Goal: Transaction & Acquisition: Subscribe to service/newsletter

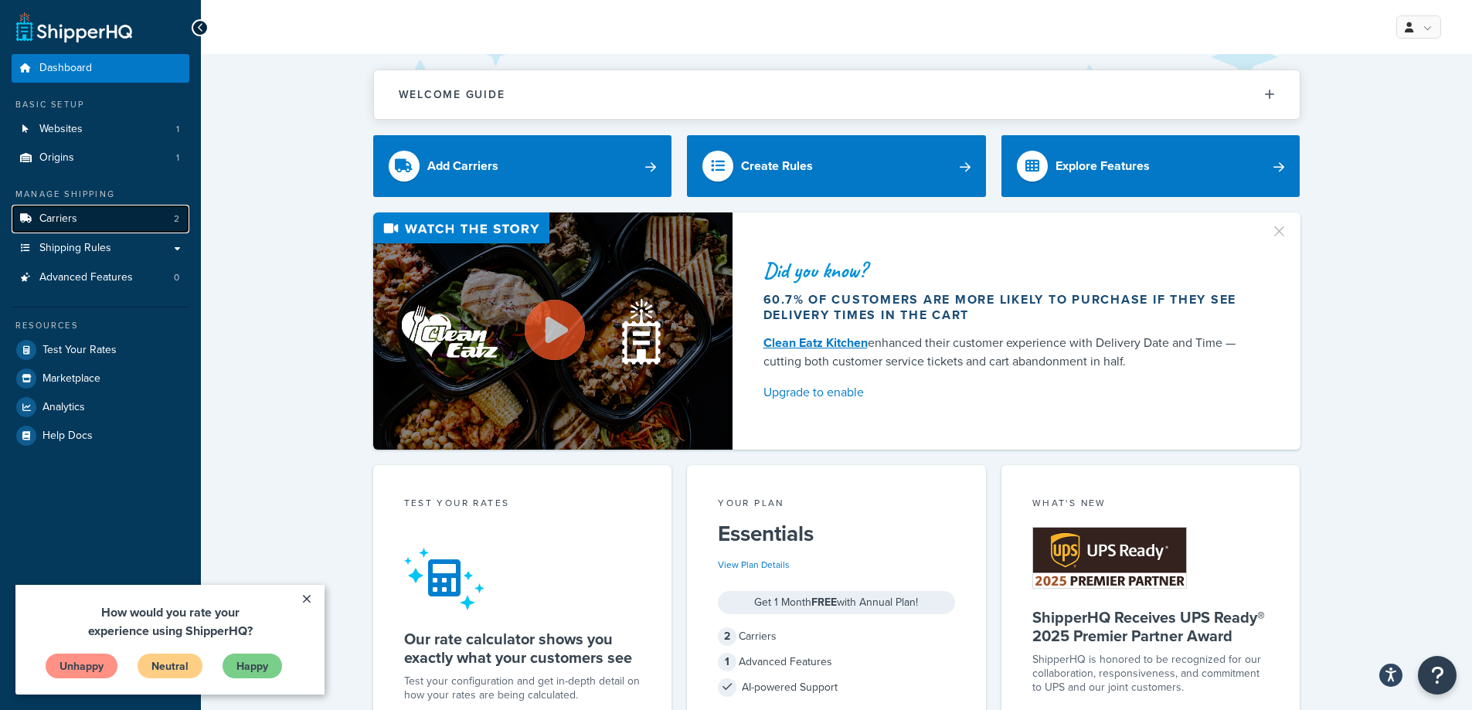
click at [123, 225] on link "Carriers 2" at bounding box center [101, 219] width 178 height 29
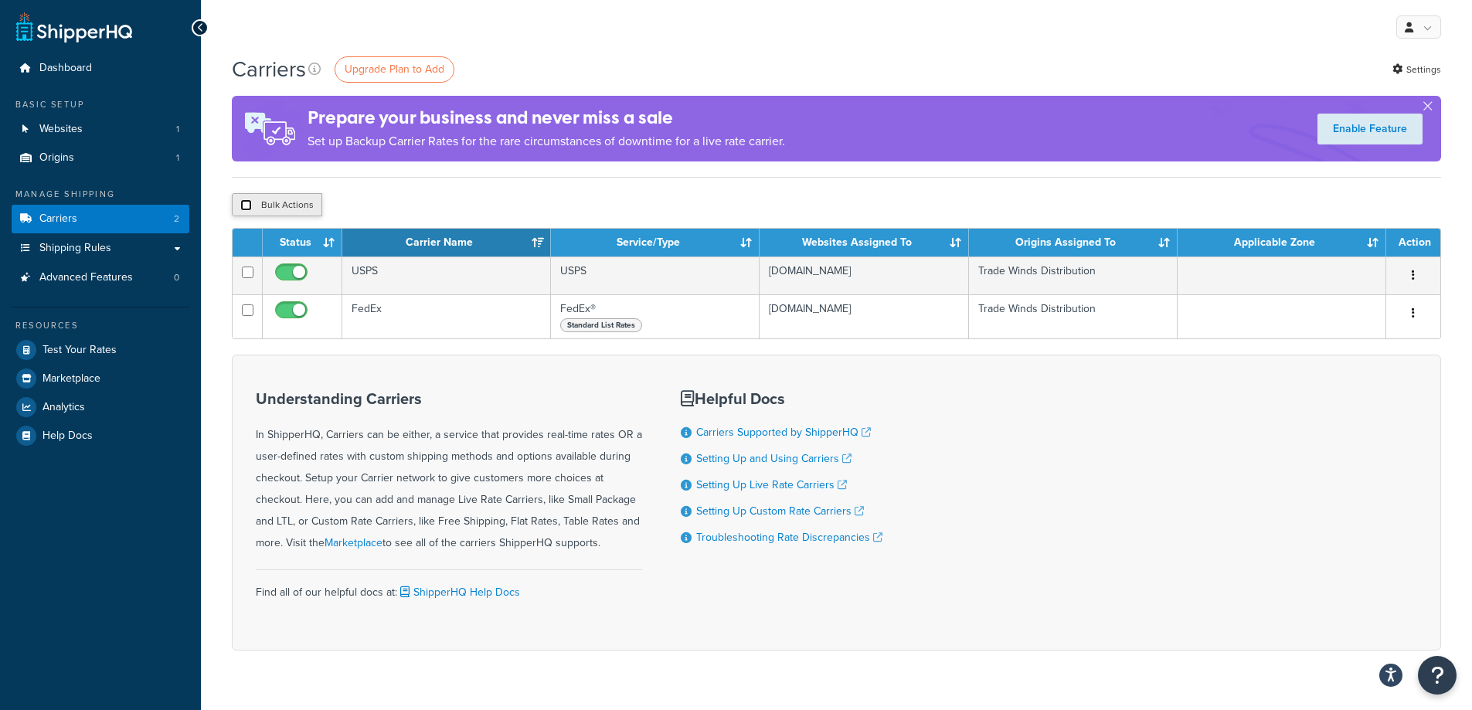
click at [246, 205] on input "checkbox" at bounding box center [246, 205] width 12 height 12
checkbox input "true"
click at [245, 205] on input "checkbox" at bounding box center [246, 205] width 12 height 12
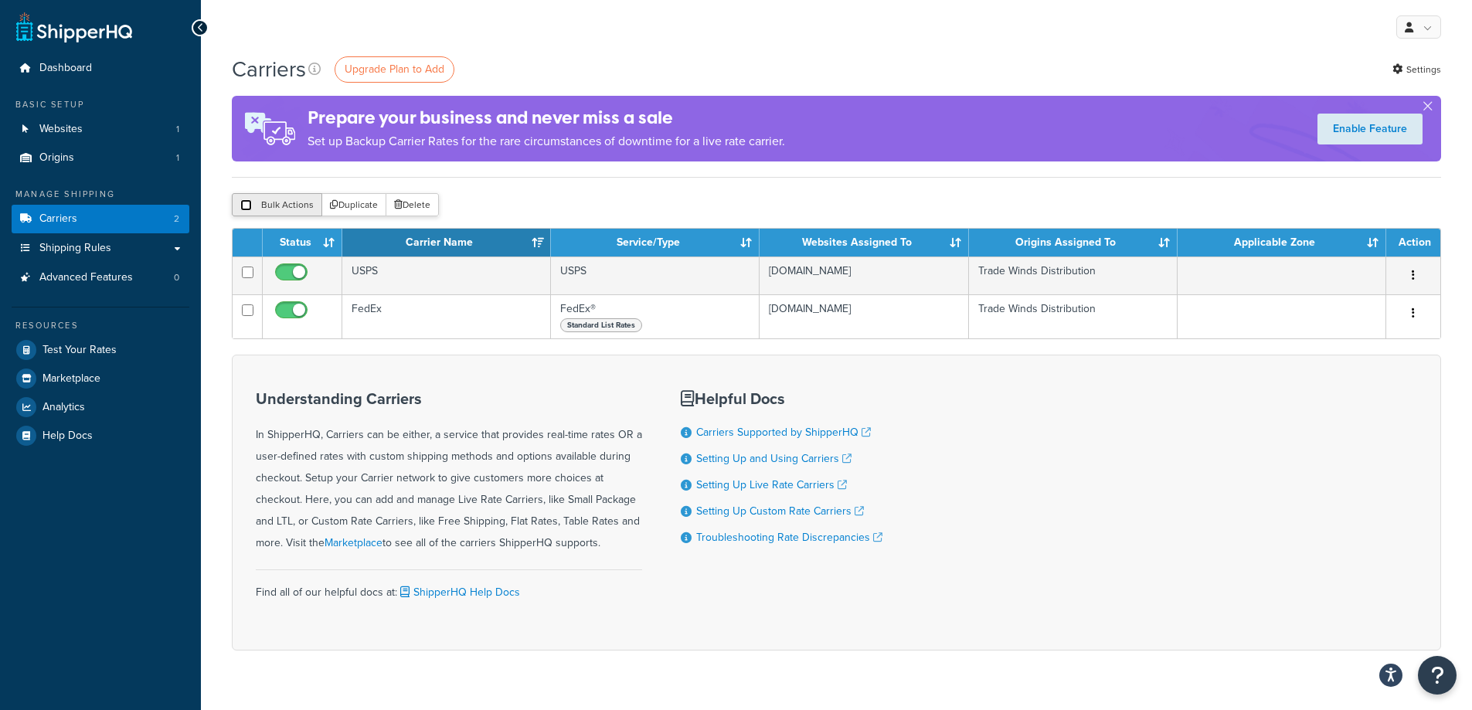
checkbox input "false"
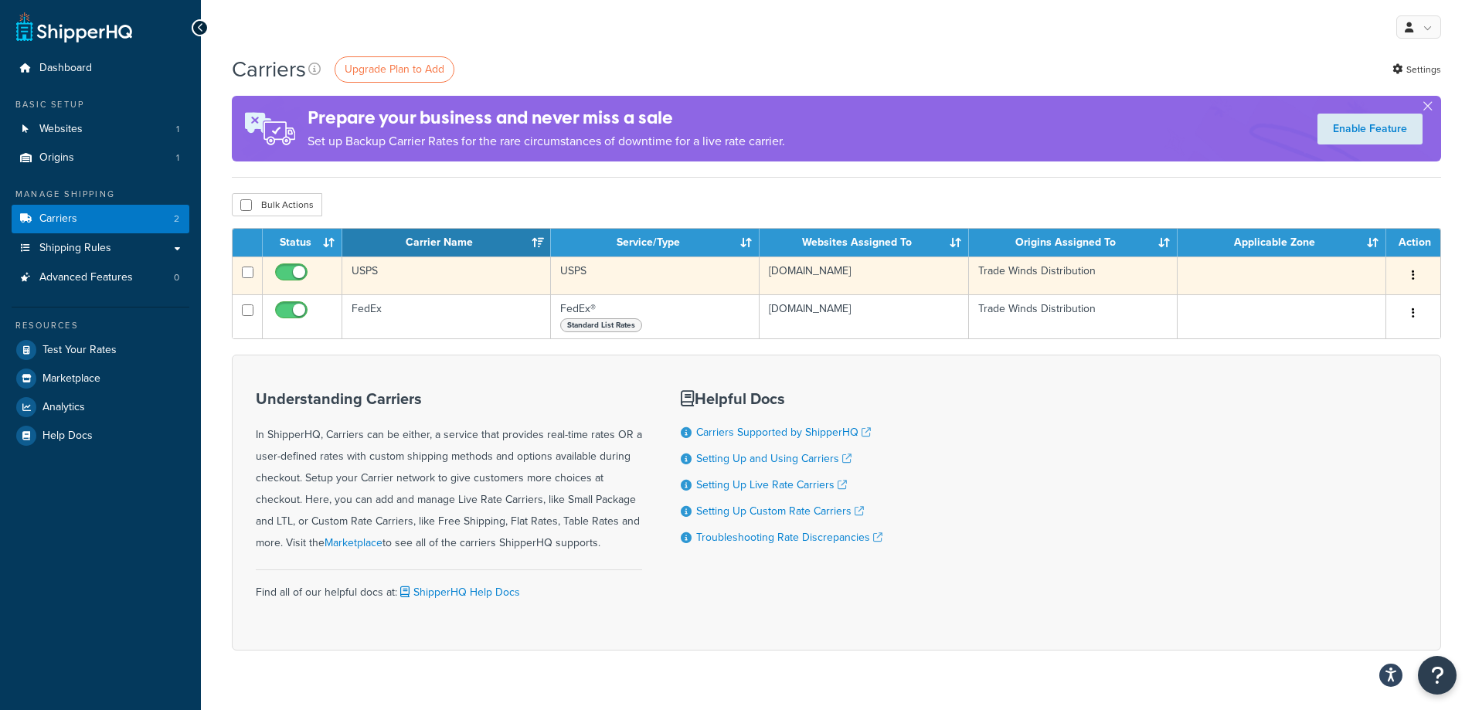
click at [1314, 284] on td at bounding box center [1282, 276] width 209 height 38
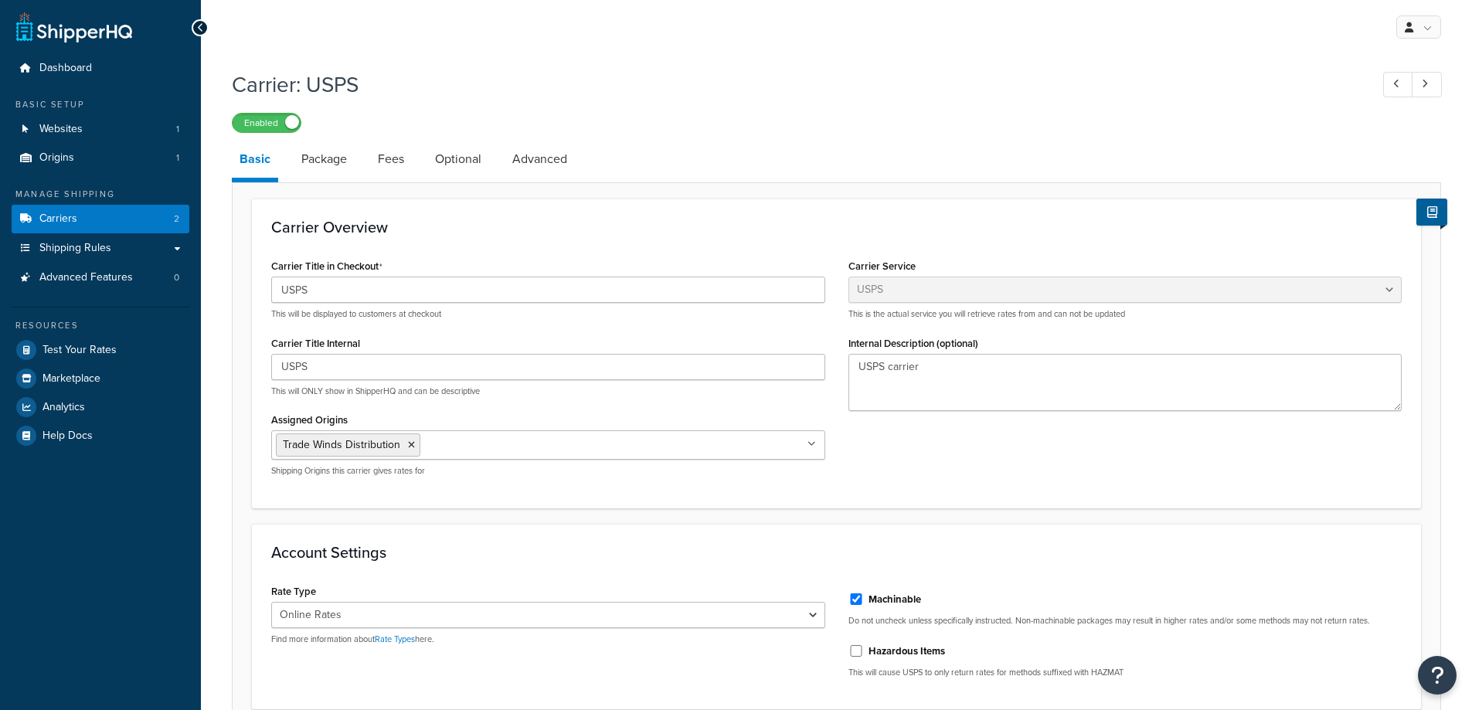
select select "usps"
select select "ONLINE"
click at [50, 223] on span "Carriers" at bounding box center [58, 219] width 38 height 13
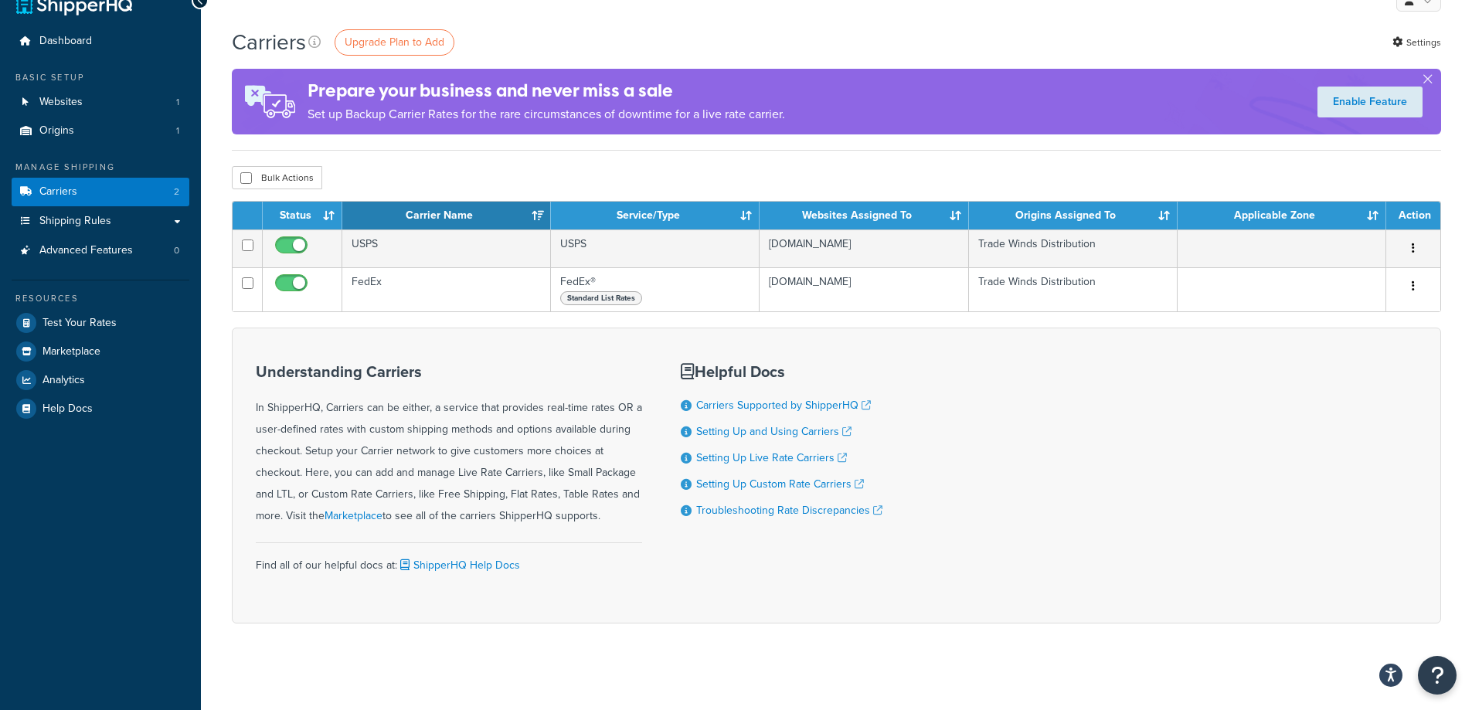
scroll to position [41, 0]
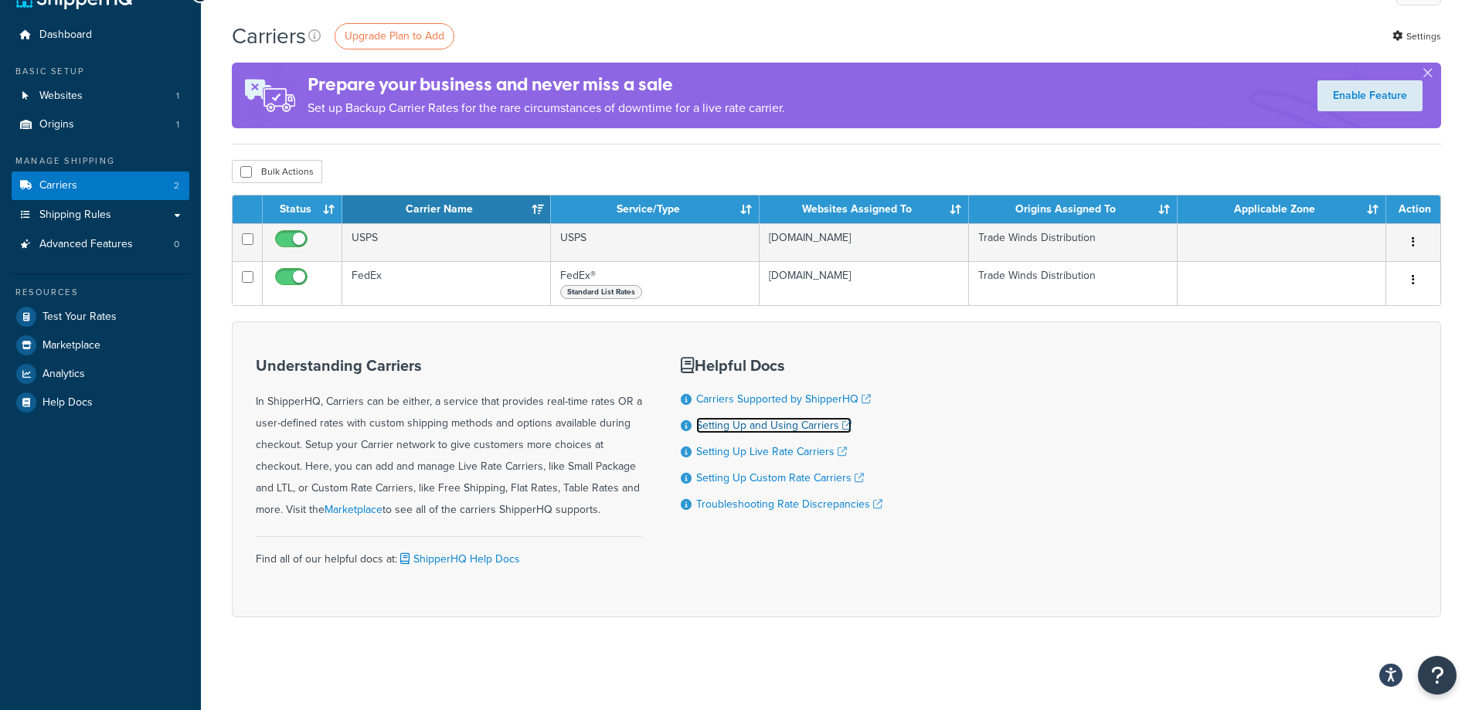
click at [738, 424] on link "Setting Up and Using Carriers" at bounding box center [773, 425] width 155 height 16
click at [380, 32] on span "Upgrade Plan to Add" at bounding box center [395, 36] width 100 height 16
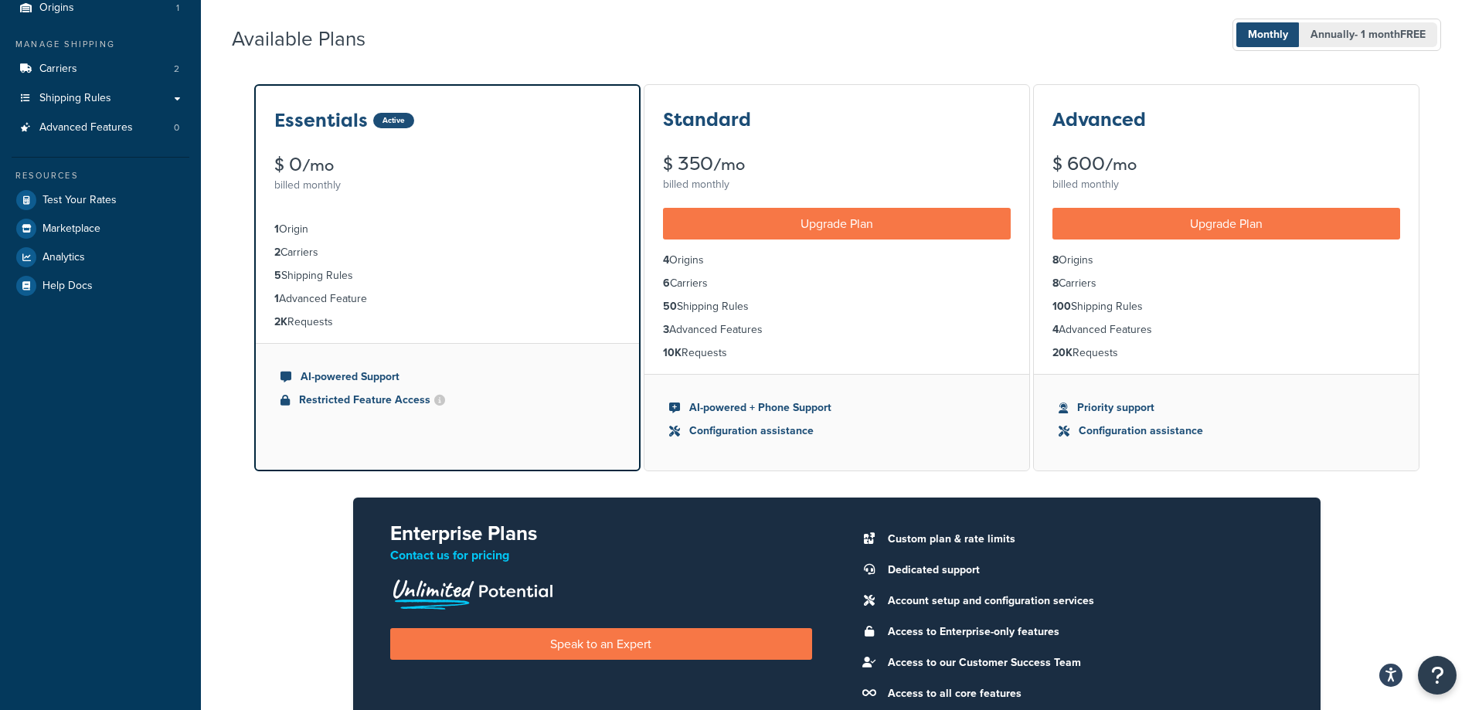
click at [1383, 26] on span "Annually - 1 month FREE" at bounding box center [1368, 34] width 138 height 25
click at [1253, 36] on span "Monthly" at bounding box center [1267, 34] width 63 height 25
click at [1347, 34] on span "Annually - 1 month FREE" at bounding box center [1368, 34] width 138 height 25
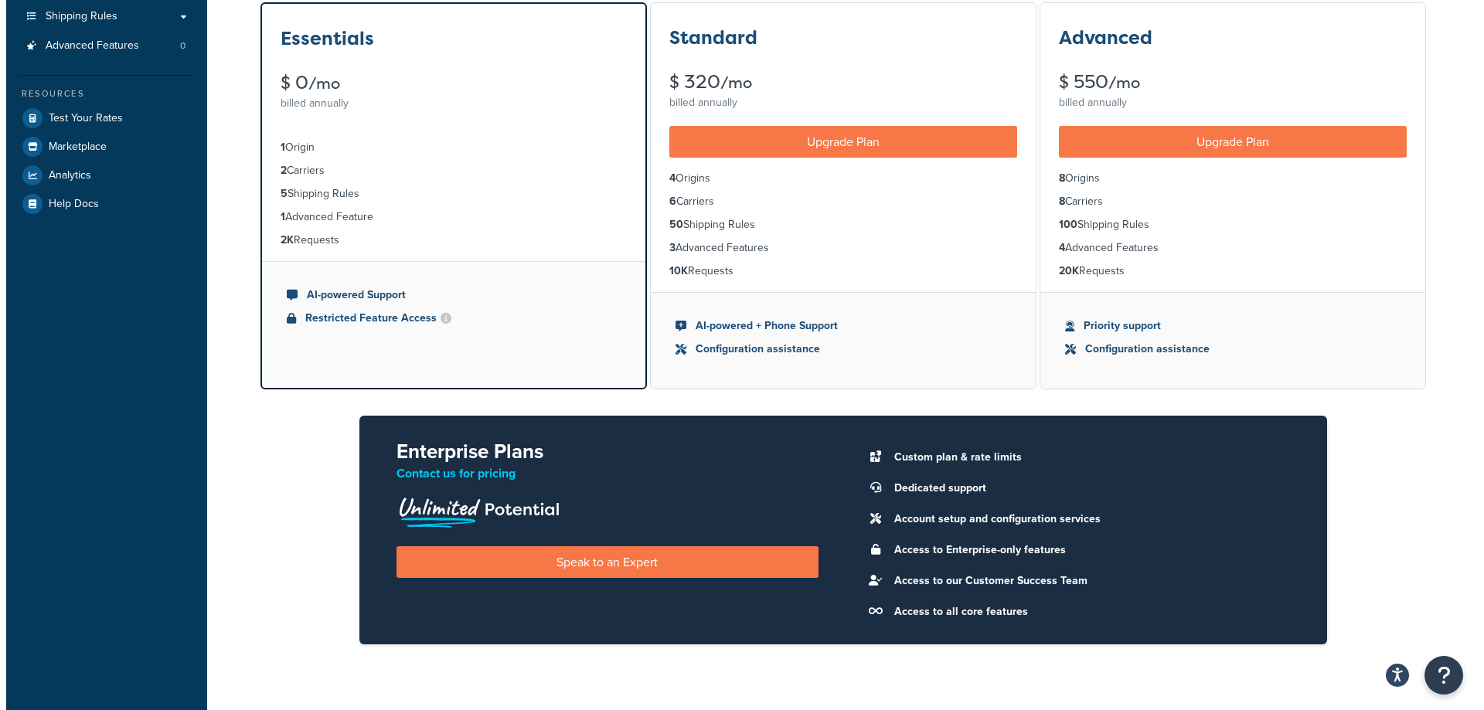
scroll to position [155, 0]
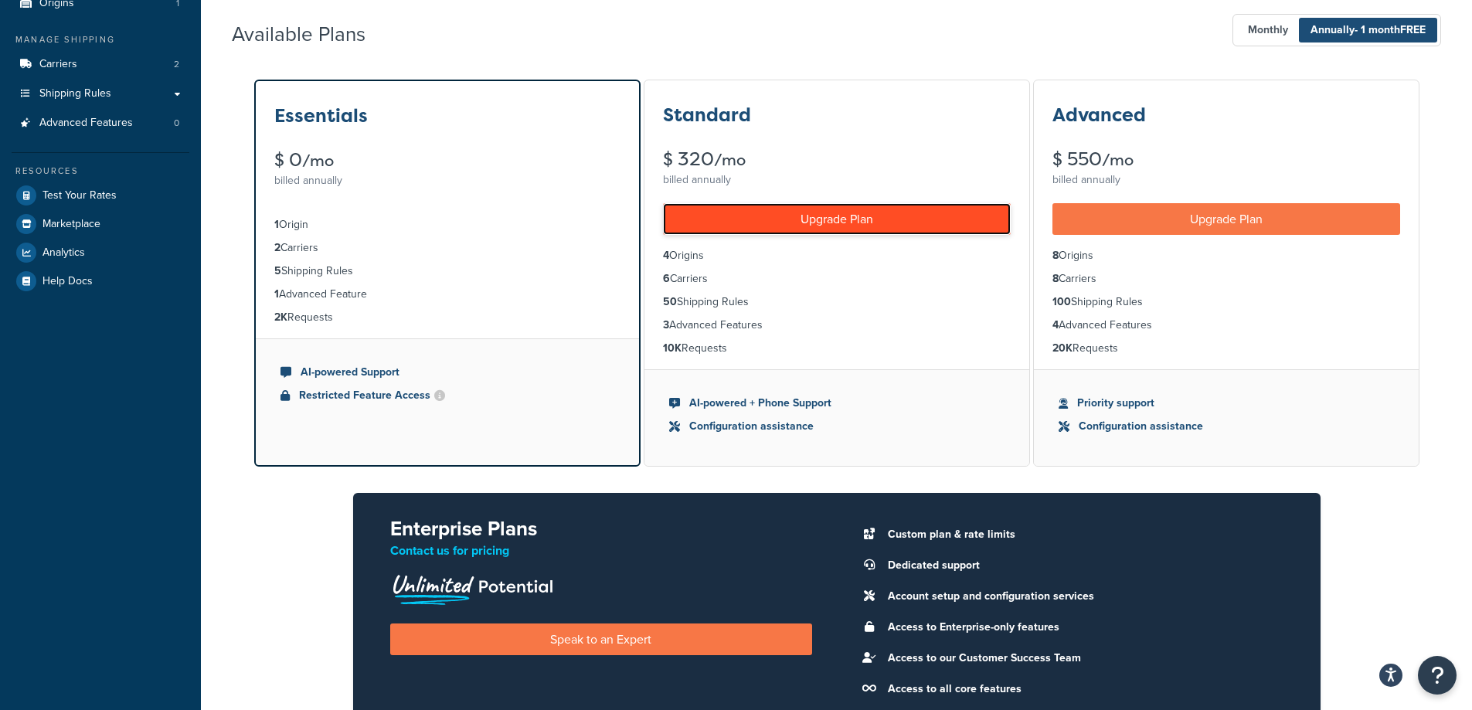
click at [814, 227] on link "Upgrade Plan" at bounding box center [837, 219] width 348 height 32
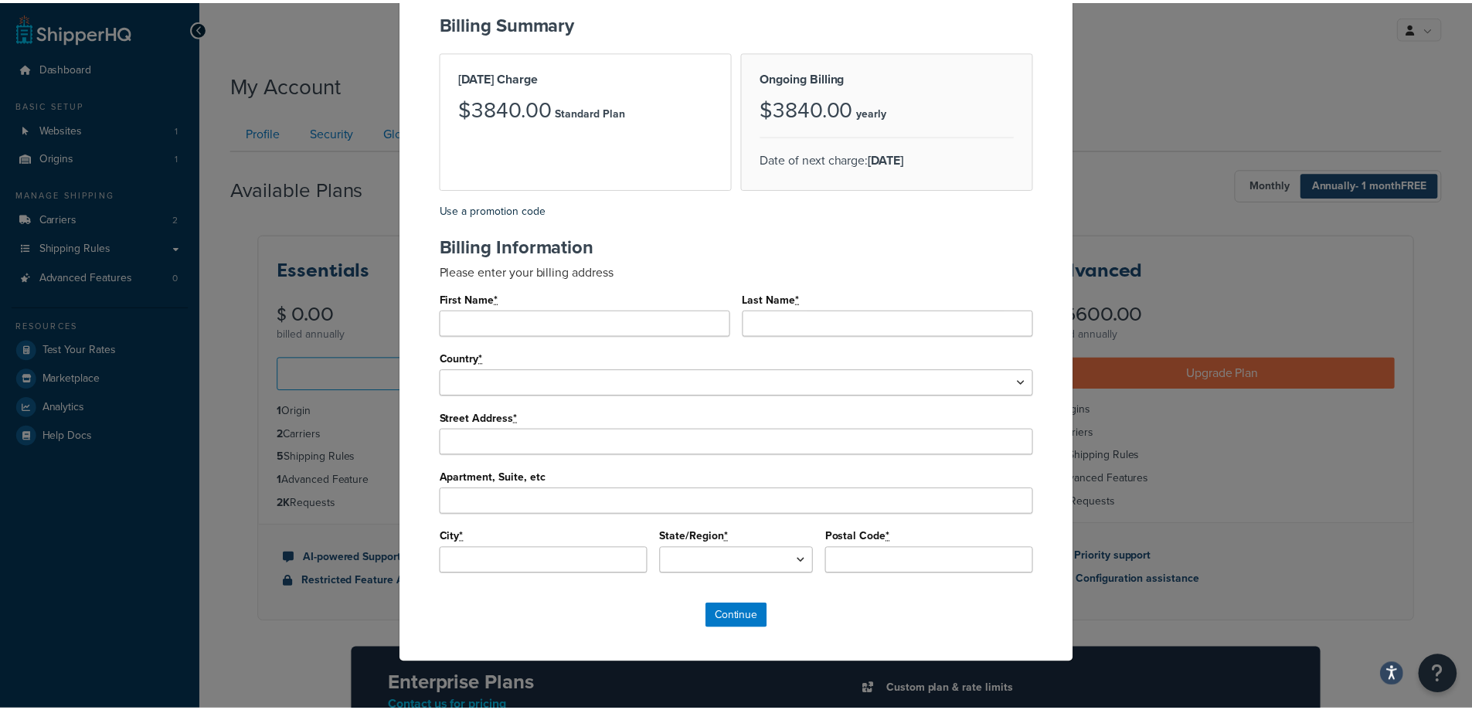
scroll to position [0, 0]
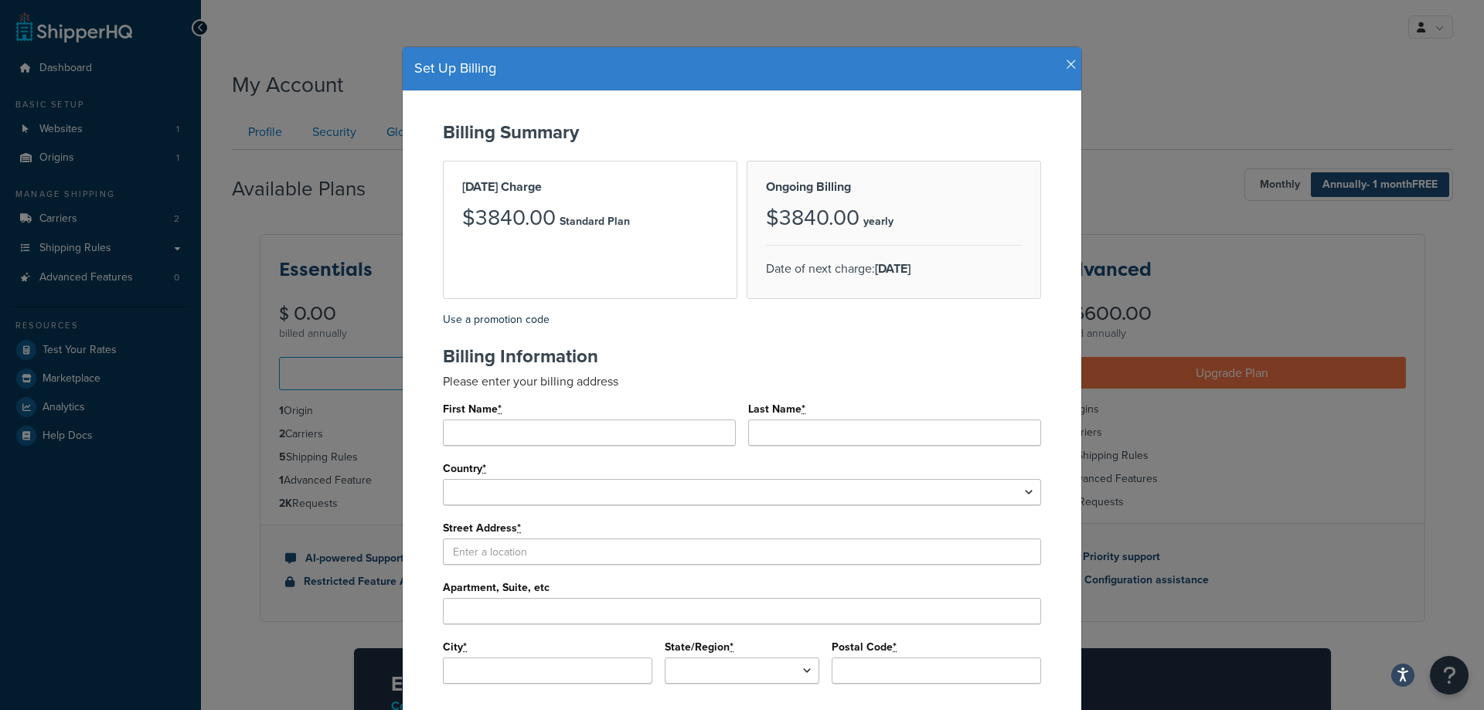
click at [1066, 66] on icon "button" at bounding box center [1071, 65] width 11 height 14
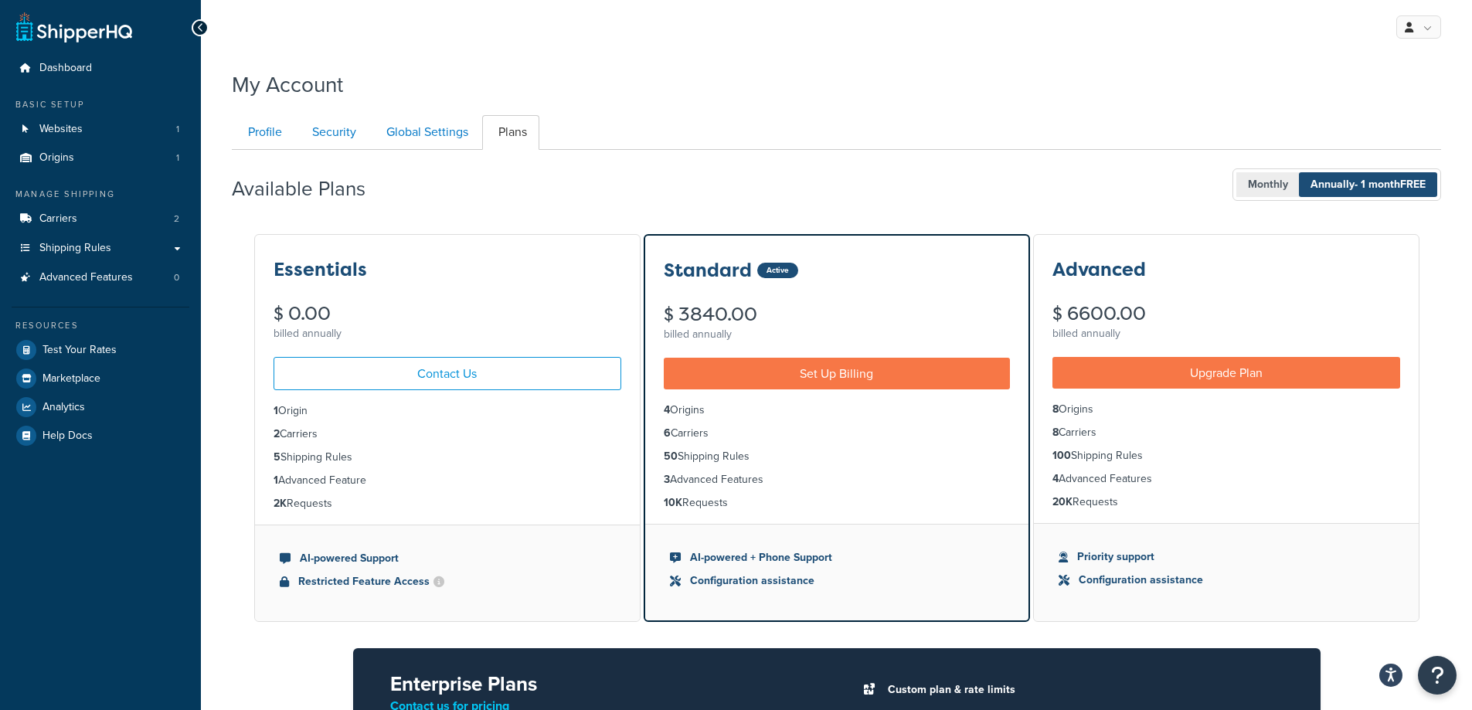
click at [1275, 196] on span "Monthly" at bounding box center [1267, 184] width 63 height 25
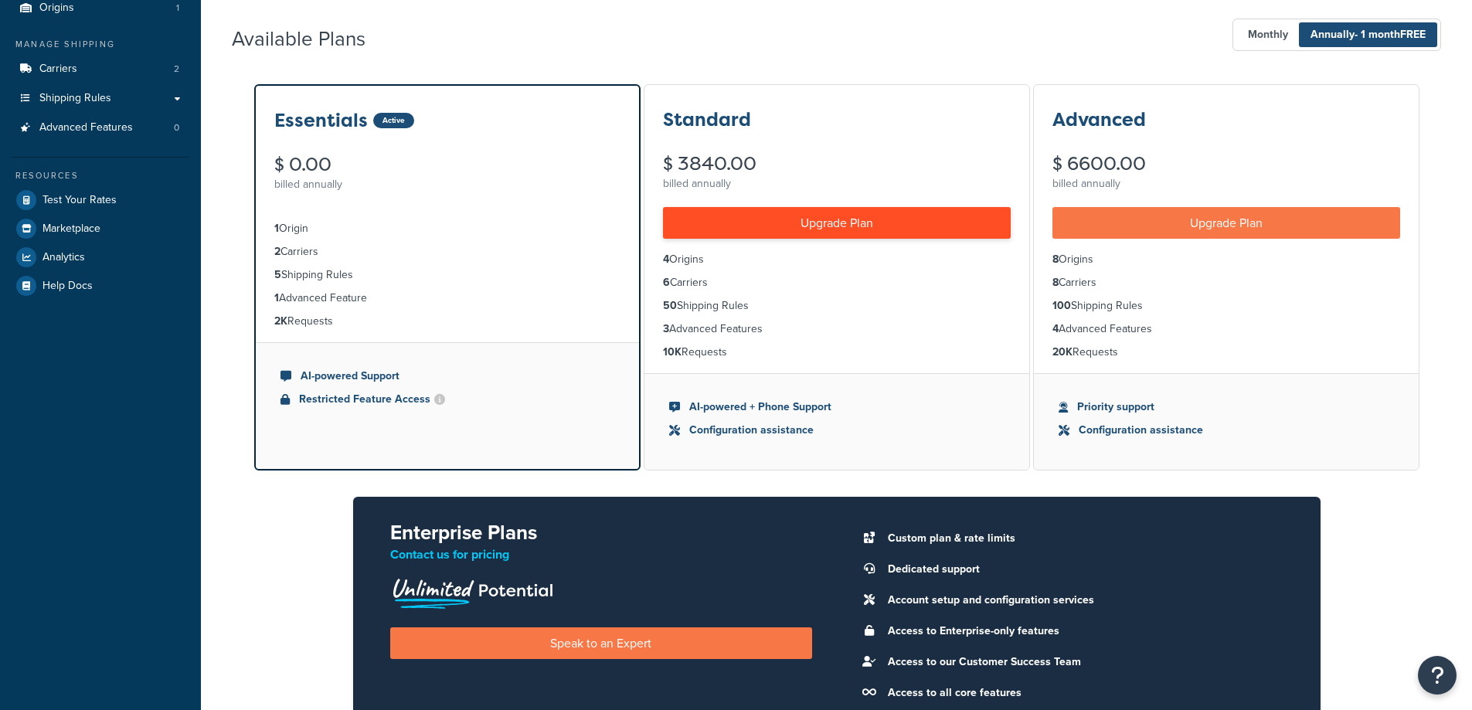
scroll to position [150, 0]
click at [787, 233] on link "Upgrade Plan" at bounding box center [837, 223] width 348 height 32
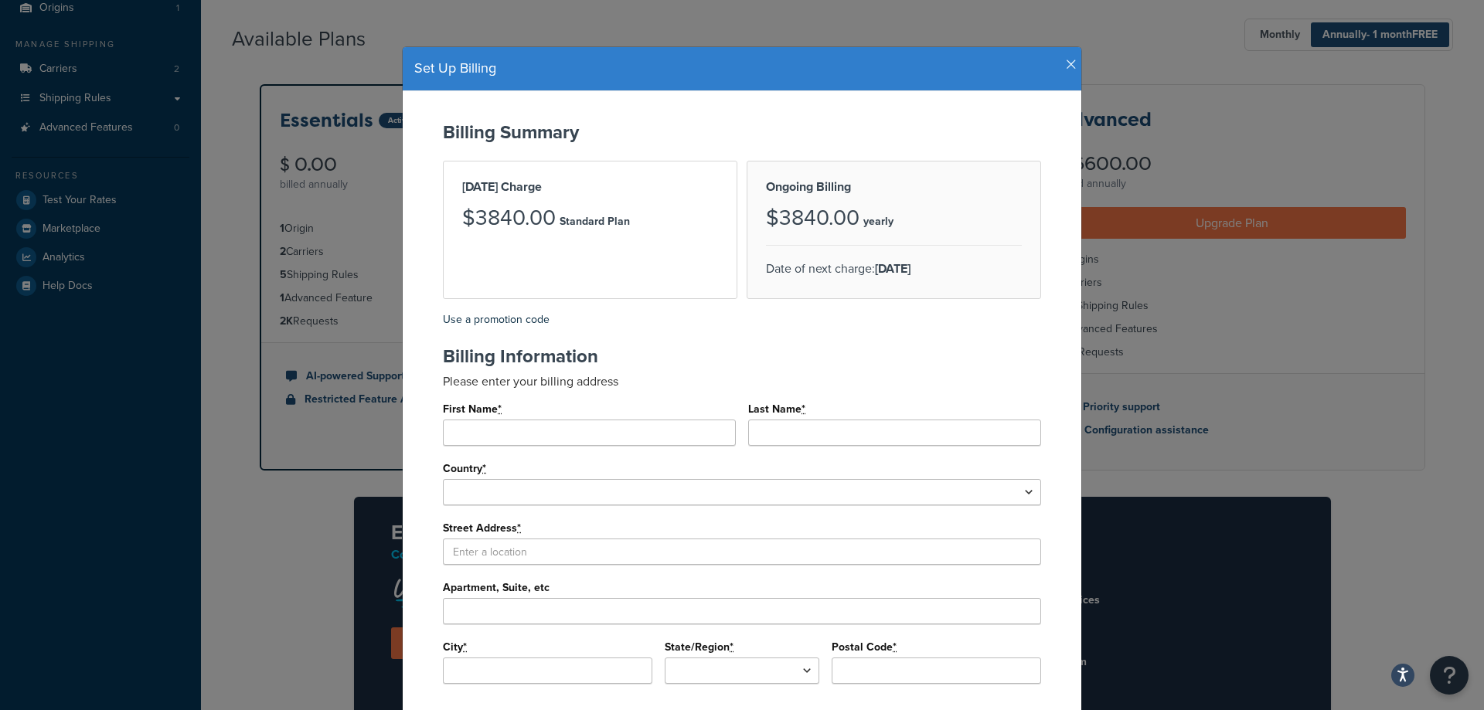
click at [1069, 63] on icon "button" at bounding box center [1071, 65] width 11 height 14
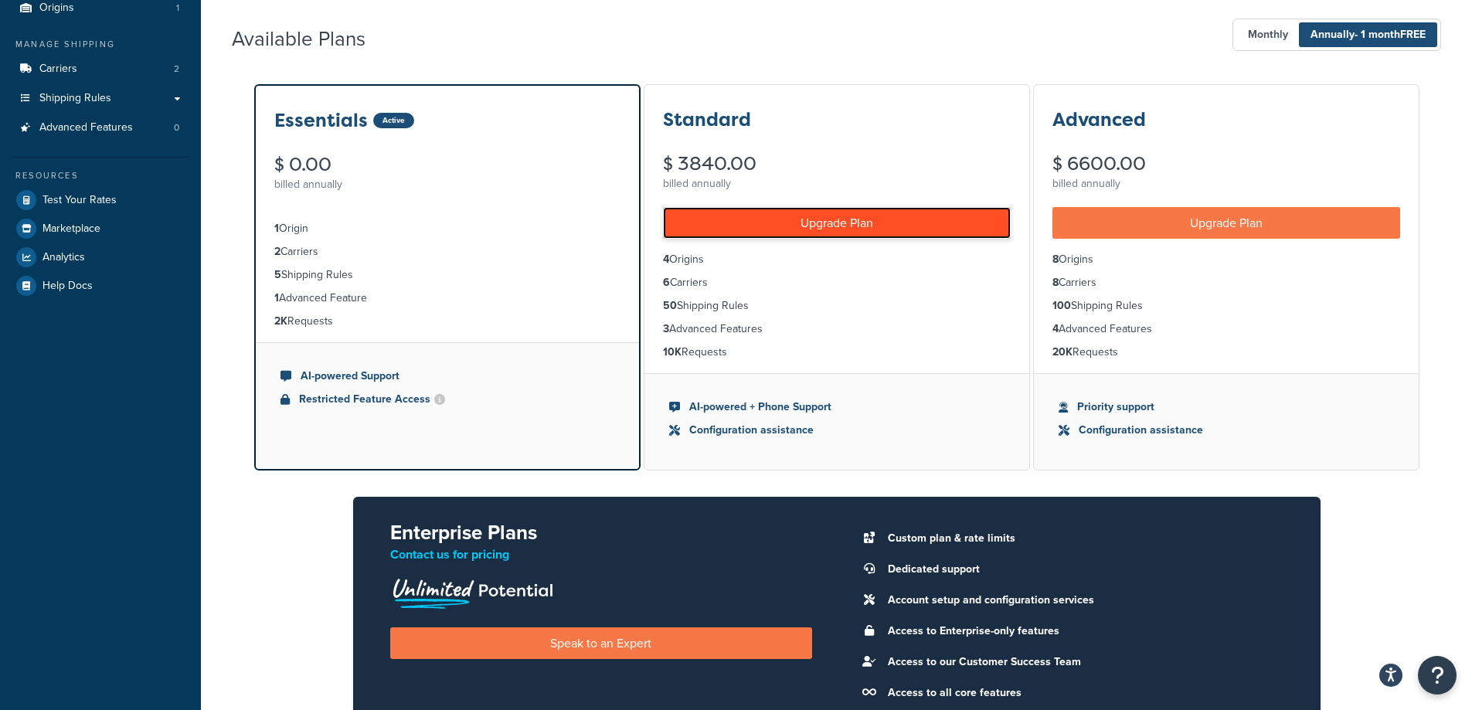
click at [746, 233] on link "Upgrade Plan" at bounding box center [837, 223] width 348 height 32
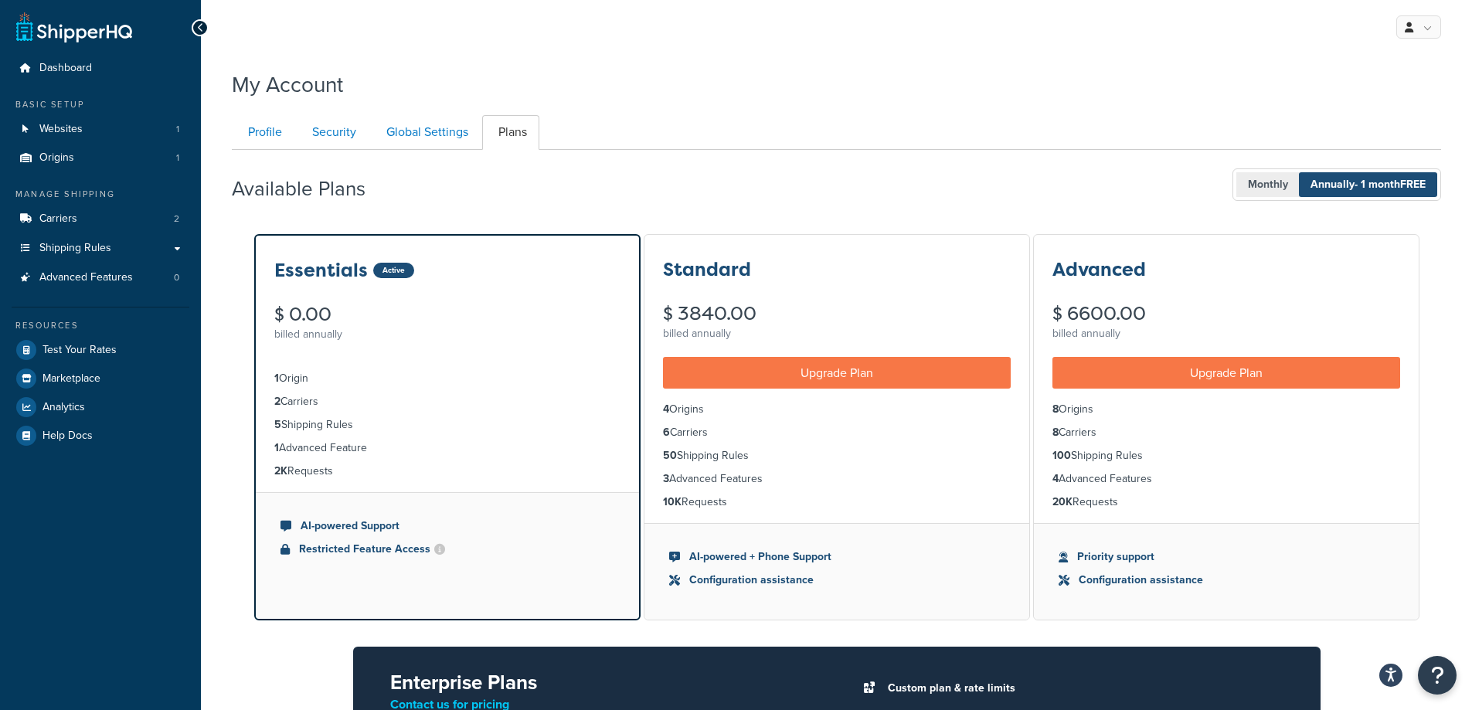
click at [1274, 184] on span "Monthly" at bounding box center [1267, 184] width 63 height 25
click at [1324, 177] on span "Annually - 1 month FREE" at bounding box center [1368, 184] width 138 height 25
click at [1291, 182] on span "Monthly" at bounding box center [1267, 184] width 63 height 25
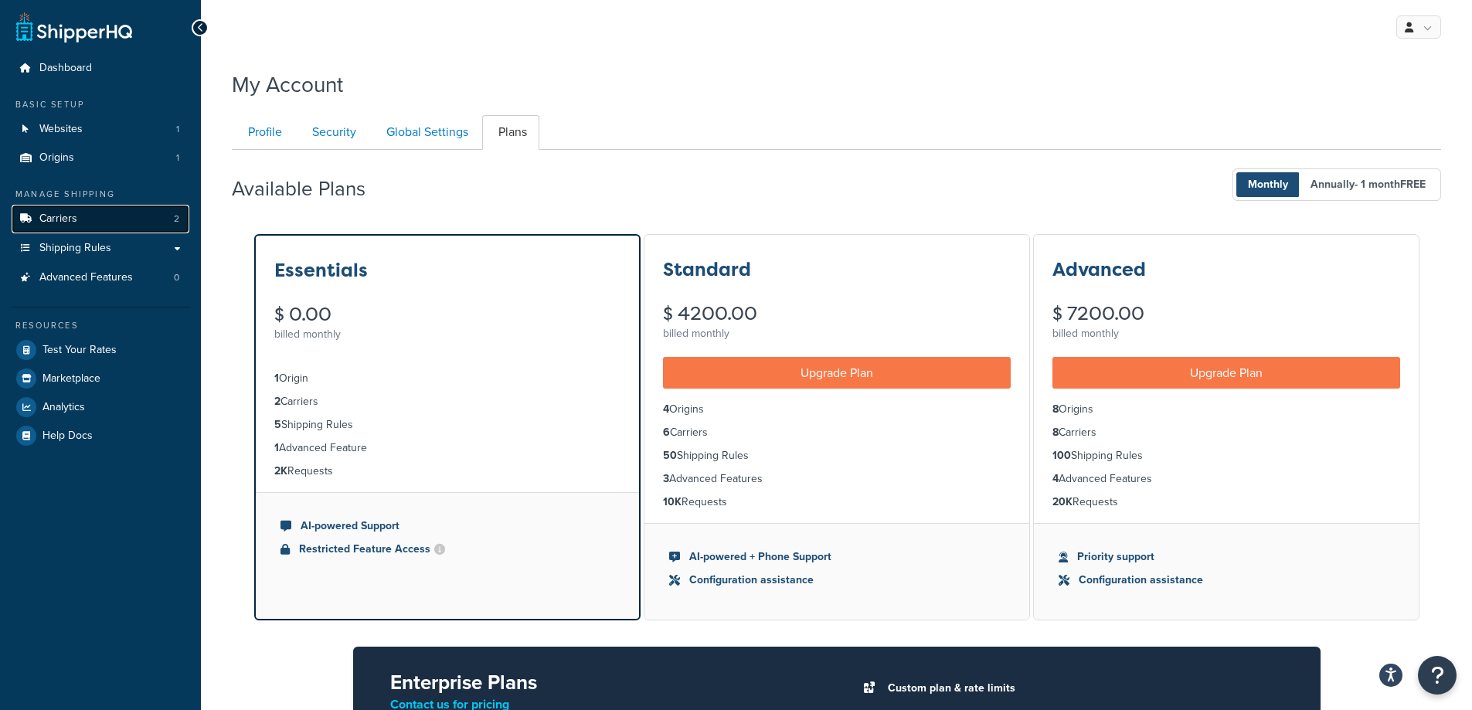
click at [83, 211] on link "Carriers 2" at bounding box center [101, 219] width 178 height 29
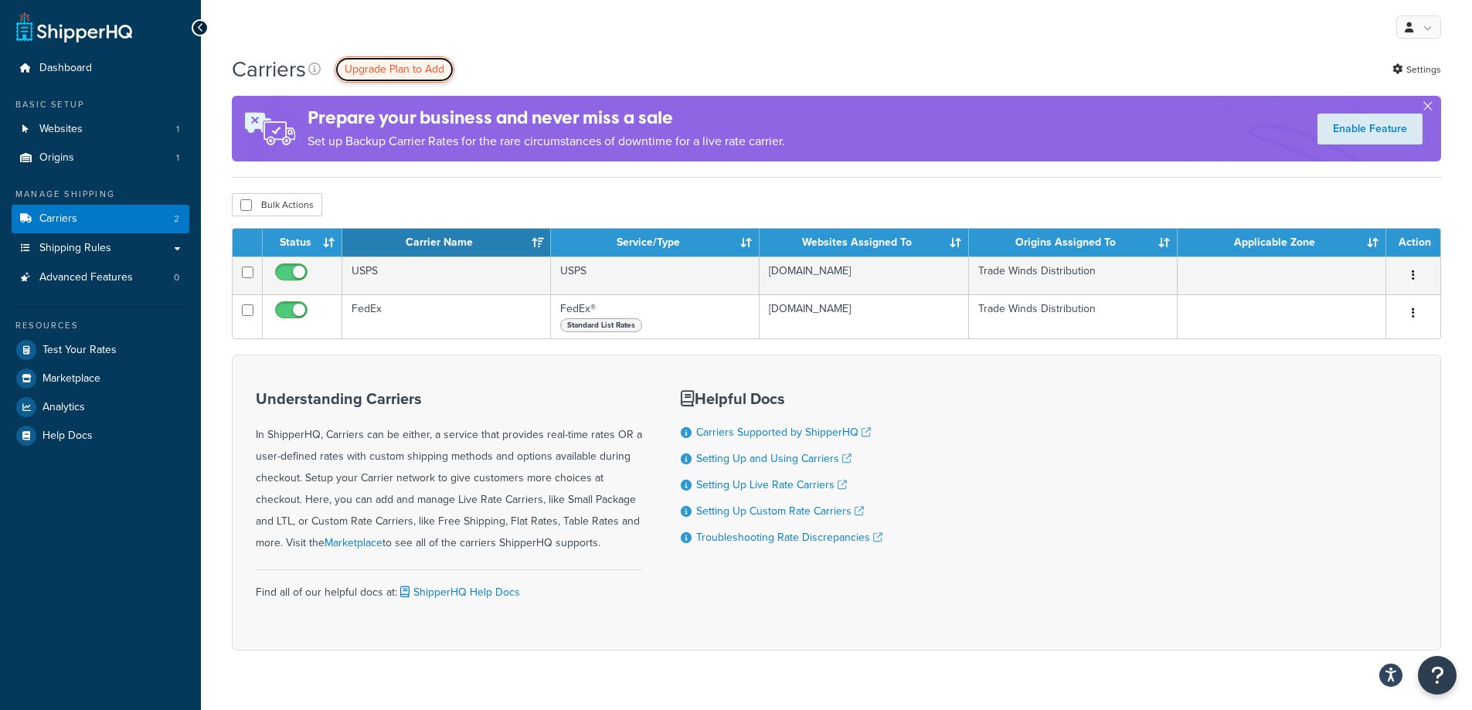
click at [382, 65] on span "Upgrade Plan to Add" at bounding box center [395, 69] width 100 height 16
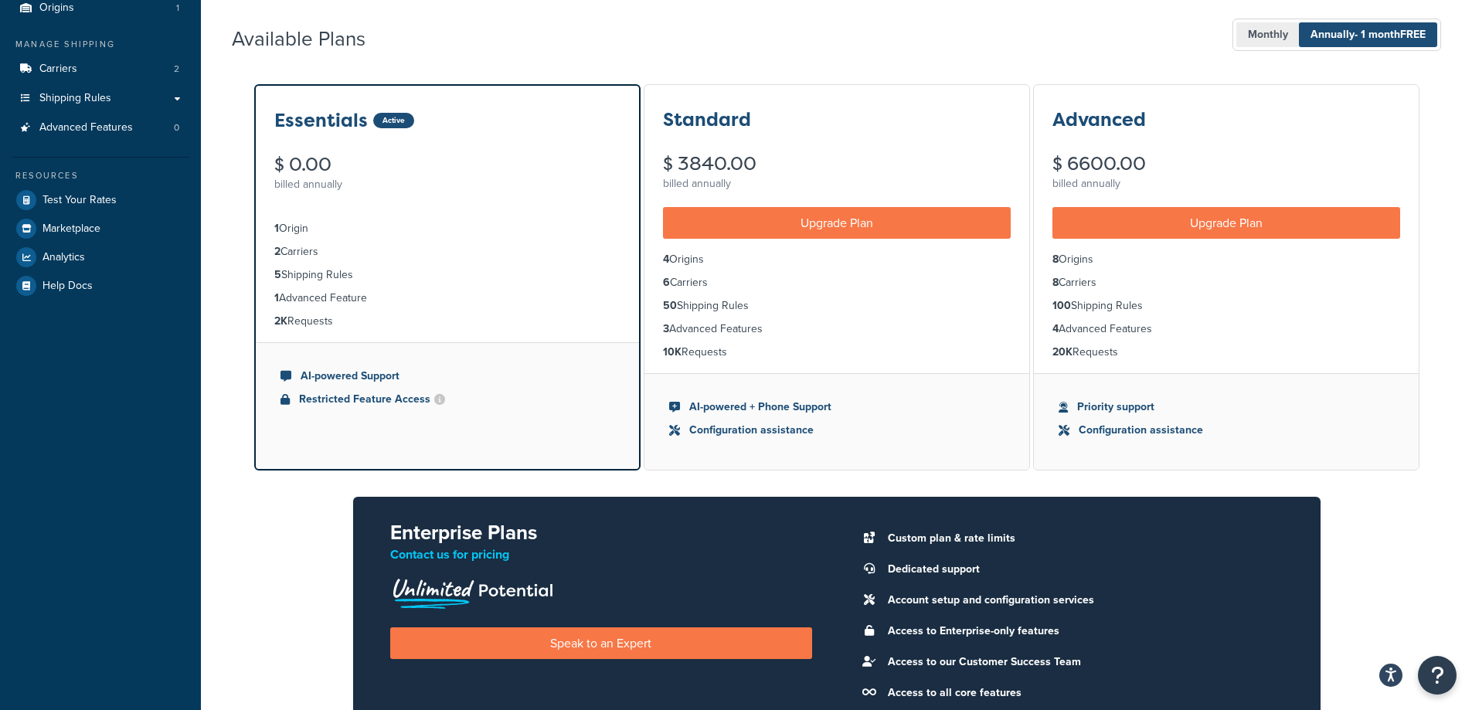
click at [1275, 36] on span "Monthly" at bounding box center [1267, 34] width 63 height 25
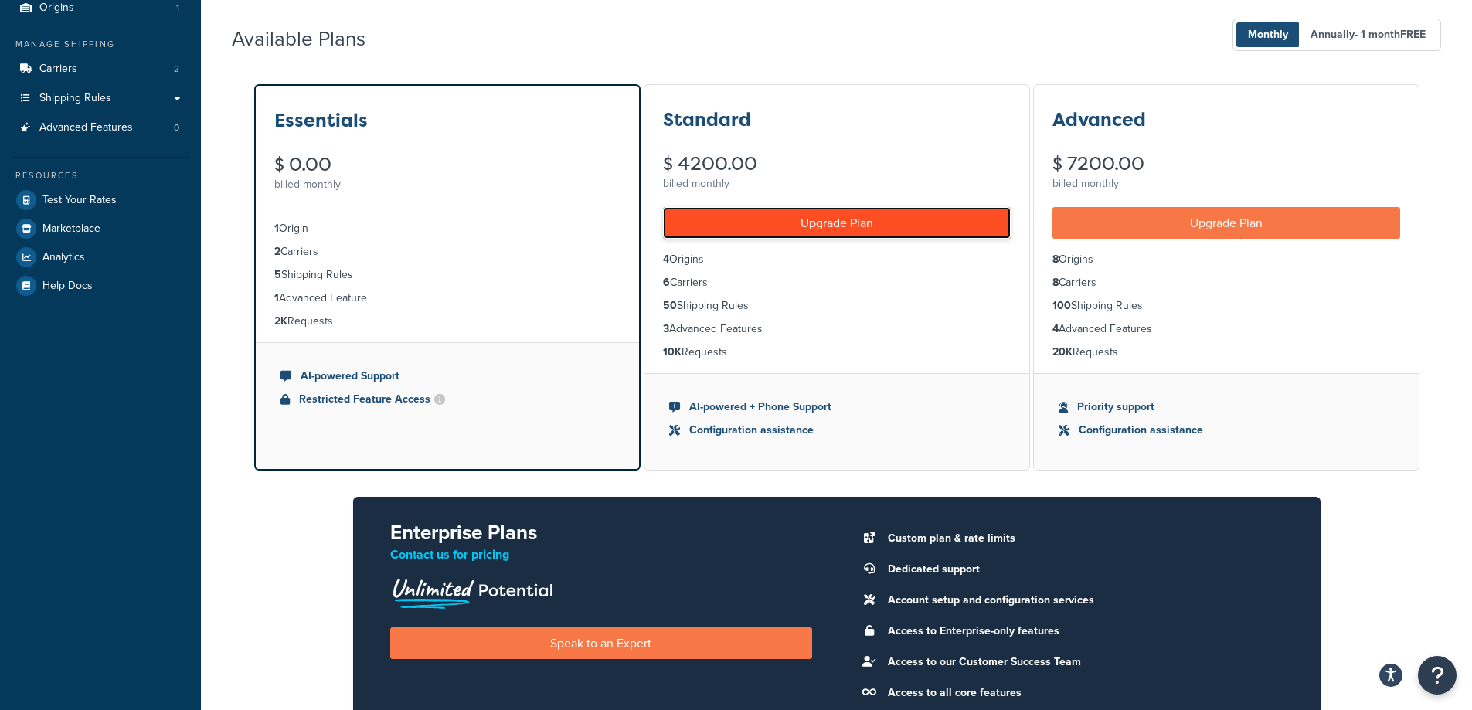
click at [880, 226] on link "Upgrade Plan" at bounding box center [837, 223] width 348 height 32
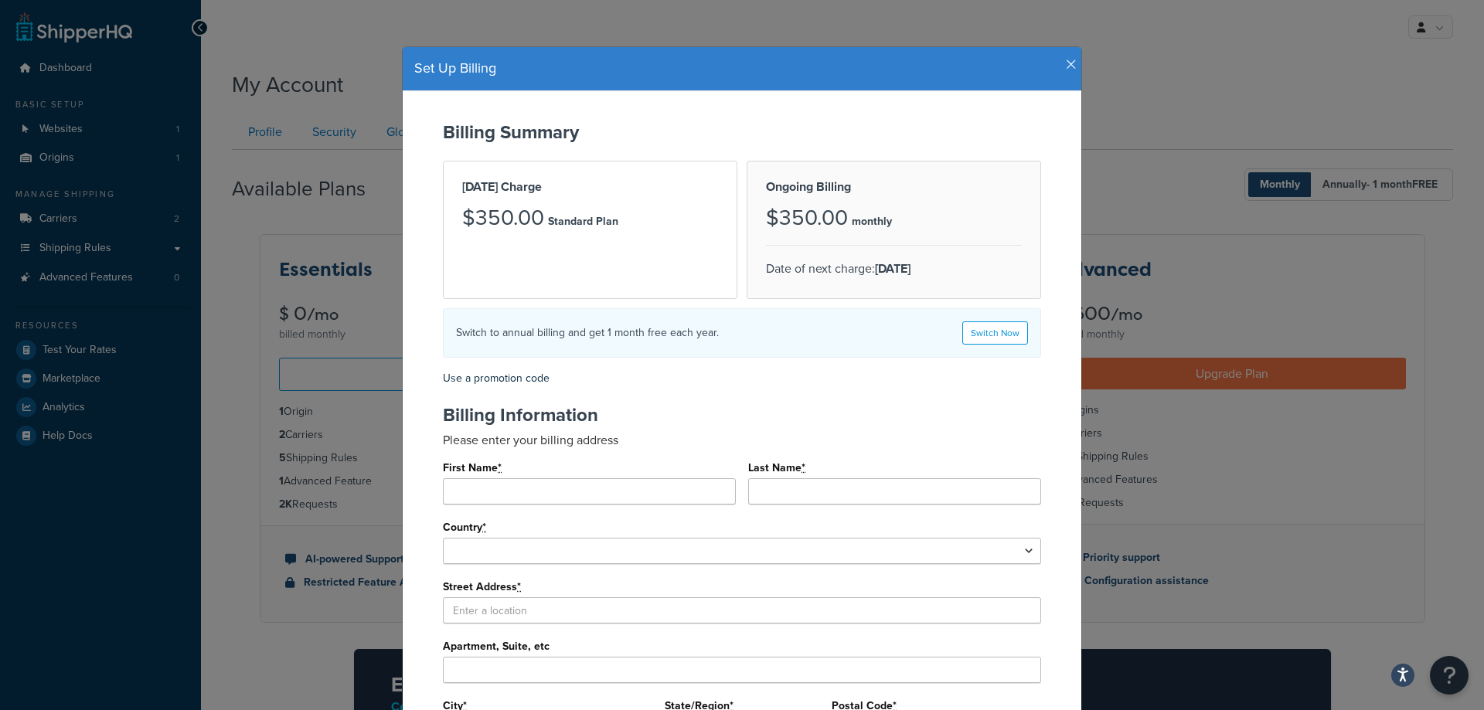
click at [1066, 61] on icon "button" at bounding box center [1071, 65] width 11 height 14
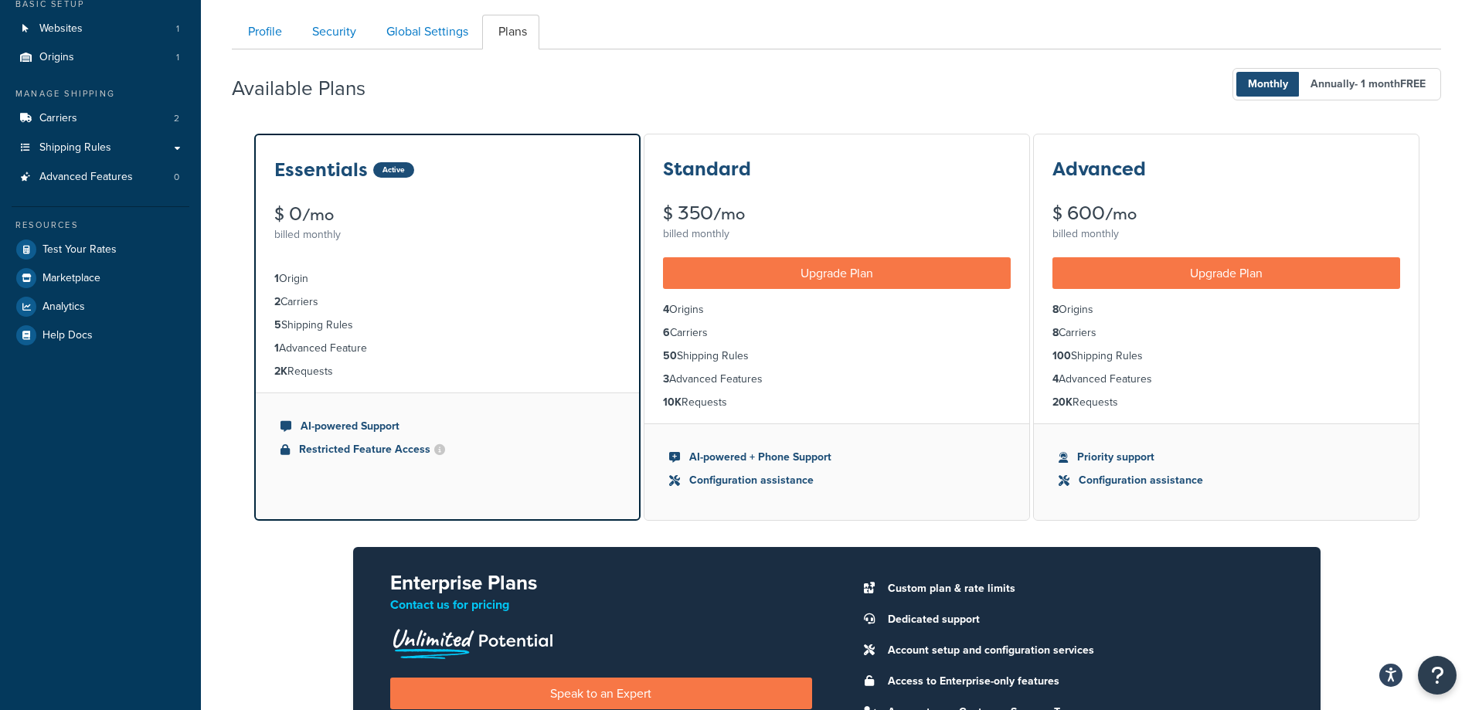
scroll to position [62, 0]
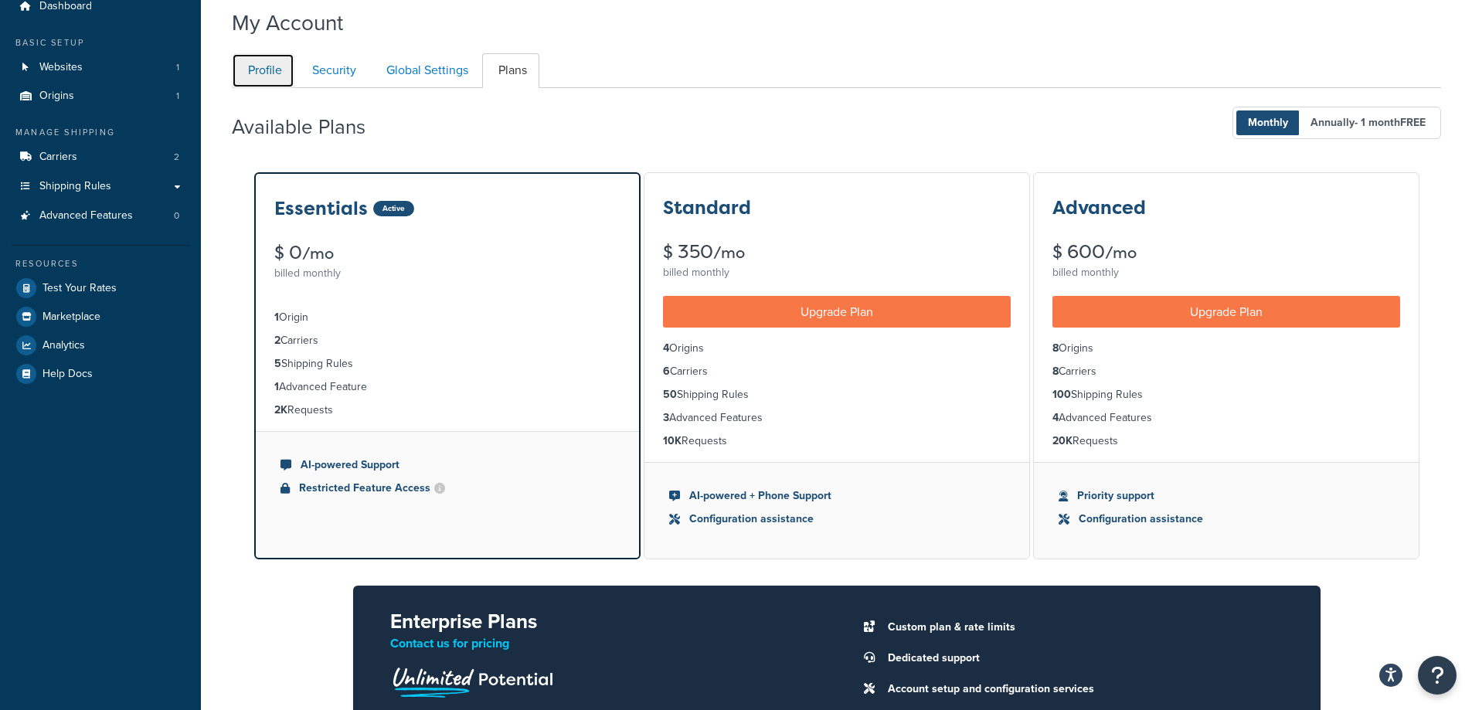
click at [274, 70] on link "Profile" at bounding box center [263, 70] width 63 height 35
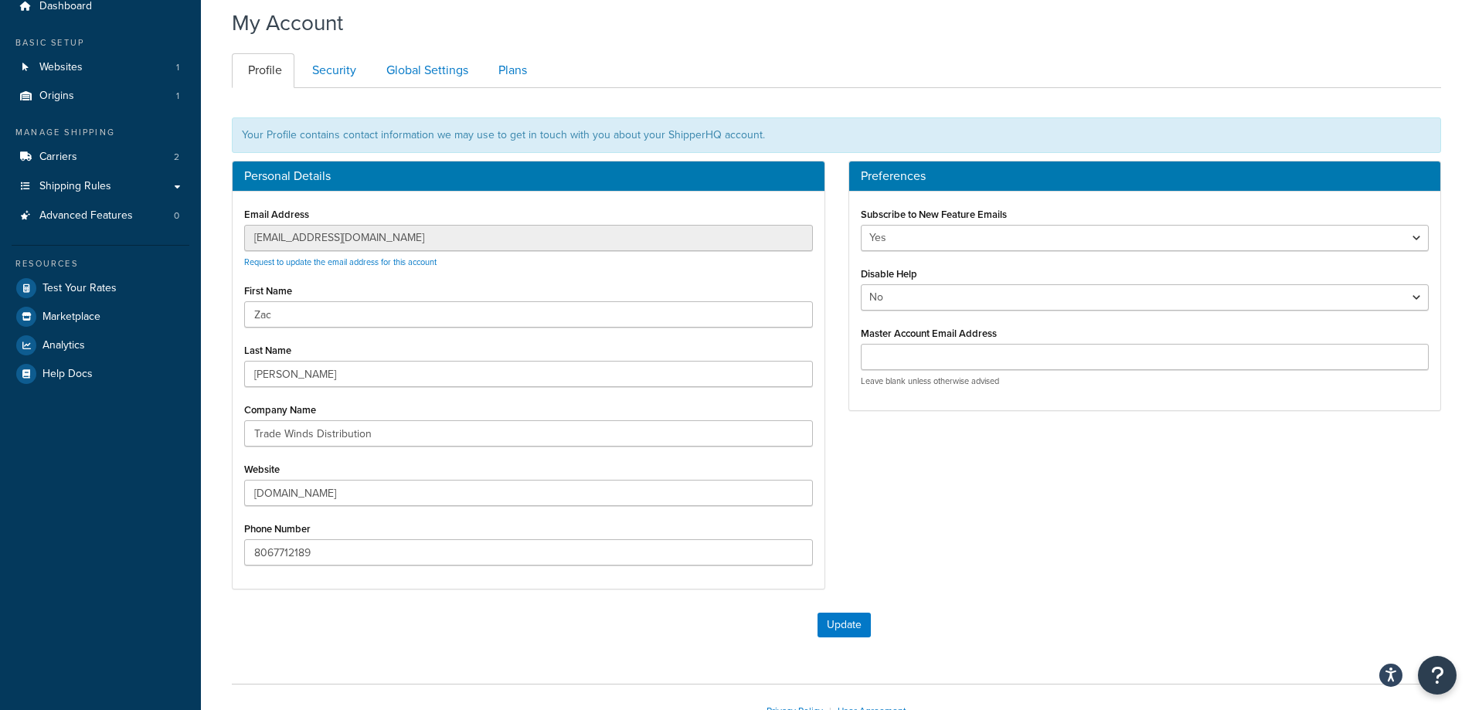
scroll to position [150, 0]
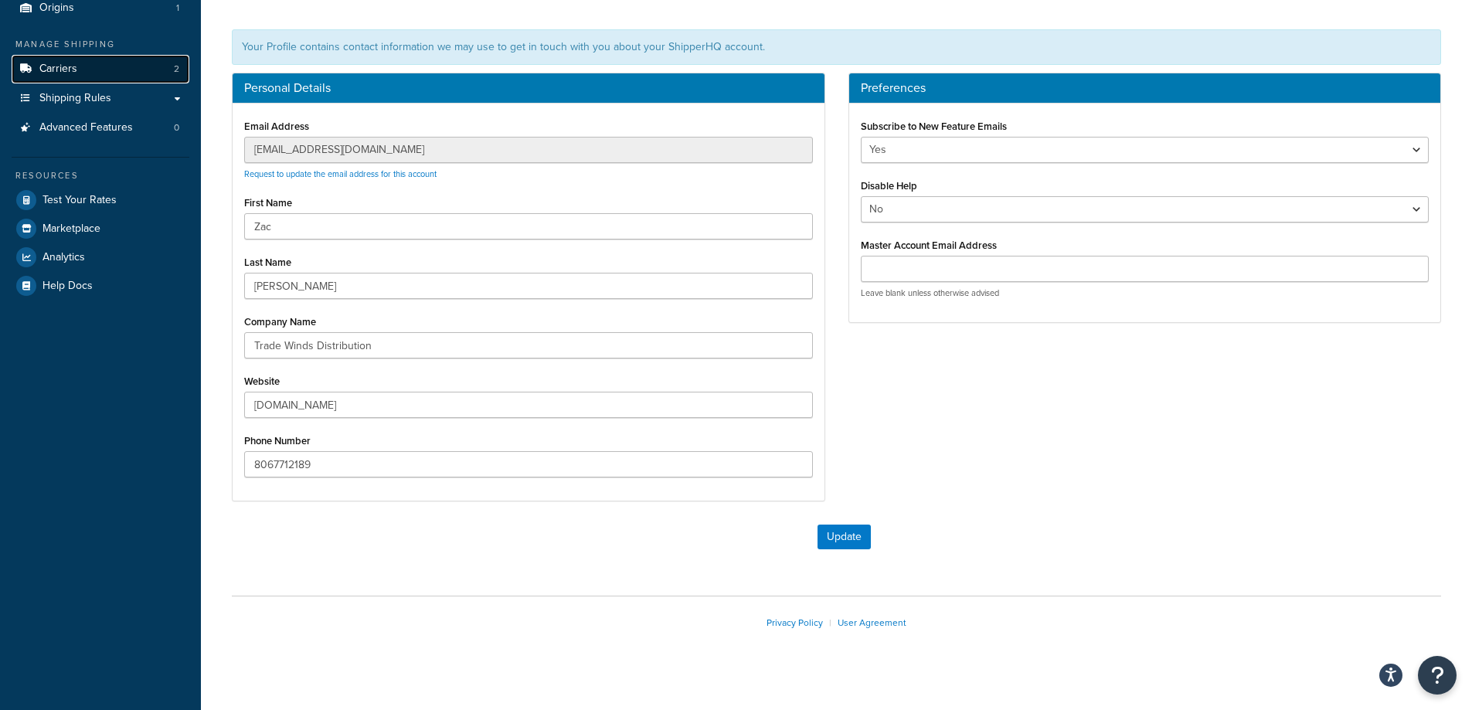
click at [46, 66] on span "Carriers" at bounding box center [58, 69] width 38 height 13
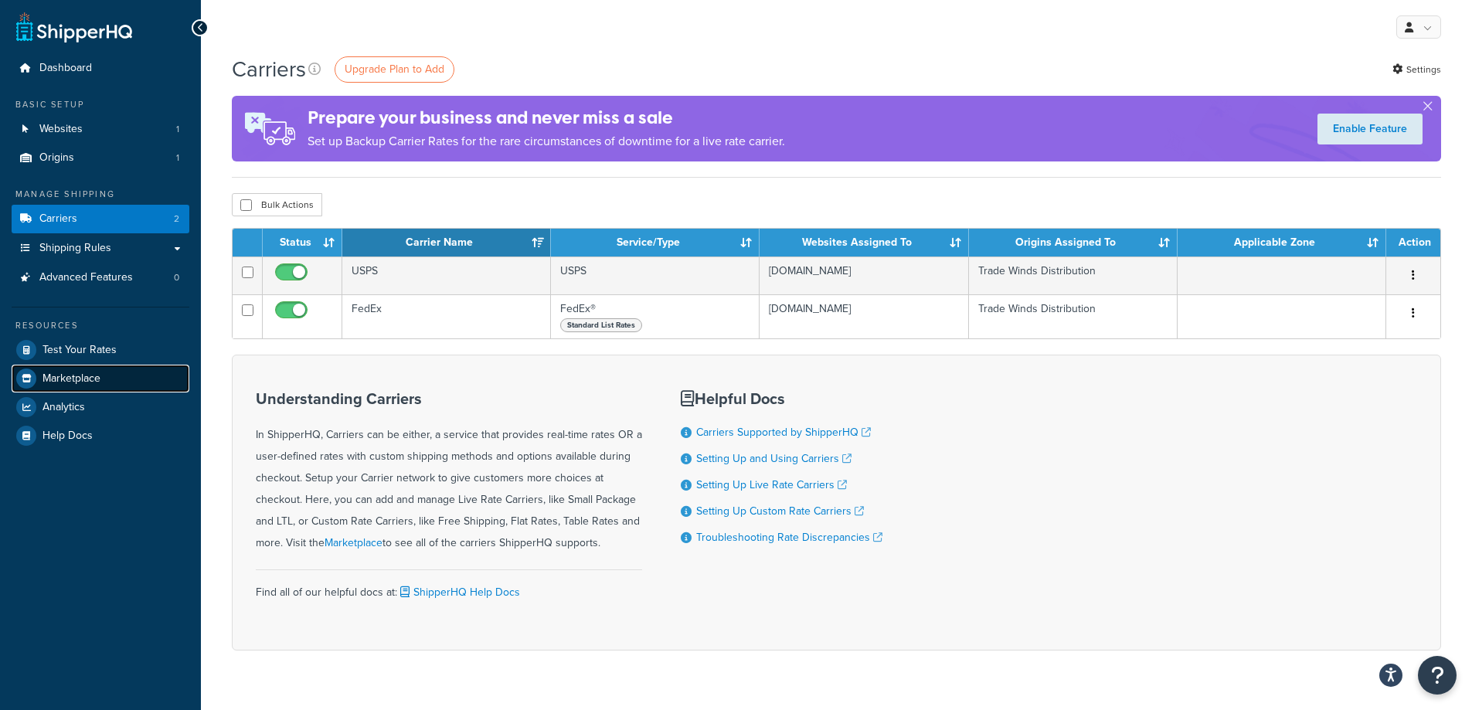
click at [71, 373] on span "Marketplace" at bounding box center [72, 378] width 58 height 13
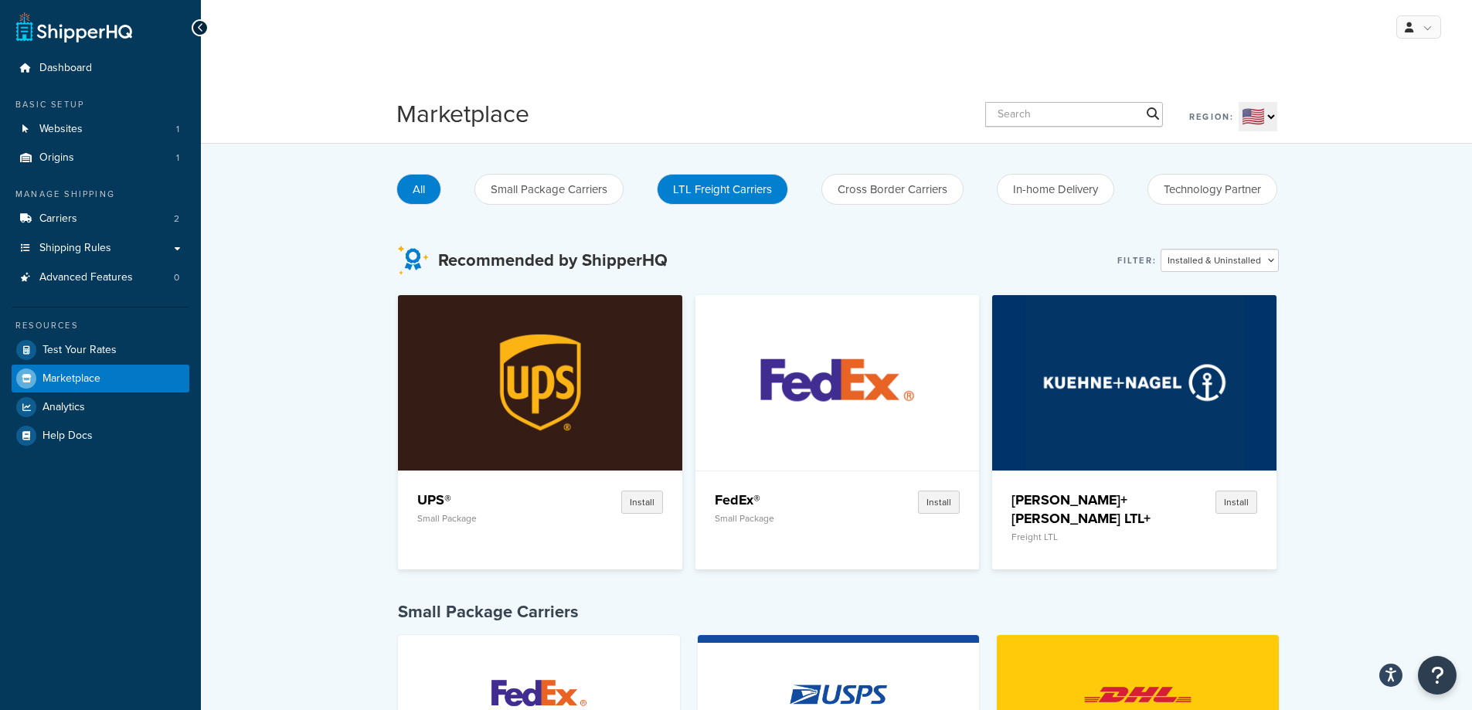
click at [767, 197] on button "LTL Freight Carriers" at bounding box center [722, 189] width 131 height 31
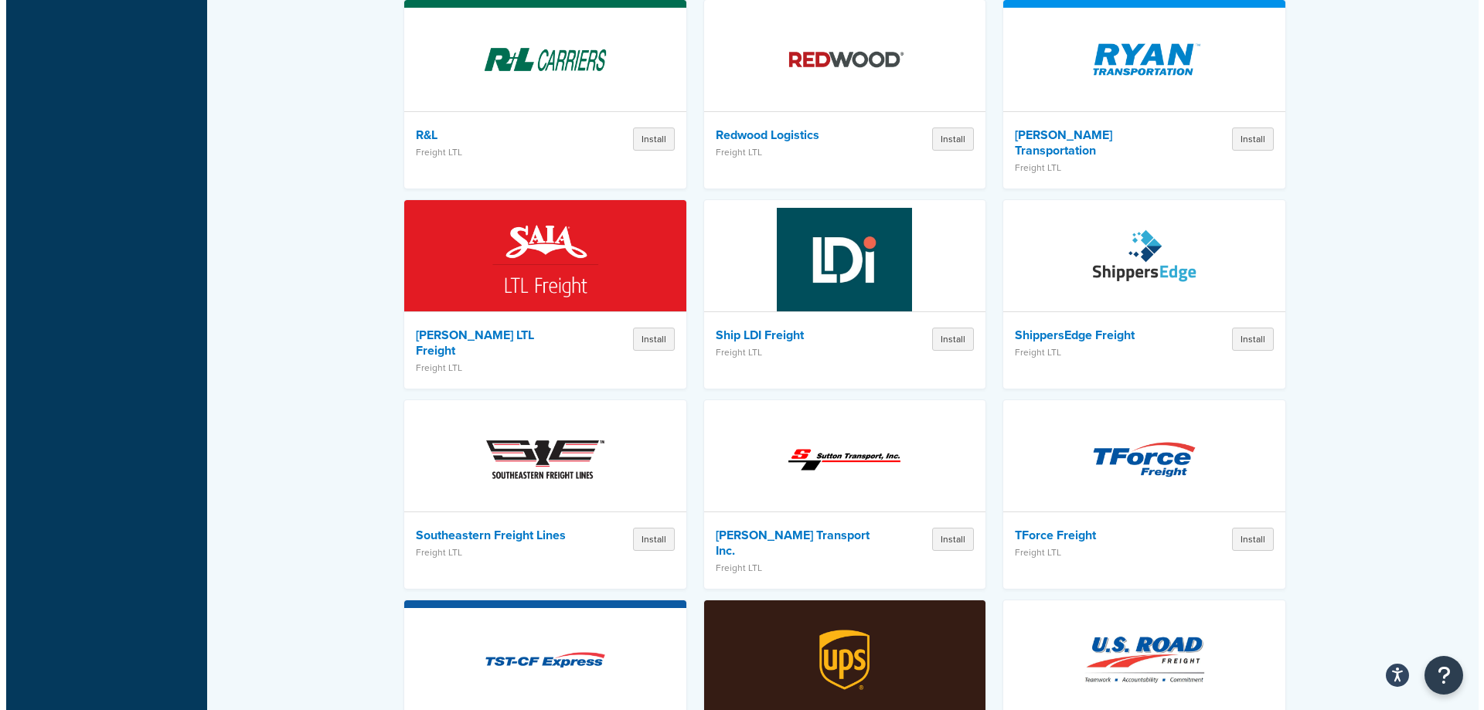
scroll to position [1932, 0]
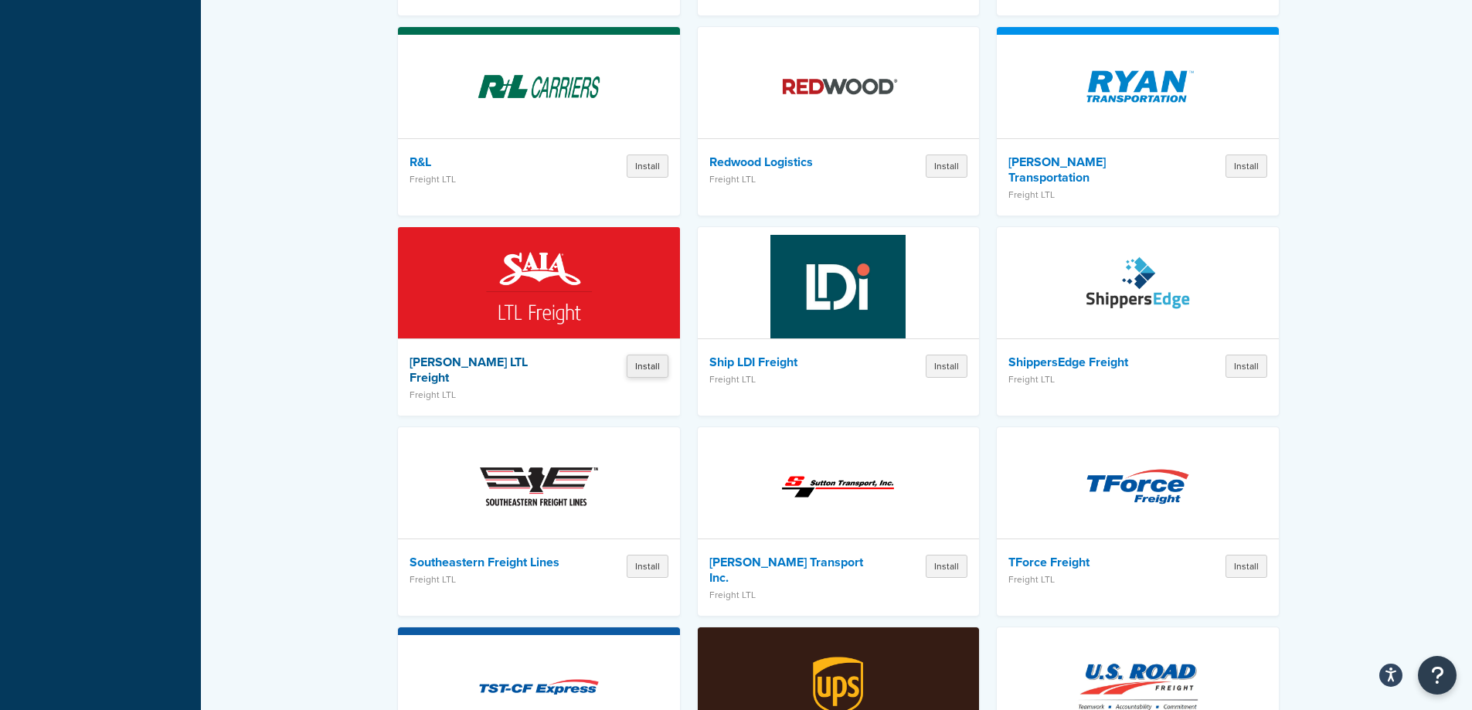
click at [659, 355] on button "Install" at bounding box center [648, 366] width 42 height 23
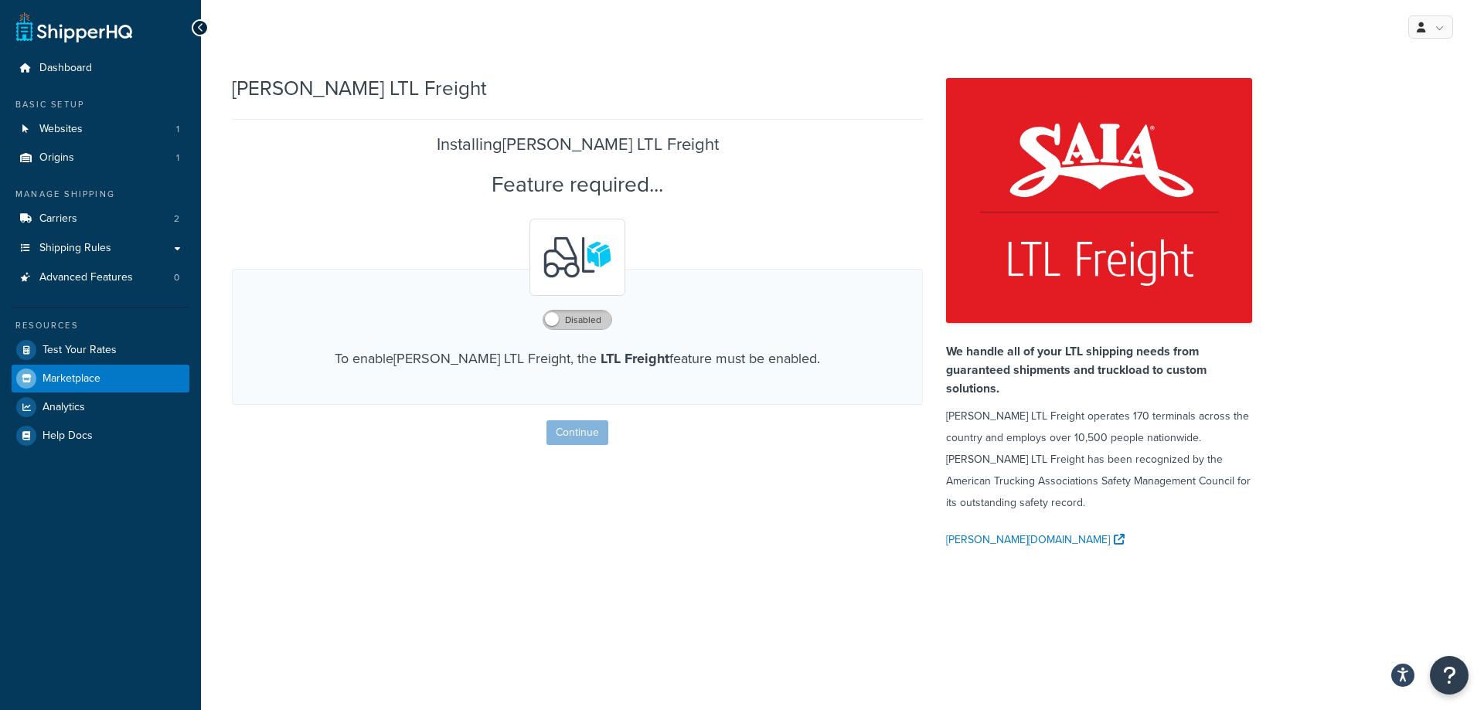
click at [558, 325] on label "Disabled" at bounding box center [577, 320] width 68 height 19
click at [582, 434] on button "Continue" at bounding box center [577, 432] width 62 height 25
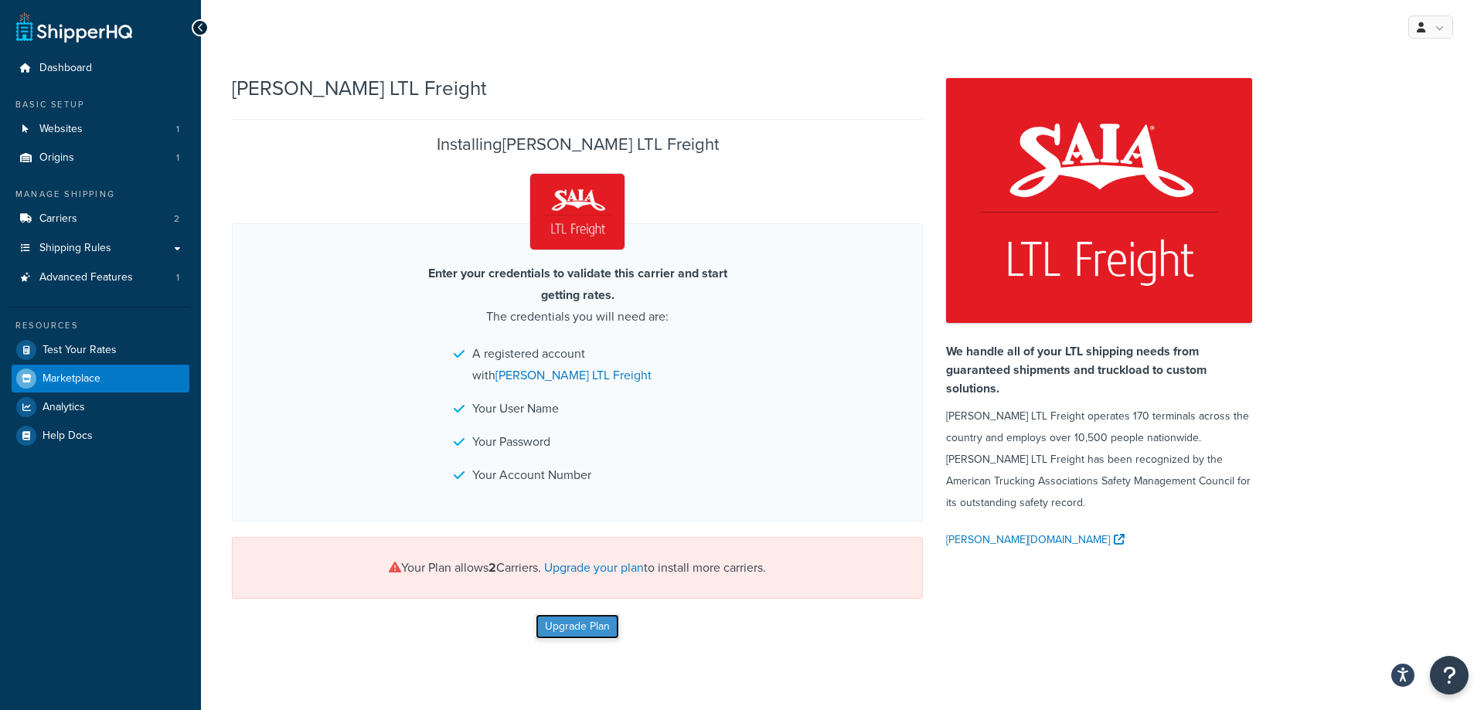
click at [579, 634] on link "Upgrade Plan" at bounding box center [577, 626] width 83 height 25
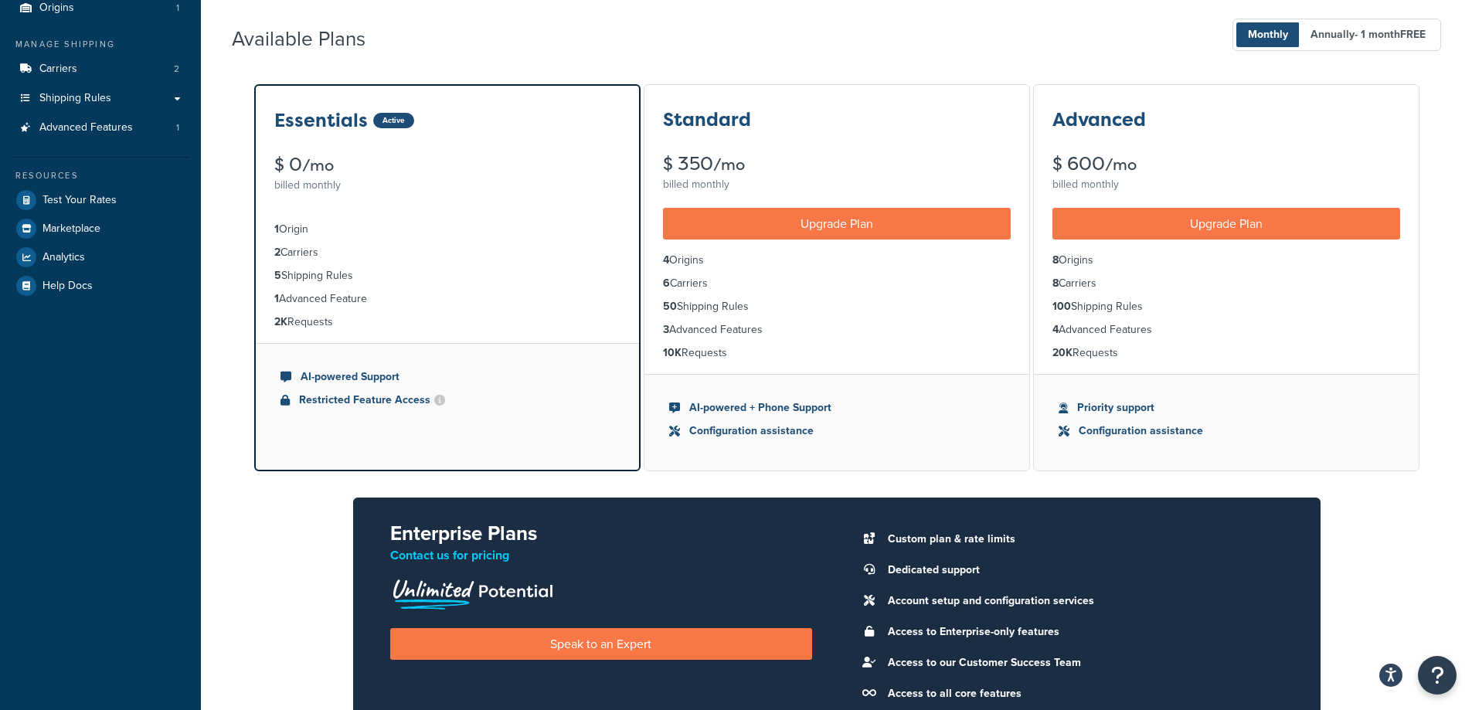
click at [517, 147] on div "Essentials Active $ 0 /mo billed monthly" at bounding box center [447, 141] width 383 height 111
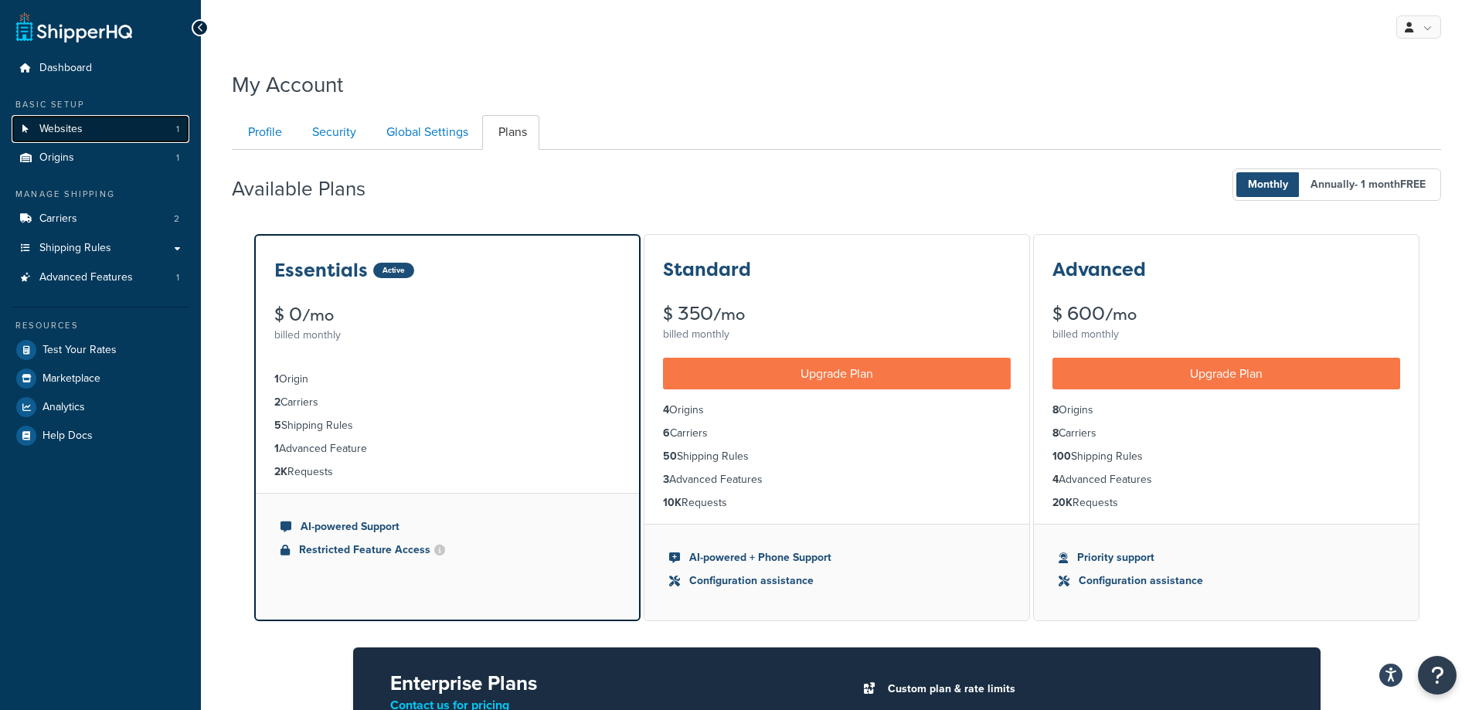
click at [92, 120] on link "Websites 1" at bounding box center [101, 129] width 178 height 29
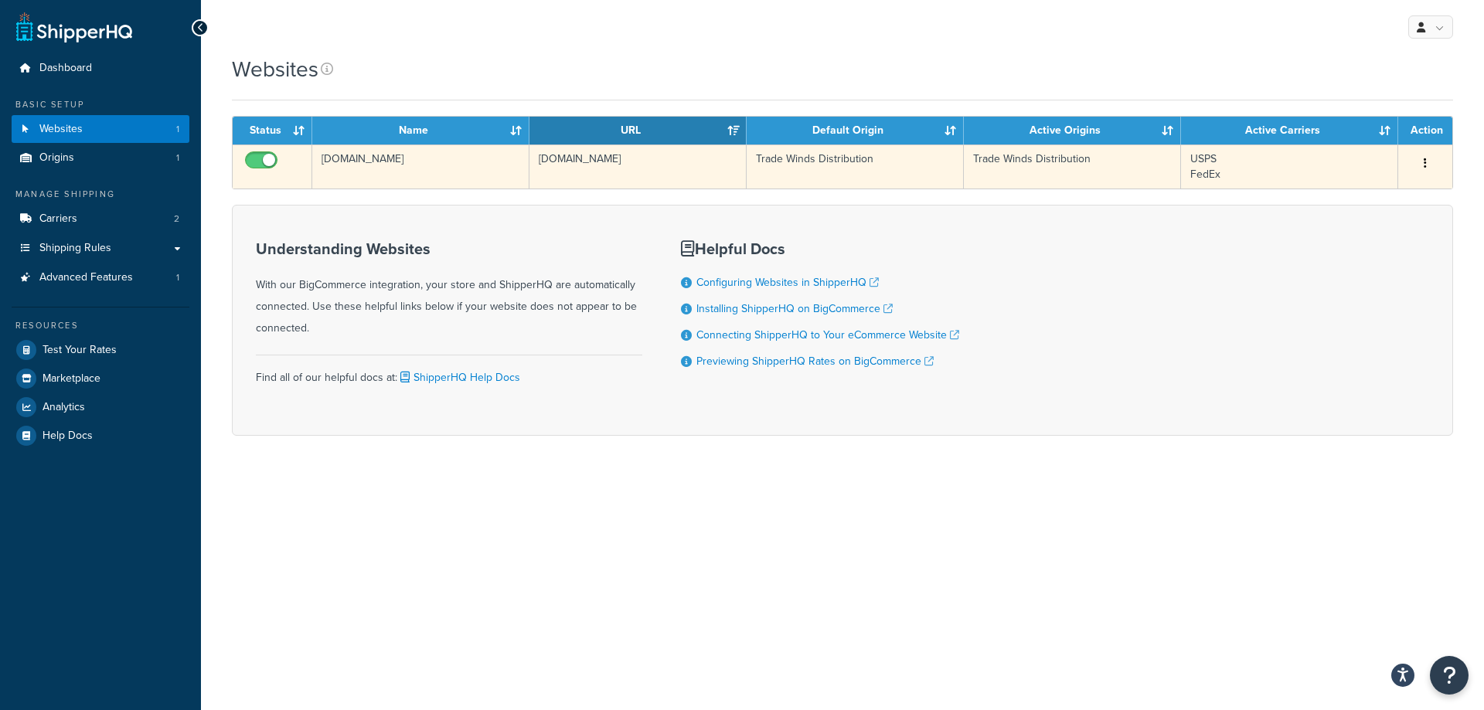
click at [1437, 165] on div "Edit Delete" at bounding box center [1425, 163] width 36 height 25
click at [1427, 165] on button "button" at bounding box center [1425, 163] width 22 height 25
click at [1371, 196] on link "Edit" at bounding box center [1362, 195] width 122 height 32
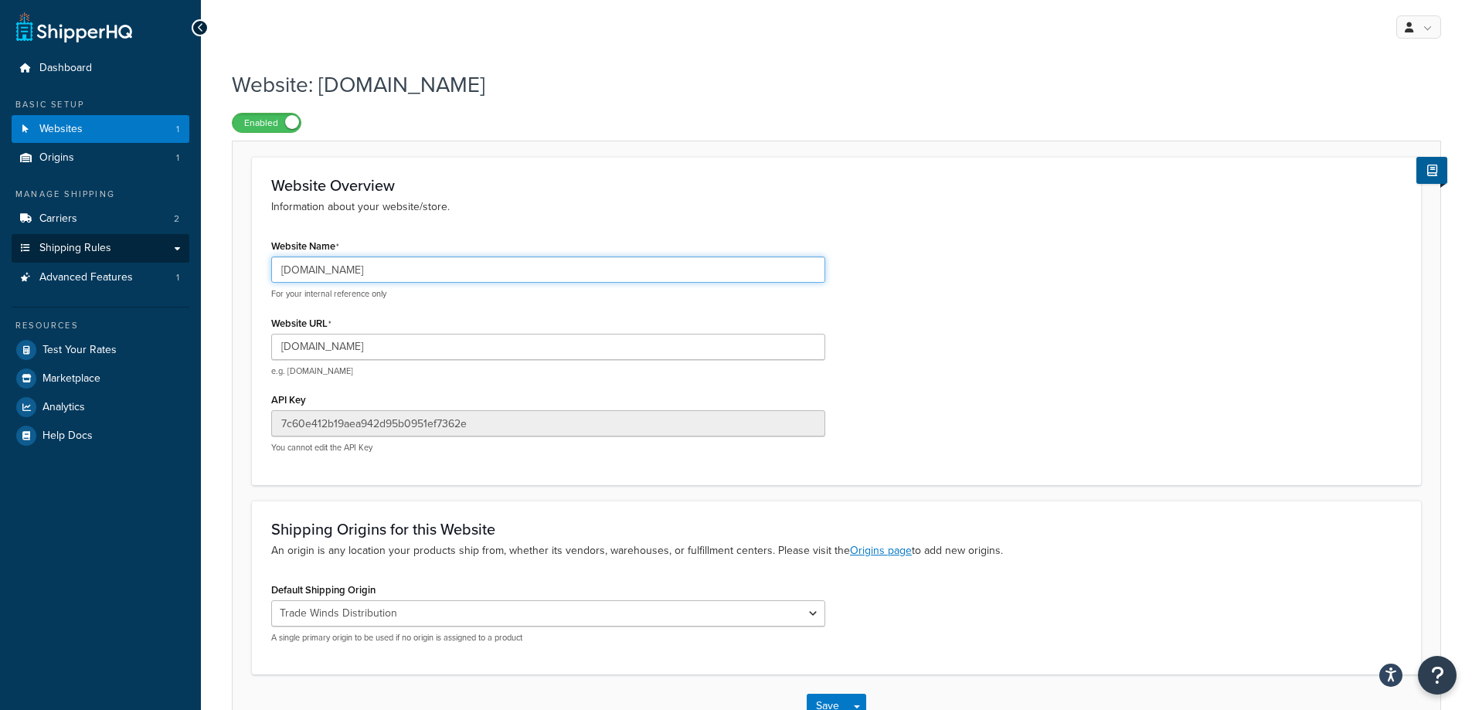
drag, startPoint x: 499, startPoint y: 273, endPoint x: 175, endPoint y: 253, distance: 324.4
click at [175, 253] on div "Dashboard Basic Setup Websites 1 Origins 1 Manage Shipping Carriers 2 Shipping …" at bounding box center [736, 408] width 1472 height 816
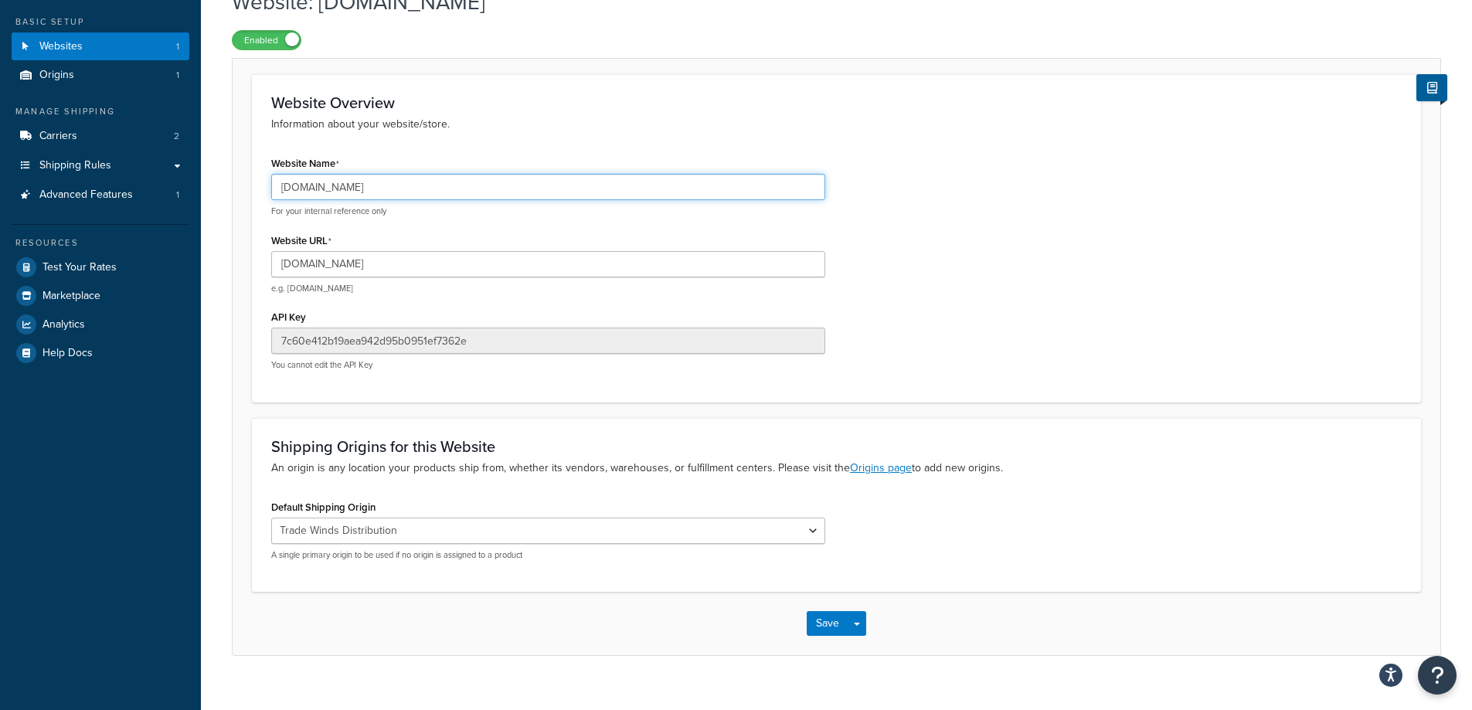
scroll to position [107, 0]
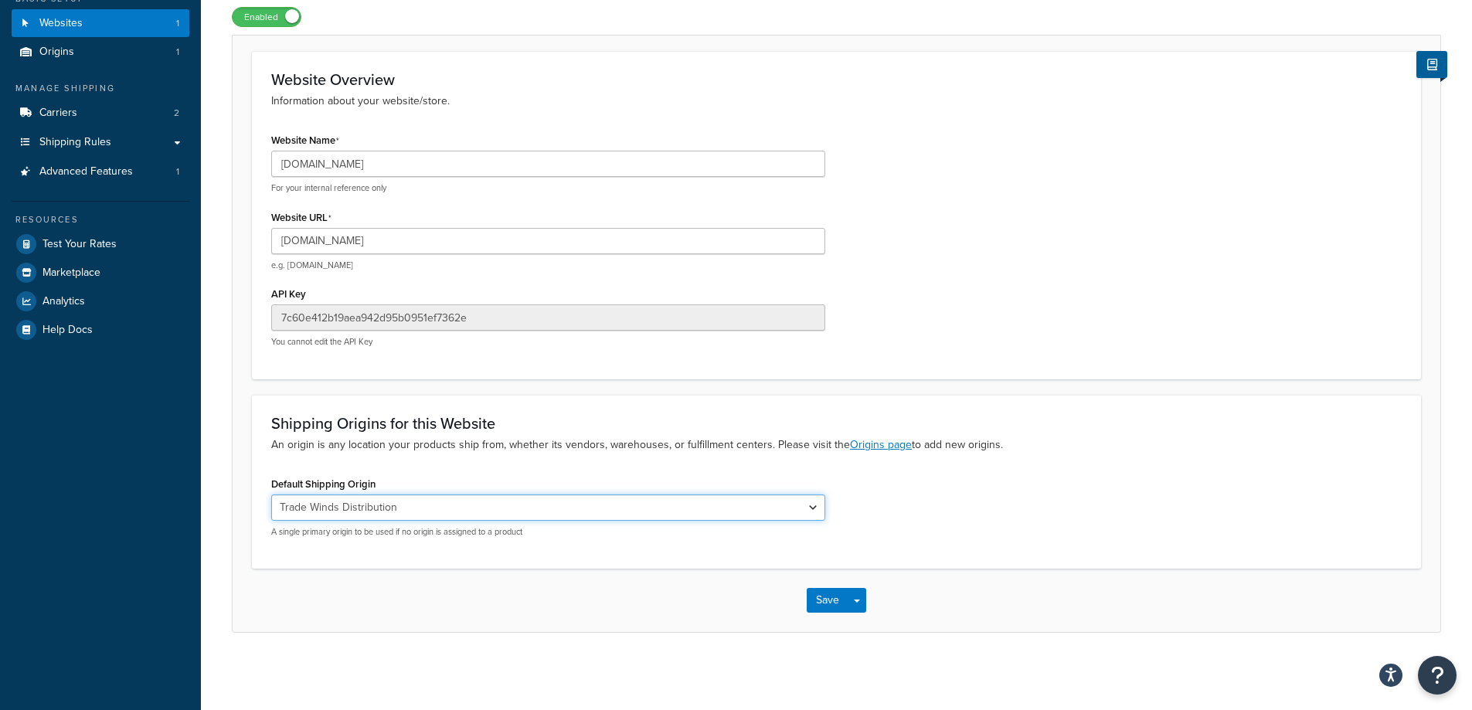
click at [625, 508] on select "Trade Winds Distribution" at bounding box center [548, 508] width 554 height 26
click at [617, 482] on div "Default Shipping Origin Trade Winds Distribution A single primary origin to be …" at bounding box center [548, 505] width 554 height 65
click at [630, 508] on select "Trade Winds Distribution" at bounding box center [548, 508] width 554 height 26
click at [637, 471] on div "Shipping Origins for this Website An origin is any location your products ship …" at bounding box center [836, 482] width 1169 height 174
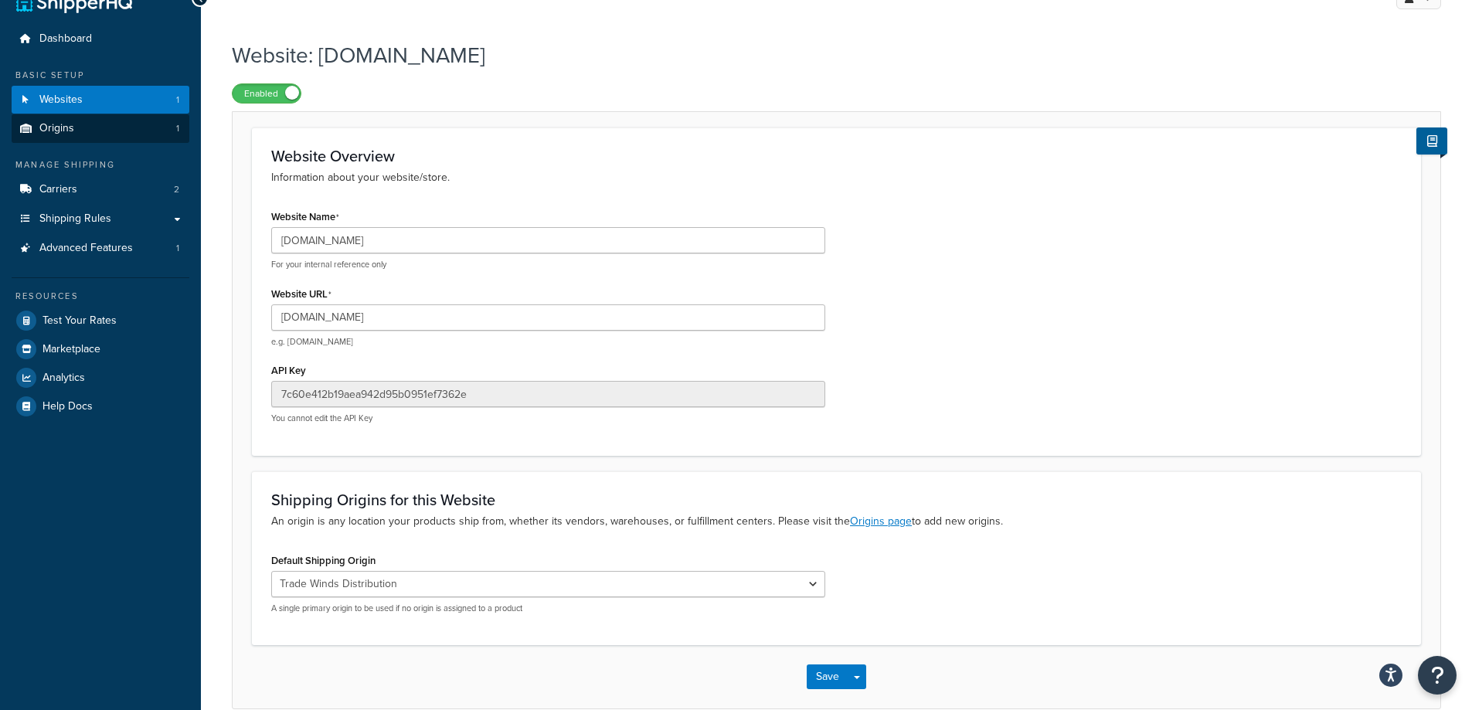
scroll to position [0, 0]
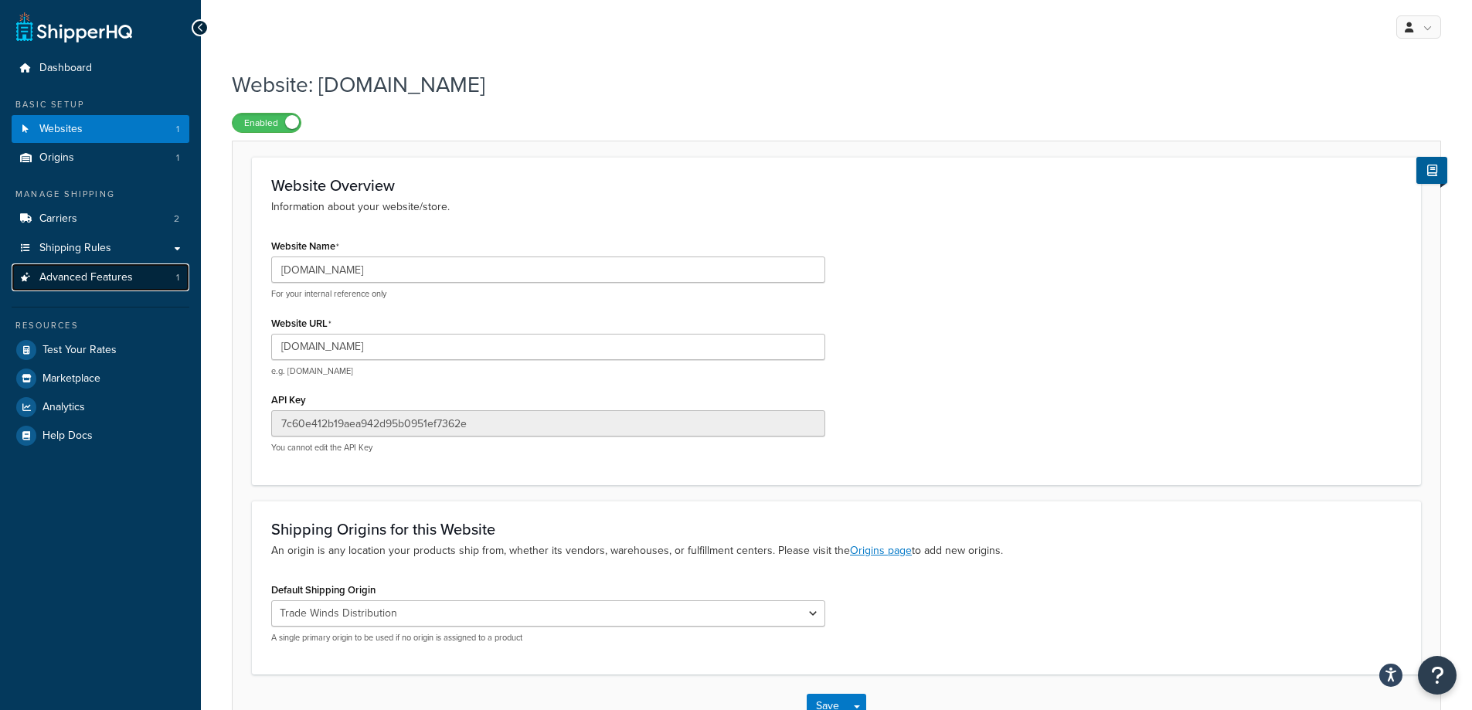
click at [165, 274] on link "Advanced Features 1" at bounding box center [101, 278] width 178 height 29
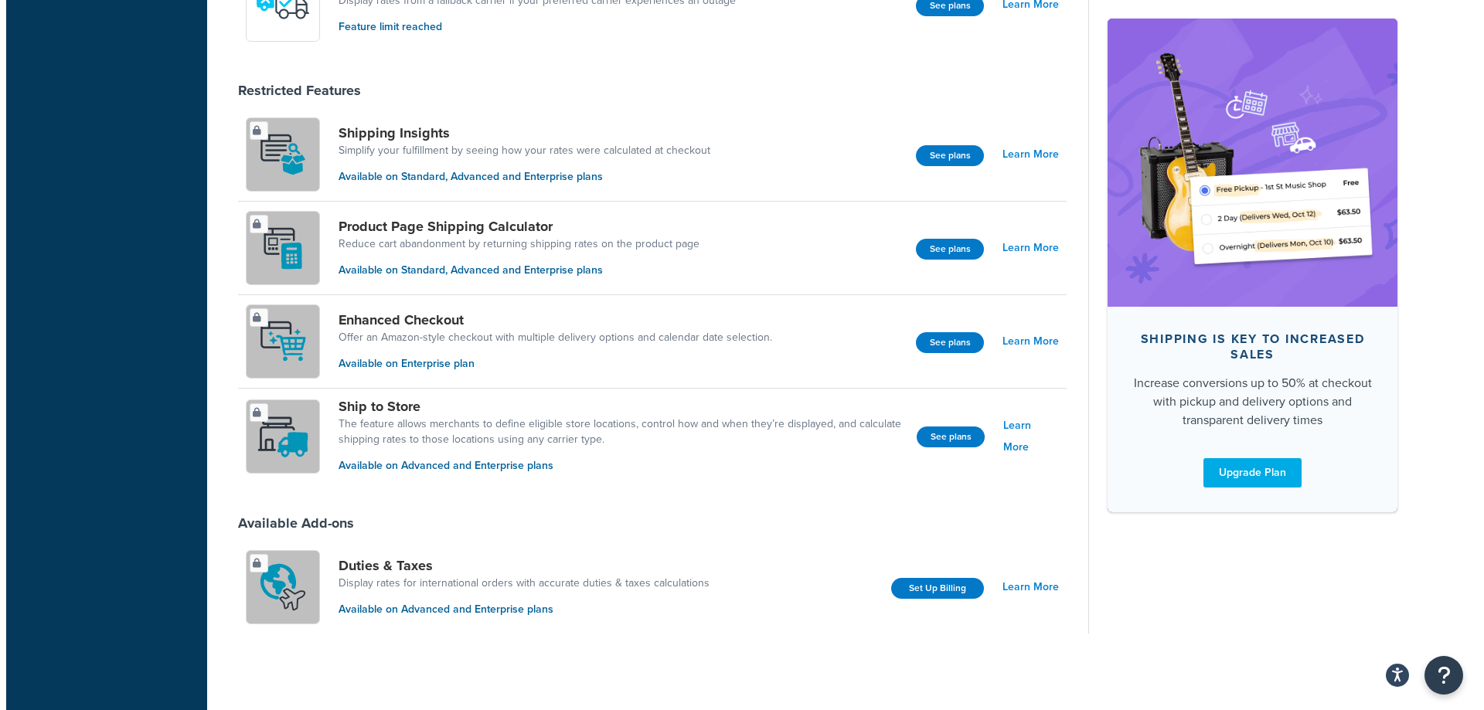
scroll to position [939, 0]
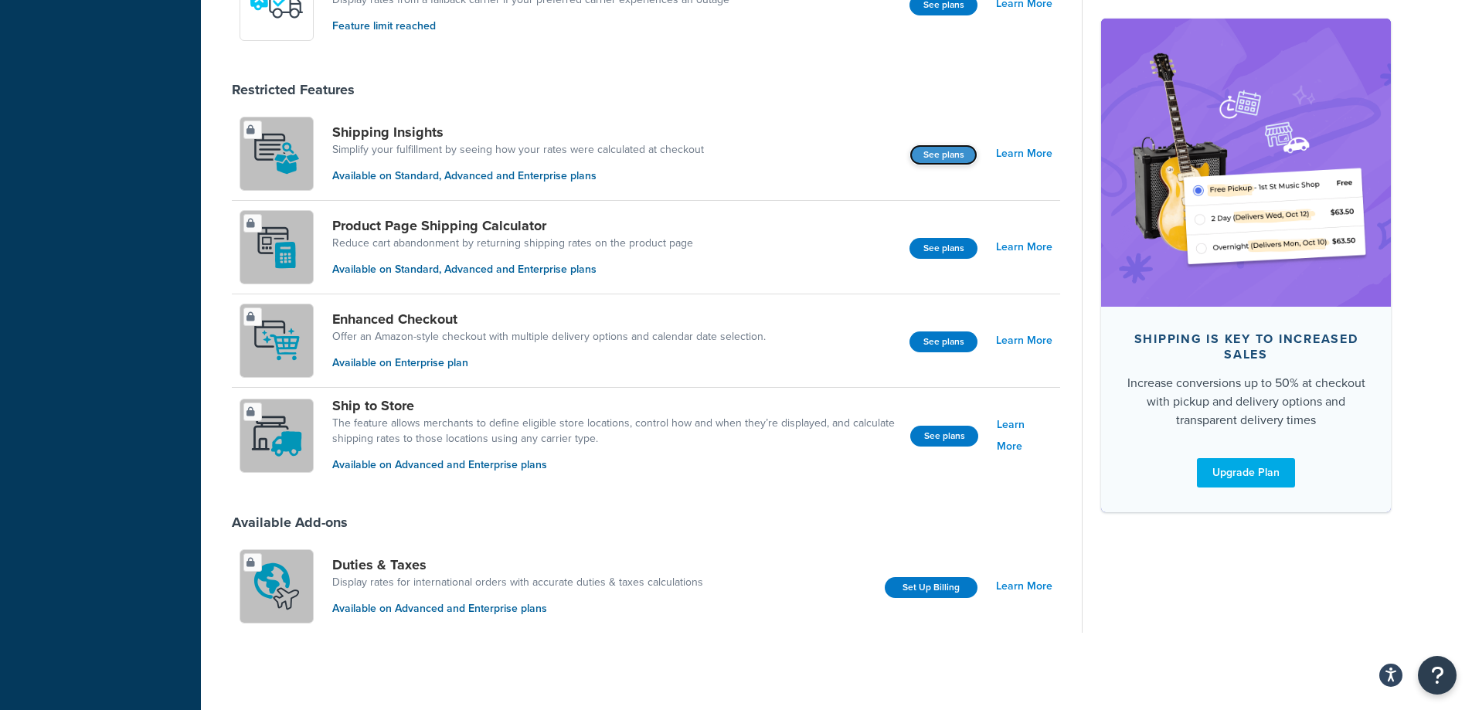
click at [930, 150] on button "See plans" at bounding box center [944, 155] width 68 height 21
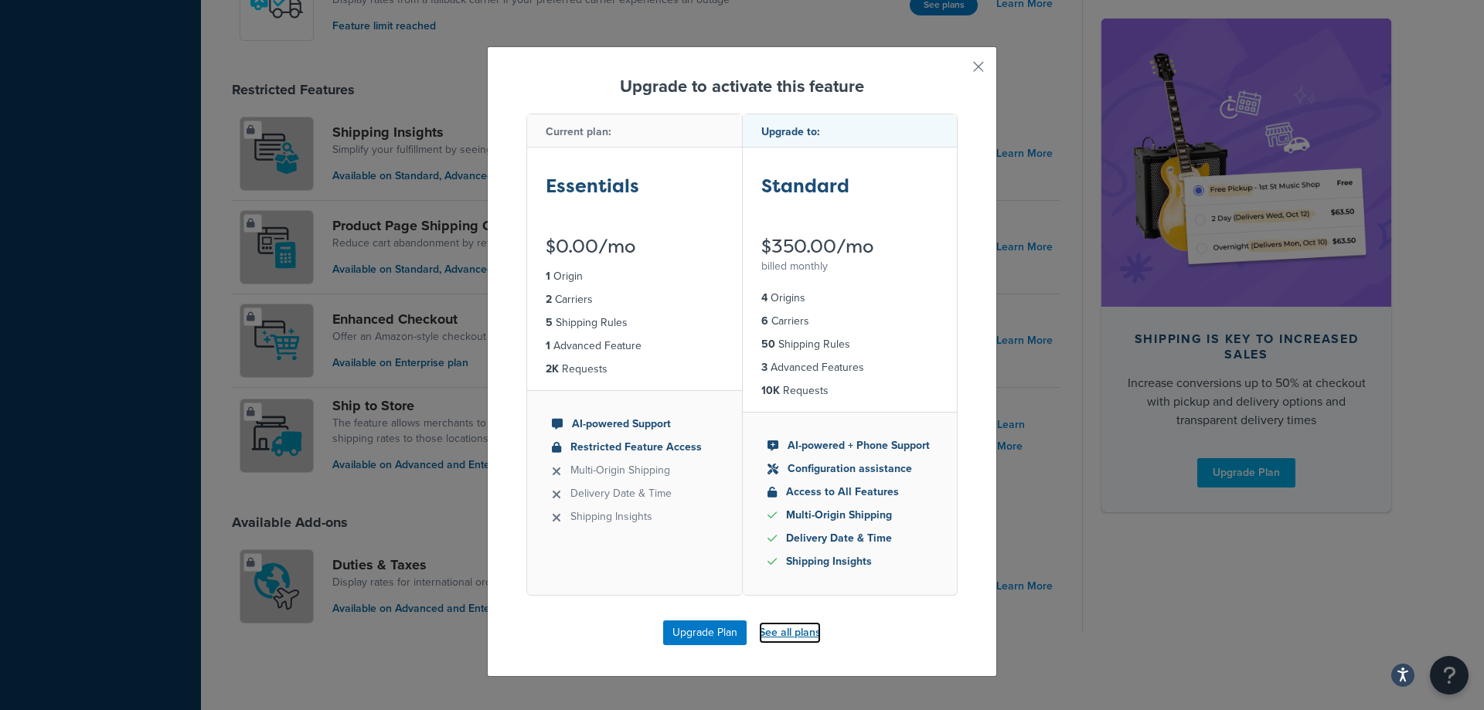
click at [767, 638] on link "See all plans" at bounding box center [790, 633] width 62 height 22
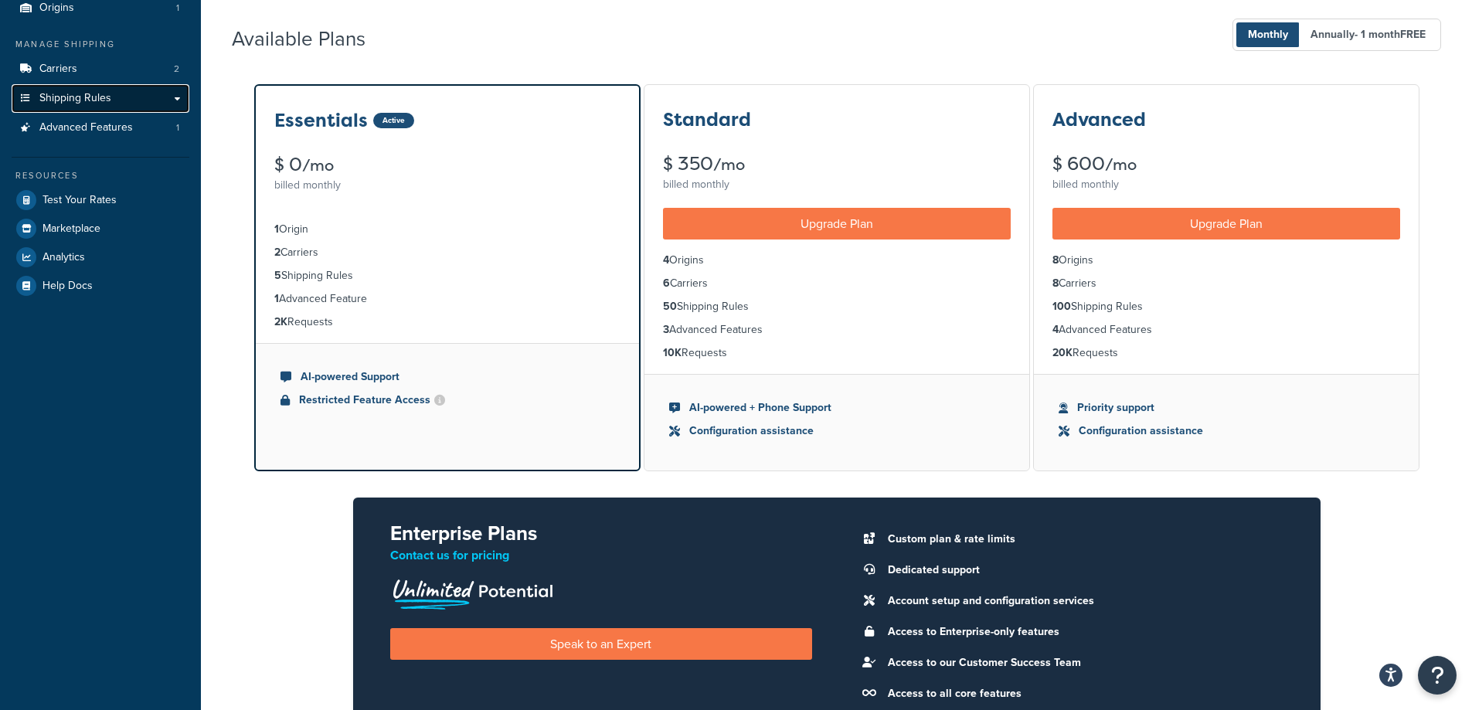
click at [100, 99] on span "Shipping Rules" at bounding box center [75, 98] width 72 height 13
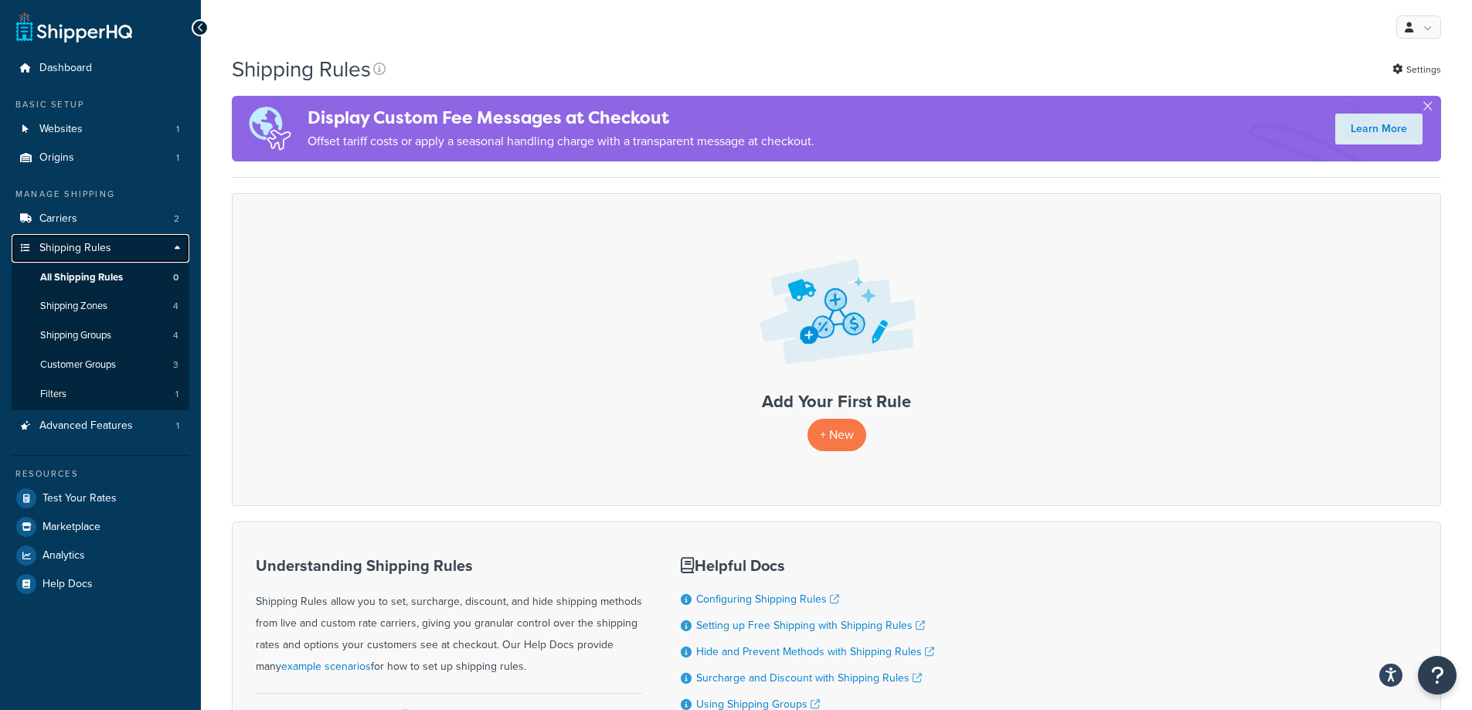
click at [88, 247] on span "Shipping Rules" at bounding box center [75, 248] width 72 height 13
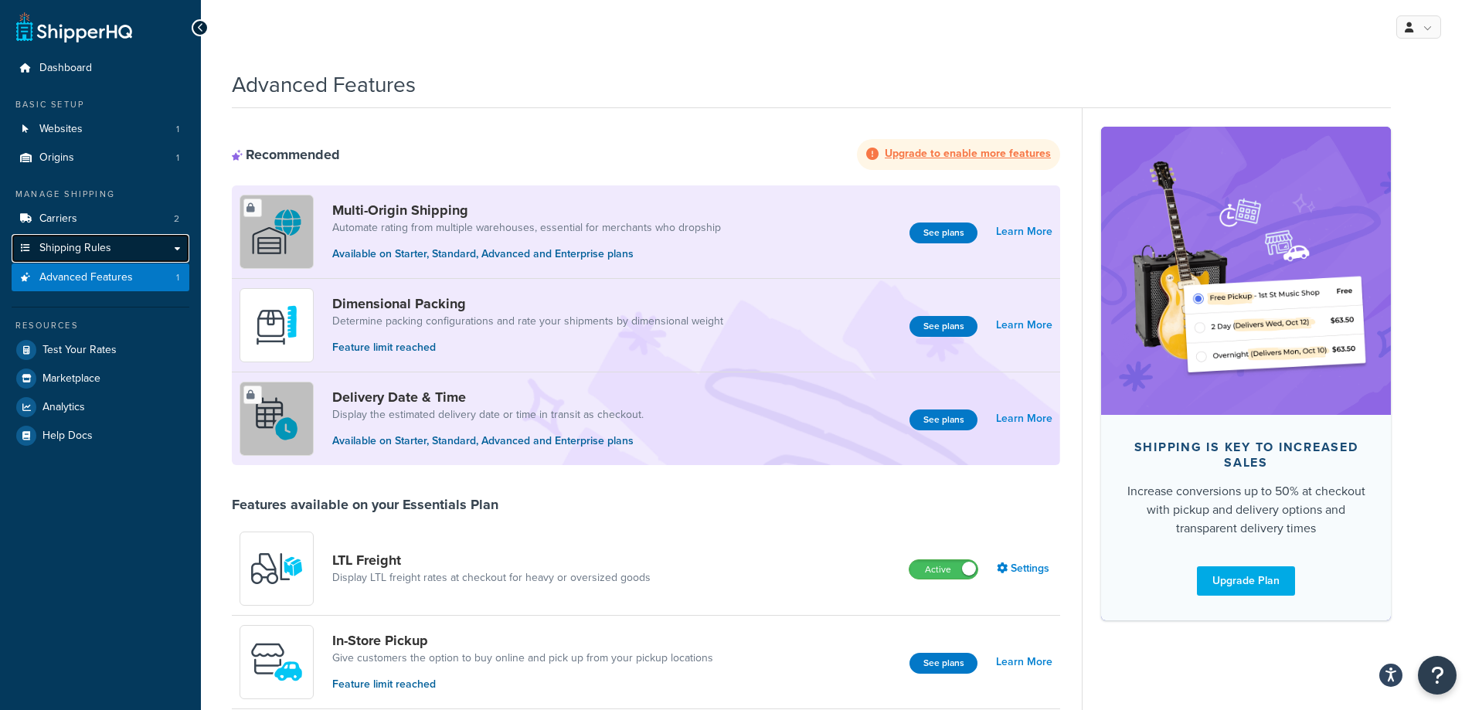
click at [86, 250] on span "Shipping Rules" at bounding box center [75, 248] width 72 height 13
click at [87, 216] on link "Carriers 2" at bounding box center [101, 219] width 178 height 29
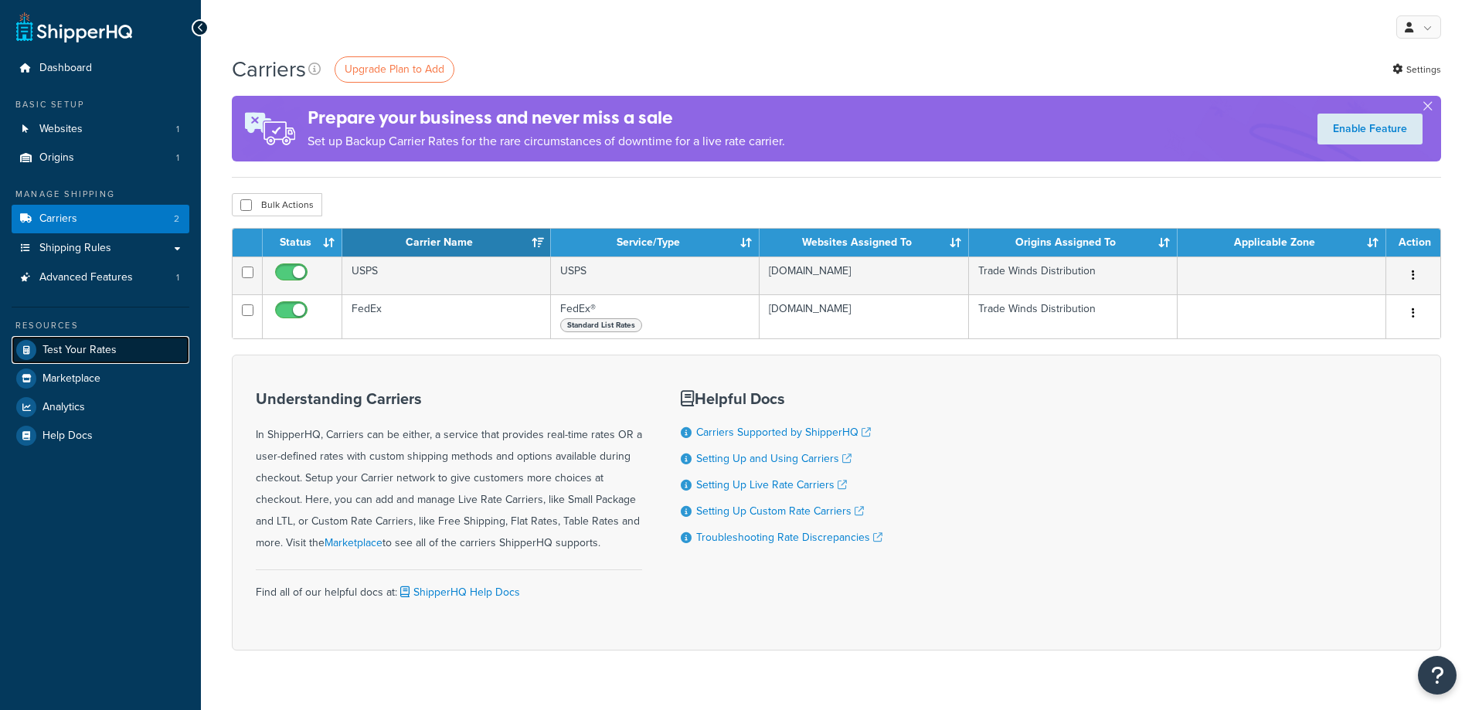
click at [80, 351] on span "Test Your Rates" at bounding box center [80, 350] width 74 height 13
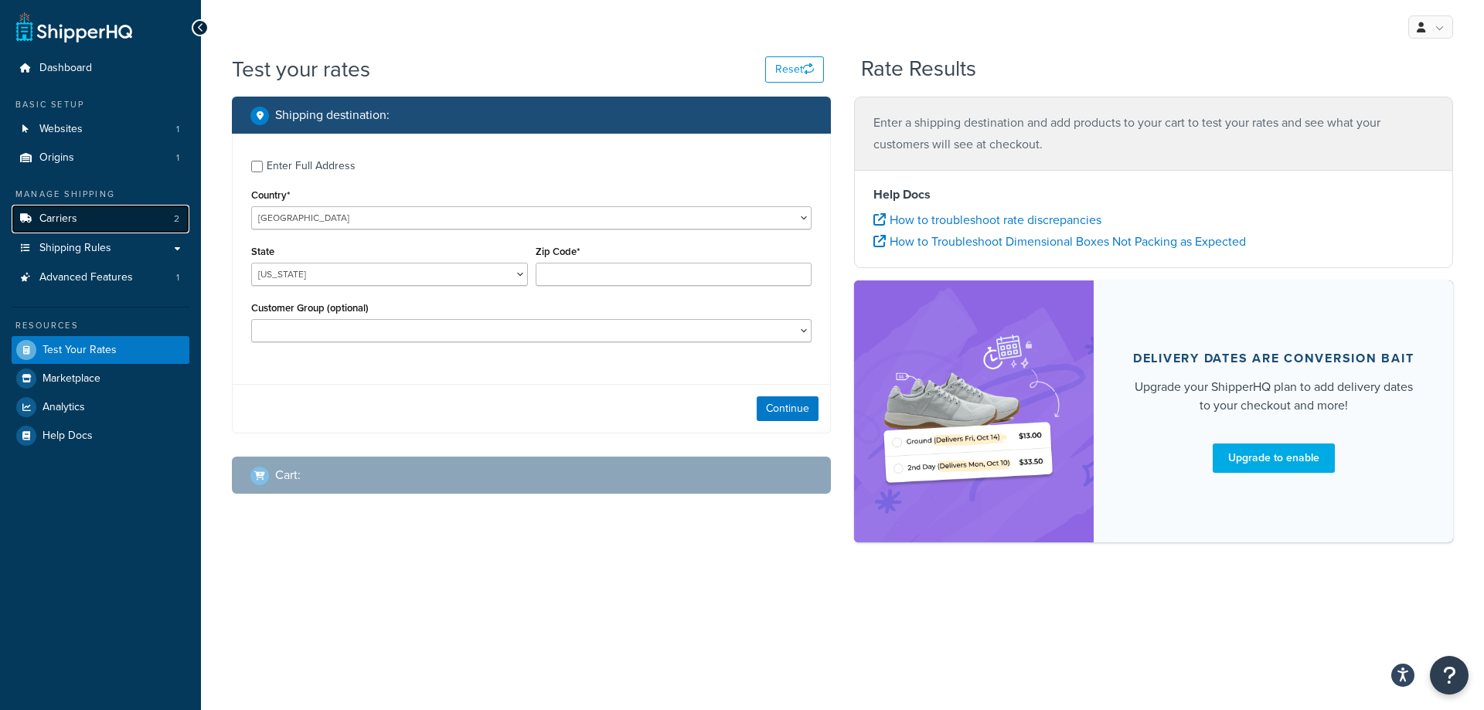
click at [90, 223] on link "Carriers 2" at bounding box center [101, 219] width 178 height 29
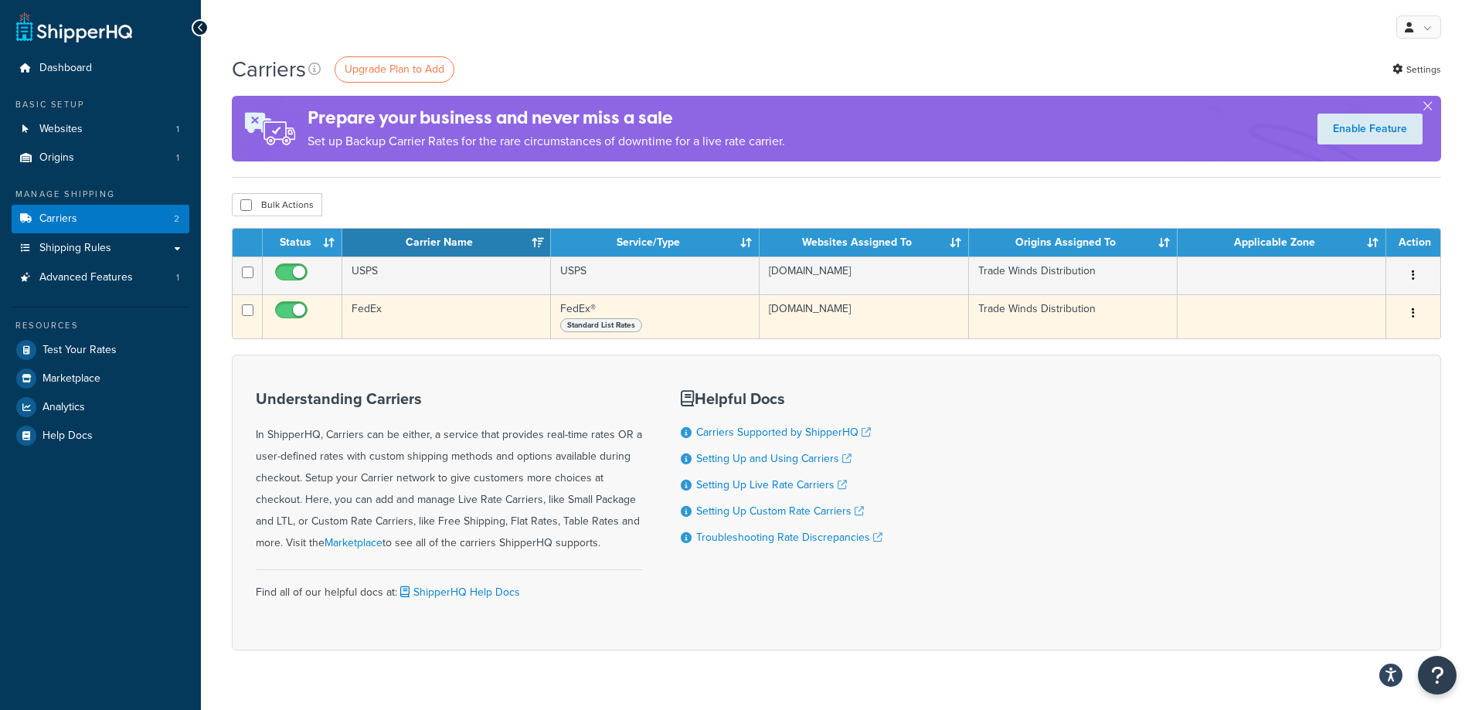
click at [298, 317] on input "checkbox" at bounding box center [293, 313] width 43 height 19
click at [291, 315] on input "checkbox" at bounding box center [293, 313] width 43 height 19
checkbox input "true"
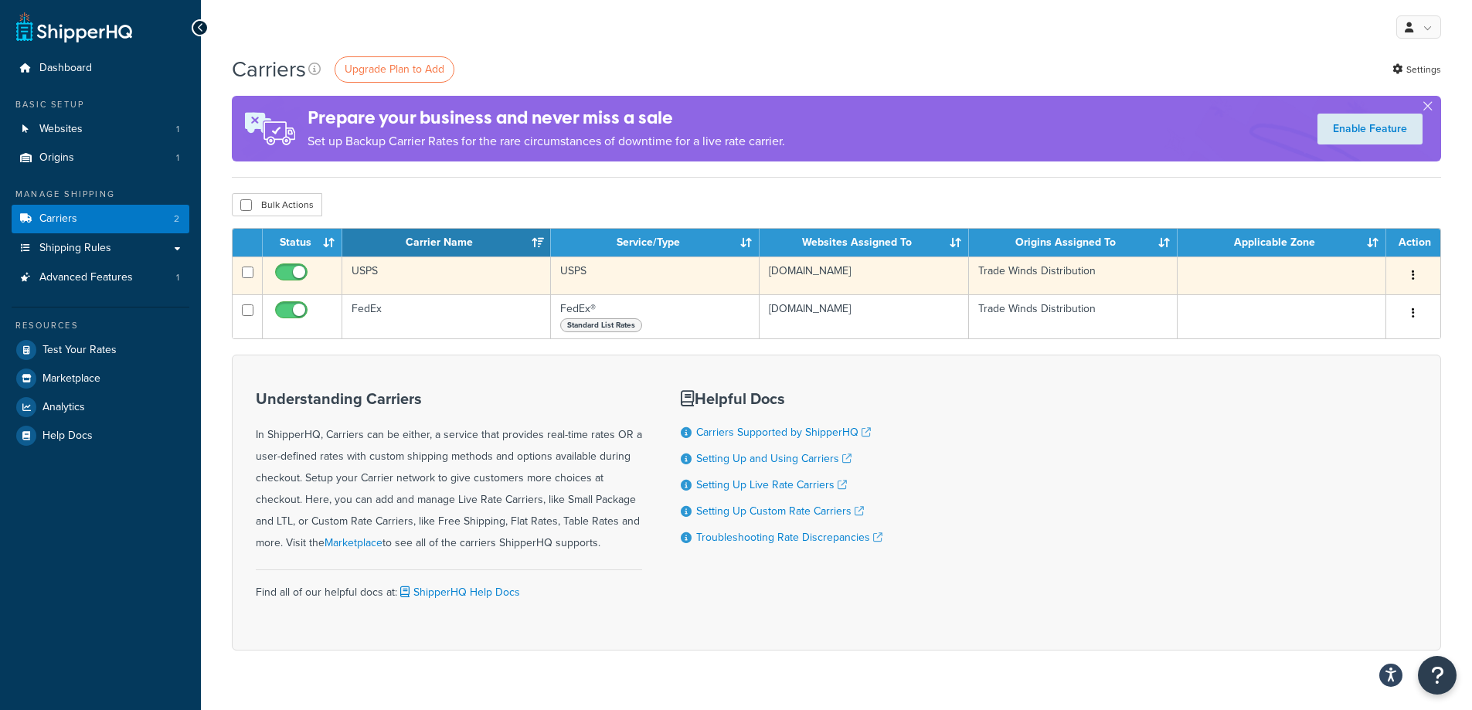
click at [297, 275] on input "checkbox" at bounding box center [293, 276] width 43 height 19
checkbox input "false"
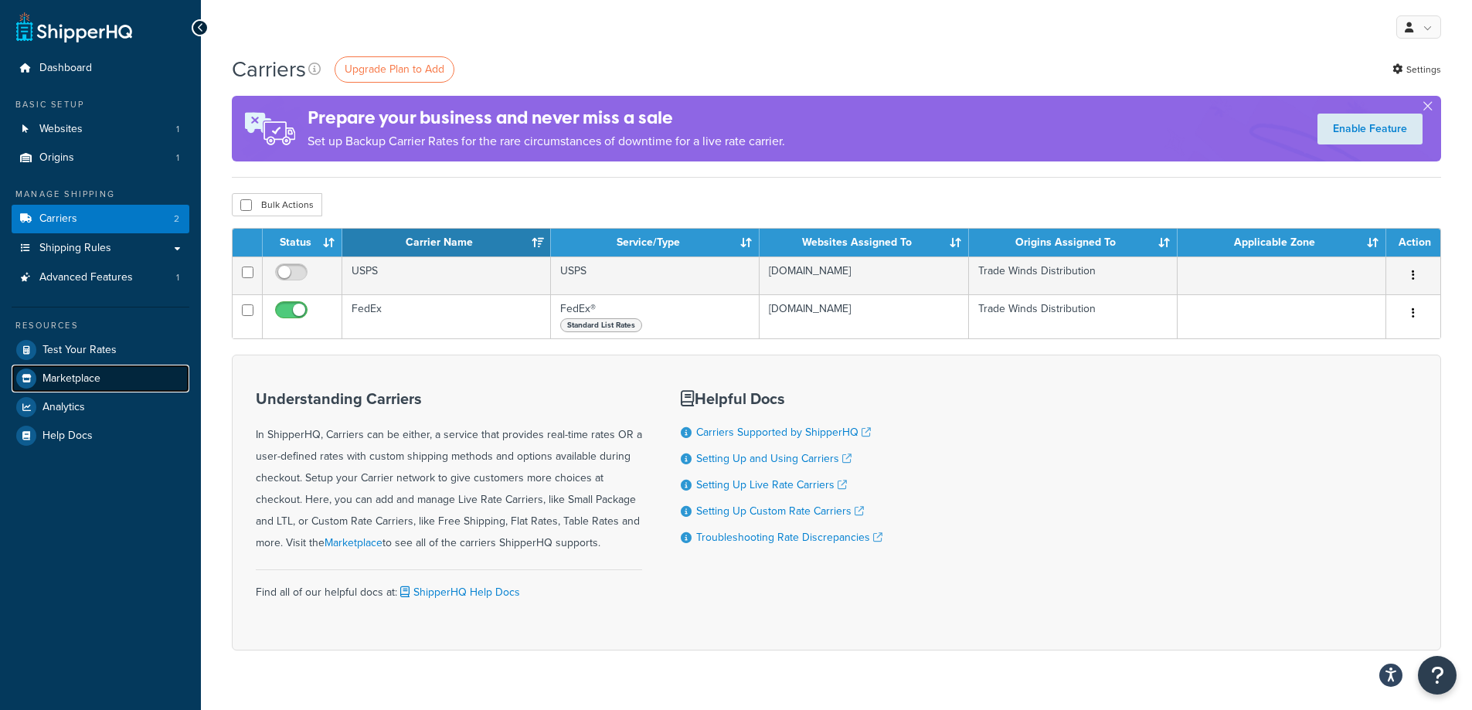
click at [79, 376] on span "Marketplace" at bounding box center [72, 378] width 58 height 13
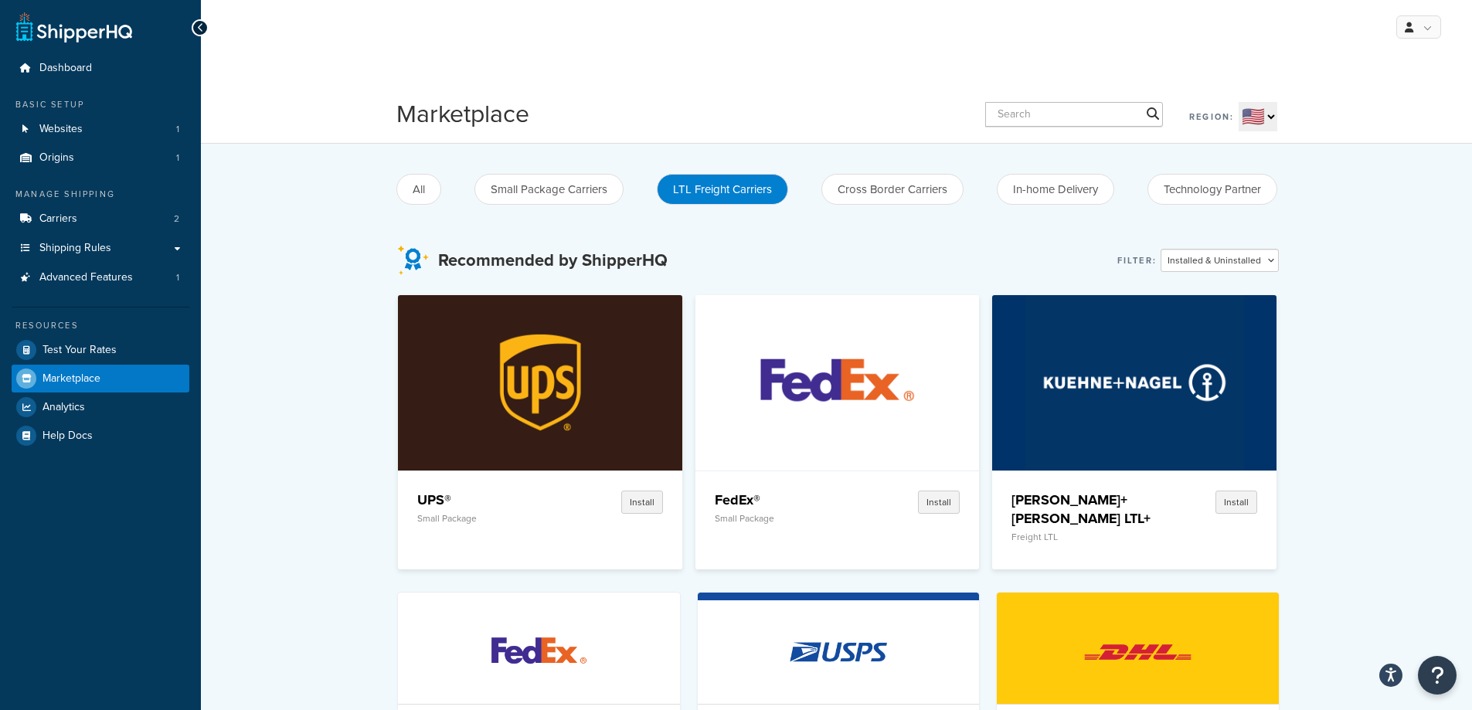
click at [733, 196] on button "LTL Freight Carriers" at bounding box center [722, 189] width 131 height 31
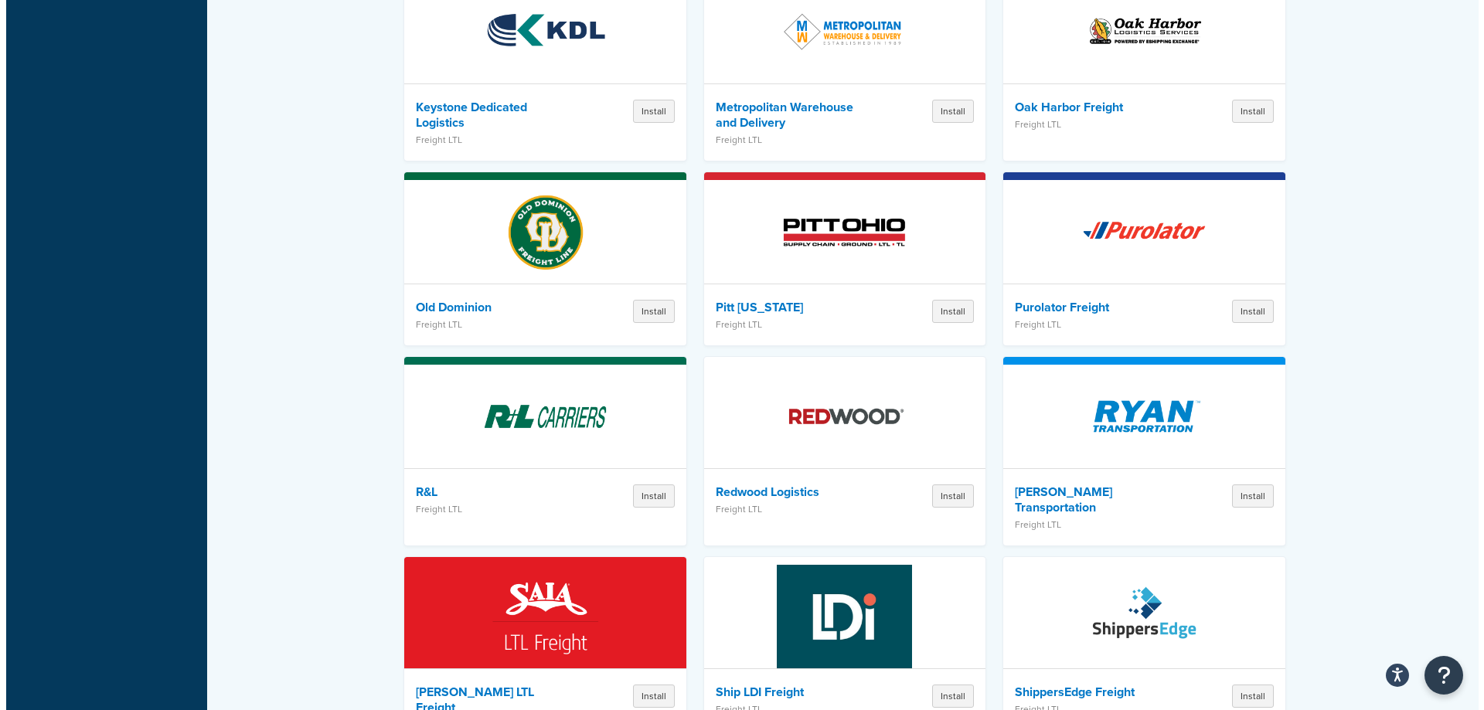
scroll to position [1777, 0]
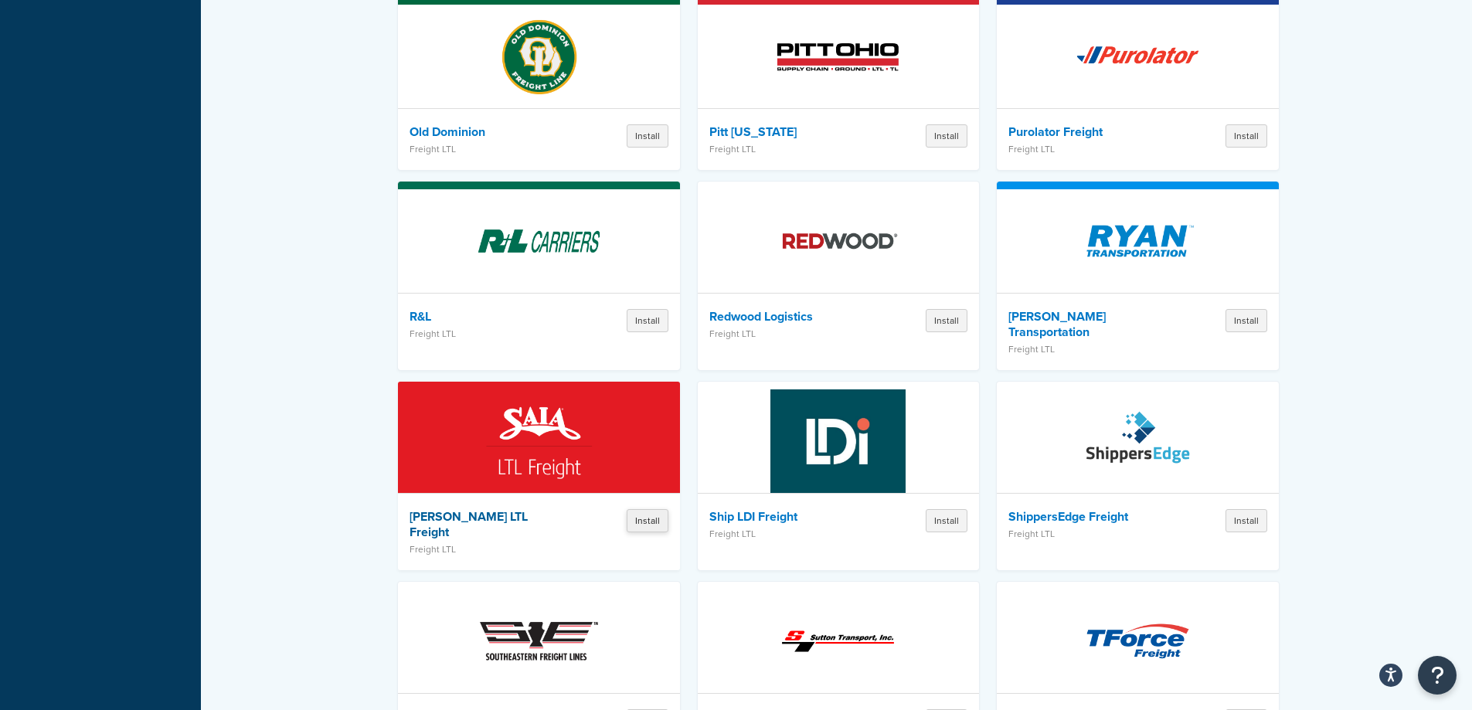
click at [643, 509] on button "Install" at bounding box center [648, 520] width 42 height 23
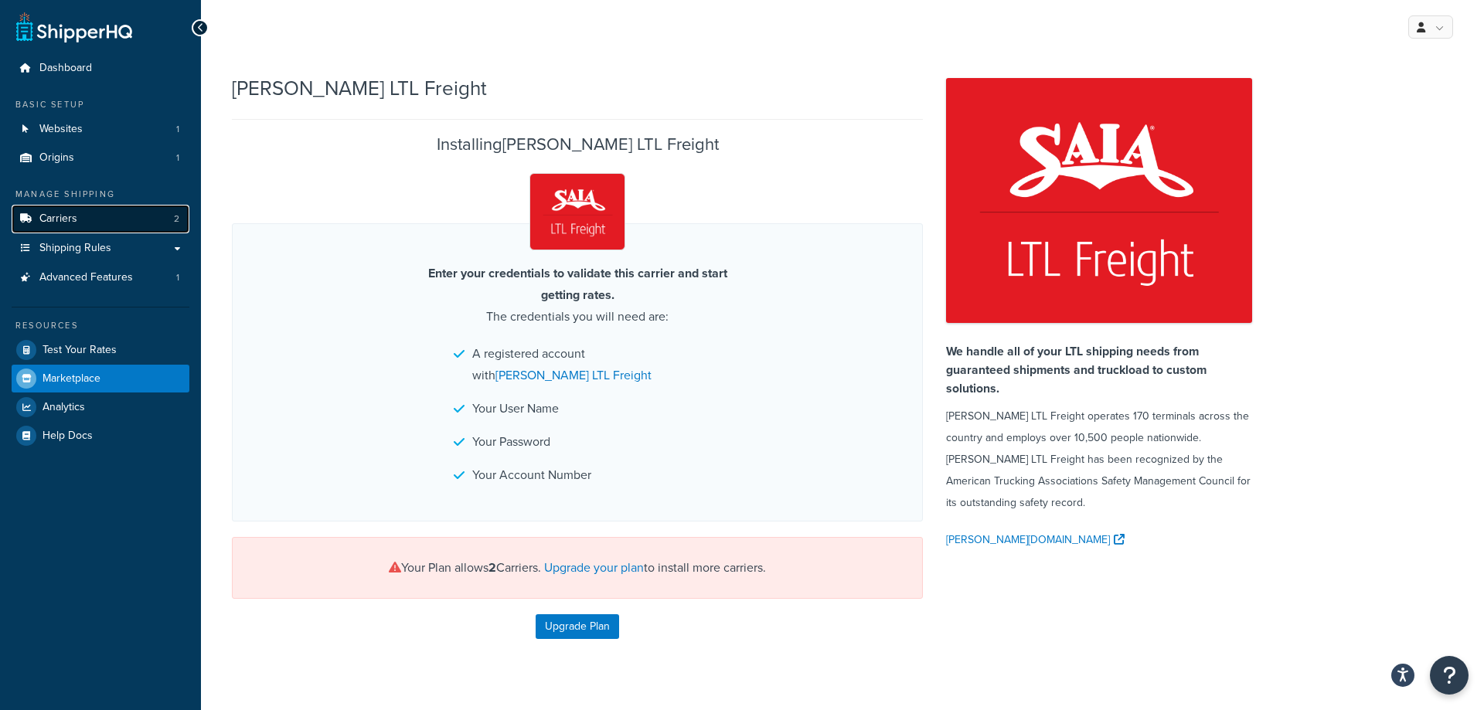
click at [77, 221] on link "Carriers 2" at bounding box center [101, 219] width 178 height 29
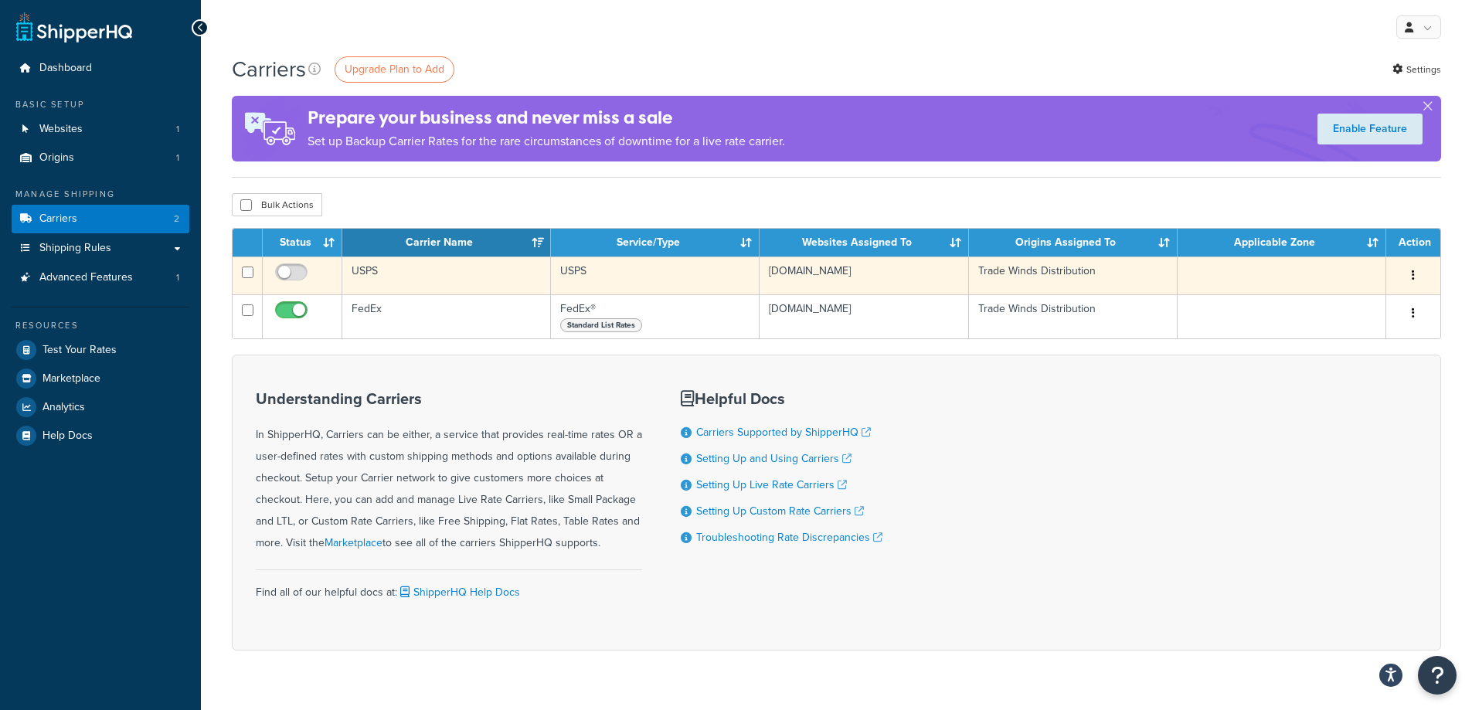
click at [1406, 274] on button "button" at bounding box center [1414, 276] width 22 height 25
click at [1342, 338] on link "Delete" at bounding box center [1351, 339] width 122 height 32
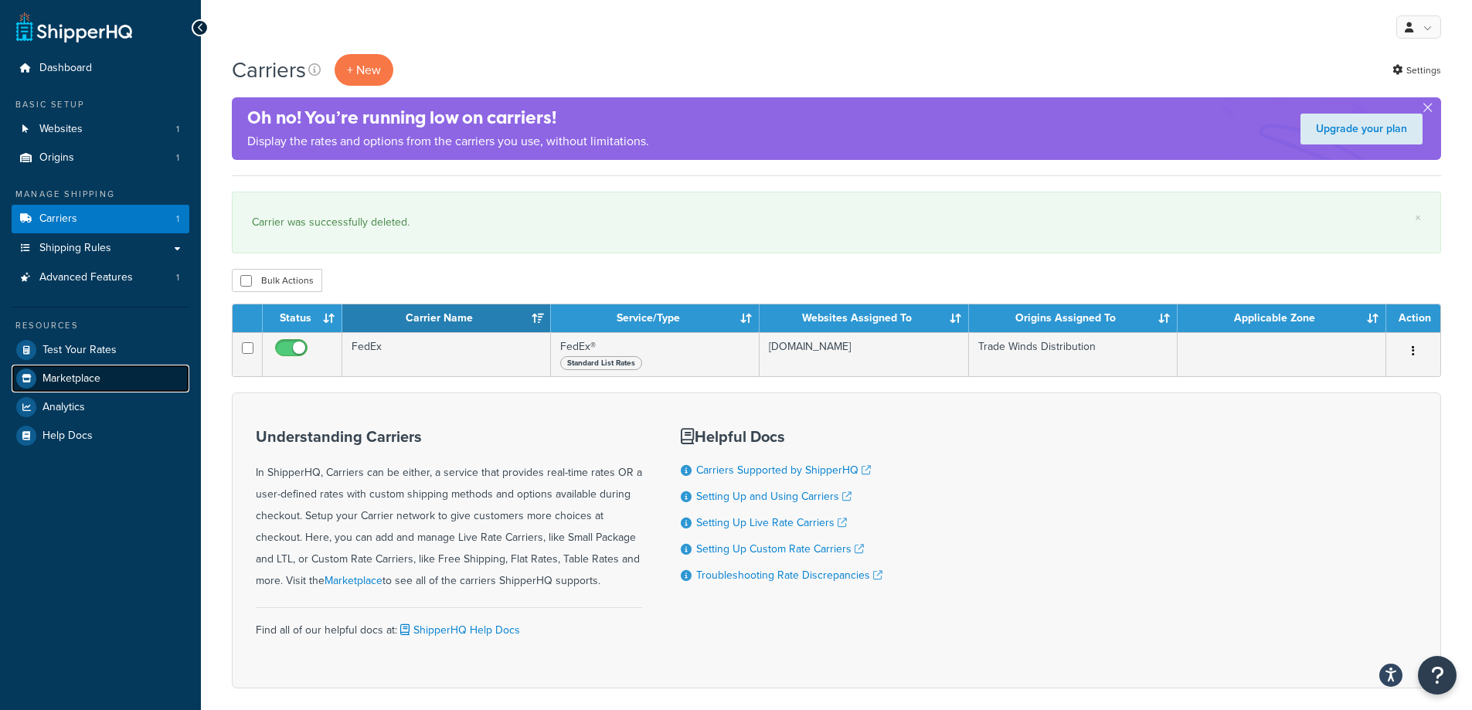
click at [85, 379] on span "Marketplace" at bounding box center [72, 378] width 58 height 13
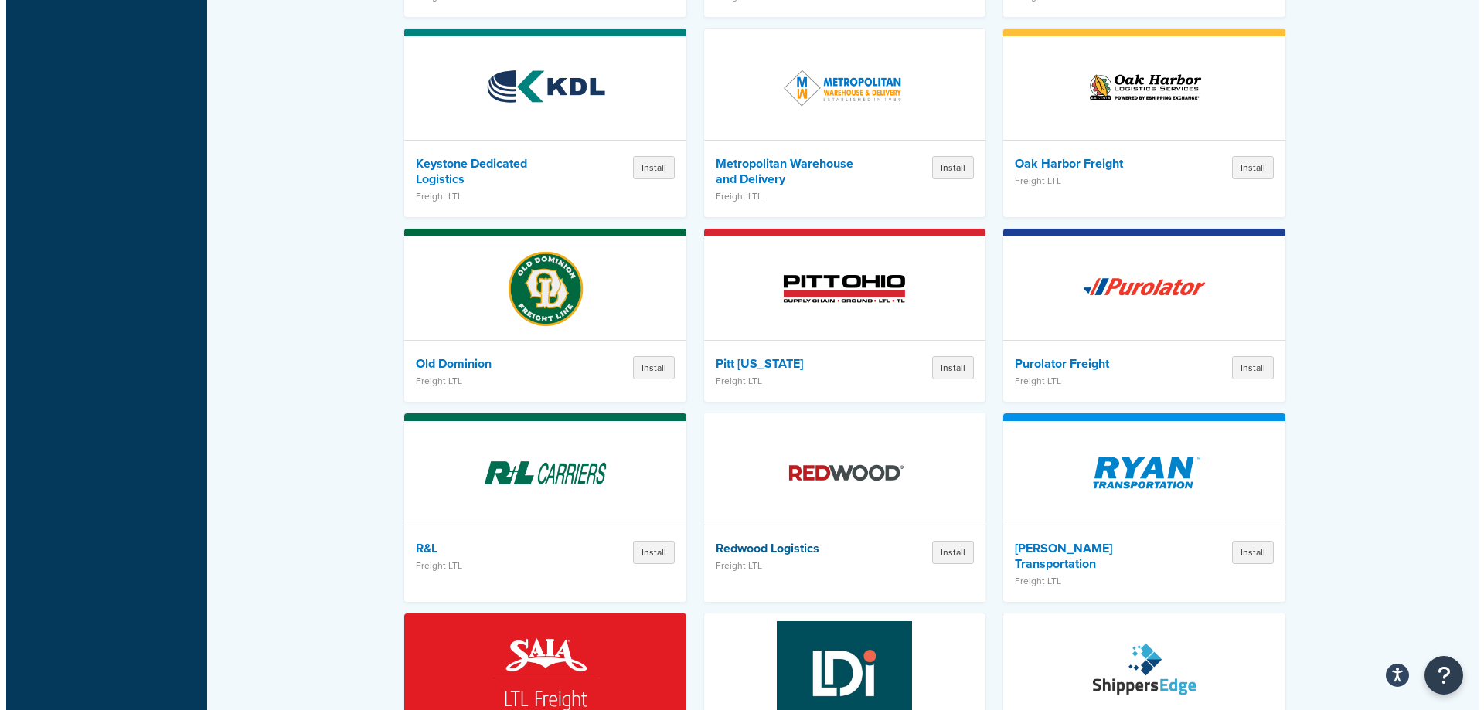
scroll to position [1932, 0]
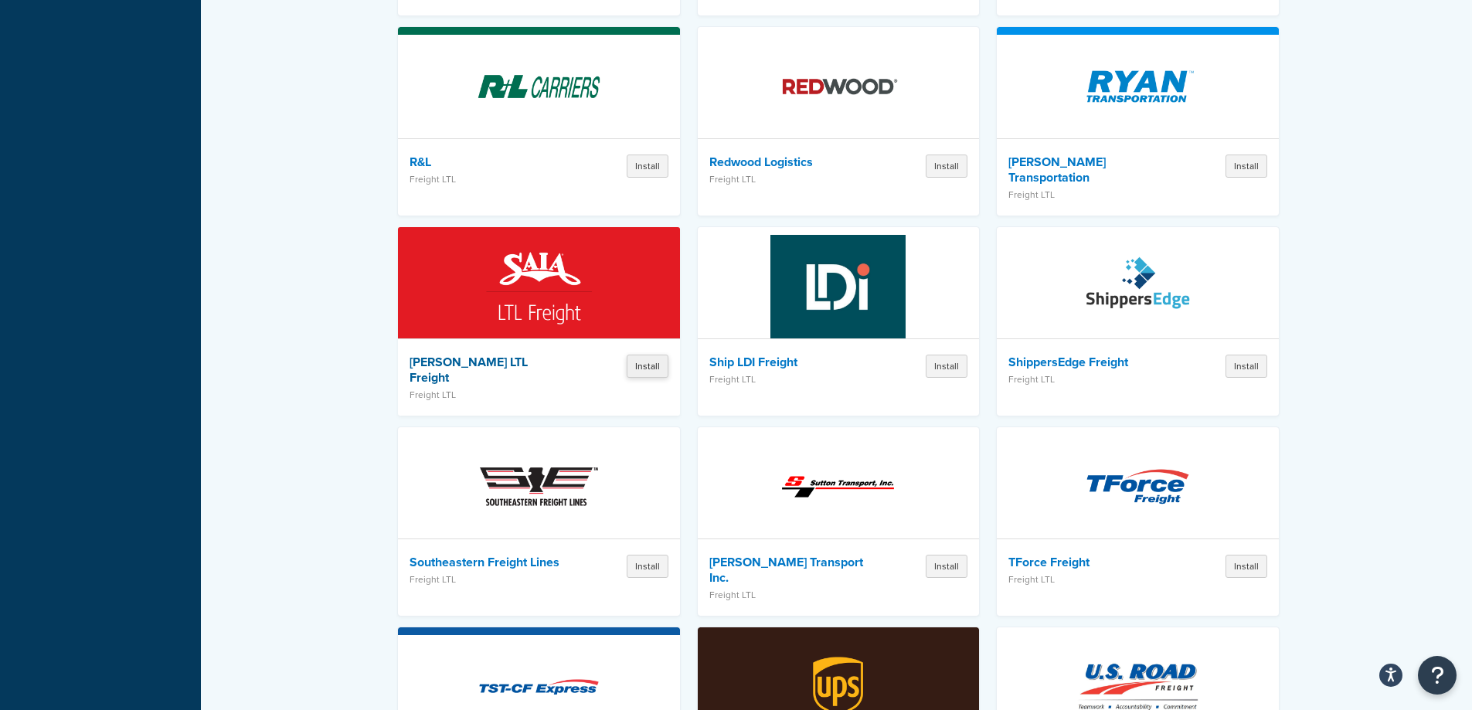
click at [647, 355] on button "Install" at bounding box center [648, 366] width 42 height 23
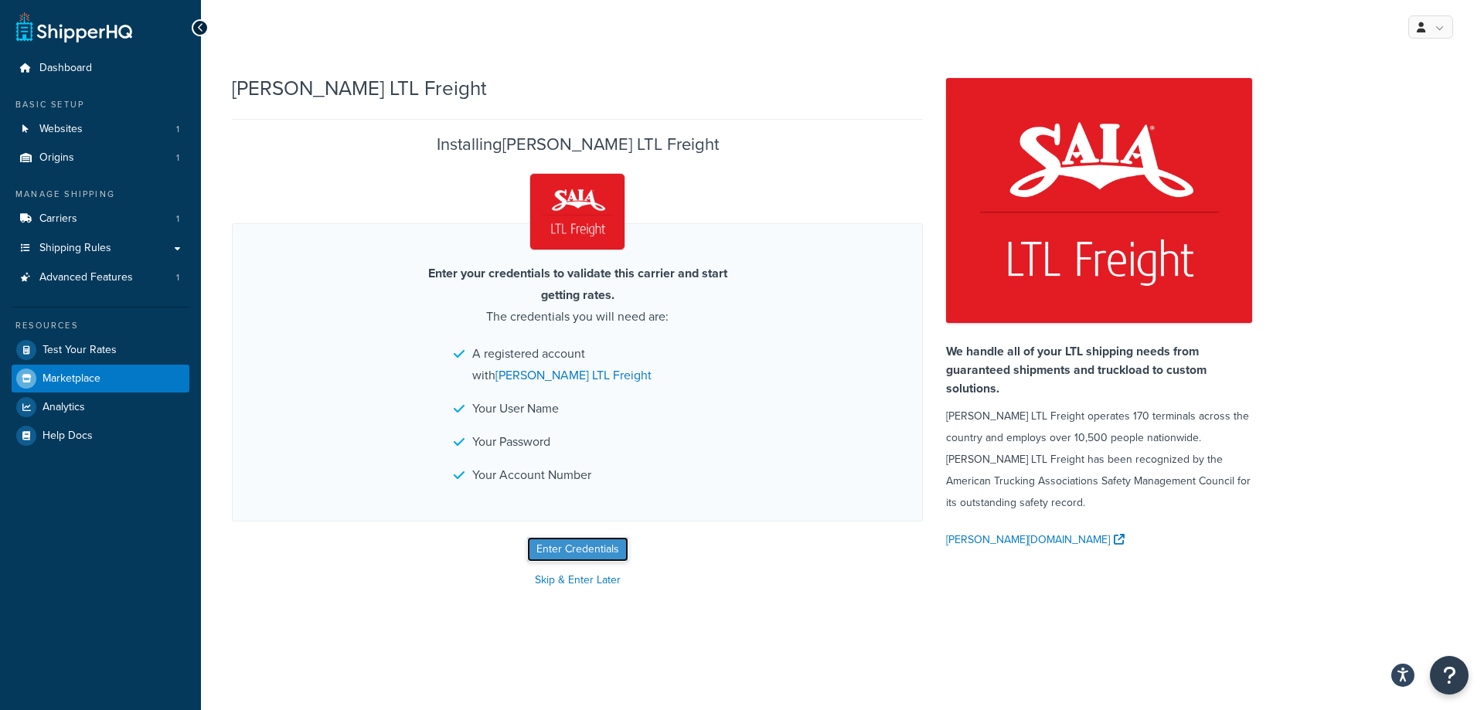
click at [602, 550] on button "Enter Credentials" at bounding box center [577, 549] width 101 height 25
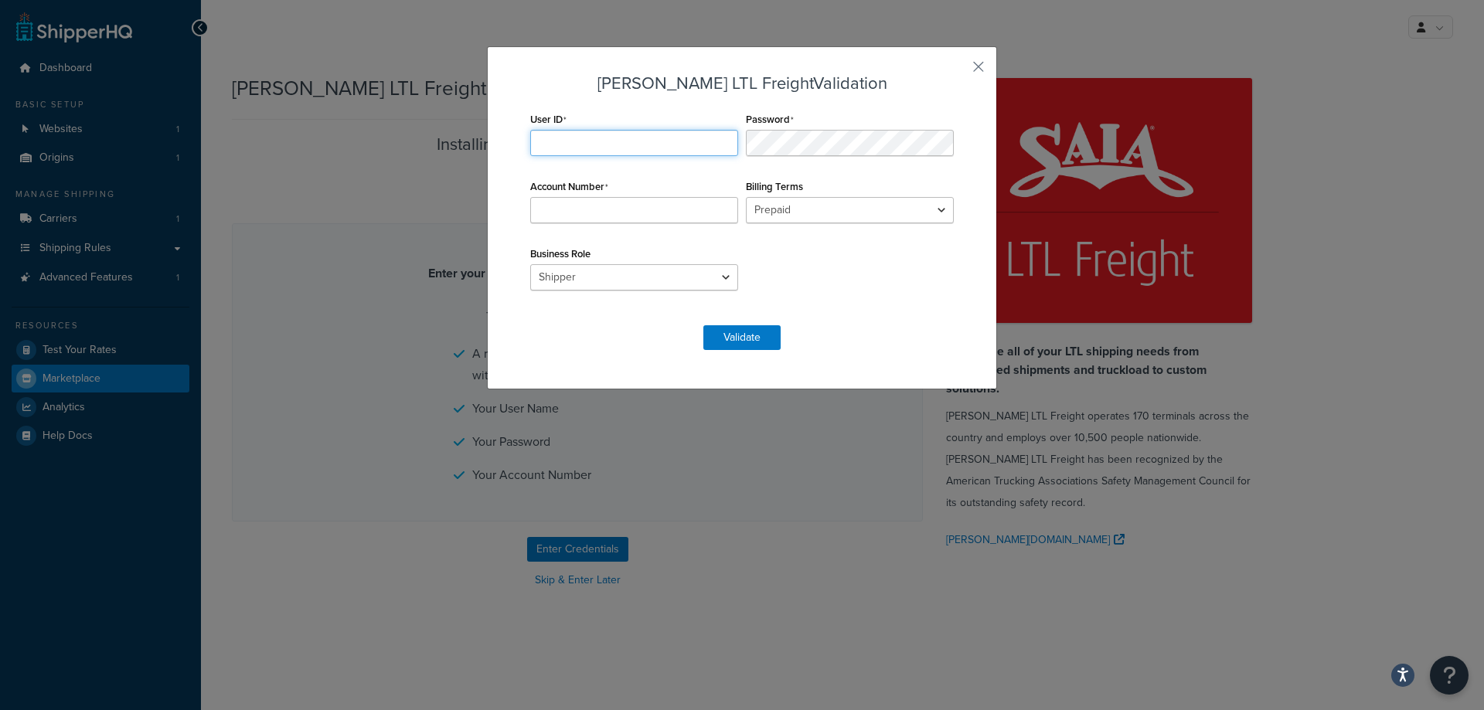
click at [629, 156] on input "User ID" at bounding box center [634, 143] width 208 height 26
drag, startPoint x: 631, startPoint y: 270, endPoint x: 637, endPoint y: 281, distance: 12.1
click at [634, 274] on select "Shipper Consignee Third Party" at bounding box center [634, 277] width 208 height 26
click at [600, 140] on input "User ID" at bounding box center [634, 143] width 208 height 26
type input "bahama"
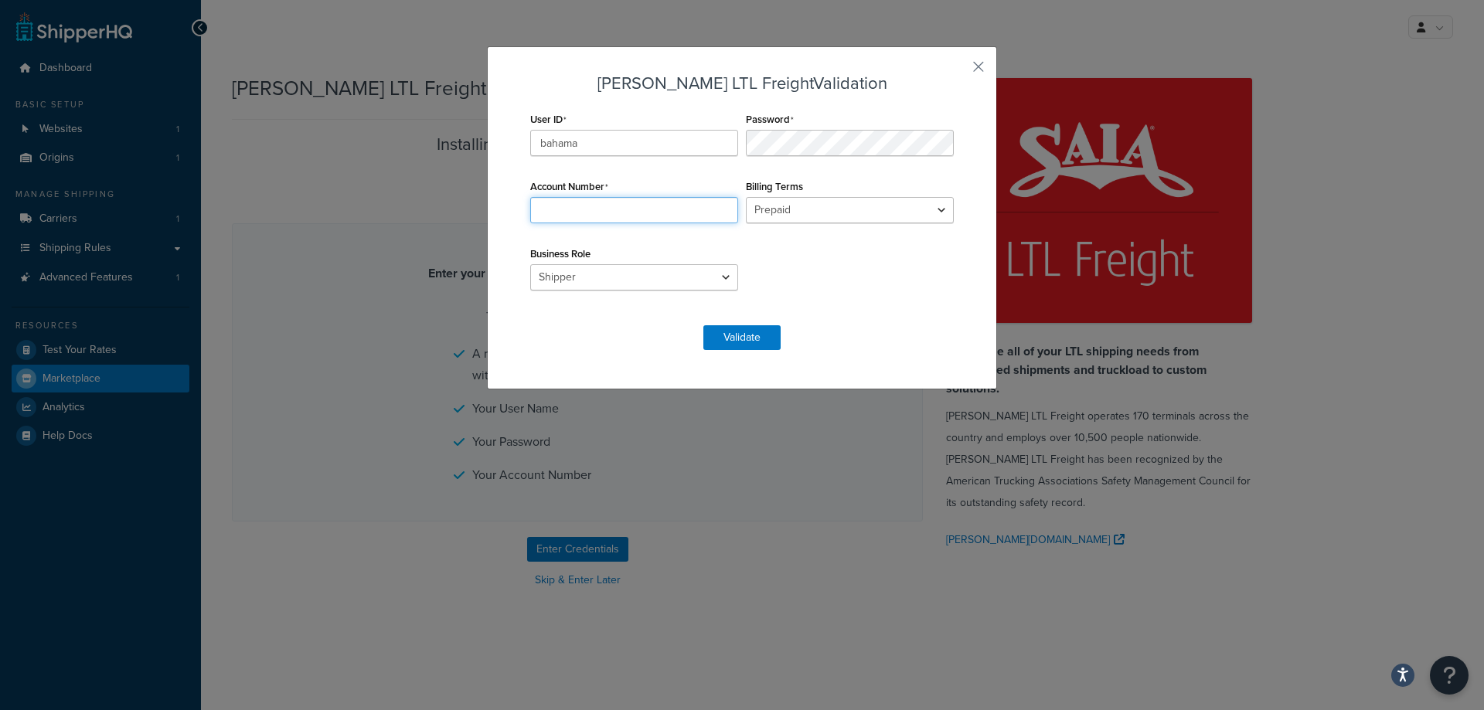
click at [605, 206] on input "Account Number" at bounding box center [634, 210] width 208 height 26
click at [845, 209] on select "Prepaid Collect" at bounding box center [850, 210] width 208 height 26
click at [845, 293] on div "User ID bahama Password Account Number Required Billing Terms Prepaid Collect B…" at bounding box center [741, 209] width 431 height 202
click at [630, 202] on input "Account Number" at bounding box center [634, 210] width 208 height 26
click at [610, 212] on input "Account Number" at bounding box center [634, 210] width 208 height 26
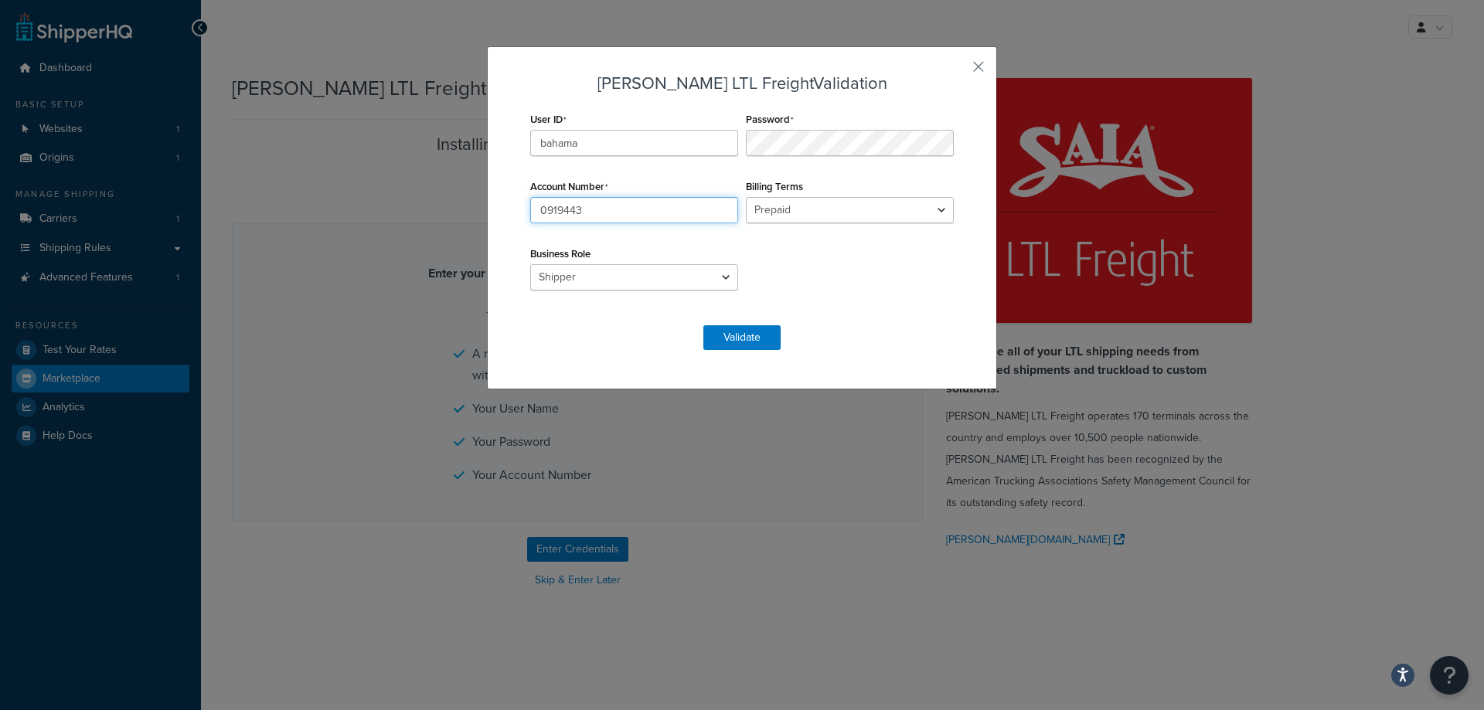
type input "0919443"
click at [865, 233] on div "User ID bahama Password Account Number 0919443 Billing Terms Prepaid Collect Bu…" at bounding box center [741, 209] width 431 height 202
click at [933, 212] on select "Prepaid Collect" at bounding box center [850, 210] width 208 height 26
click at [746, 197] on select "Prepaid Collect" at bounding box center [850, 210] width 208 height 26
click at [717, 277] on select "Shipper Consignee Third Party" at bounding box center [634, 277] width 208 height 26
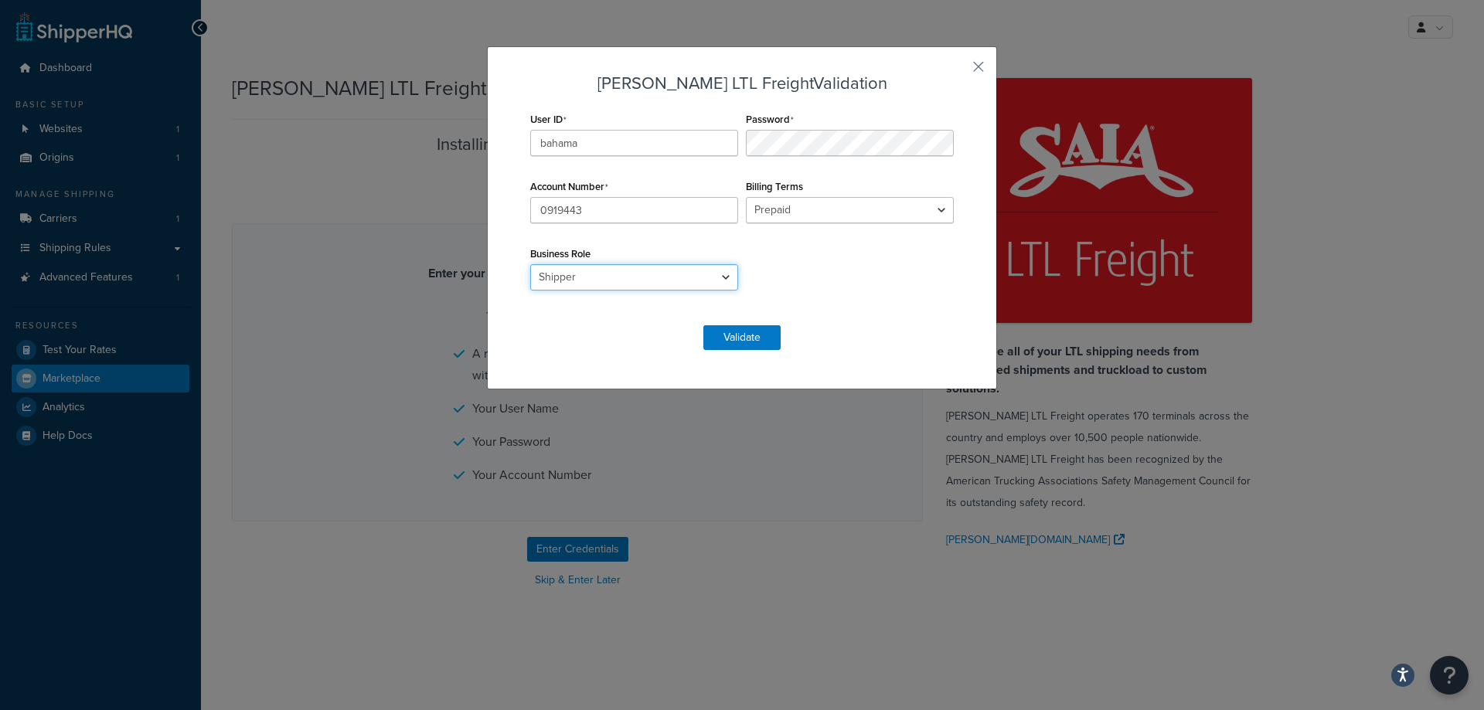
click at [530, 264] on select "Shipper Consignee Third Party" at bounding box center [634, 277] width 208 height 26
click at [741, 342] on button "Validate" at bounding box center [741, 337] width 77 height 25
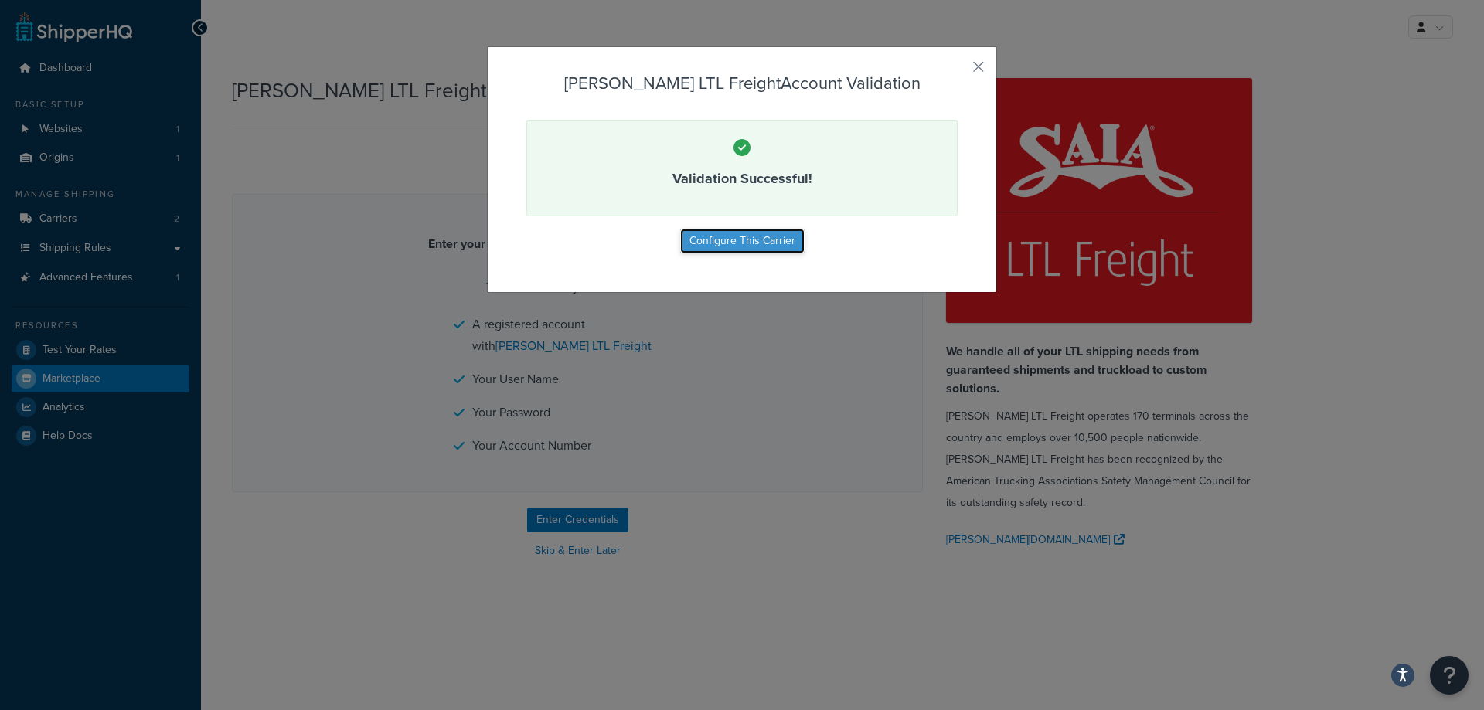
click at [745, 247] on button "Configure This Carrier" at bounding box center [742, 241] width 124 height 25
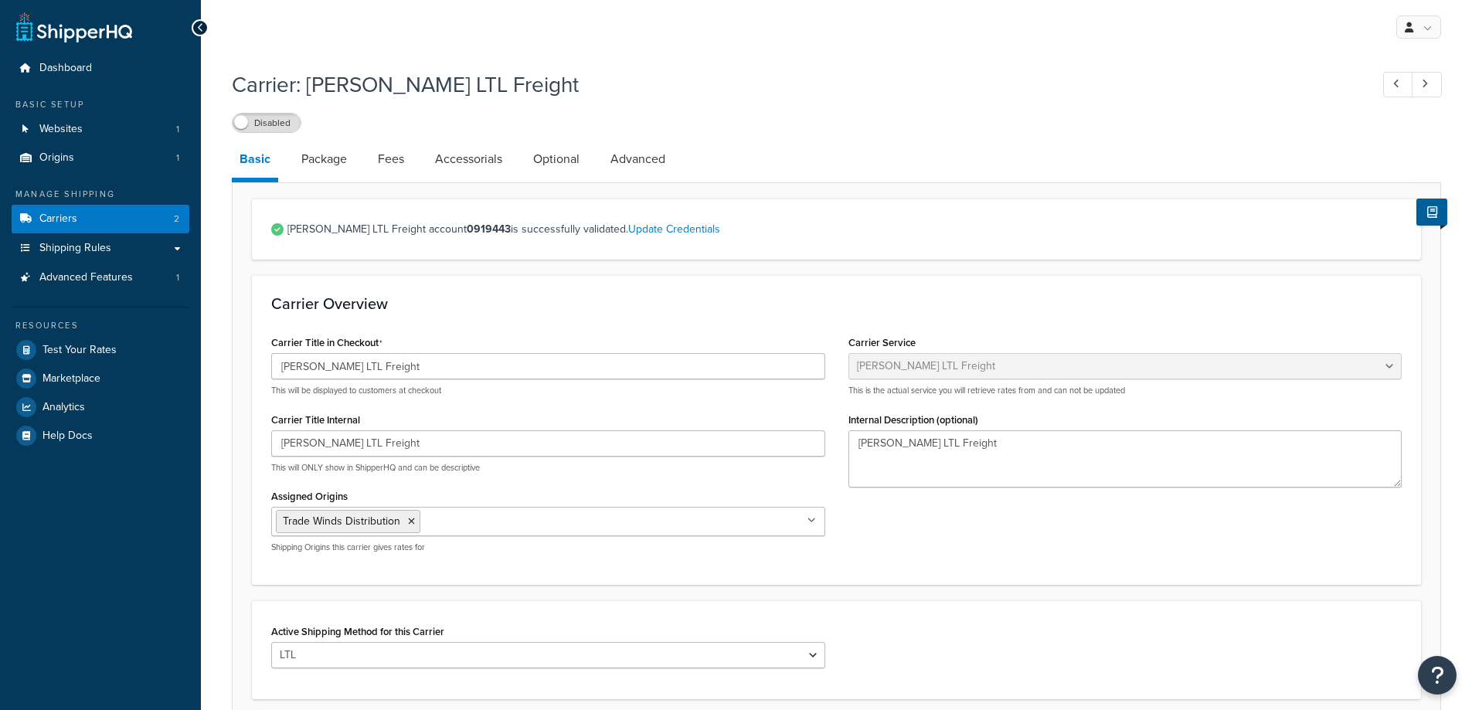
select select "saiaFreight"
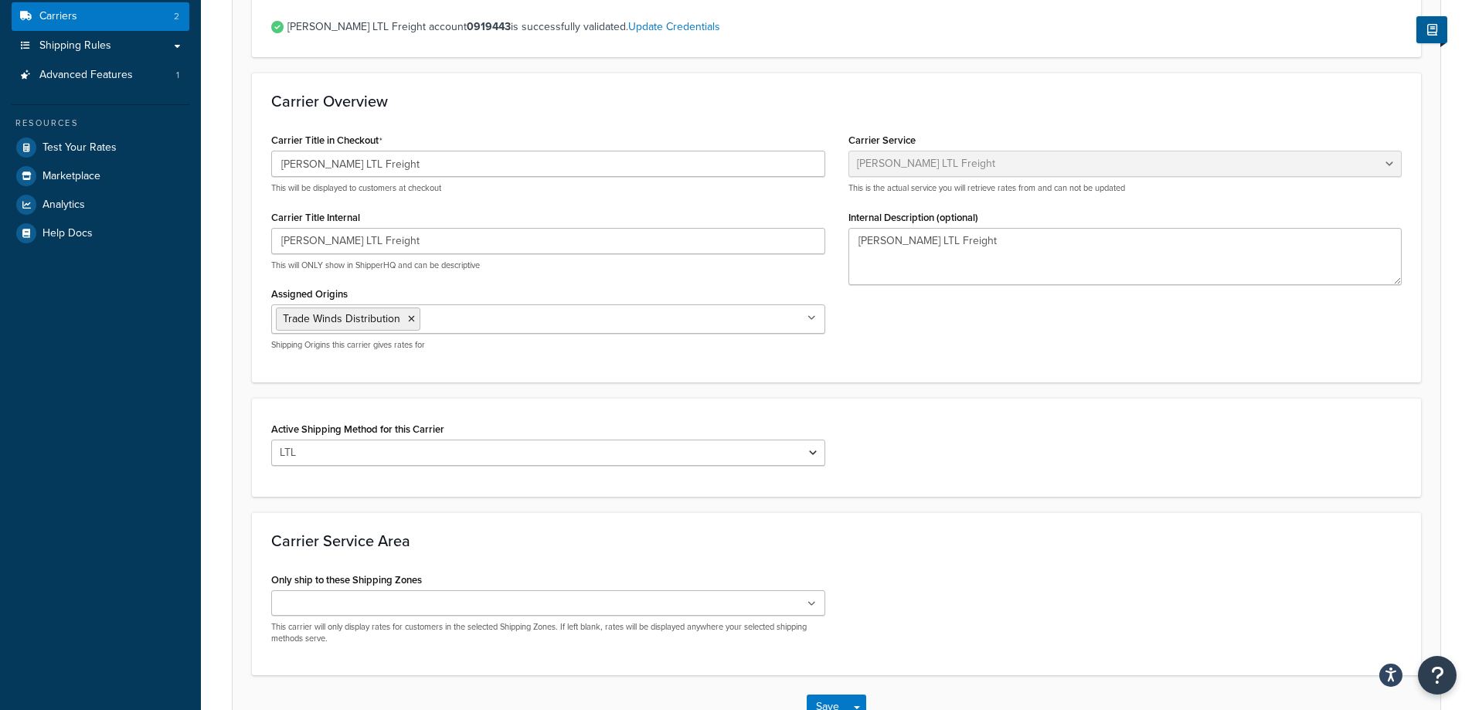
scroll to position [232, 0]
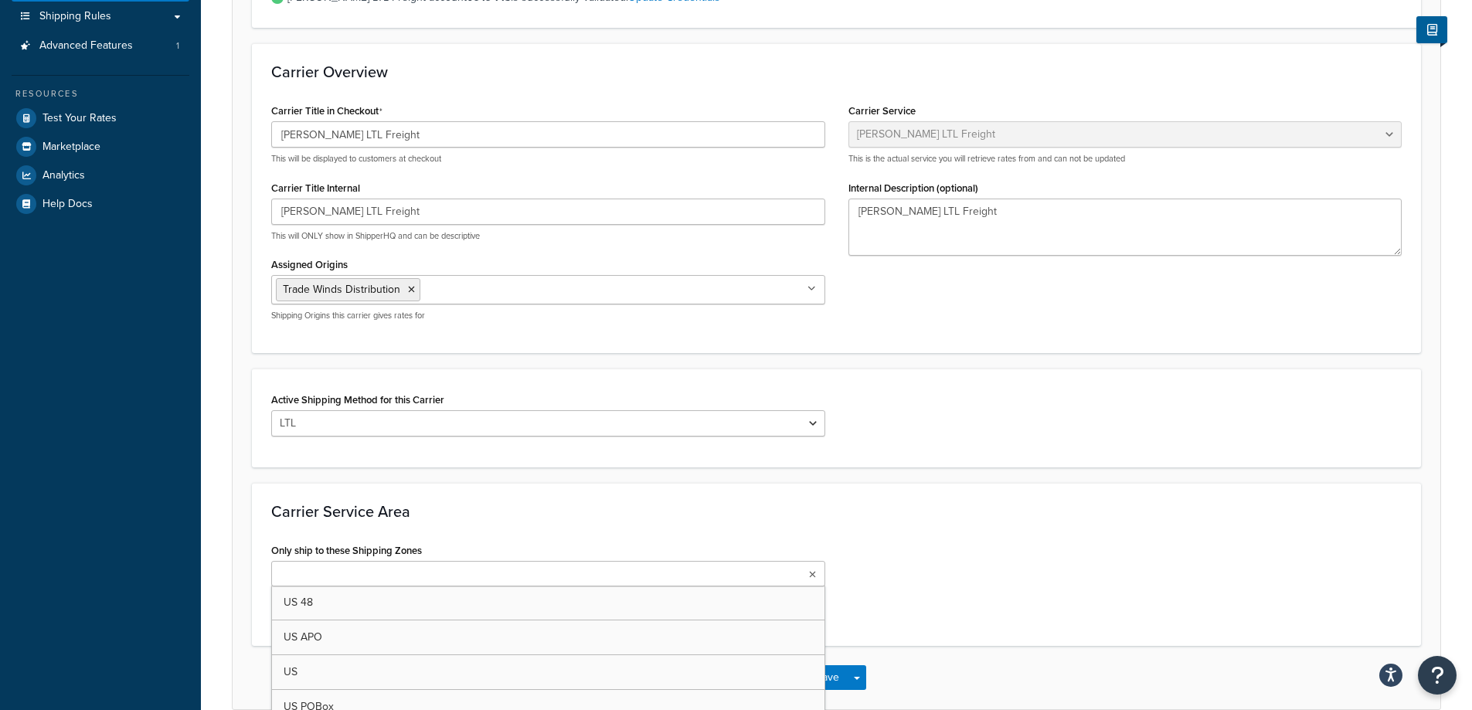
click at [486, 571] on ul at bounding box center [548, 574] width 554 height 26
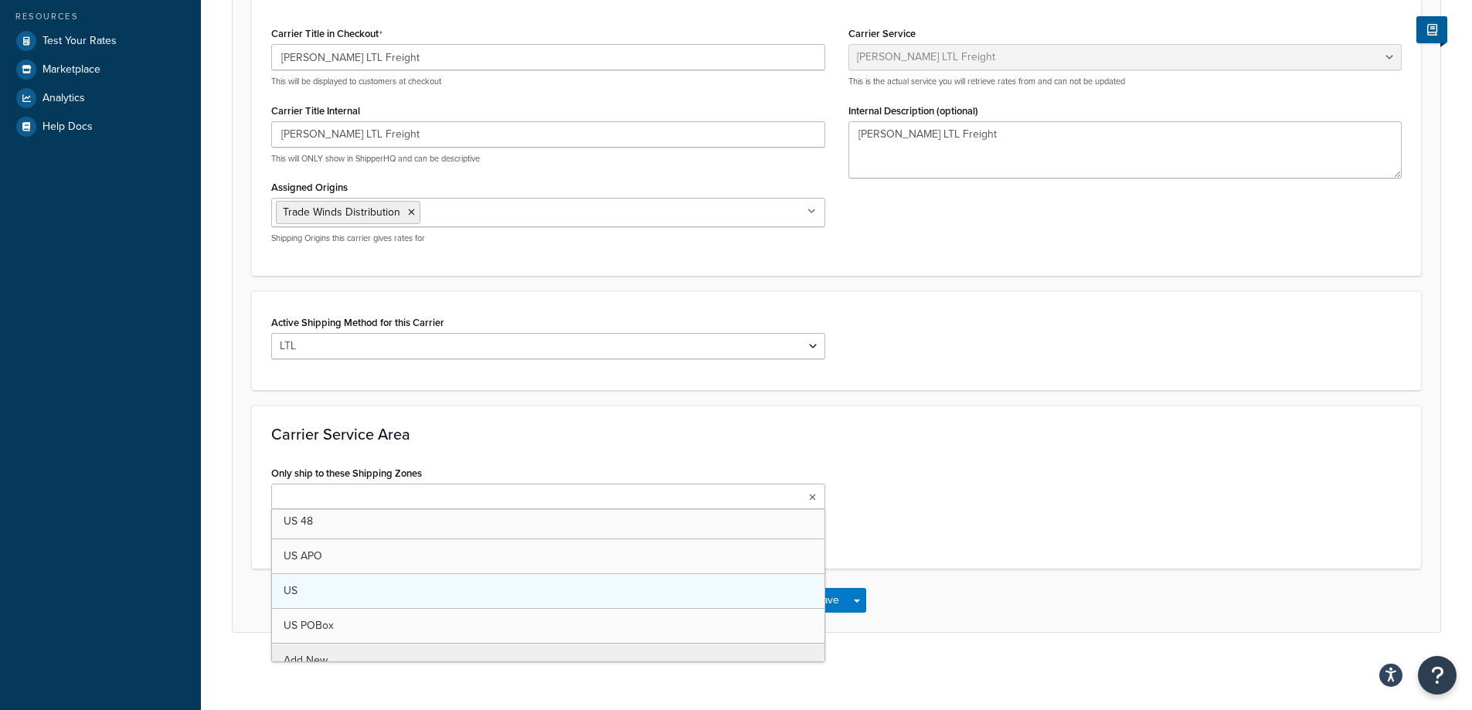
scroll to position [0, 0]
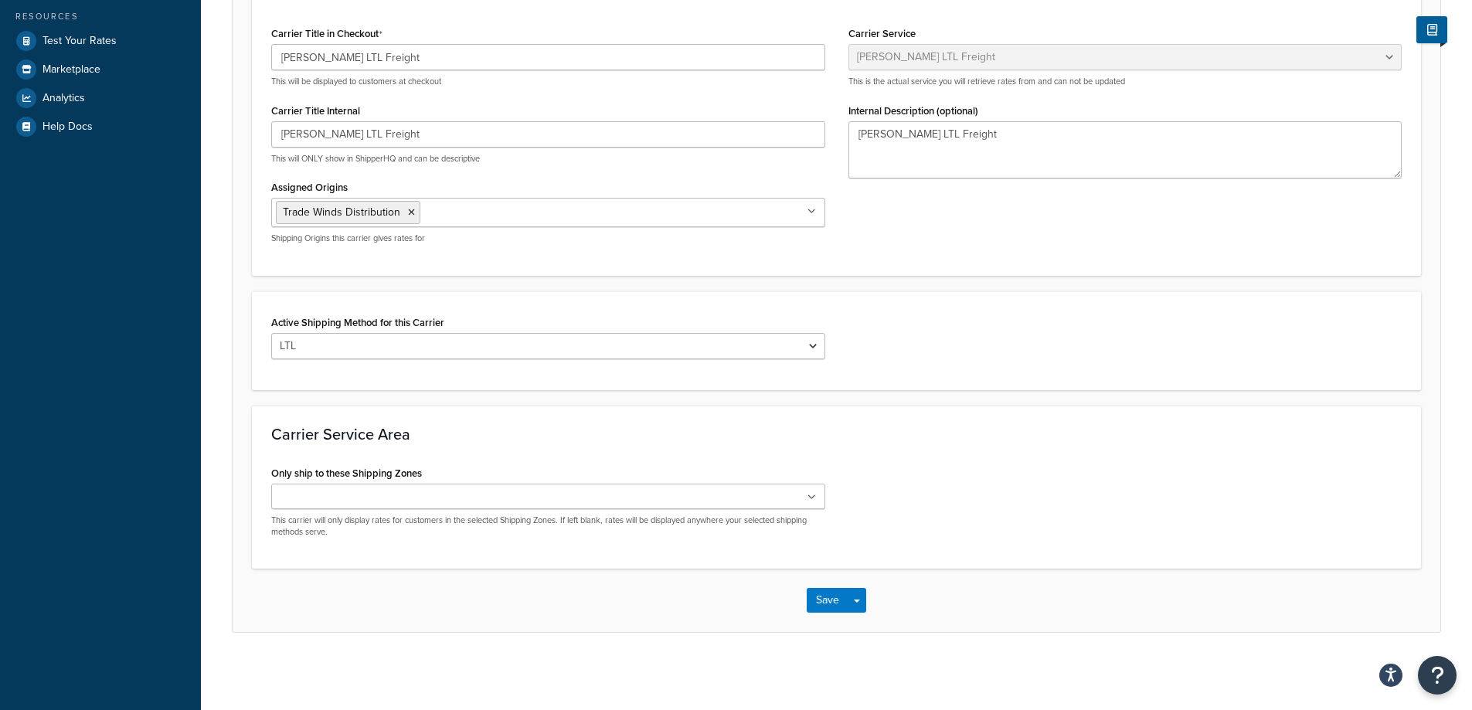
click at [924, 444] on div "Carrier Service Area Only ship to these Shipping Zones US 48 US APO US US POBox…" at bounding box center [836, 488] width 1169 height 164
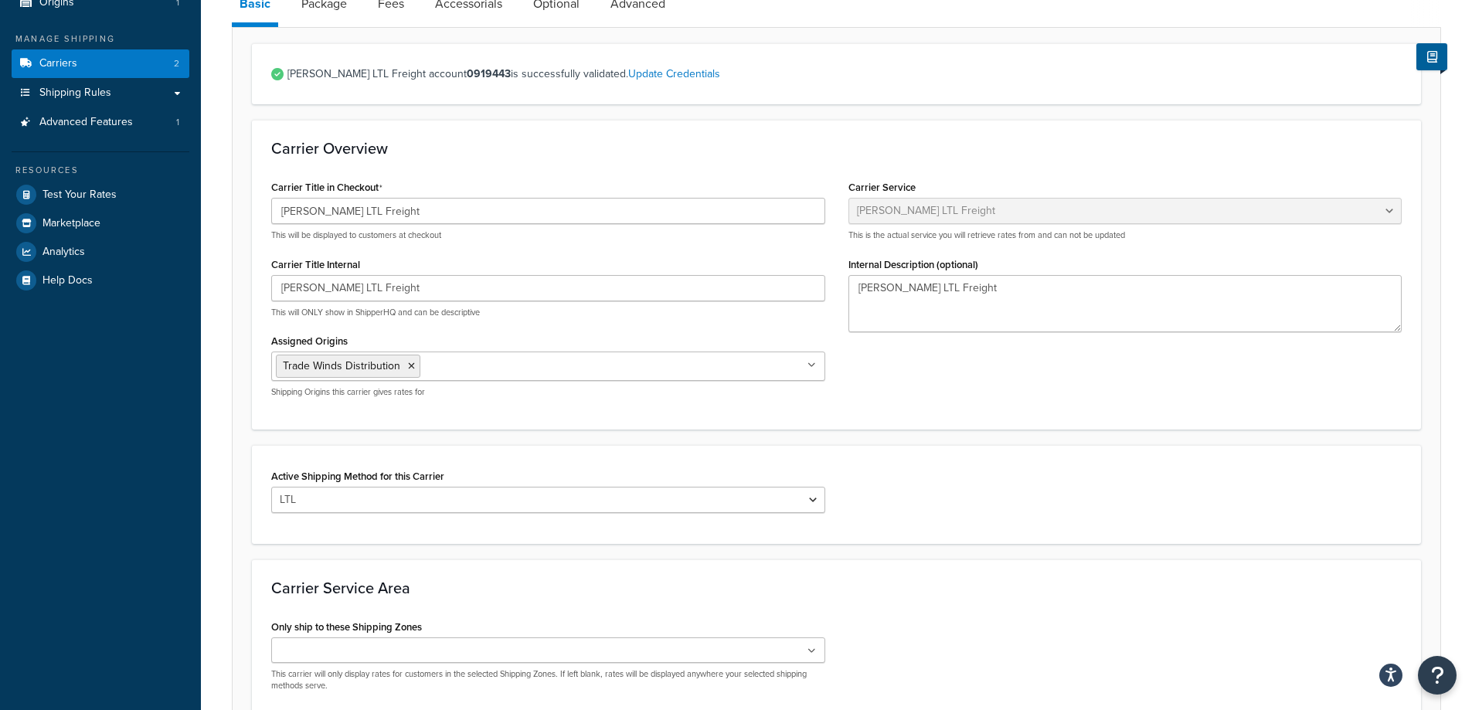
scroll to position [157, 0]
click at [974, 373] on div "Carrier Title in Checkout SAIA LTL Freight This will be displayed to customers …" at bounding box center [837, 291] width 1154 height 233
click at [813, 364] on icon at bounding box center [812, 363] width 7 height 9
click at [881, 374] on div "Carrier Title in Checkout SAIA LTL Freight This will be displayed to customers …" at bounding box center [837, 291] width 1154 height 233
click at [814, 366] on icon at bounding box center [812, 363] width 9 height 9
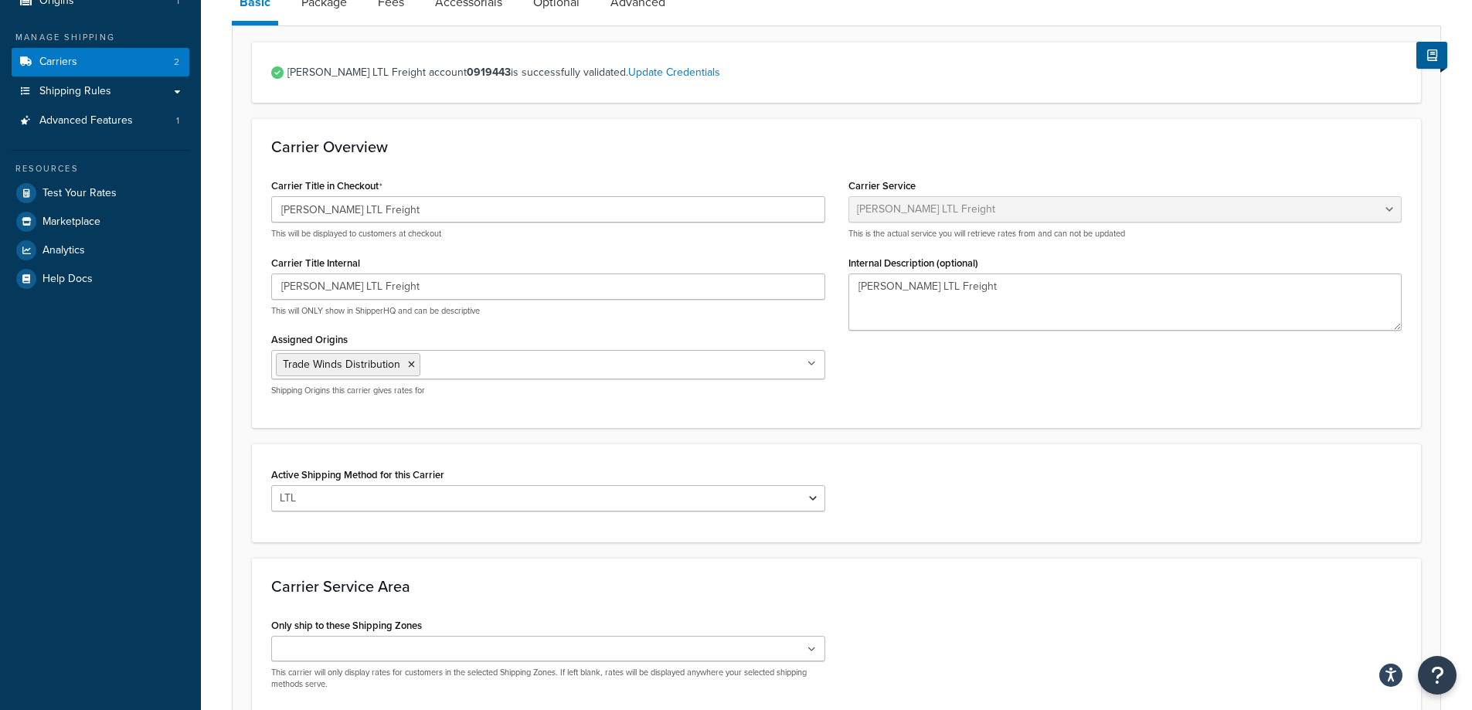
click at [964, 393] on div "Carrier Title in Checkout SAIA LTL Freight This will be displayed to customers …" at bounding box center [837, 291] width 1154 height 233
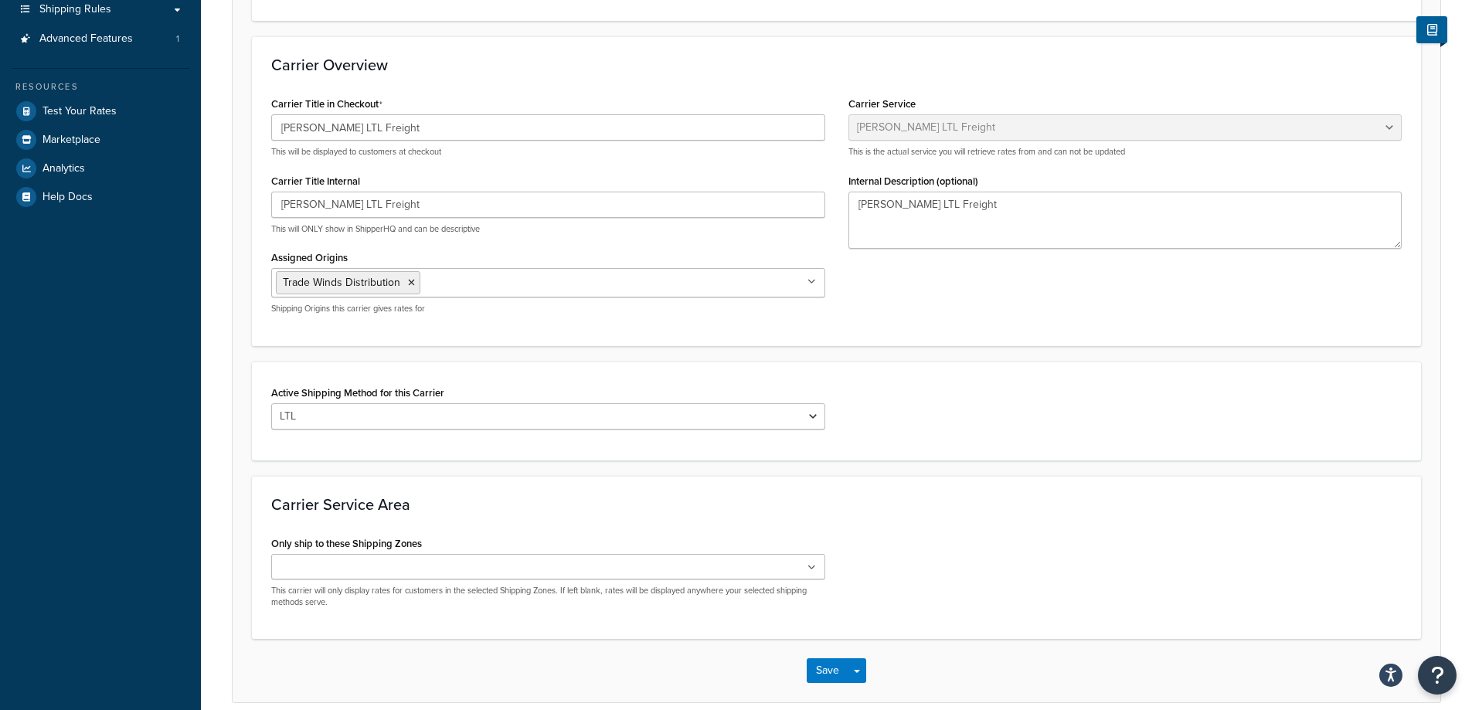
scroll to position [311, 0]
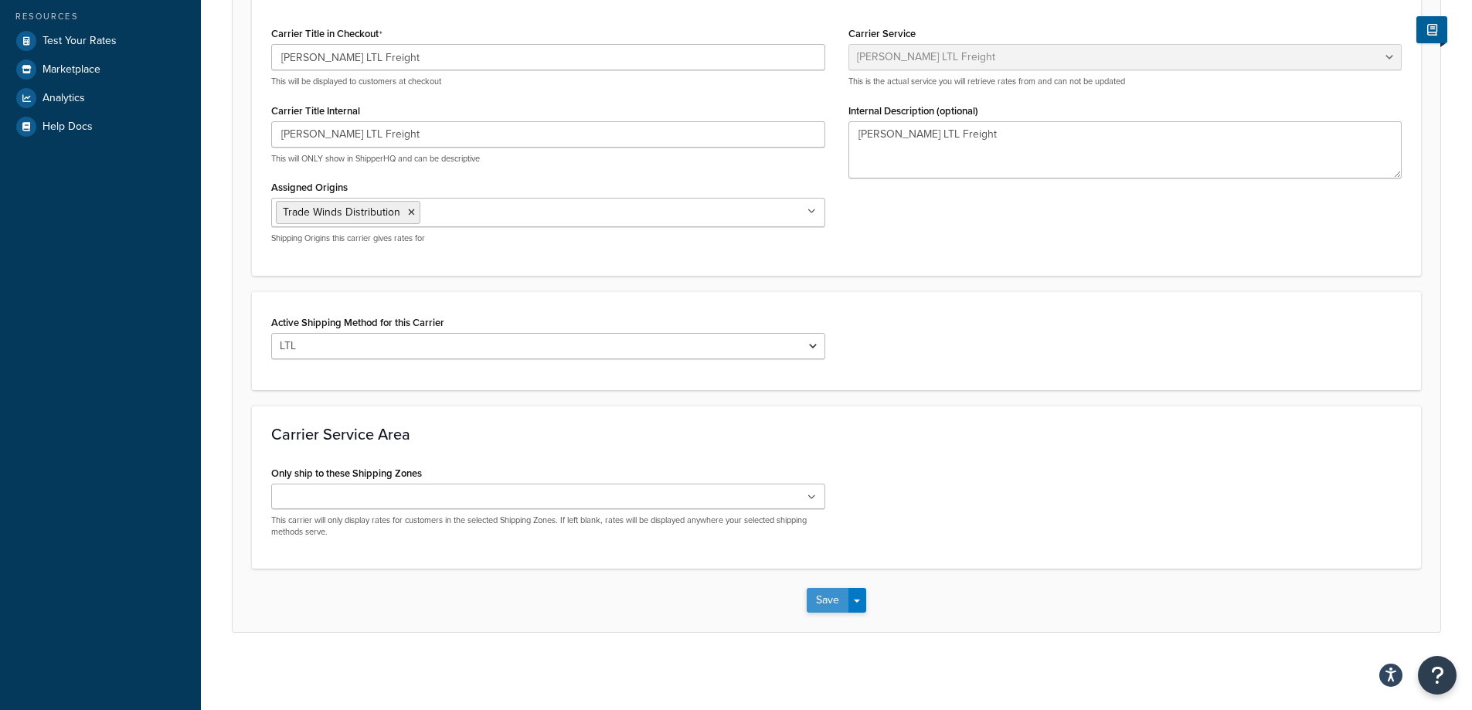
click at [835, 602] on button "Save" at bounding box center [828, 600] width 42 height 25
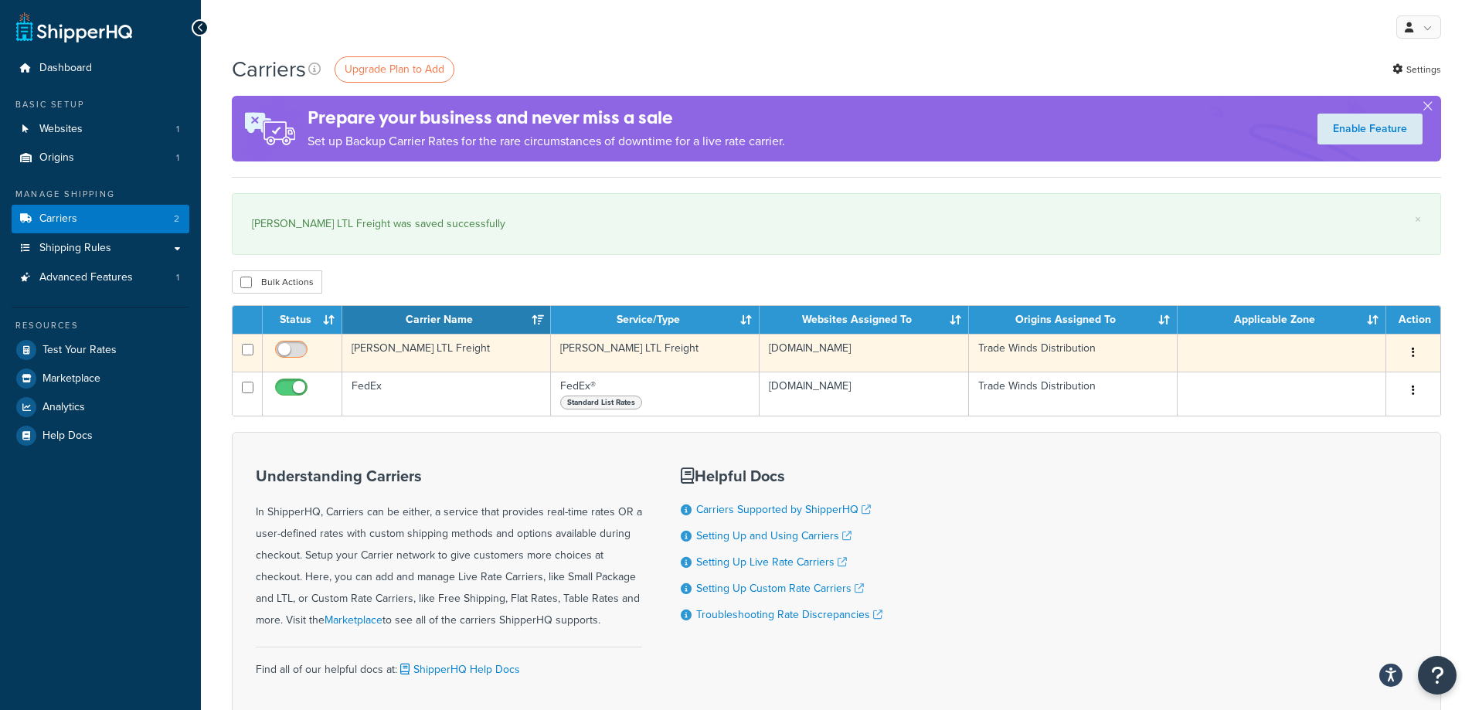
click at [287, 349] on input "checkbox" at bounding box center [293, 353] width 43 height 19
checkbox input "true"
drag, startPoint x: 1415, startPoint y: 352, endPoint x: 1411, endPoint y: 362, distance: 10.0
click at [1416, 354] on button "button" at bounding box center [1414, 353] width 22 height 25
click at [1369, 380] on link "Edit" at bounding box center [1351, 385] width 122 height 32
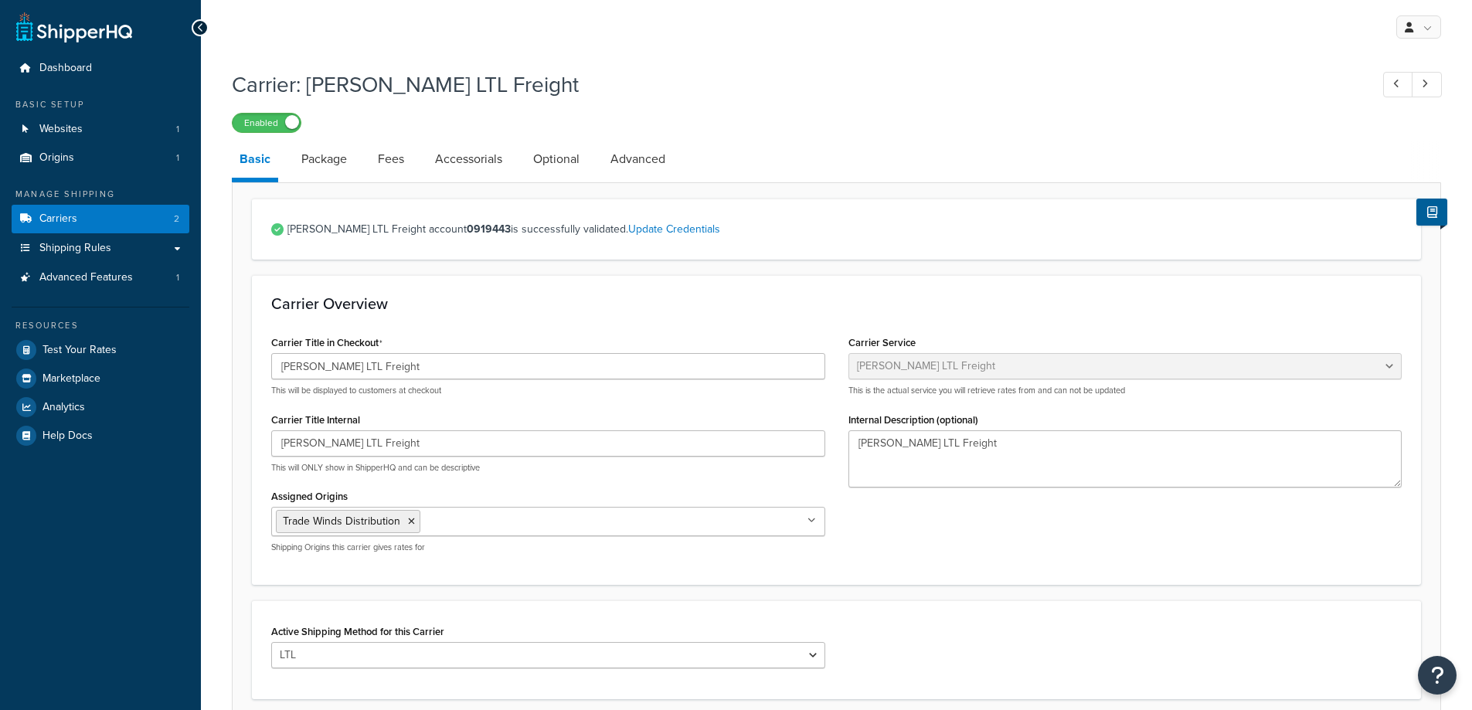
select select "saiaFreight"
click at [327, 168] on link "Package" at bounding box center [324, 159] width 61 height 37
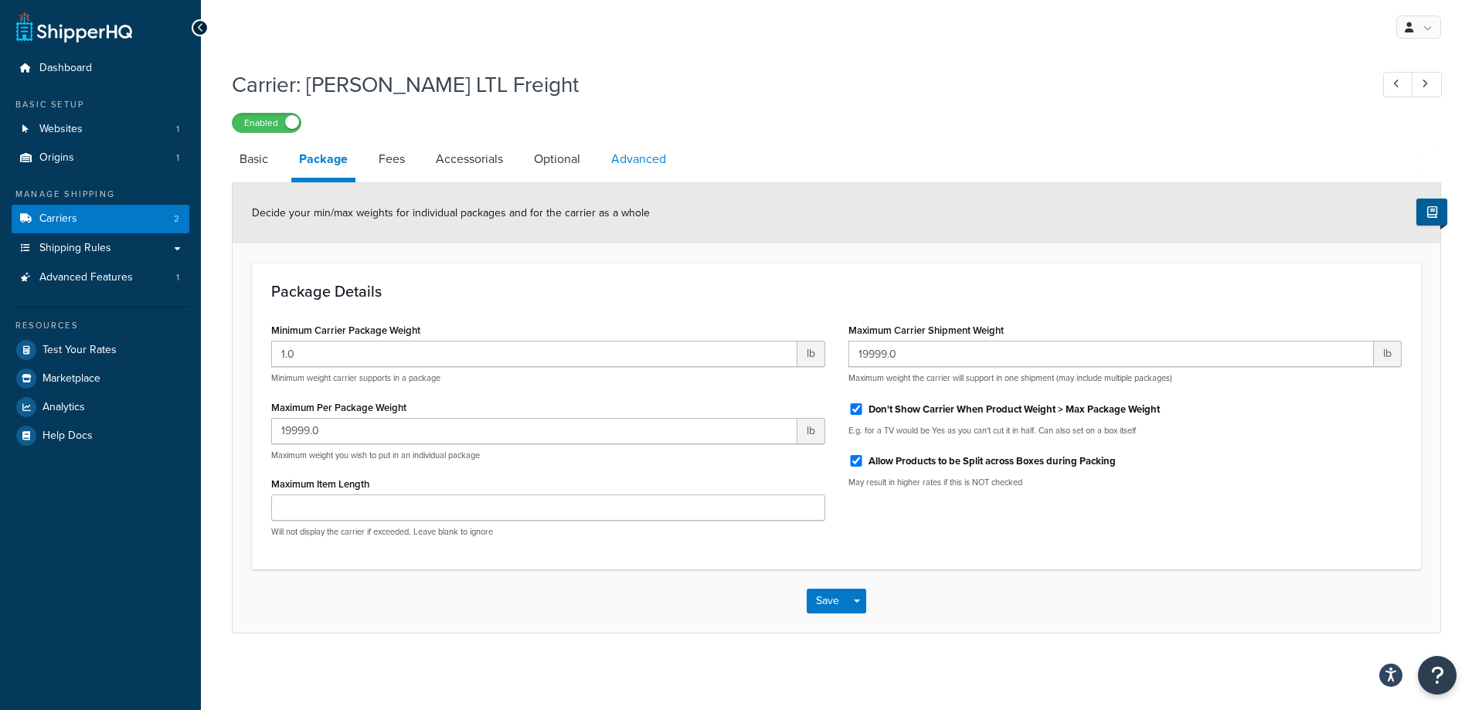
click at [654, 157] on link "Advanced" at bounding box center [639, 159] width 70 height 37
select select "false"
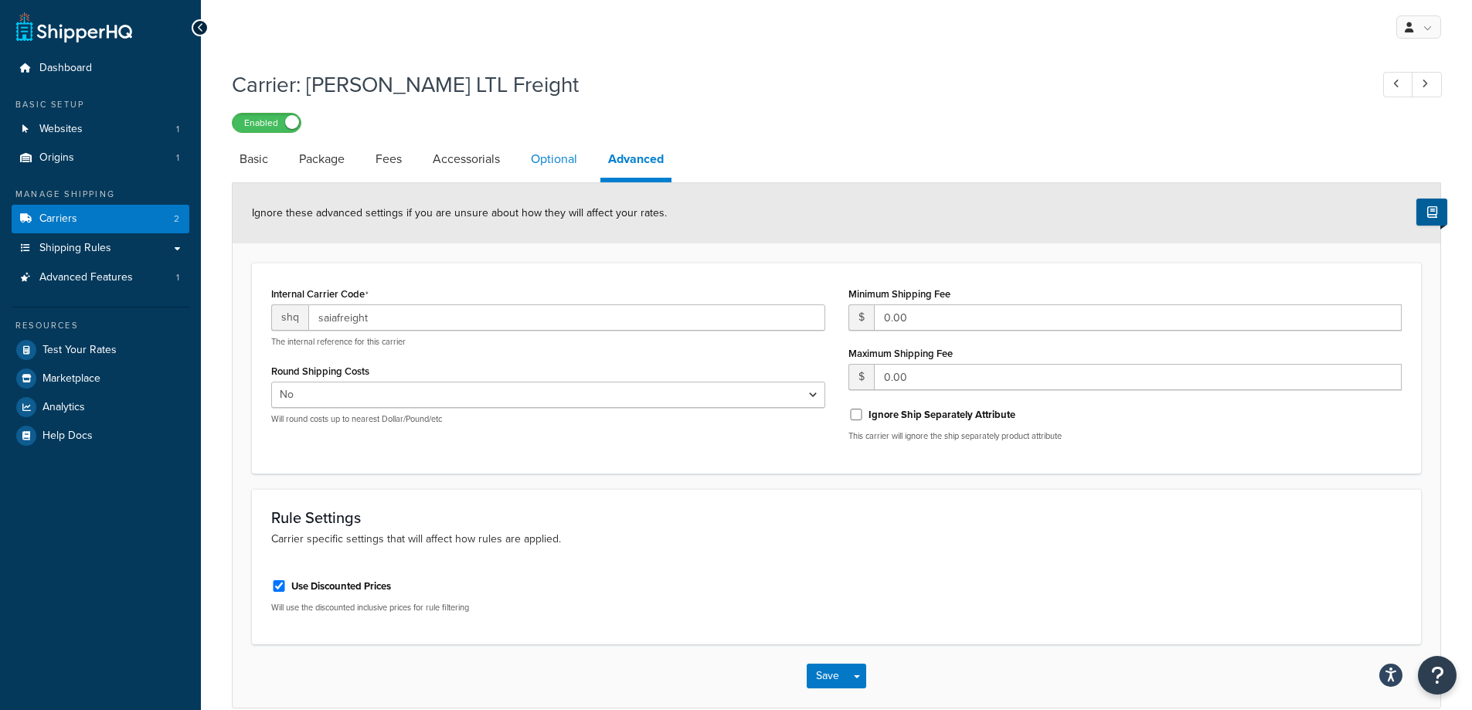
click at [567, 155] on link "Optional" at bounding box center [554, 159] width 62 height 37
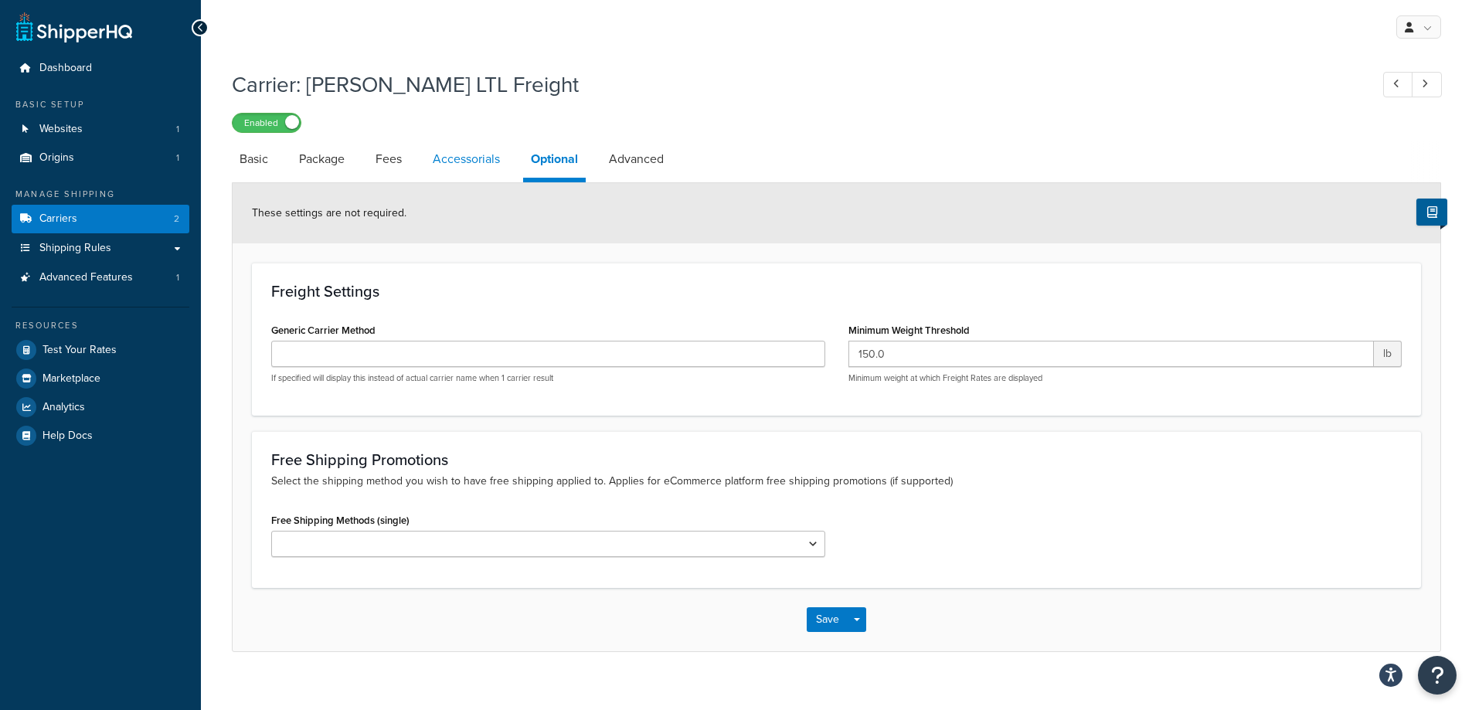
click at [443, 160] on link "Accessorials" at bounding box center [466, 159] width 83 height 37
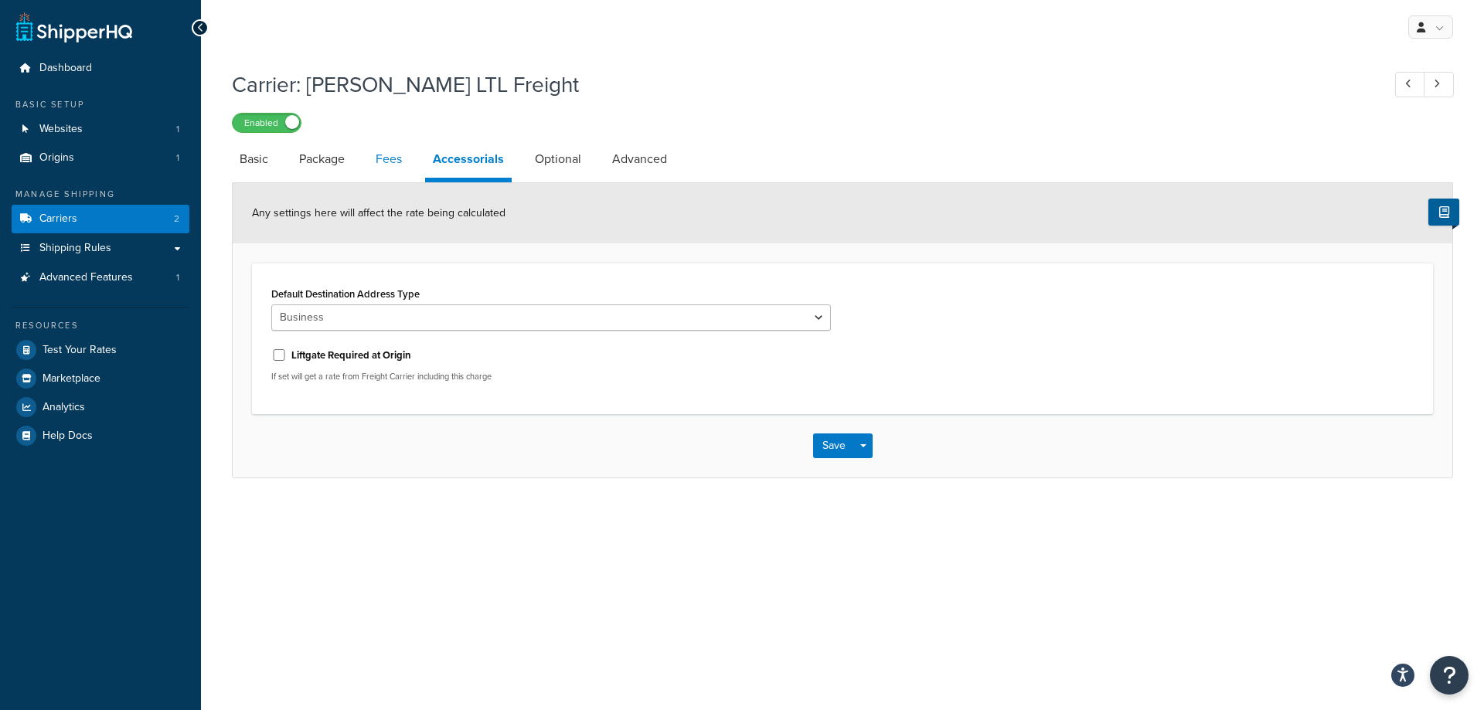
click at [402, 158] on link "Fees" at bounding box center [389, 159] width 42 height 37
select select "AFTER"
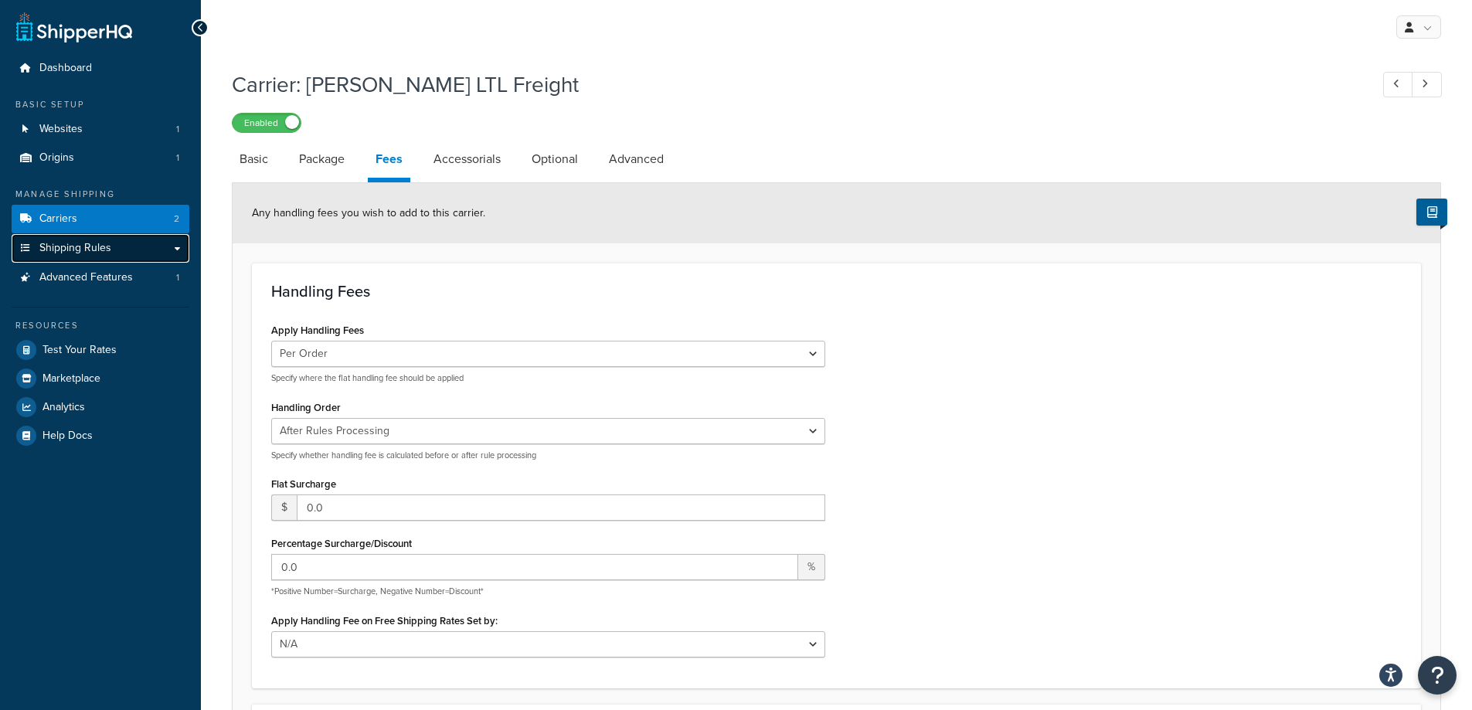
click at [178, 249] on link "Shipping Rules" at bounding box center [101, 248] width 178 height 29
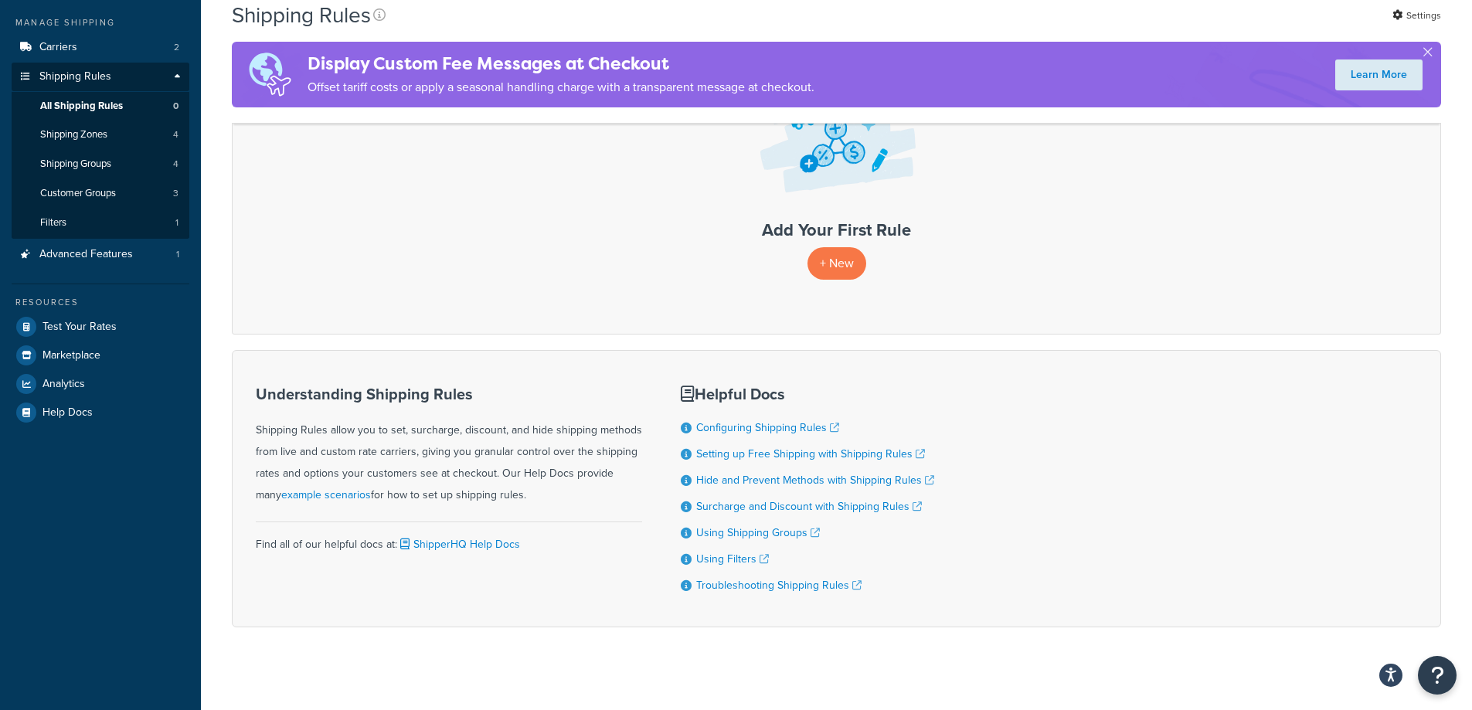
scroll to position [187, 0]
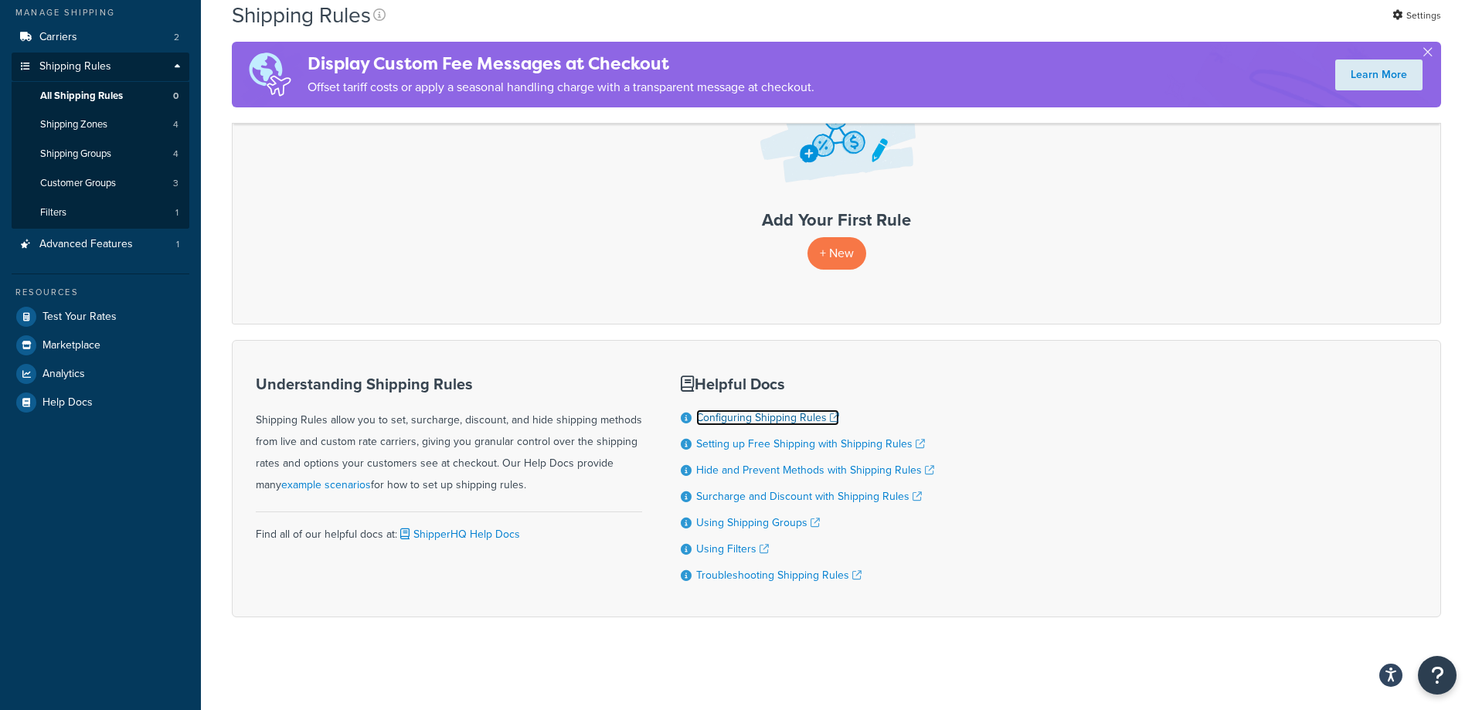
click at [770, 417] on link "Configuring Shipping Rules" at bounding box center [767, 418] width 143 height 16
click at [174, 61] on link "Shipping Rules" at bounding box center [101, 67] width 178 height 29
click at [179, 59] on link "Shipping Rules" at bounding box center [101, 67] width 178 height 29
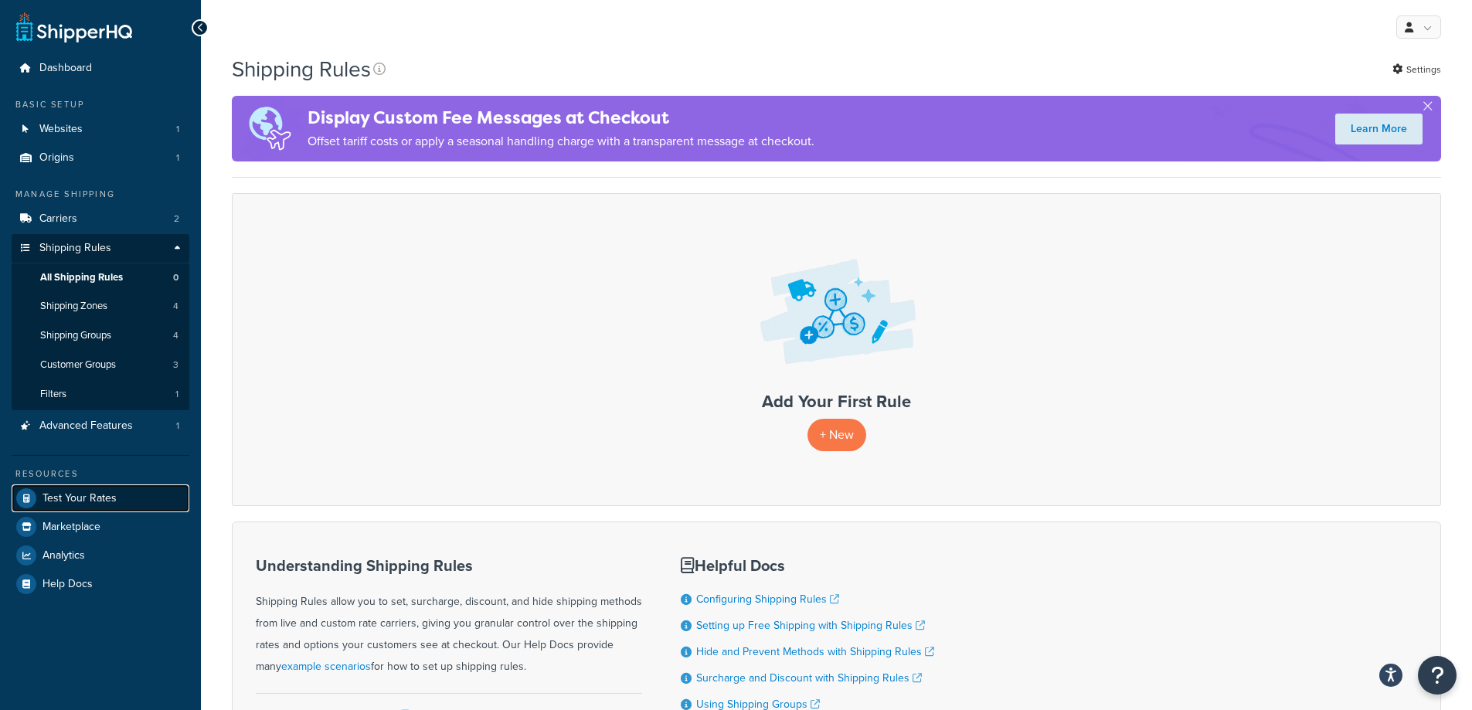
click at [52, 492] on span "Test Your Rates" at bounding box center [80, 498] width 74 height 13
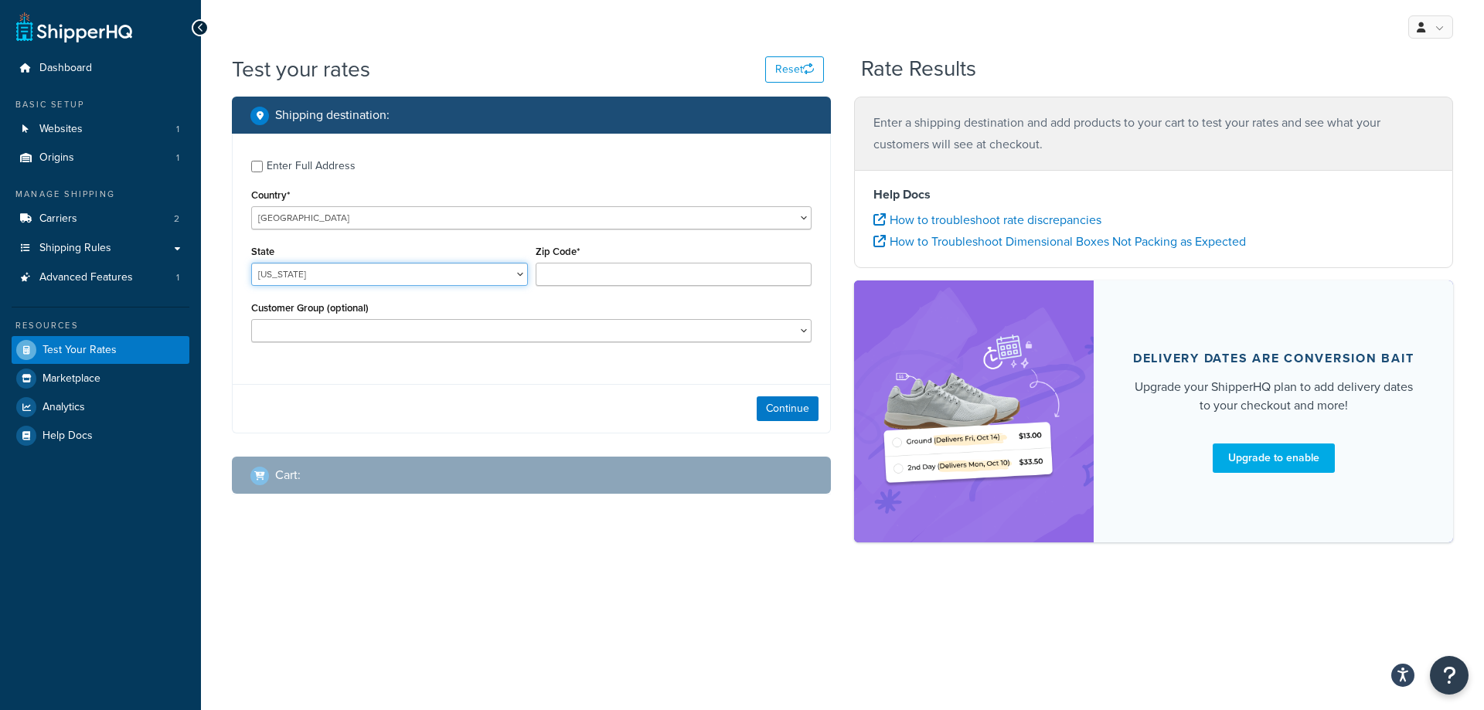
click at [407, 281] on select "Alabama Alaska American Samoa Arizona Arkansas Armed Forces Americas Armed Forc…" at bounding box center [389, 274] width 277 height 23
select select "TX"
click at [251, 264] on select "Alabama Alaska American Samoa Arizona Arkansas Armed Forces Americas Armed Forc…" at bounding box center [389, 274] width 277 height 23
click at [454, 274] on select "Alabama Alaska American Samoa Arizona Arkansas Armed Forces Americas Armed Forc…" at bounding box center [389, 274] width 277 height 23
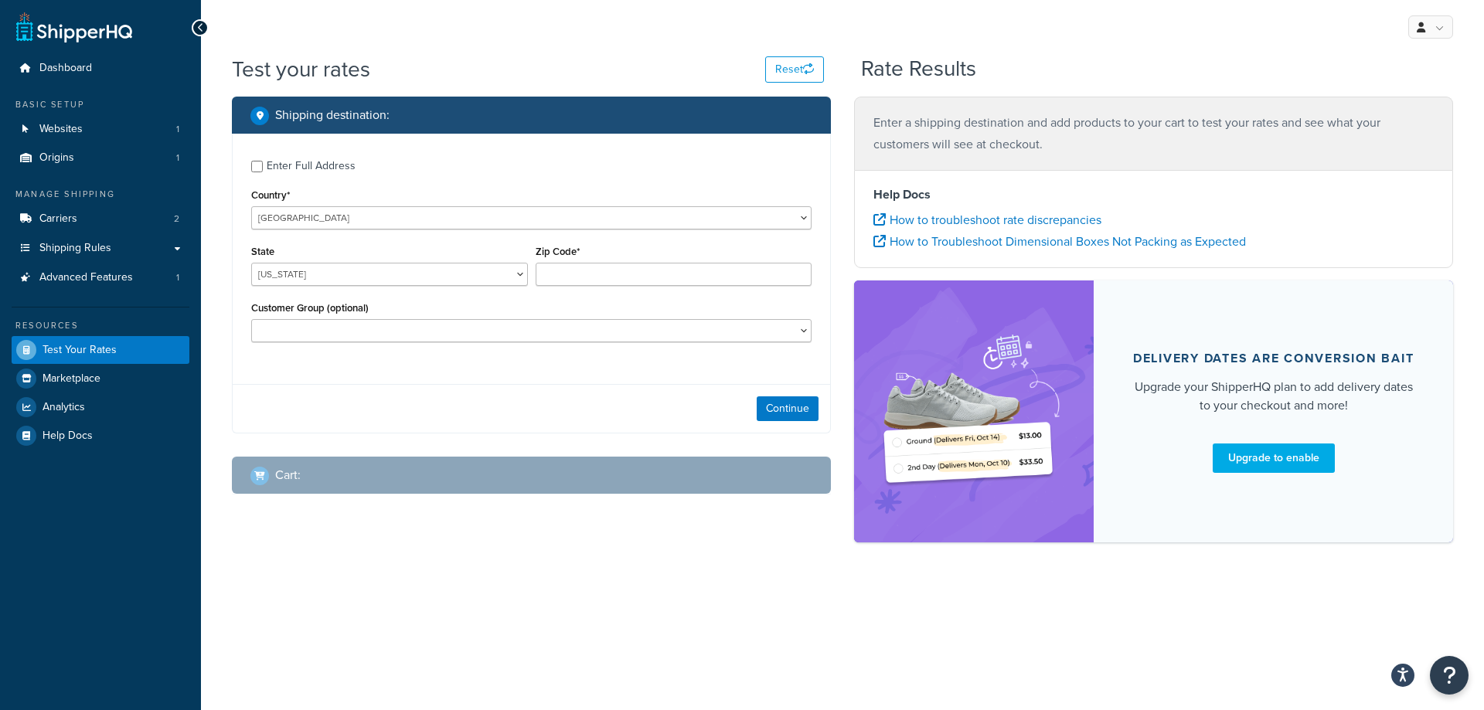
click at [573, 287] on div "Zip Code*" at bounding box center [674, 269] width 284 height 56
click at [572, 275] on input "Zip Code*" at bounding box center [674, 274] width 277 height 23
type input "7670"
click at [260, 168] on input "Enter Full Address" at bounding box center [257, 167] width 12 height 12
checkbox input "true"
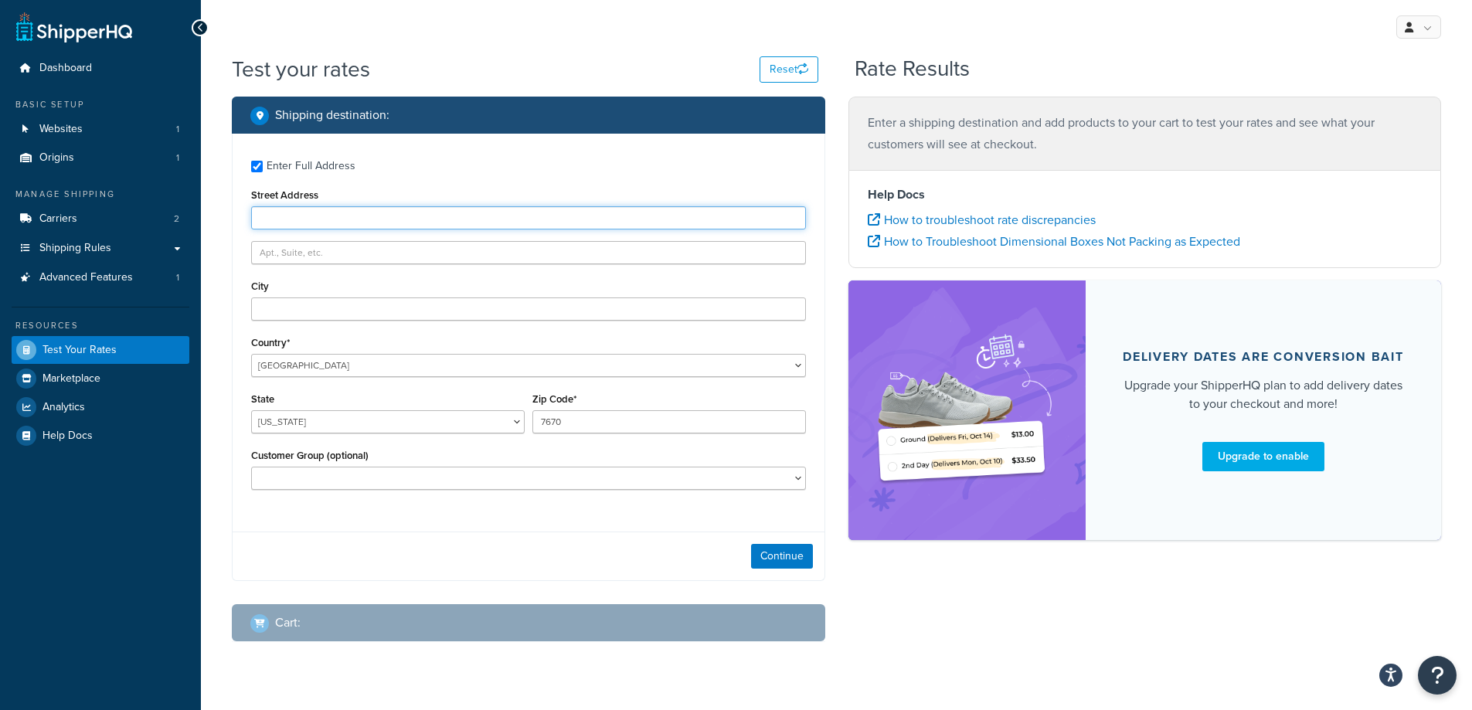
click at [322, 224] on input "Street Address" at bounding box center [528, 217] width 555 height 23
click at [284, 220] on input "Street Address" at bounding box center [528, 217] width 555 height 23
paste input "5201 Bosque Blvd"
type input "5201 Bosque Blvd"
click at [291, 258] on input "text" at bounding box center [528, 252] width 555 height 23
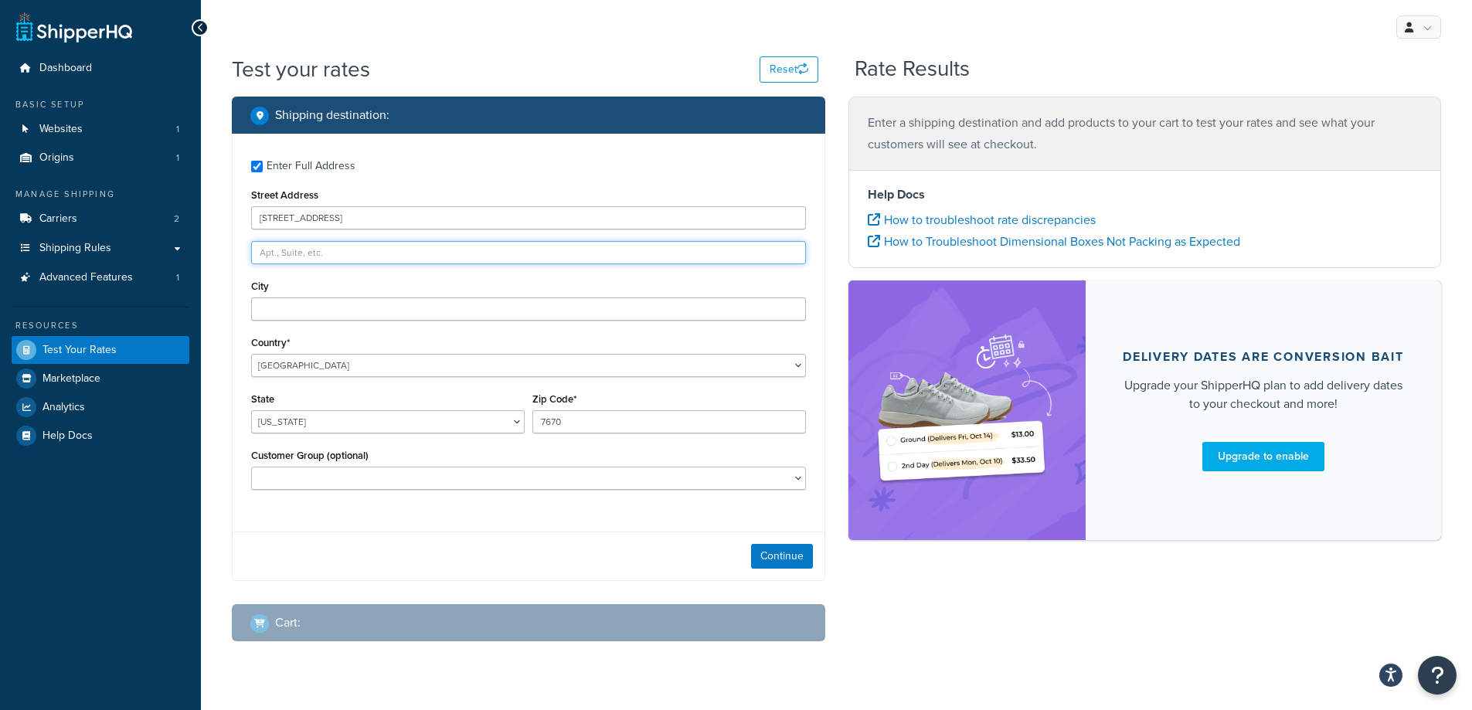
paste input "Suite 600"
type input "Suite 600"
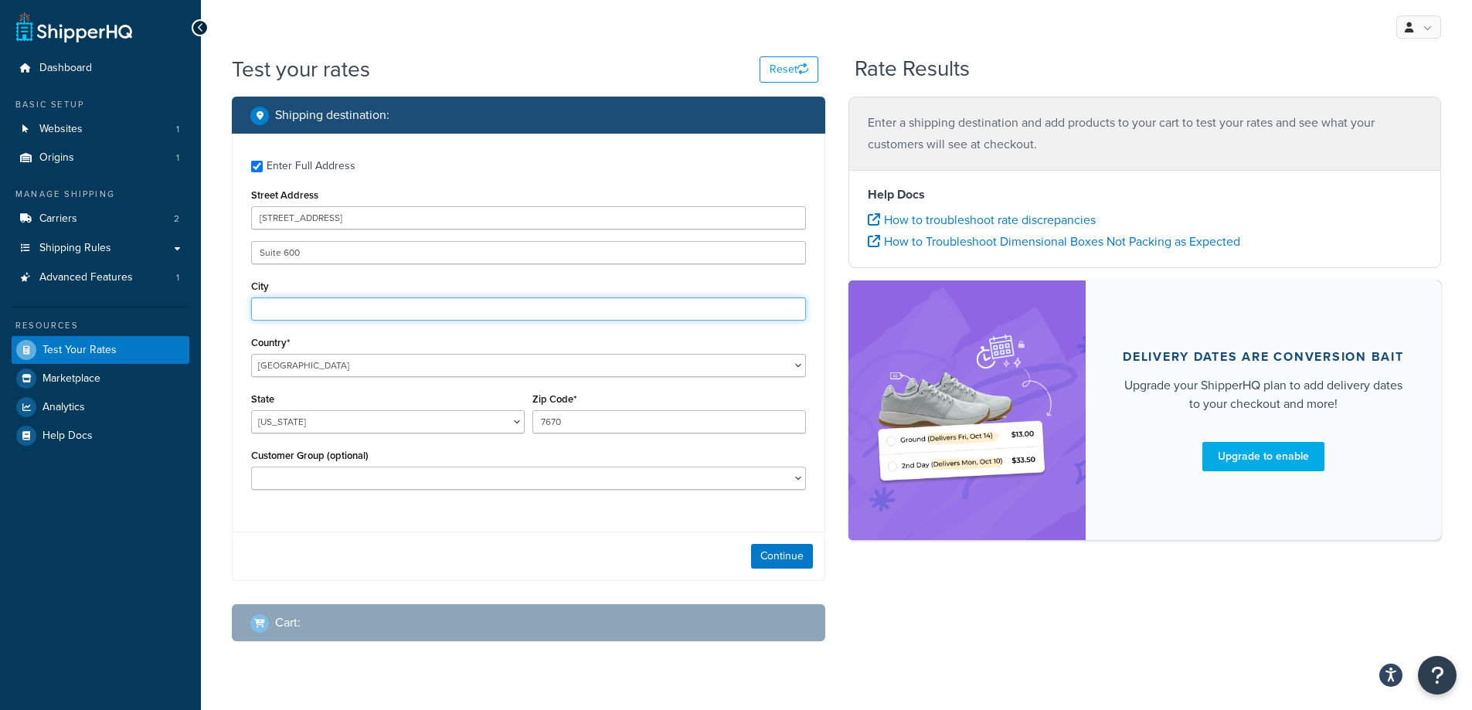
click at [284, 312] on input "City" at bounding box center [528, 309] width 555 height 23
type input "Waco"
type input "76710"
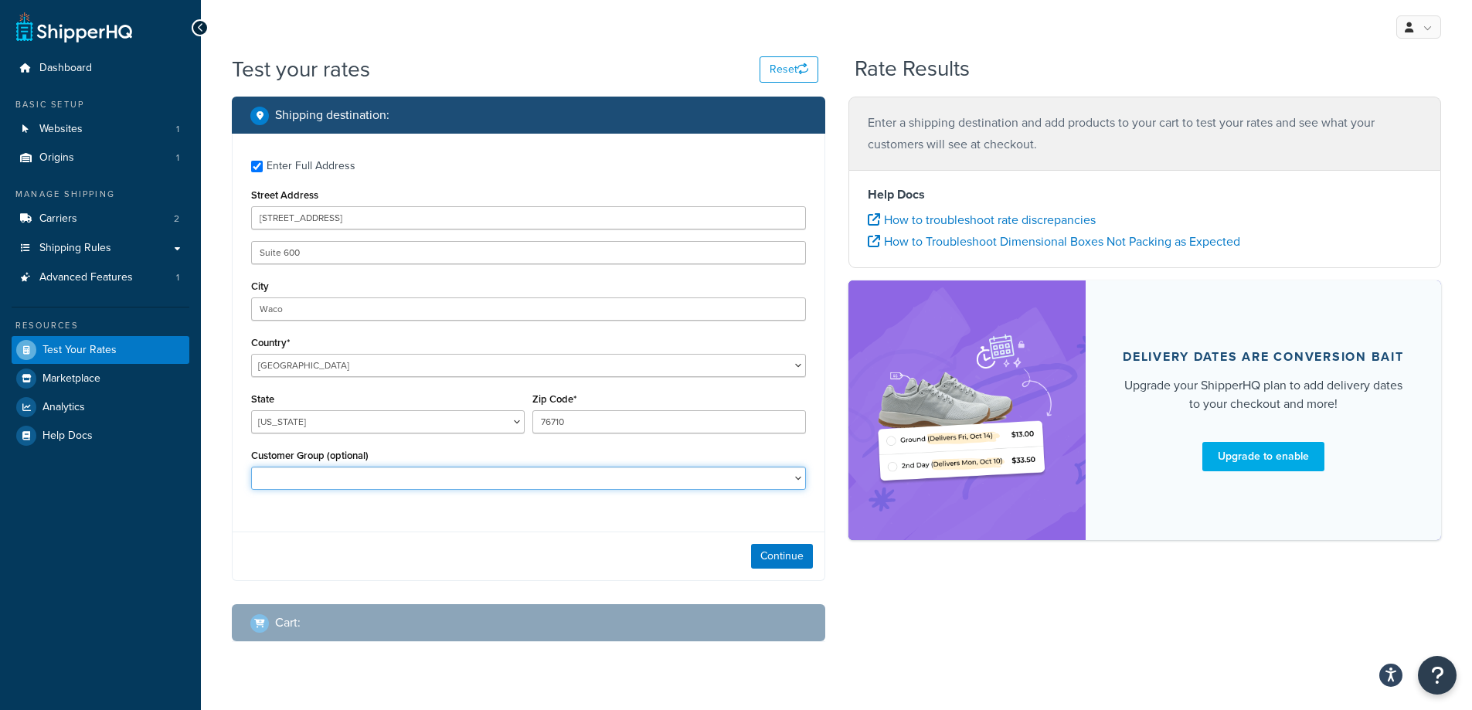
click at [534, 490] on select "Retail Wholesale" at bounding box center [528, 478] width 555 height 23
select select "Wholesale"
click at [251, 468] on select "Retail Wholesale" at bounding box center [528, 478] width 555 height 23
click at [764, 555] on button "Continue" at bounding box center [782, 556] width 62 height 25
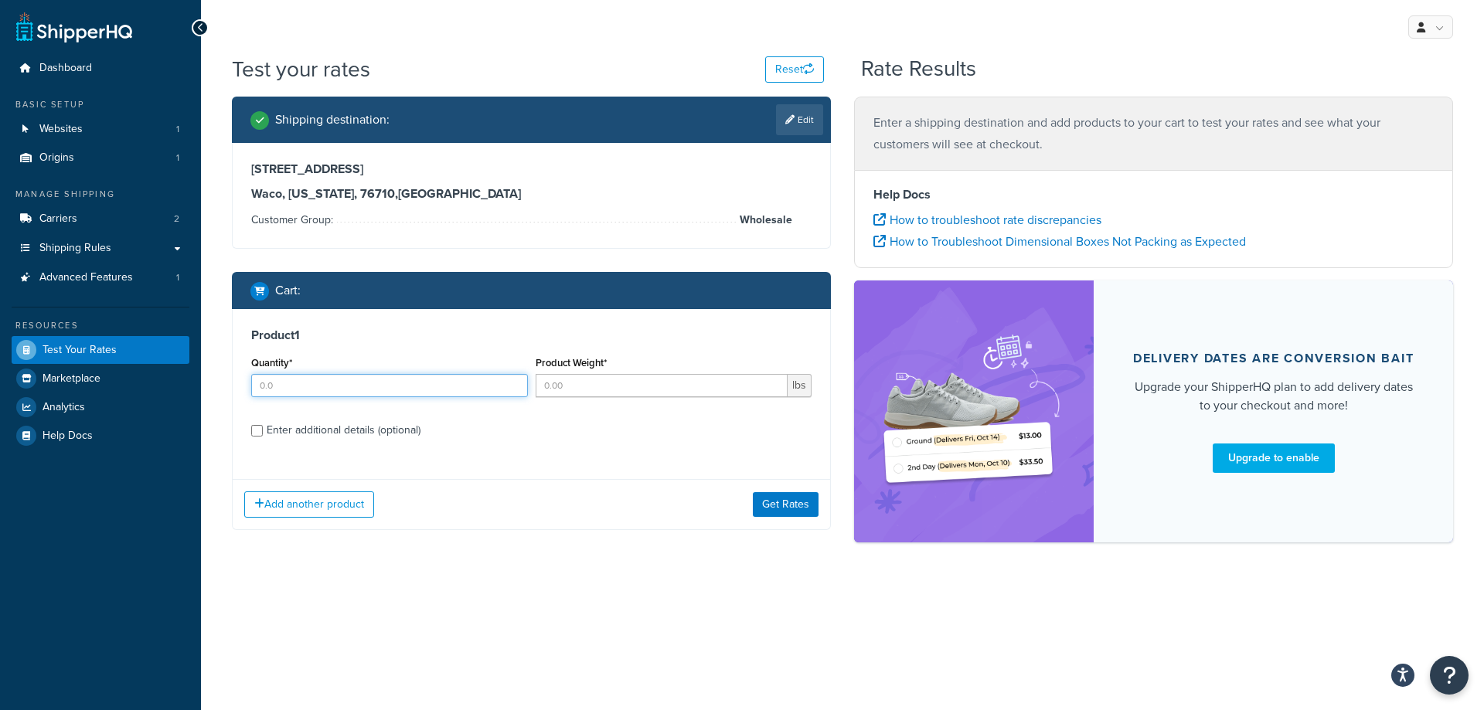
click at [362, 389] on input "Quantity*" at bounding box center [389, 385] width 277 height 23
click at [513, 389] on input "0" at bounding box center [389, 385] width 277 height 23
click at [514, 383] on input "1" at bounding box center [389, 385] width 277 height 23
type input "0"
click at [514, 388] on input "0" at bounding box center [389, 385] width 277 height 23
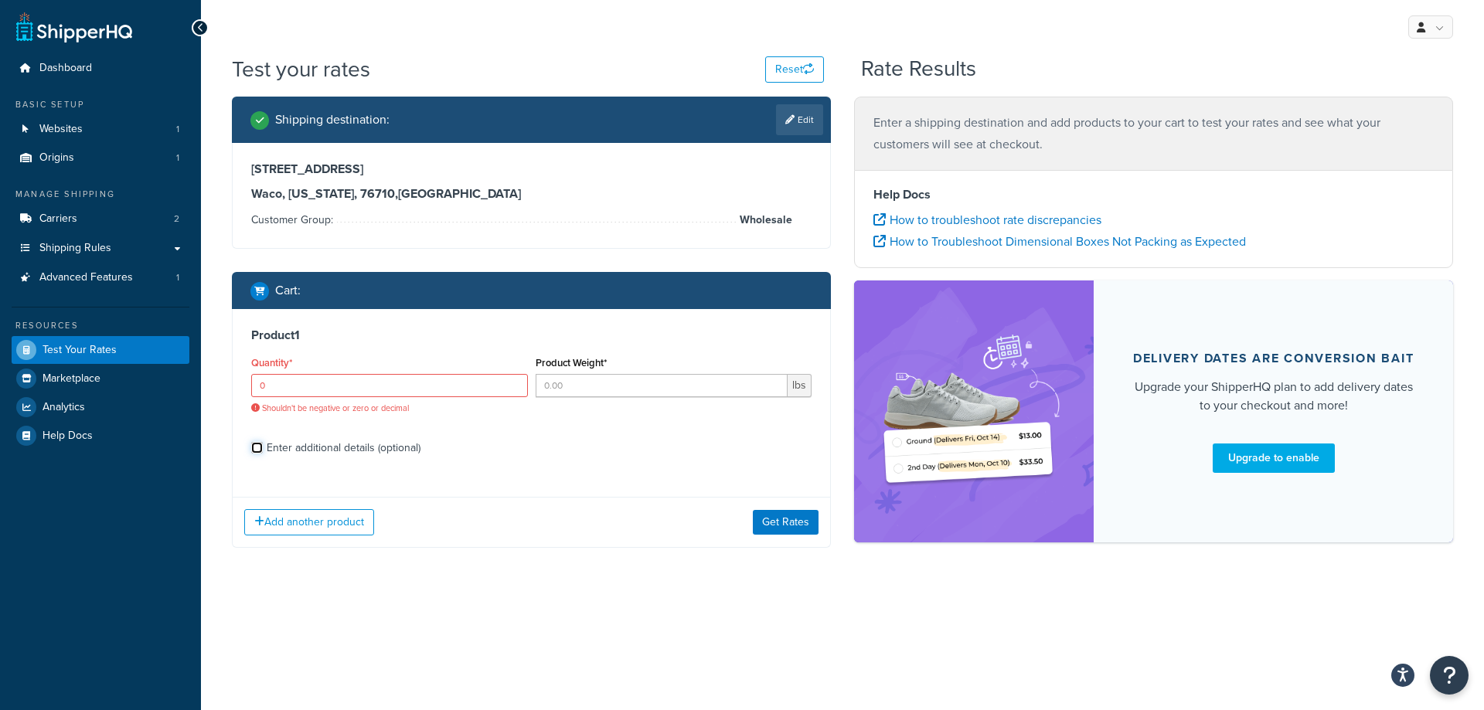
click at [254, 434] on div "Enter additional details (optional)" at bounding box center [531, 446] width 560 height 25
click at [257, 447] on input "Enter additional details (optional)" at bounding box center [257, 448] width 12 height 12
checkbox input "true"
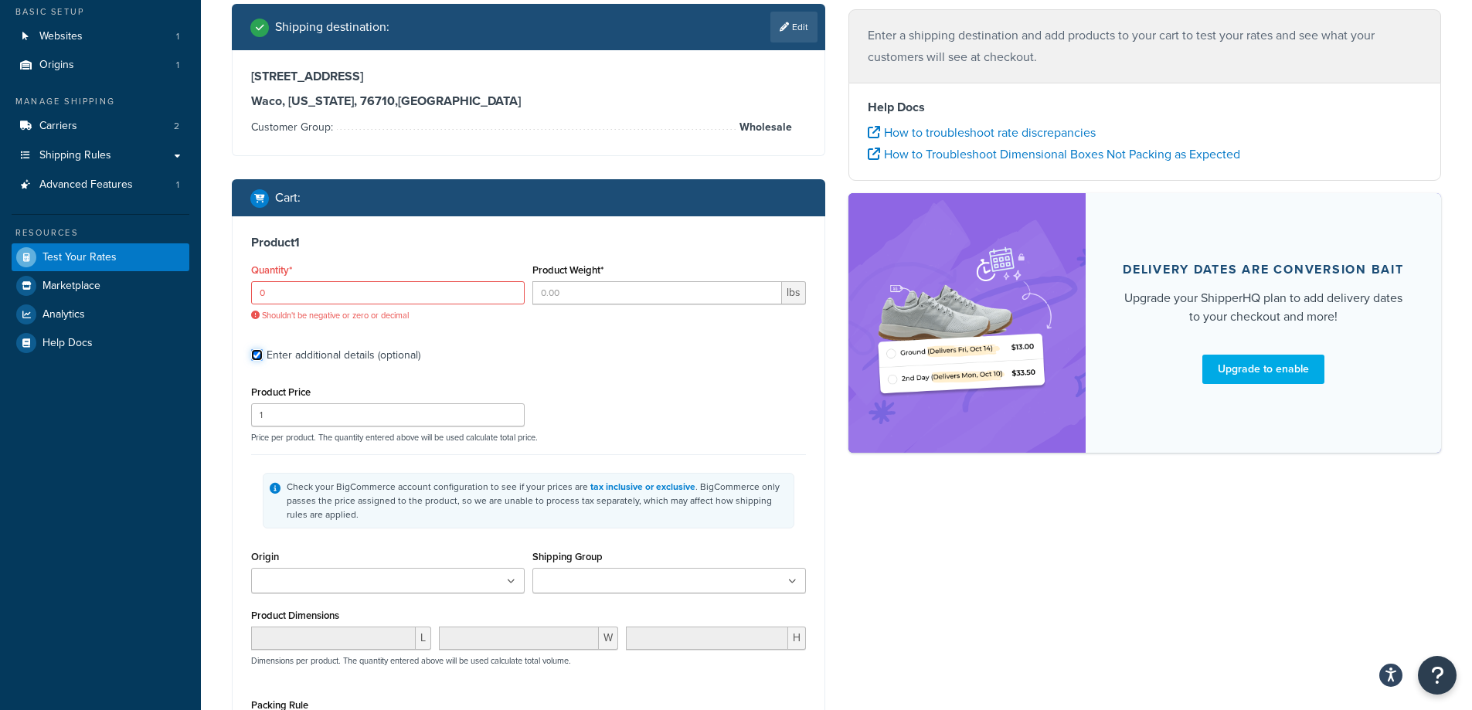
scroll to position [77, 0]
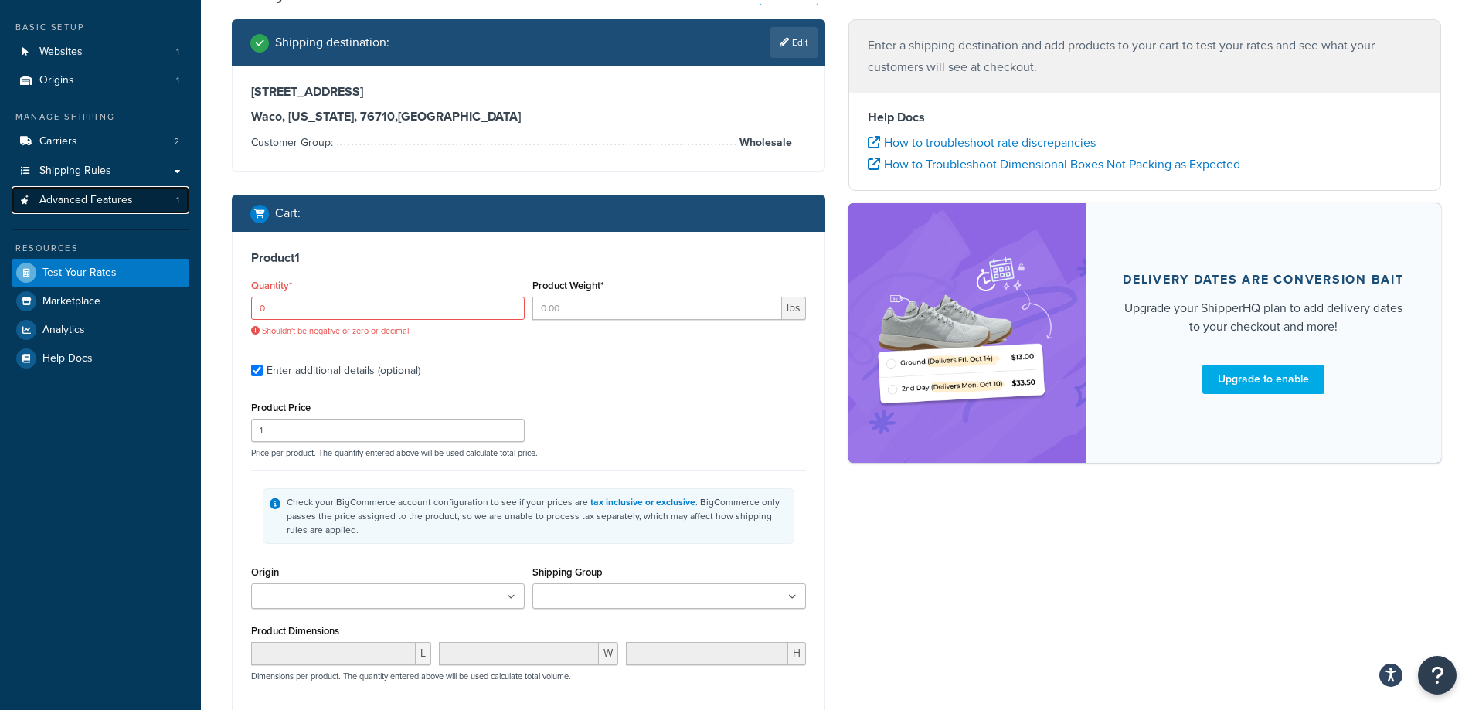
click at [99, 208] on link "Advanced Features 1" at bounding box center [101, 200] width 178 height 29
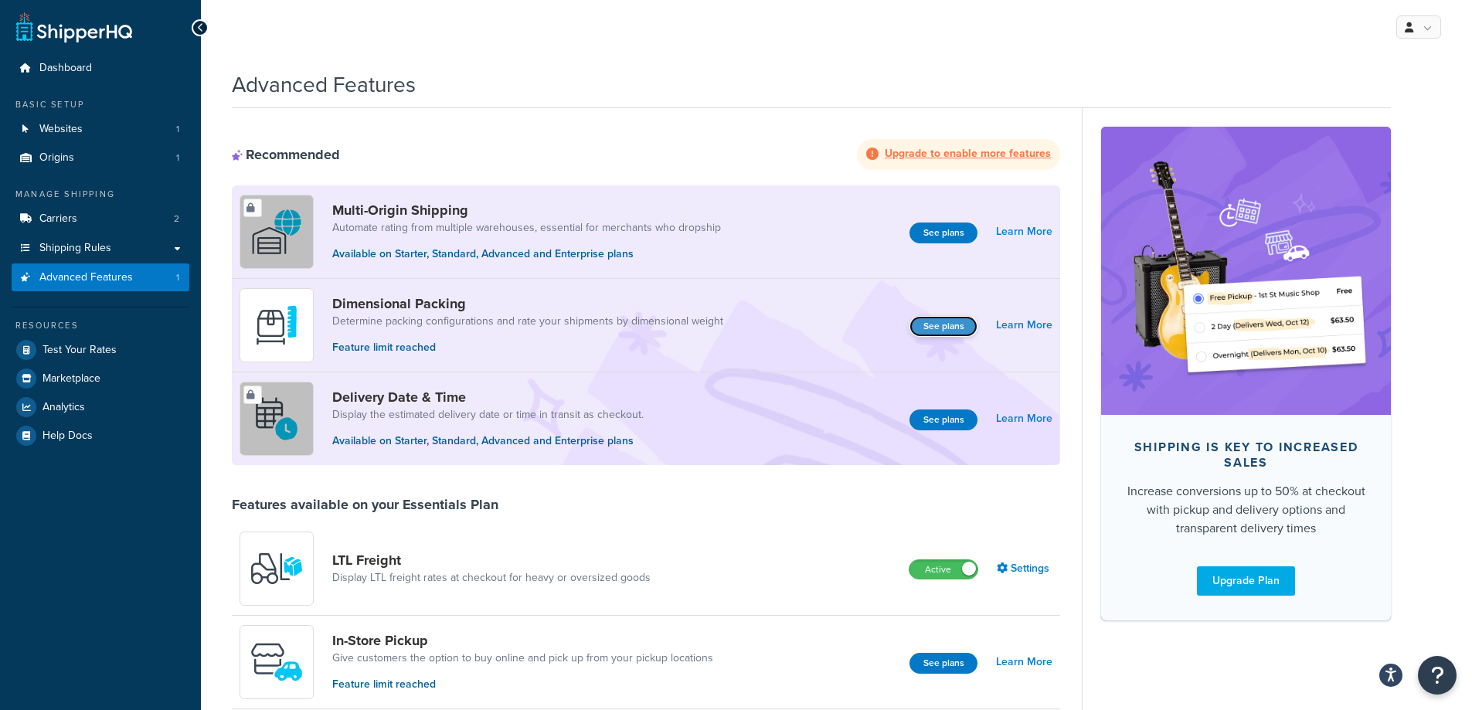
click at [944, 320] on button "See plans" at bounding box center [944, 326] width 68 height 21
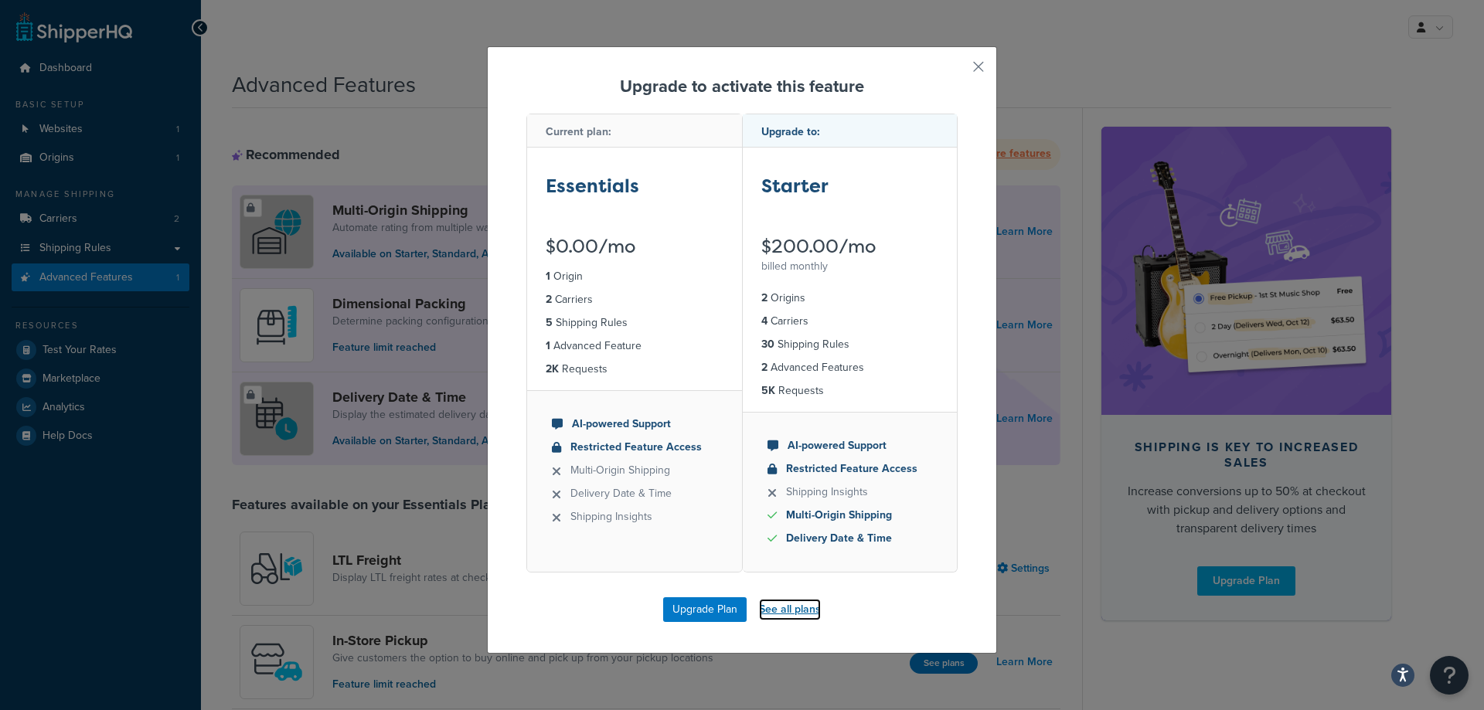
click at [811, 610] on link "See all plans" at bounding box center [790, 610] width 62 height 22
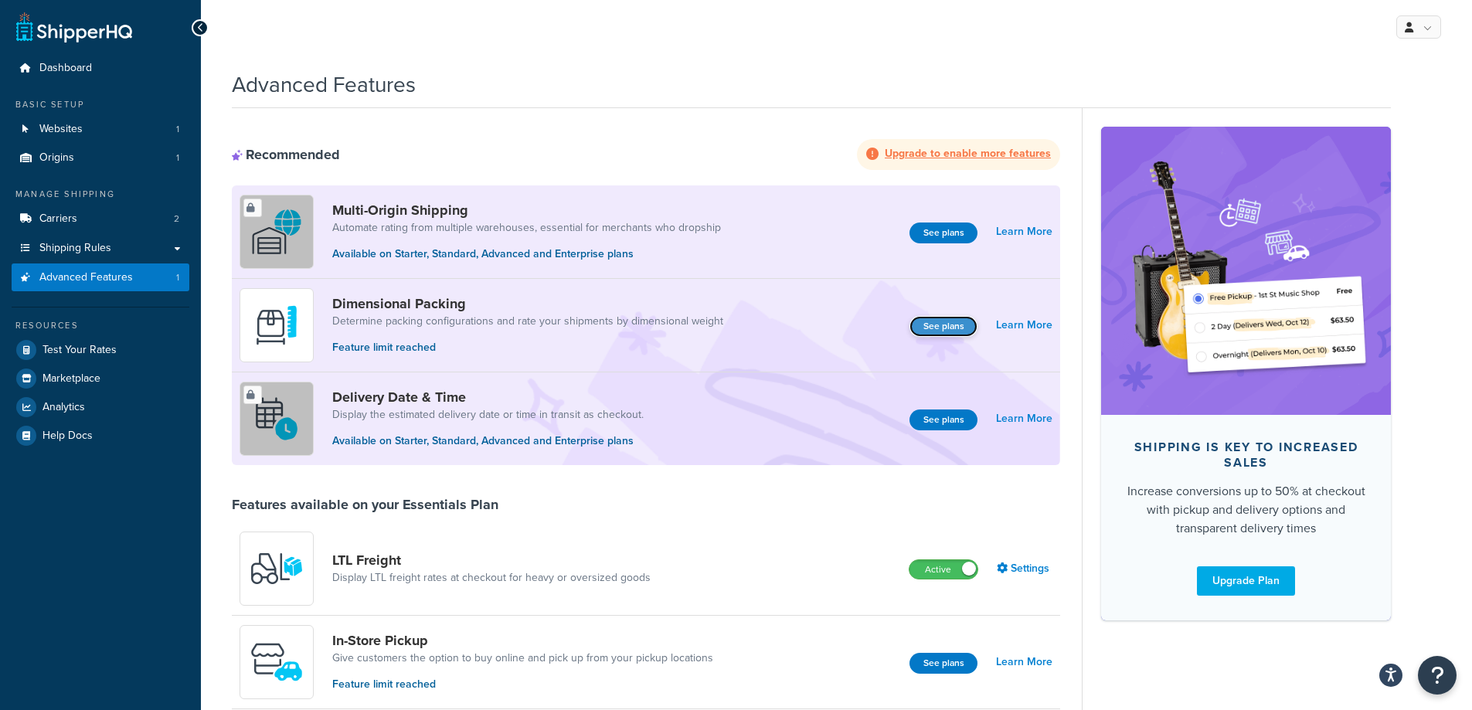
click at [923, 323] on button "See plans" at bounding box center [944, 326] width 68 height 21
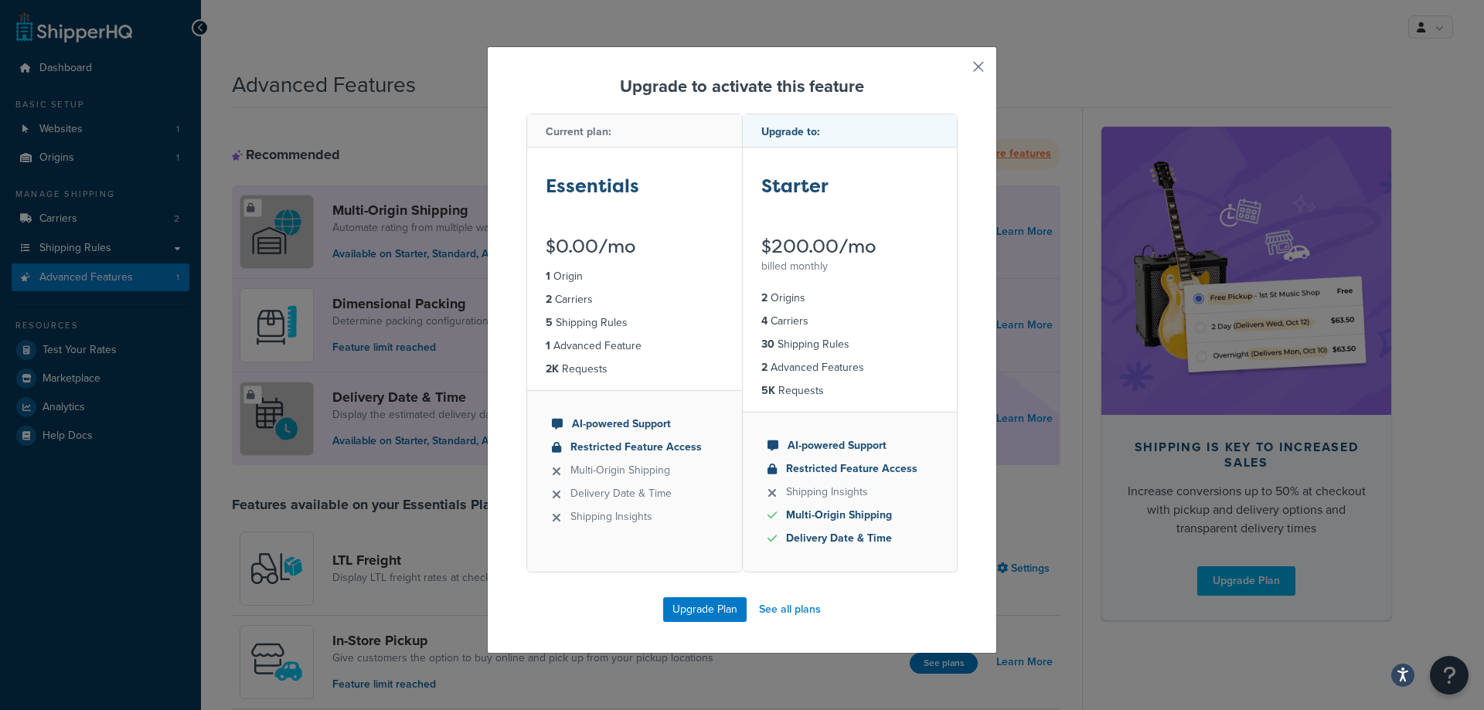
click at [957, 70] on button "button" at bounding box center [956, 72] width 4 height 4
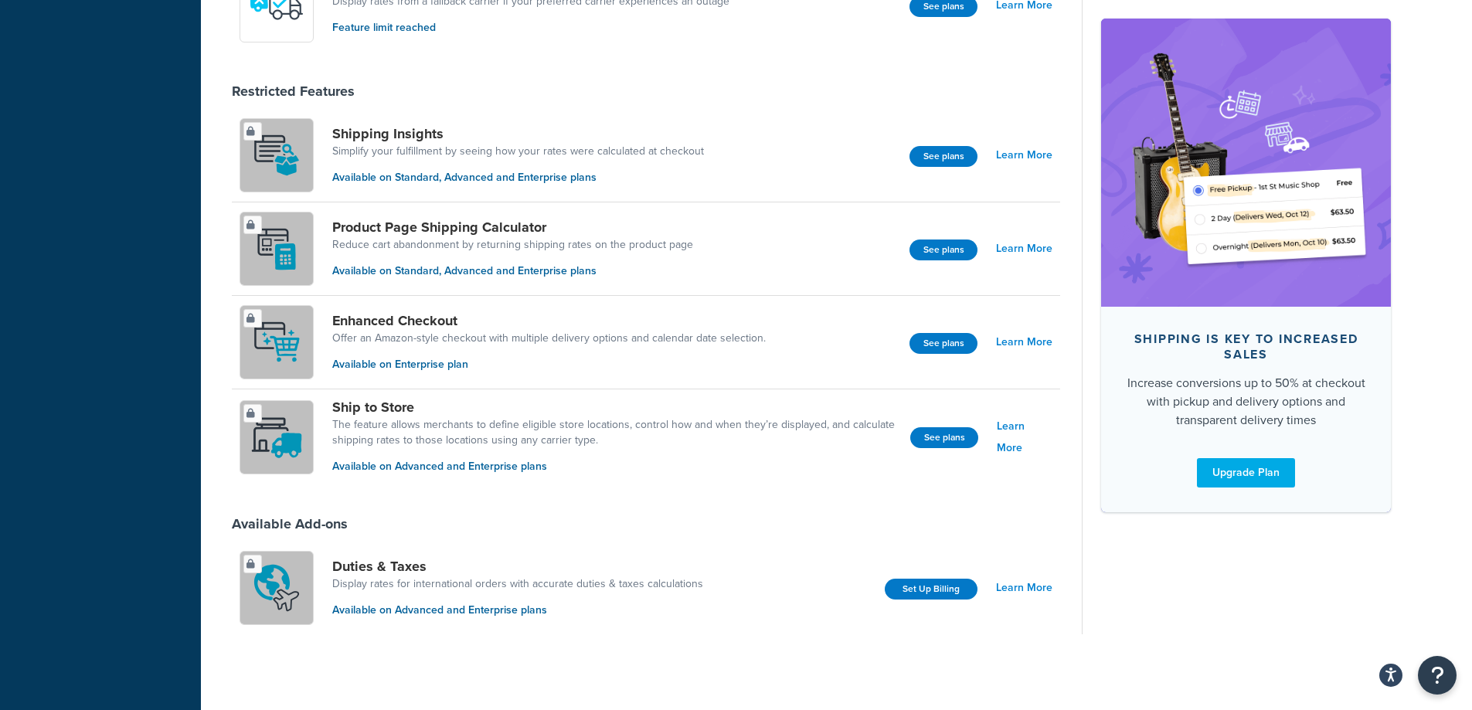
scroll to position [939, 0]
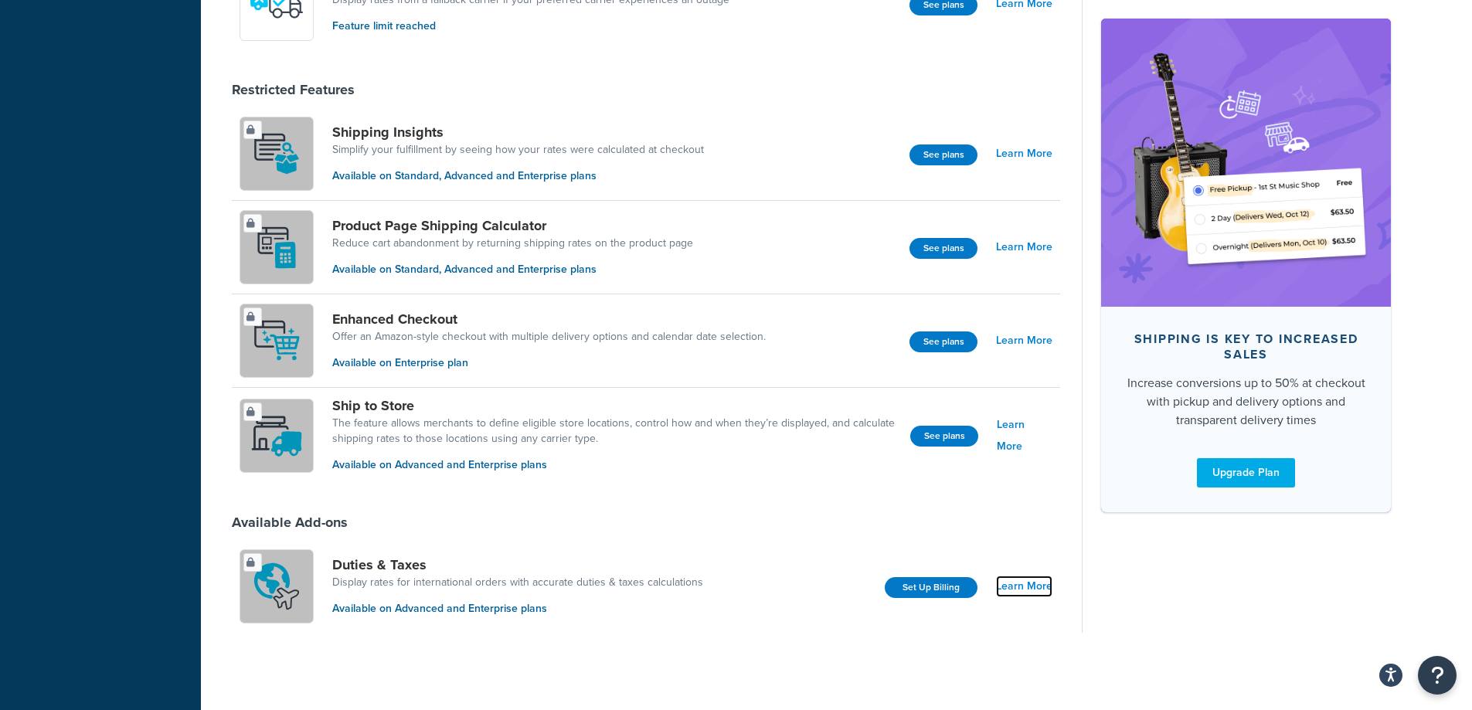
click at [1017, 587] on link "Learn More" at bounding box center [1024, 587] width 56 height 22
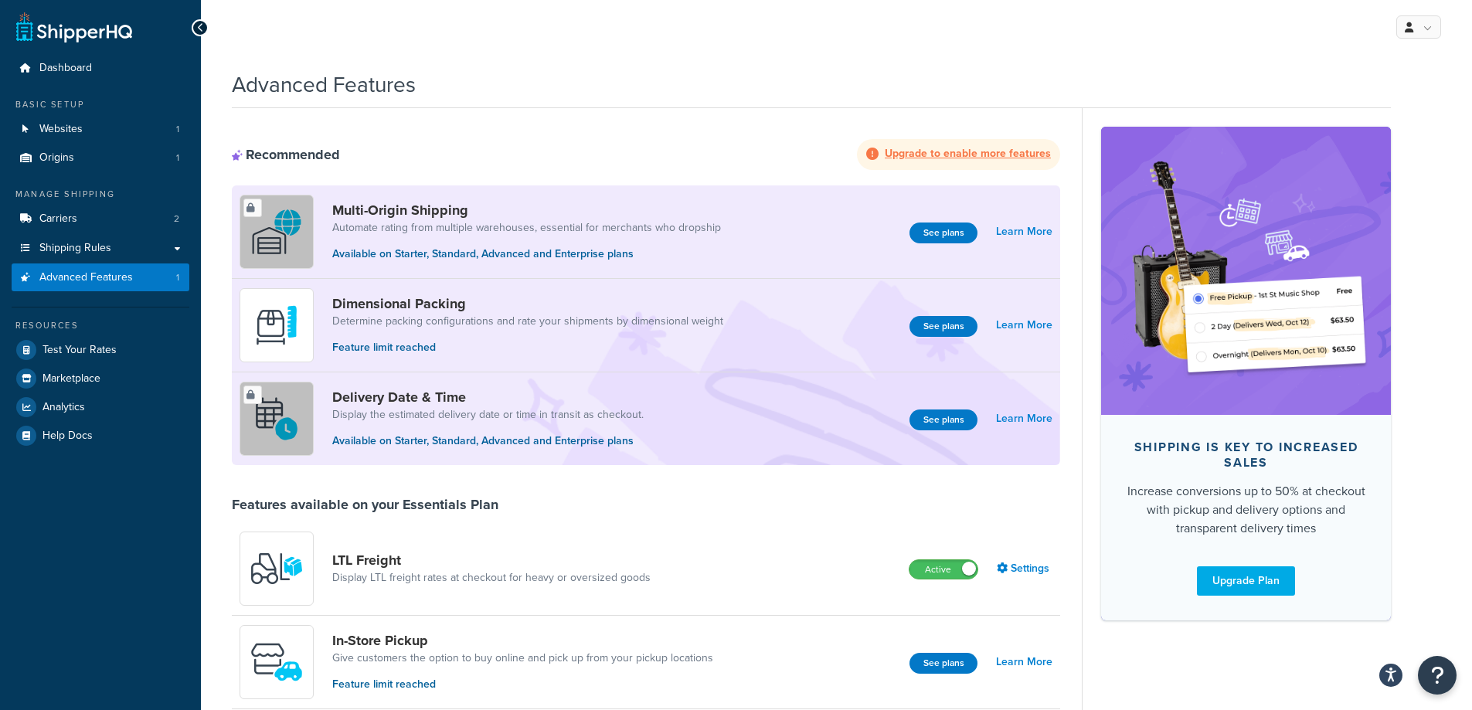
scroll to position [939, 0]
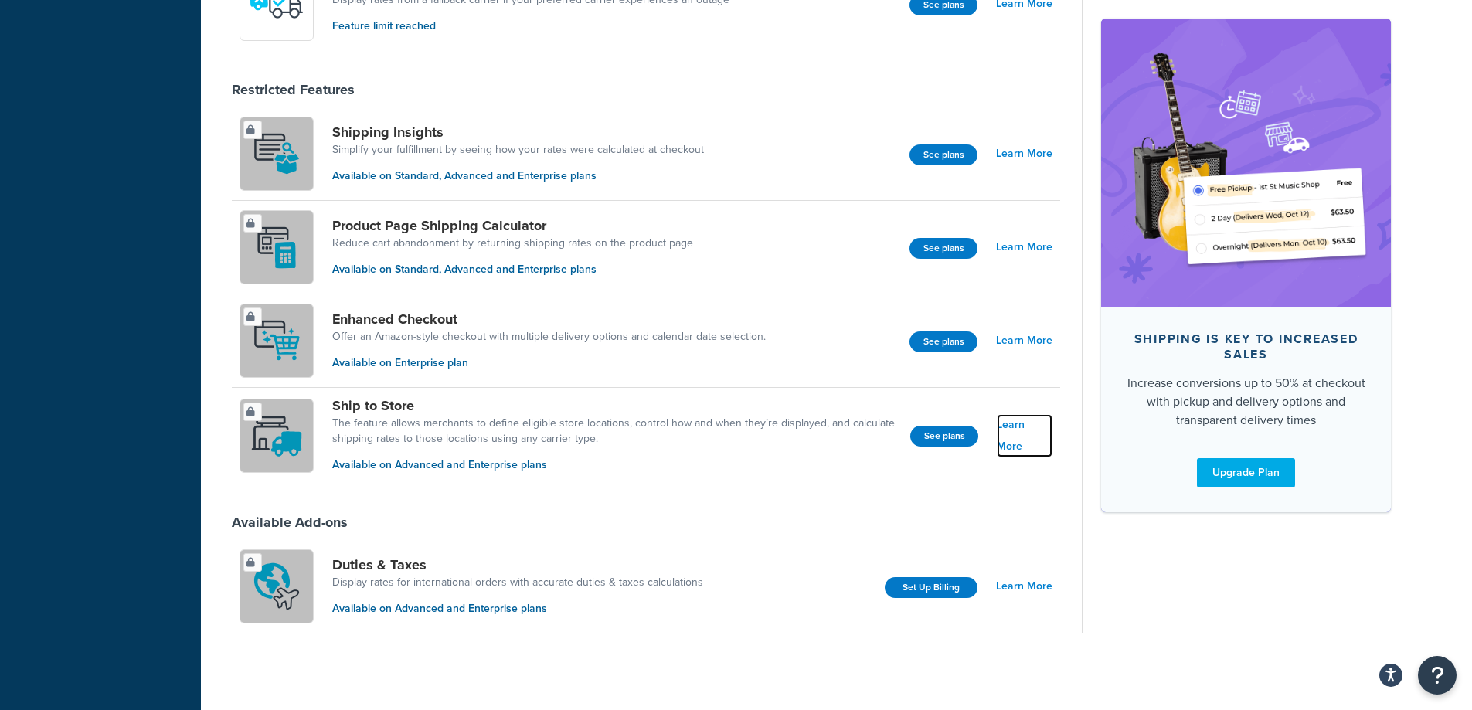
click at [1001, 434] on link "Learn More" at bounding box center [1025, 435] width 56 height 43
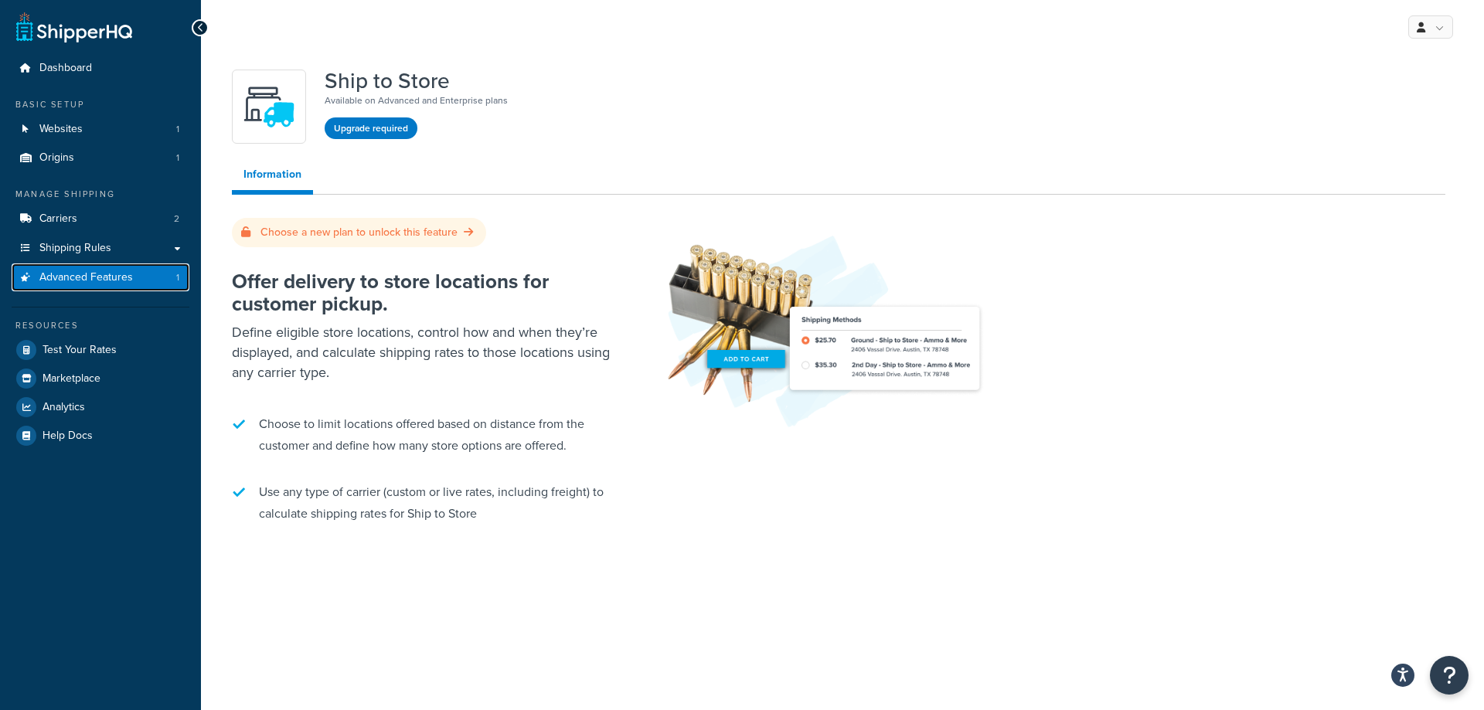
click at [158, 281] on link "Advanced Features 1" at bounding box center [101, 278] width 178 height 29
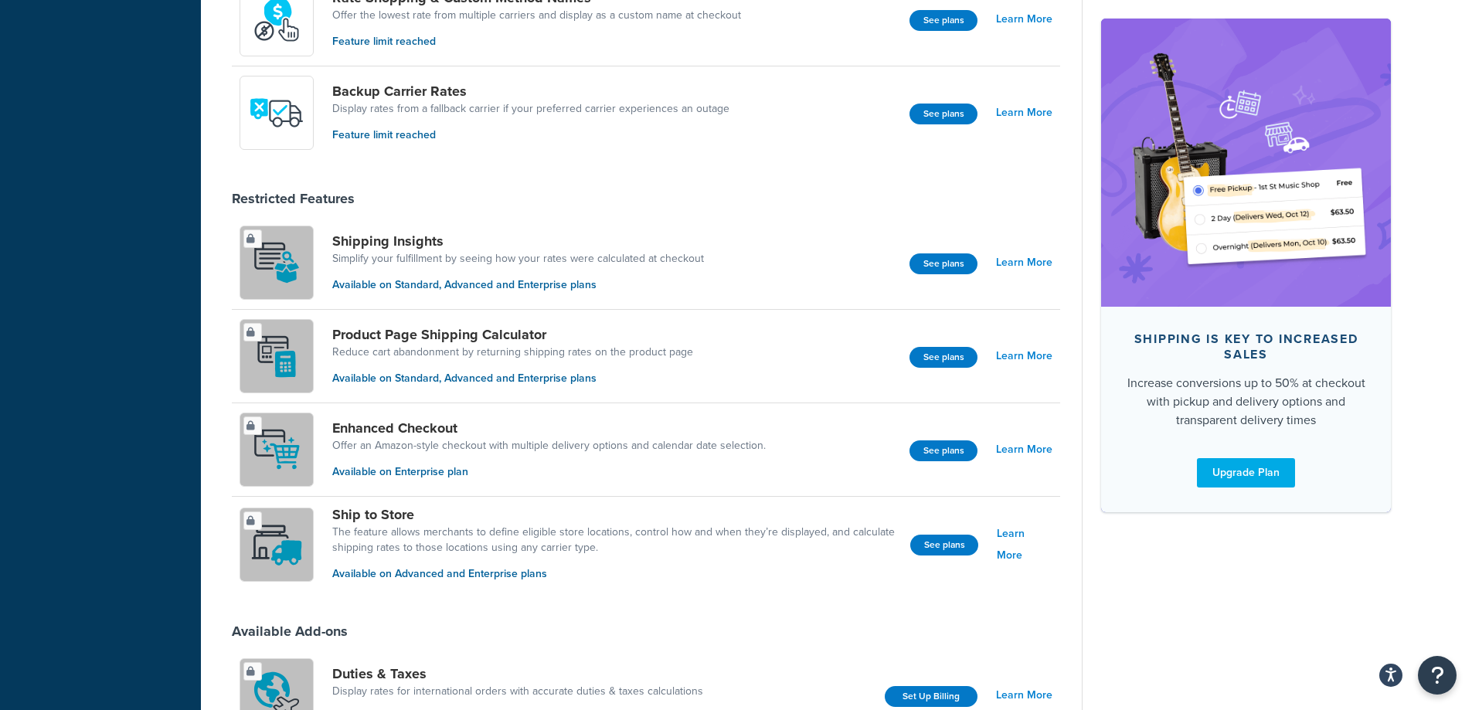
scroll to position [784, 0]
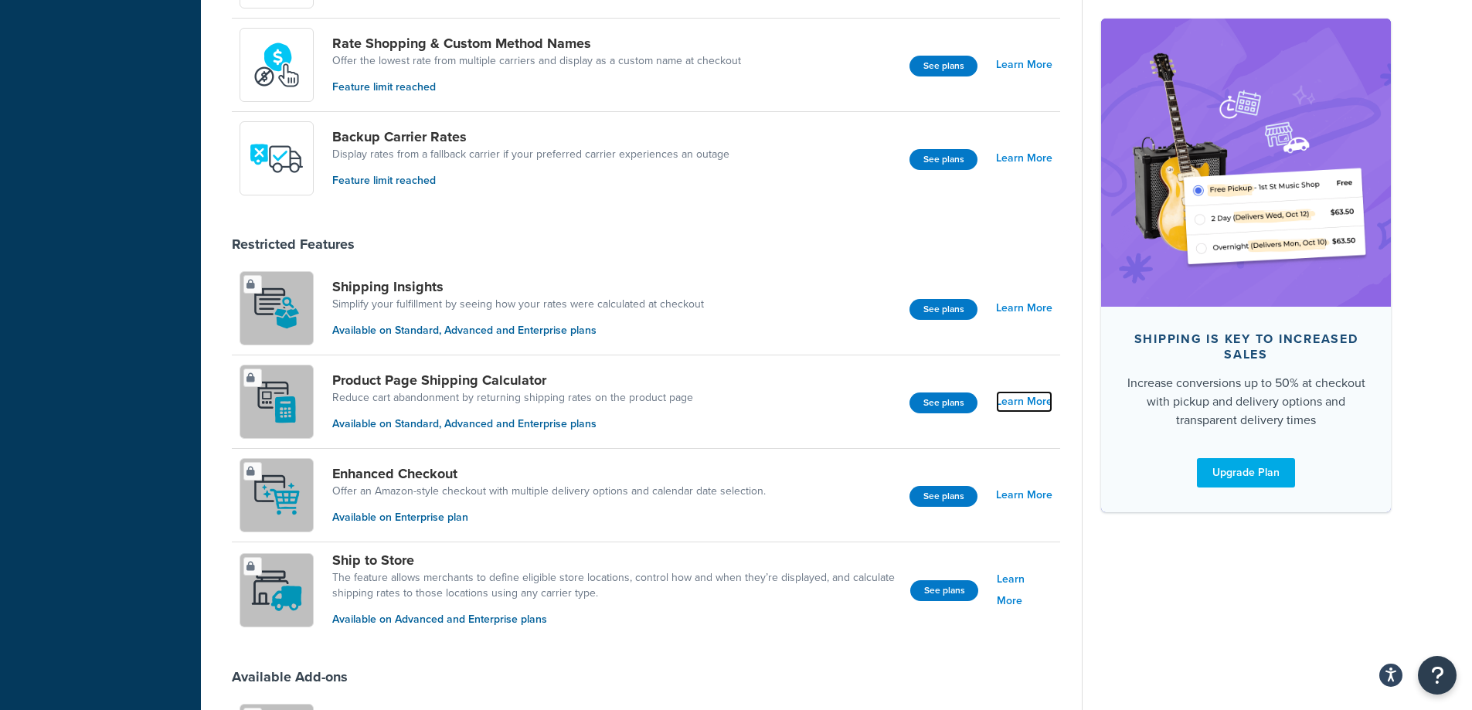
click at [1040, 405] on link "Learn More" at bounding box center [1024, 402] width 56 height 22
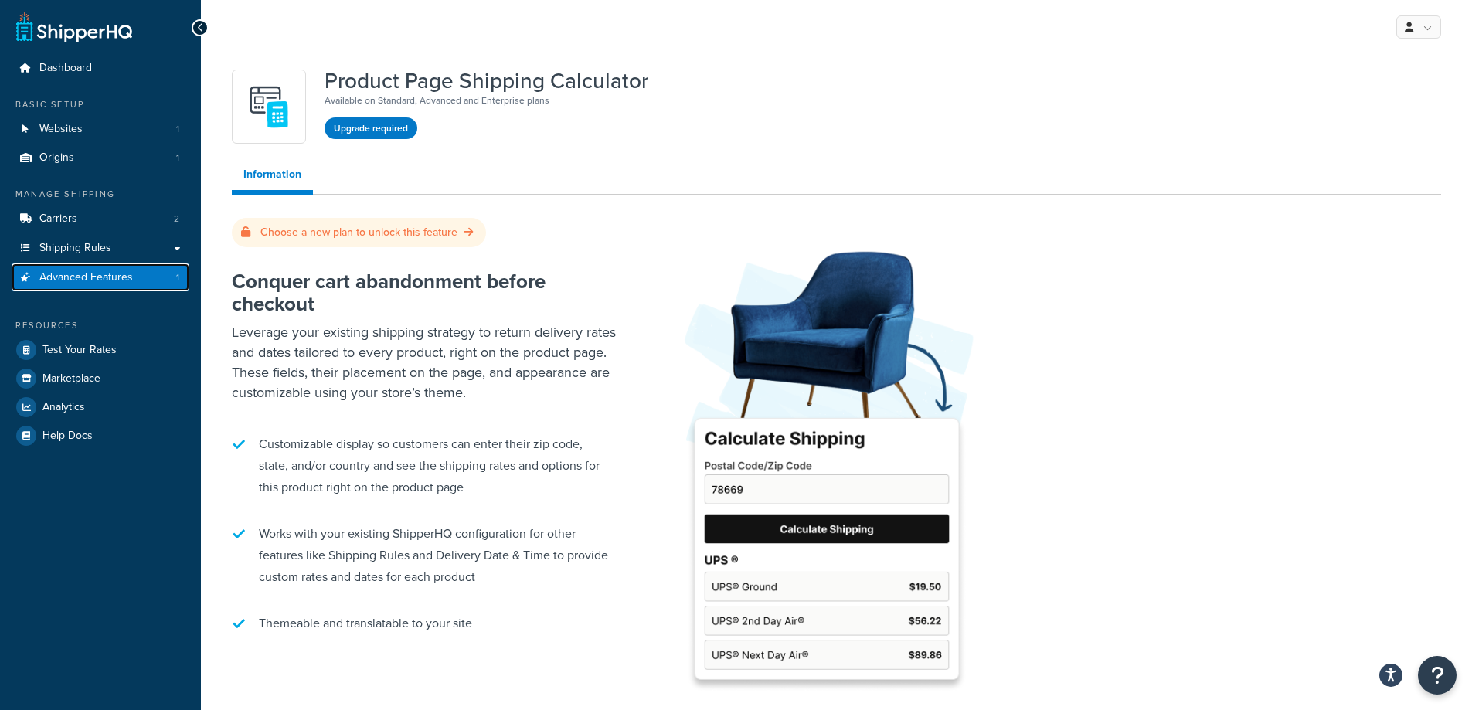
click at [90, 279] on span "Advanced Features" at bounding box center [86, 277] width 94 height 13
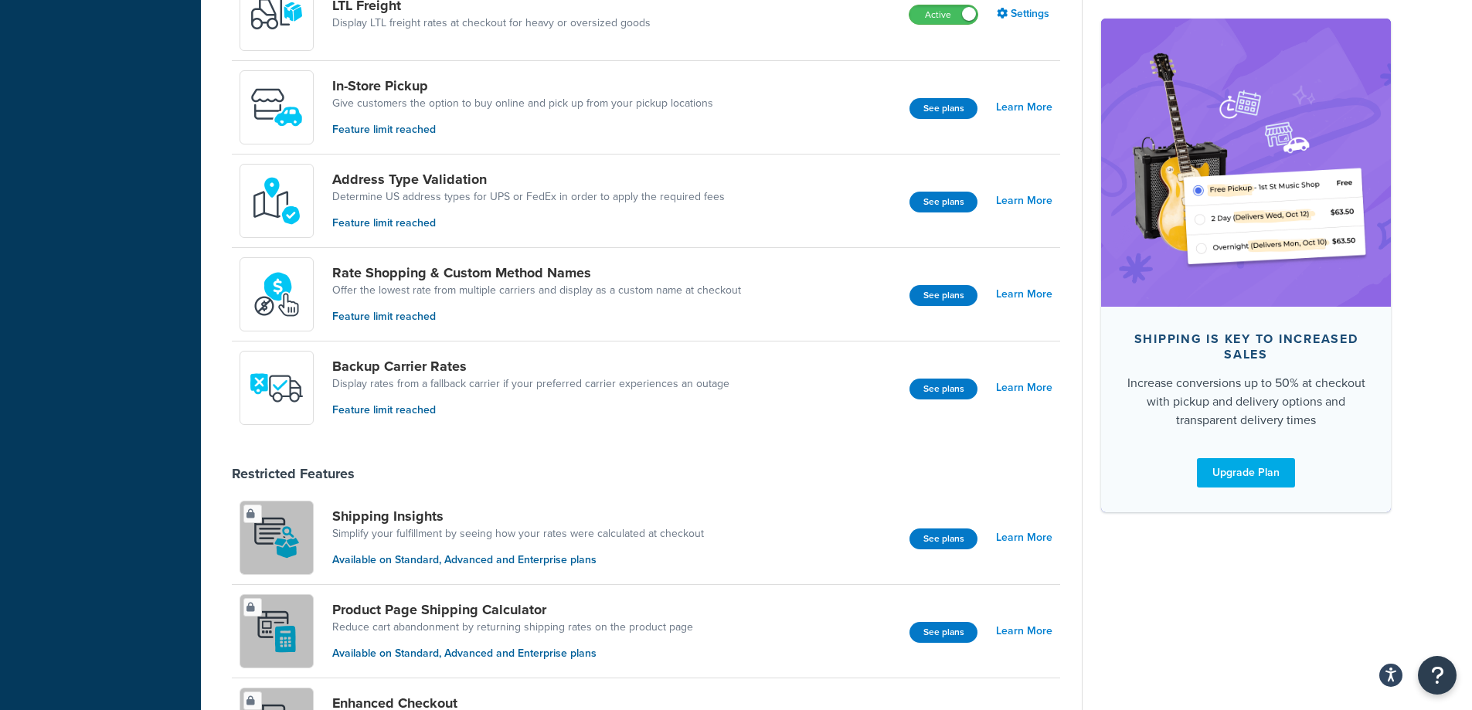
scroll to position [618, 0]
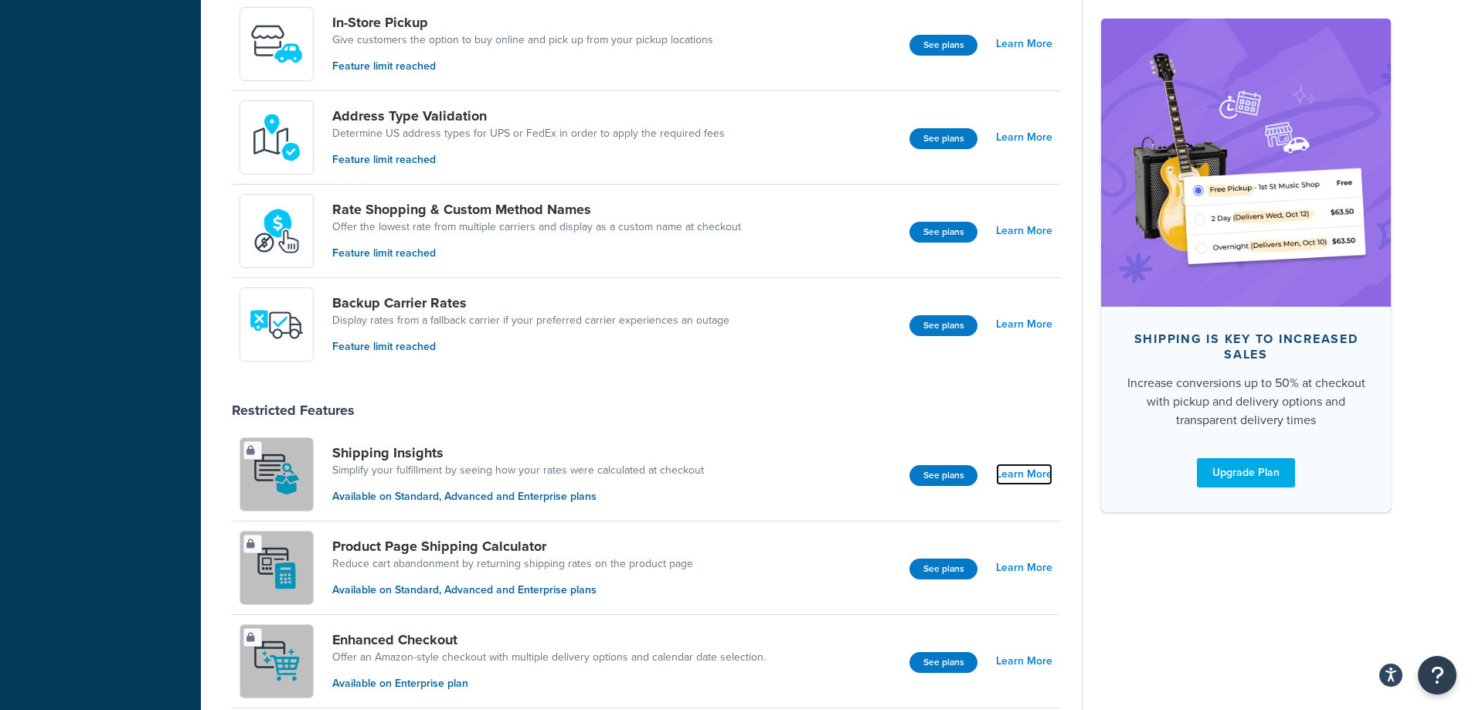
click at [1022, 480] on link "Learn More" at bounding box center [1024, 475] width 56 height 22
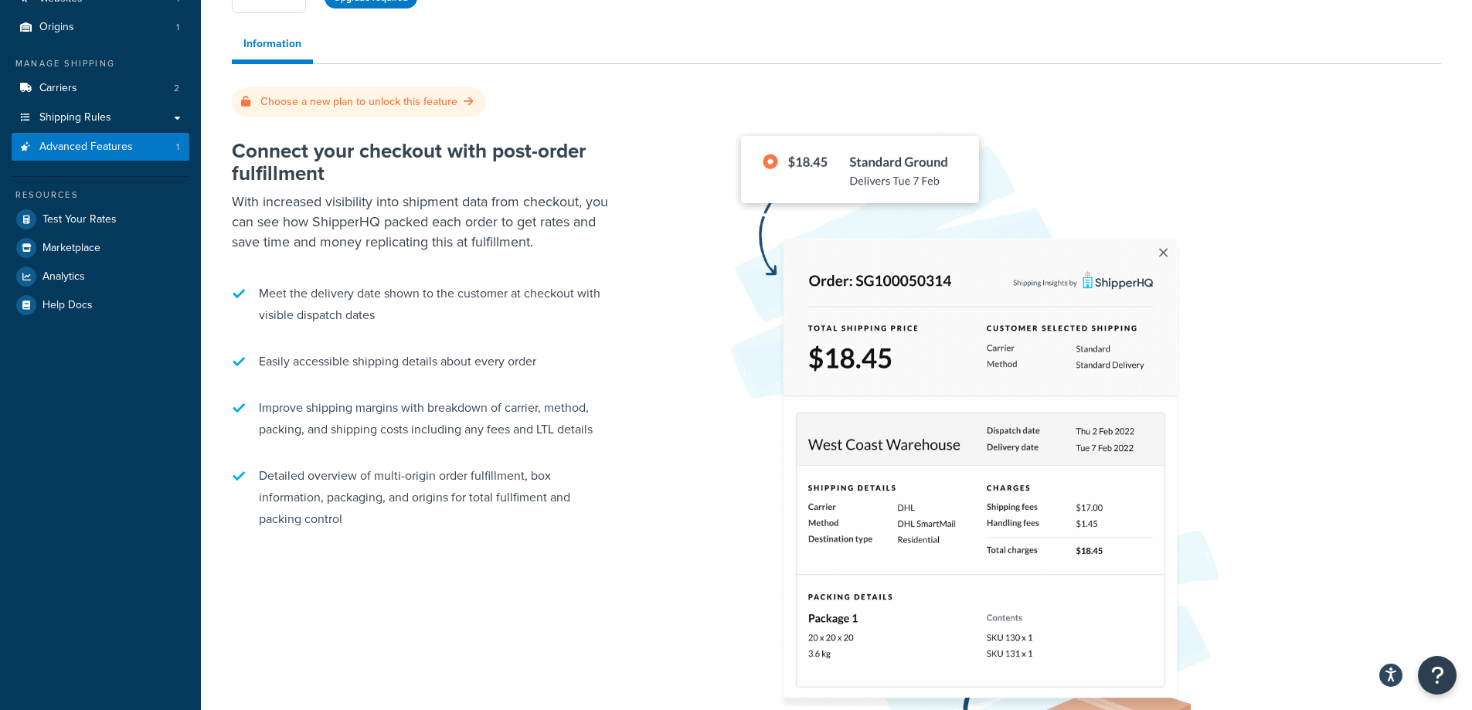
scroll to position [155, 0]
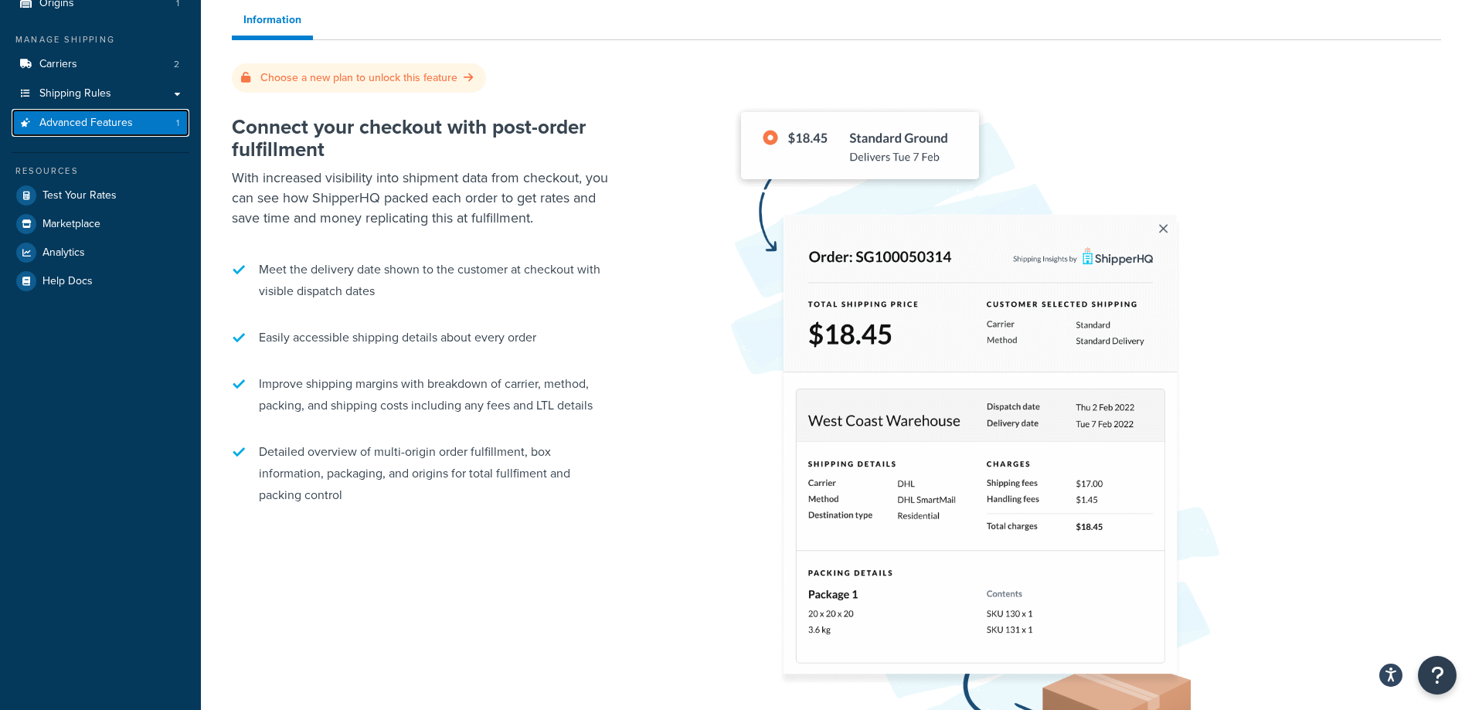
click at [99, 128] on span "Advanced Features" at bounding box center [86, 123] width 94 height 13
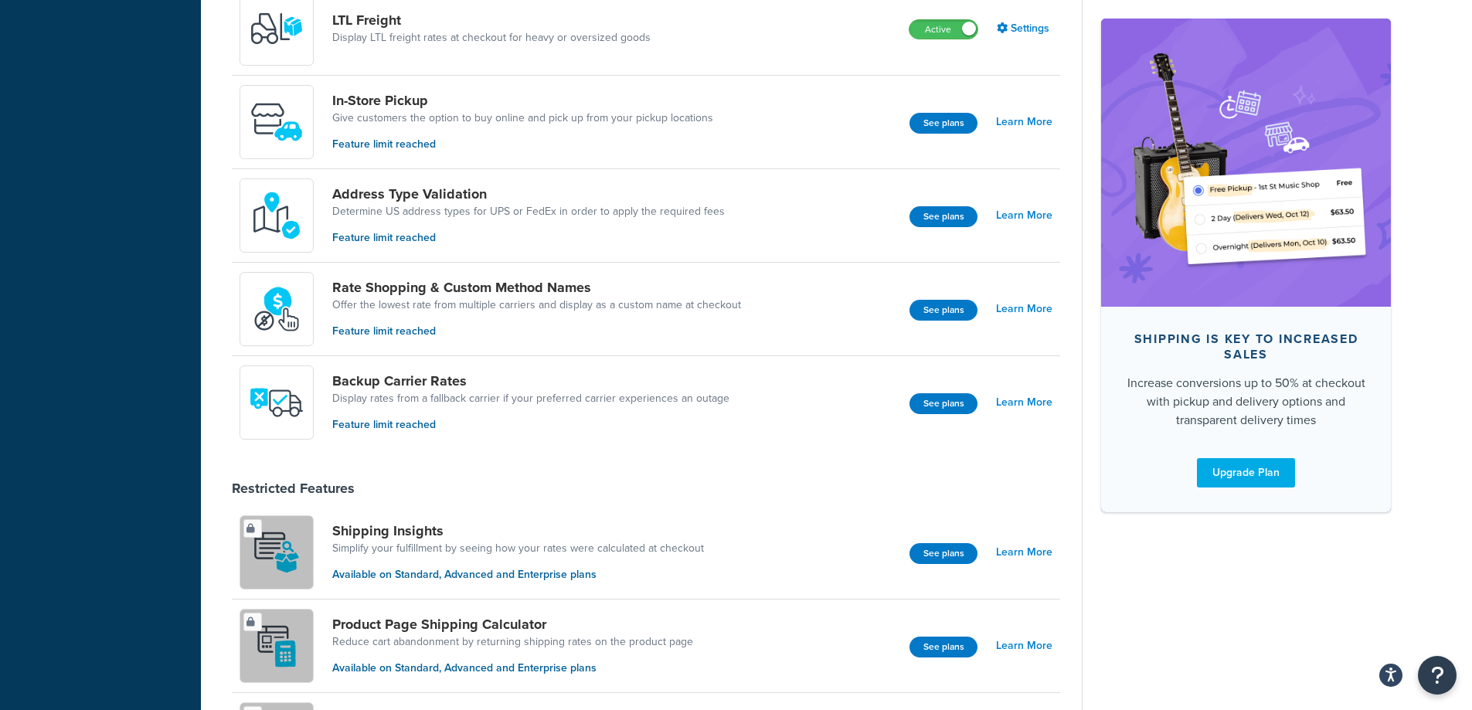
scroll to position [541, 0]
click at [1006, 400] on link "Learn More" at bounding box center [1024, 402] width 56 height 22
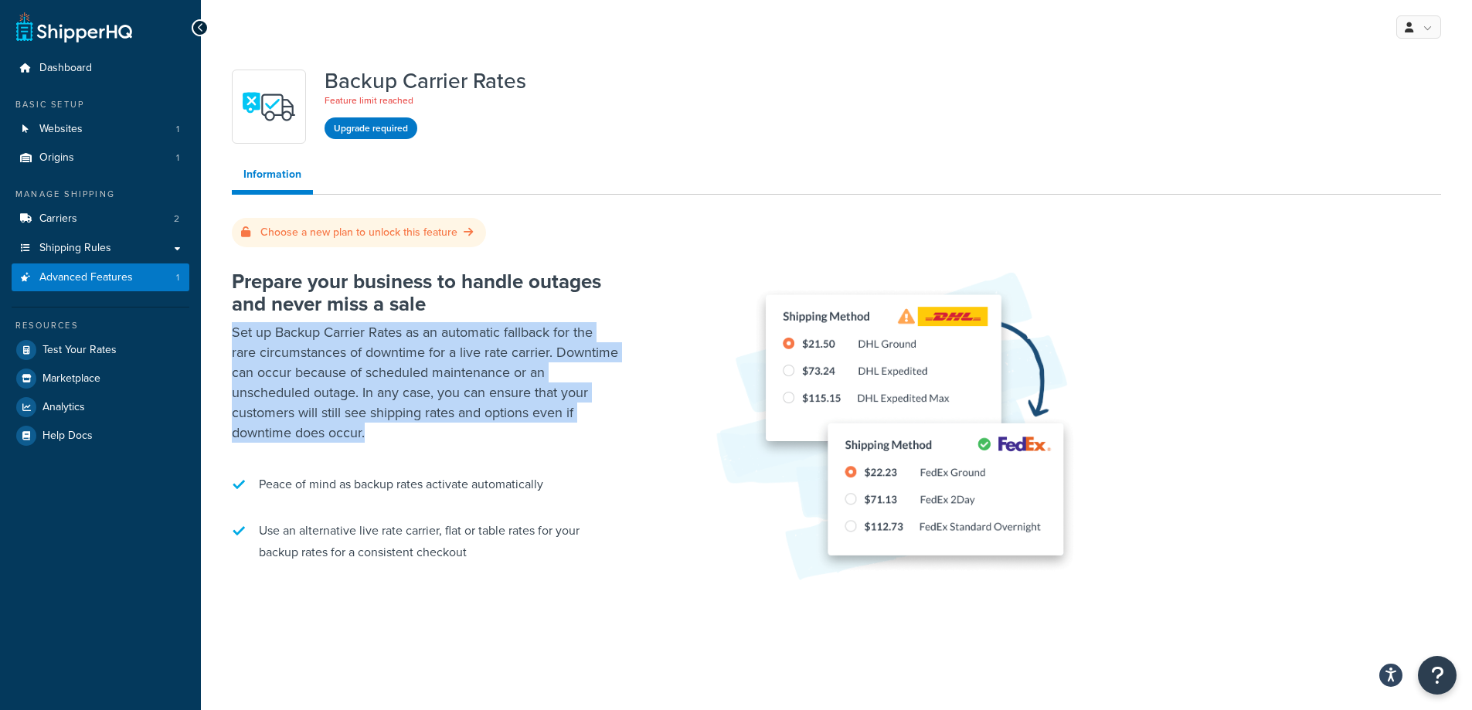
drag, startPoint x: 330, startPoint y: 408, endPoint x: 233, endPoint y: 337, distance: 120.6
click at [233, 337] on p "Set up Backup Carrier Rates as an automatic fallback for the rare circumstances…" at bounding box center [425, 382] width 386 height 121
click at [380, 426] on p "Set up Backup Carrier Rates as an automatic fallback for the rare circumstances…" at bounding box center [425, 382] width 386 height 121
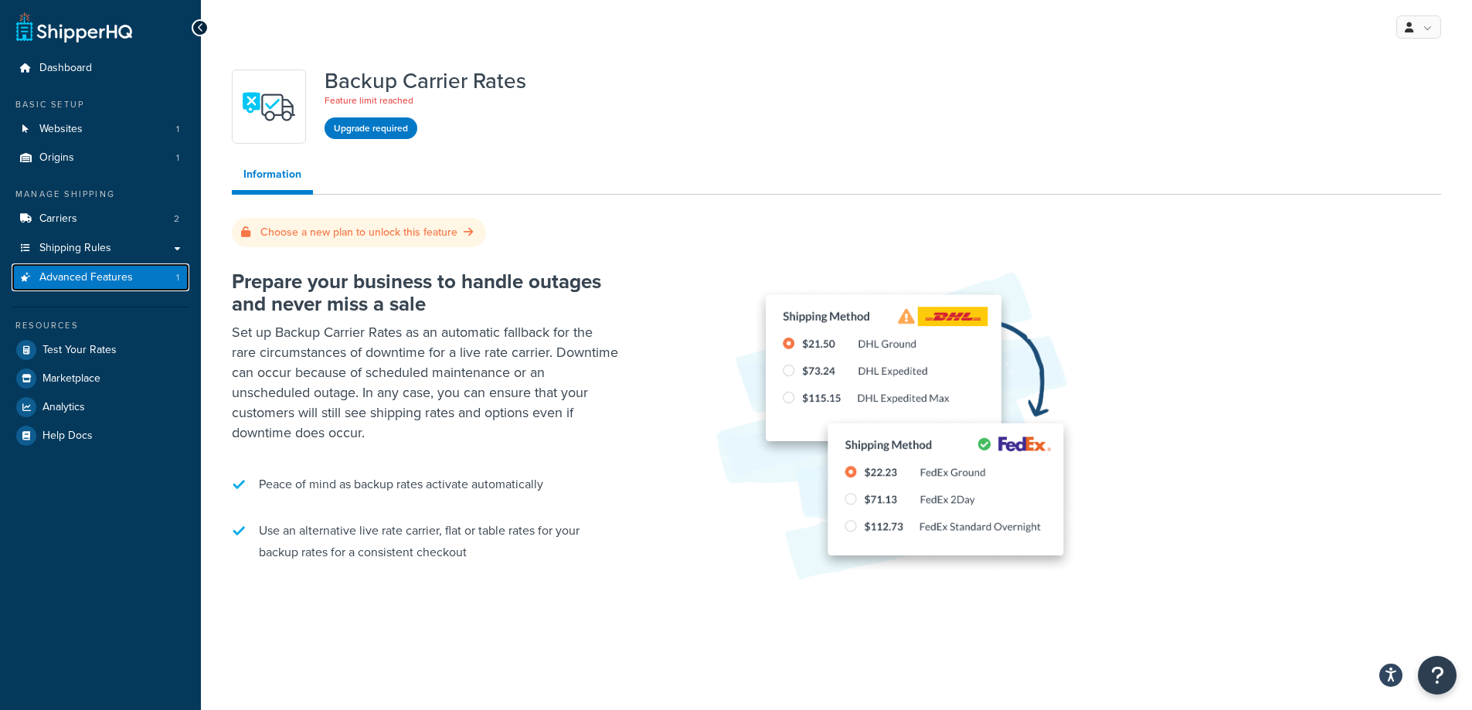
click at [96, 268] on link "Advanced Features 1" at bounding box center [101, 278] width 178 height 29
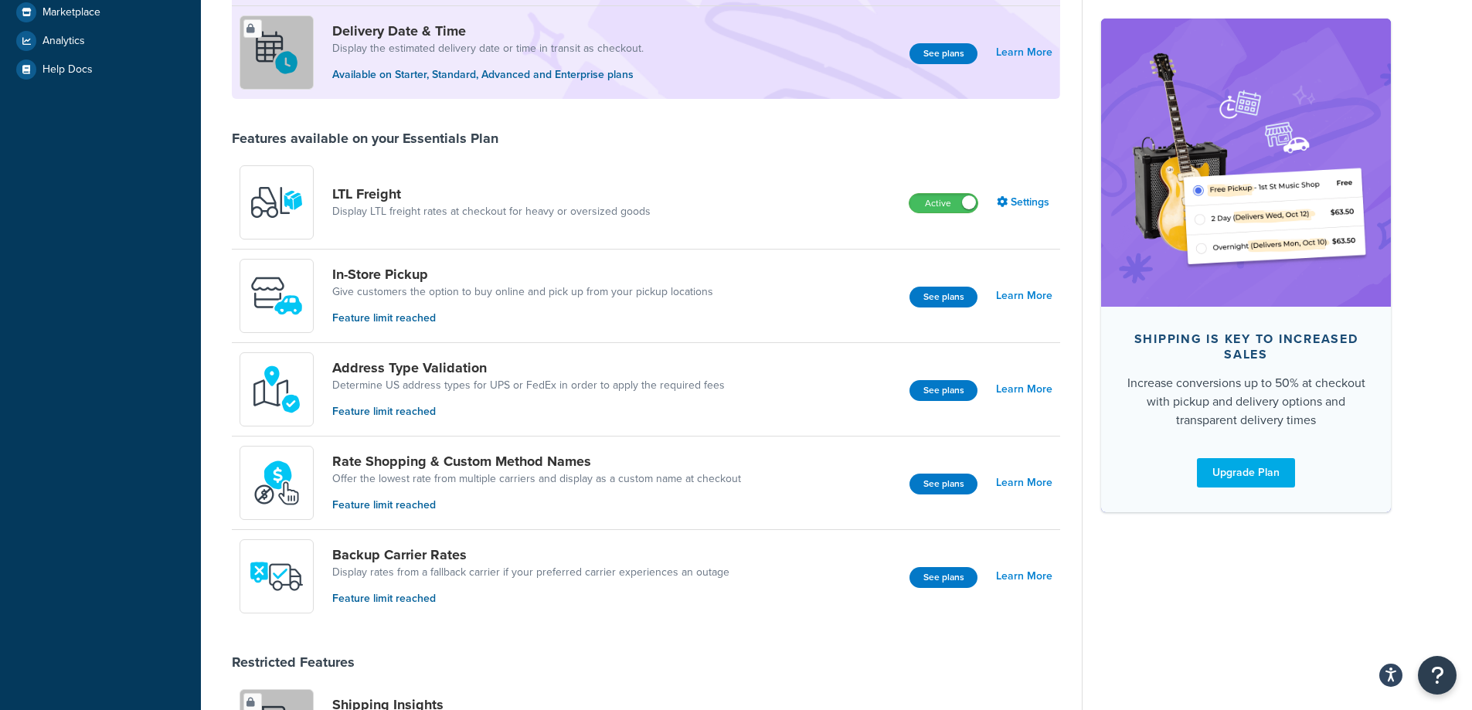
scroll to position [386, 0]
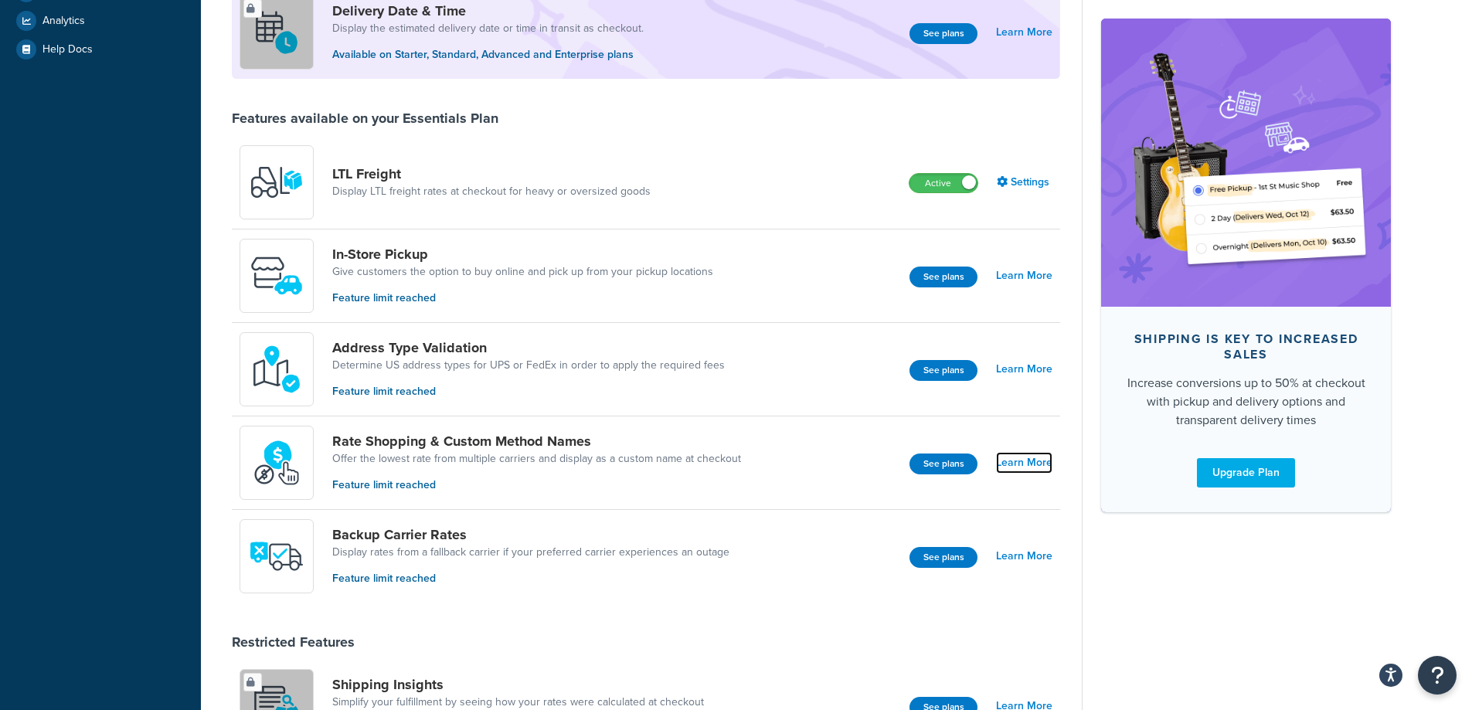
click at [1015, 457] on link "Learn More" at bounding box center [1024, 463] width 56 height 22
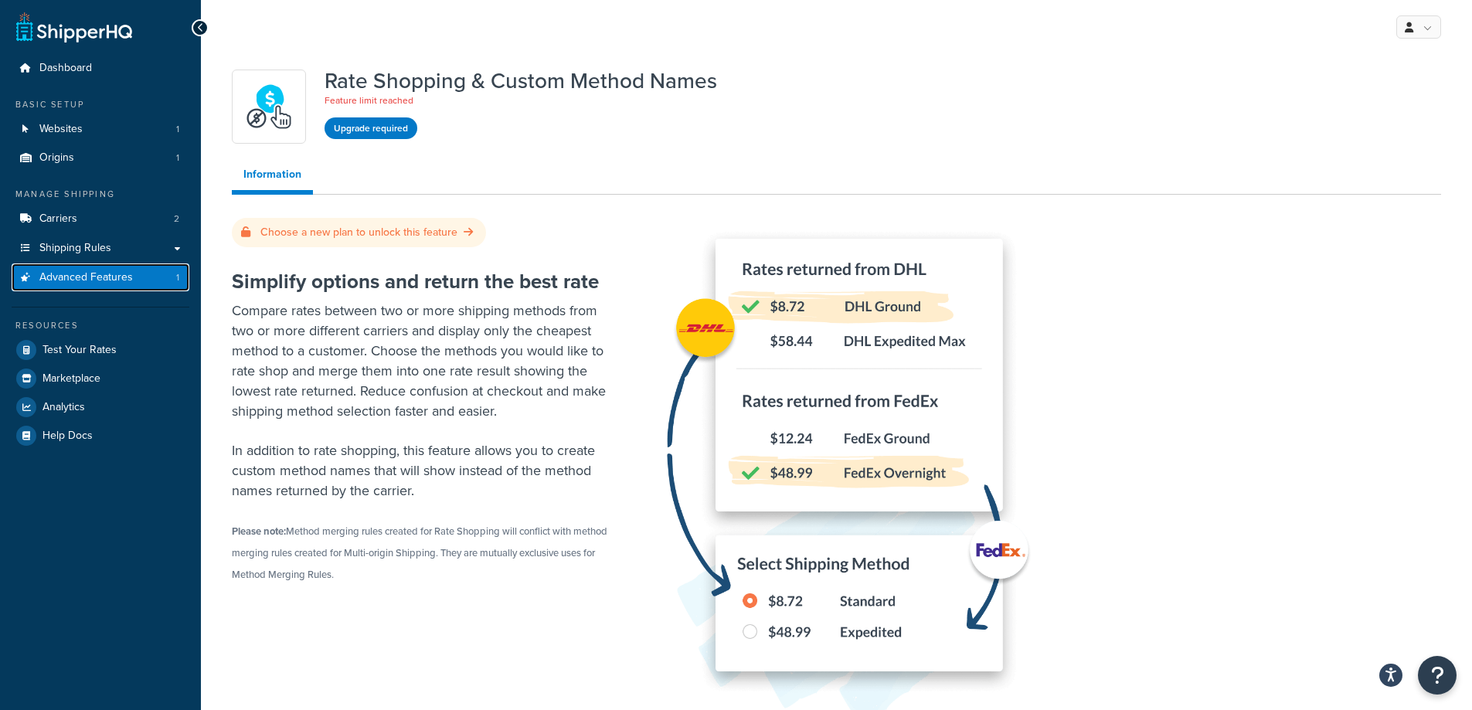
click at [101, 275] on span "Advanced Features" at bounding box center [86, 277] width 94 height 13
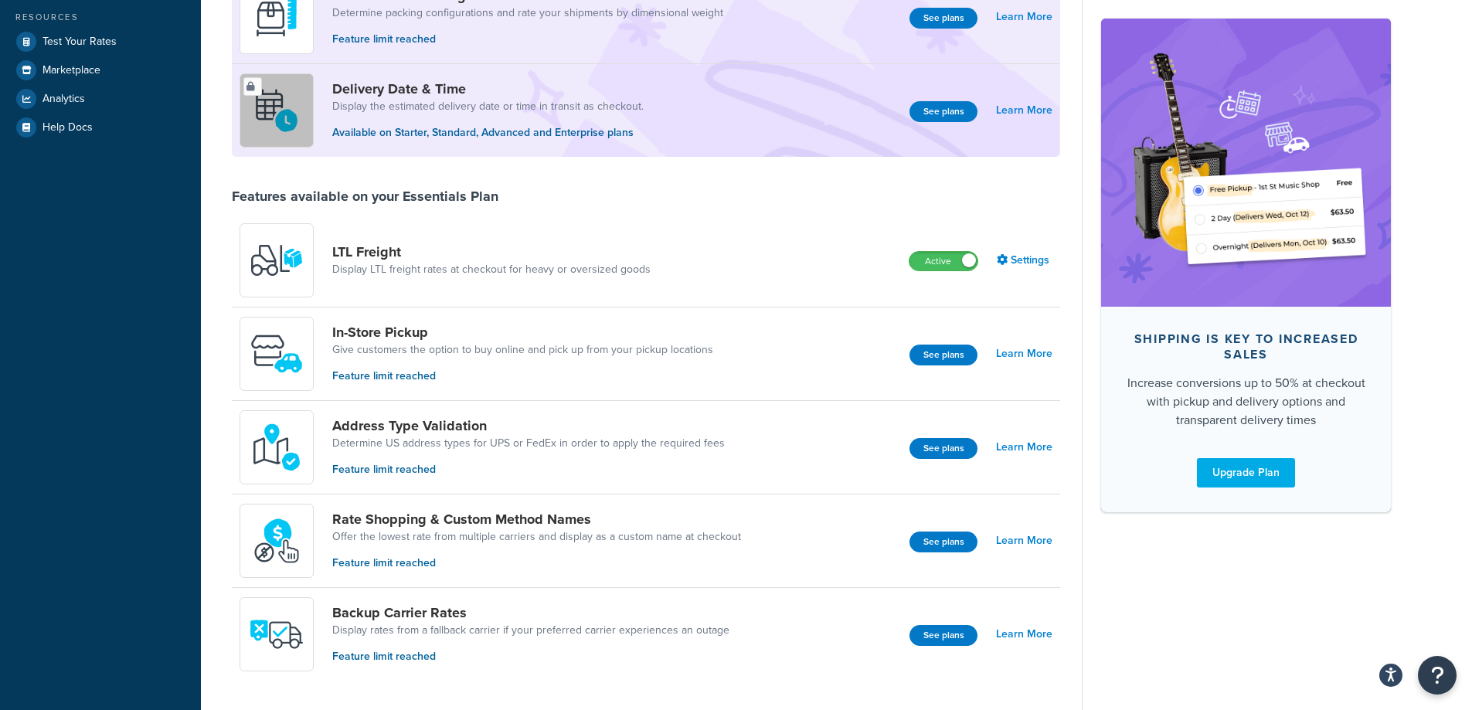
scroll to position [309, 0]
click at [1029, 442] on link "Learn More" at bounding box center [1024, 447] width 56 height 22
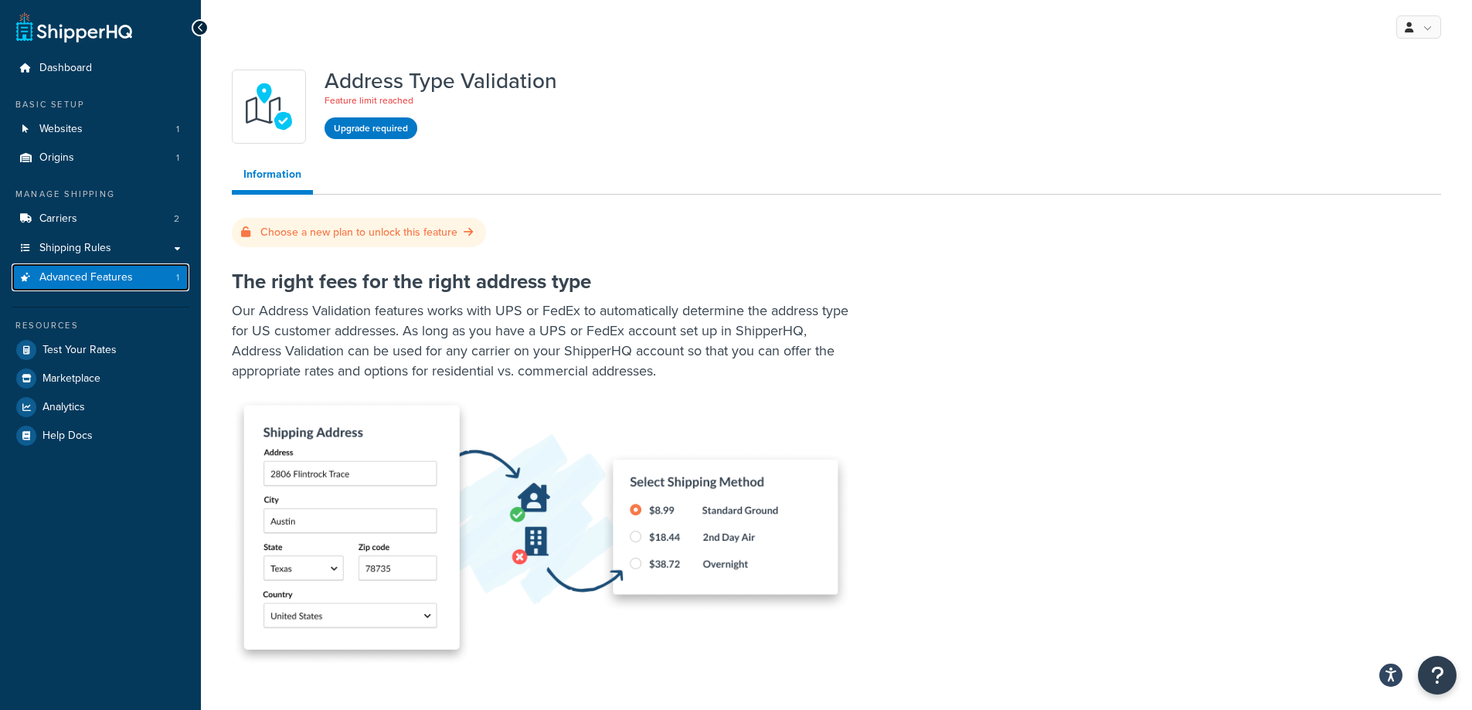
click at [102, 268] on link "Advanced Features 1" at bounding box center [101, 278] width 178 height 29
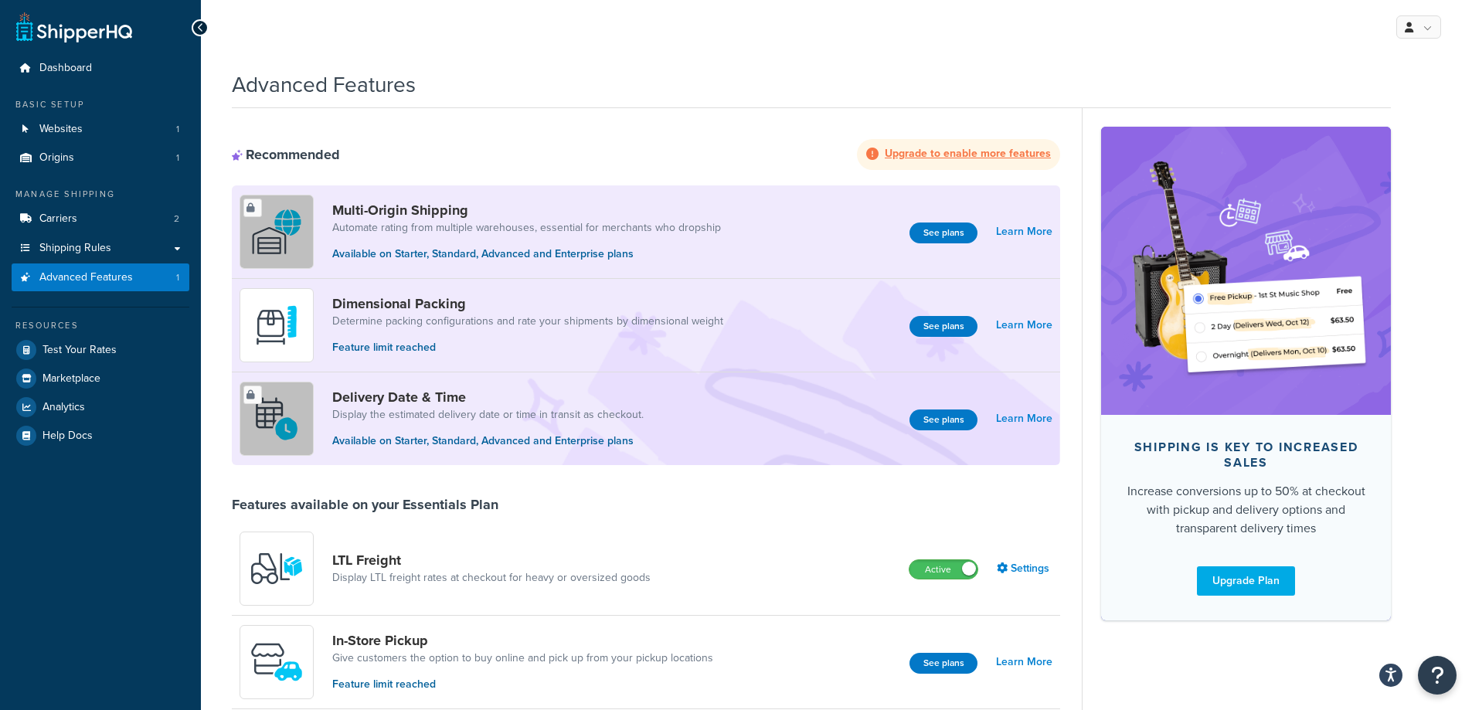
drag, startPoint x: 1350, startPoint y: 58, endPoint x: 1373, endPoint y: 53, distance: 23.6
click at [1431, 35] on link at bounding box center [1418, 26] width 45 height 23
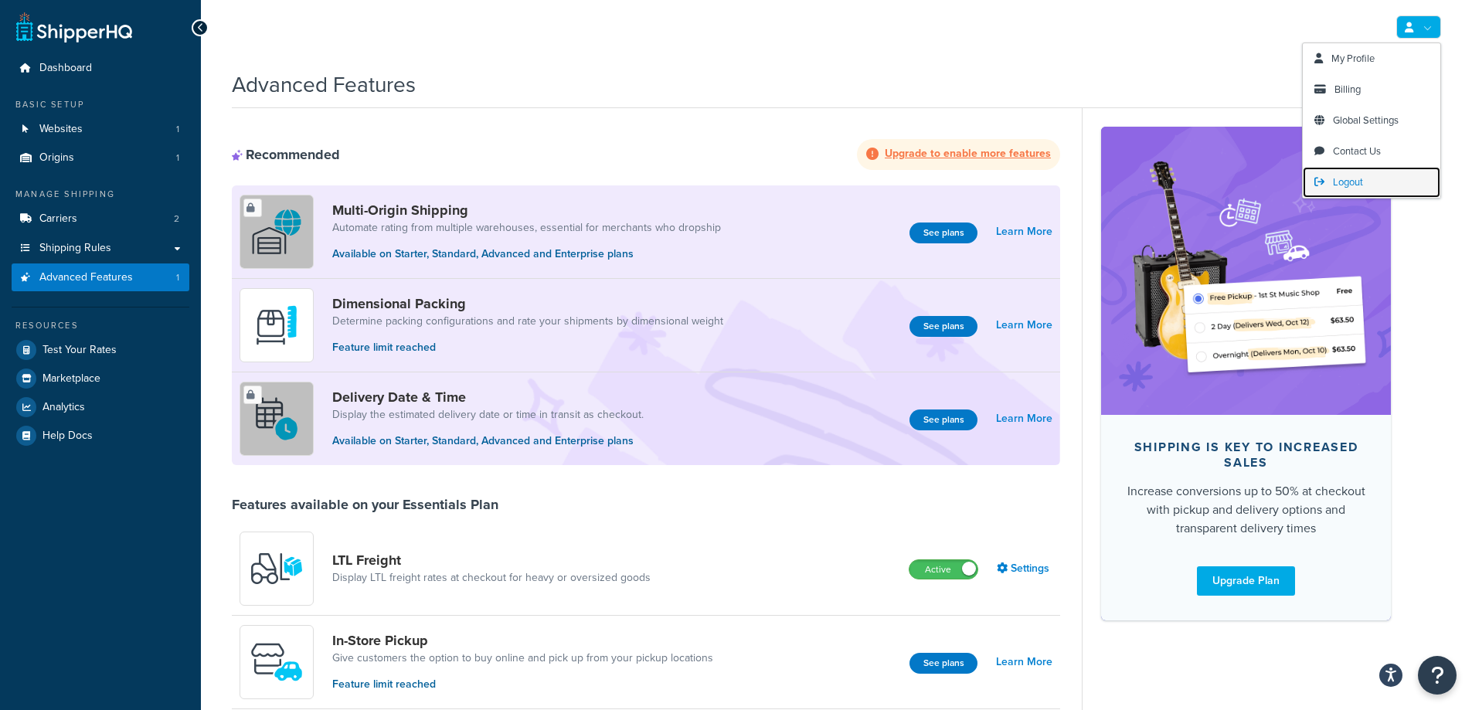
click at [1363, 181] on span "Logout" at bounding box center [1348, 182] width 30 height 15
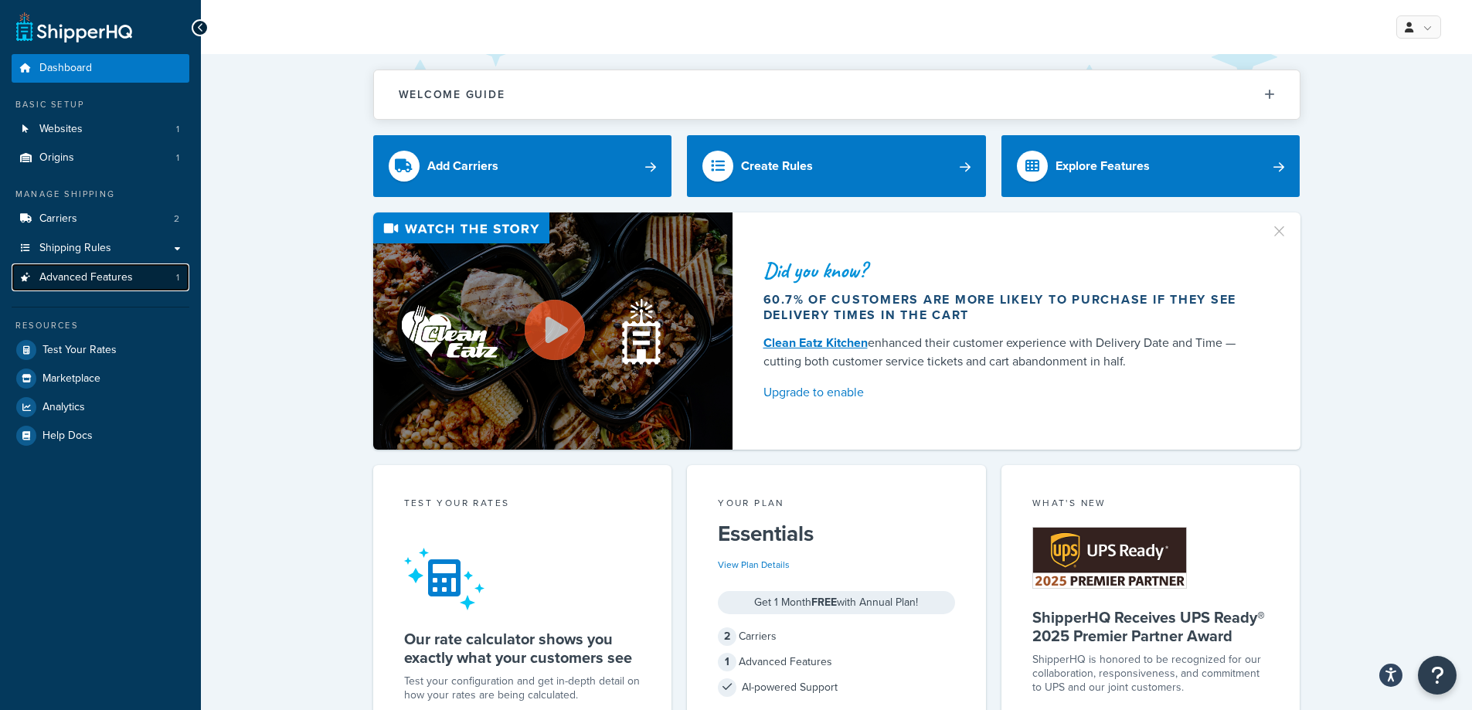
click at [110, 268] on link "Advanced Features 1" at bounding box center [101, 278] width 178 height 29
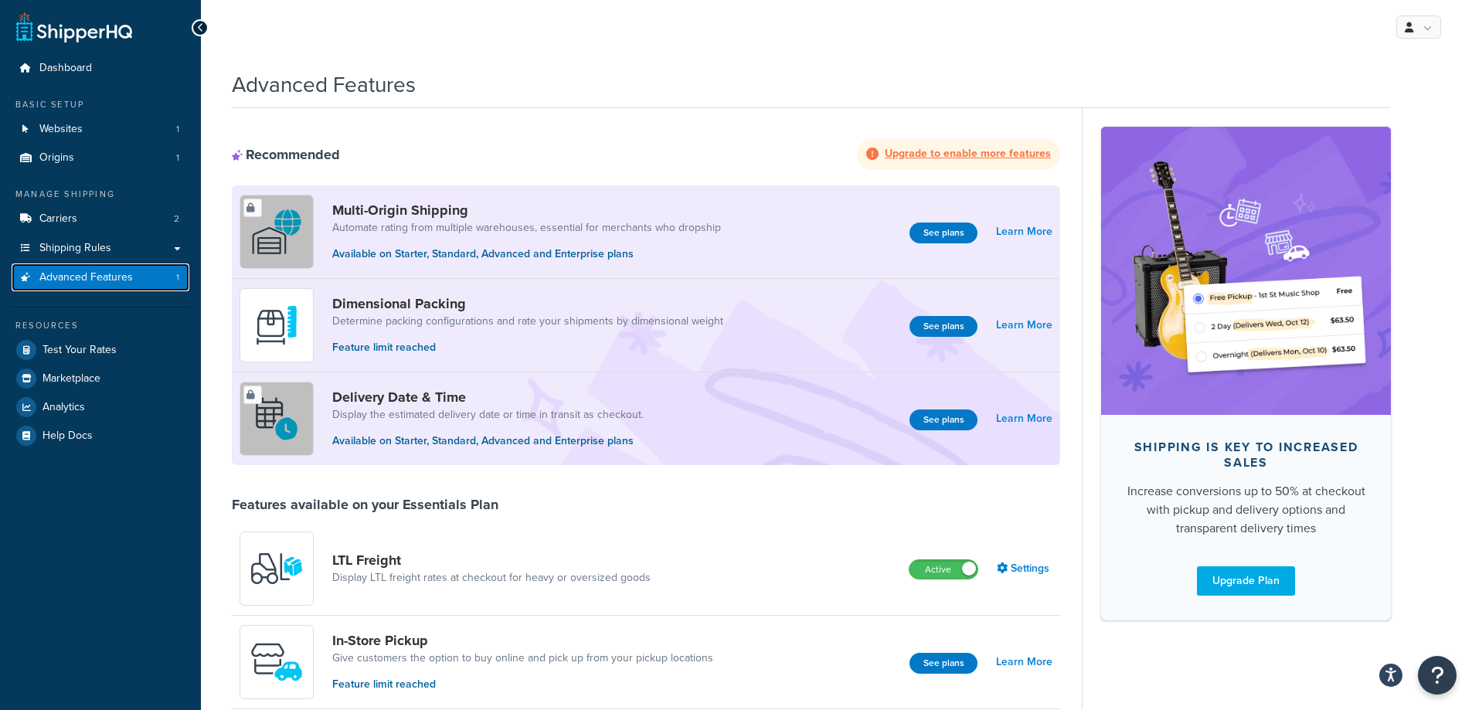
click at [94, 277] on span "Advanced Features" at bounding box center [86, 277] width 94 height 13
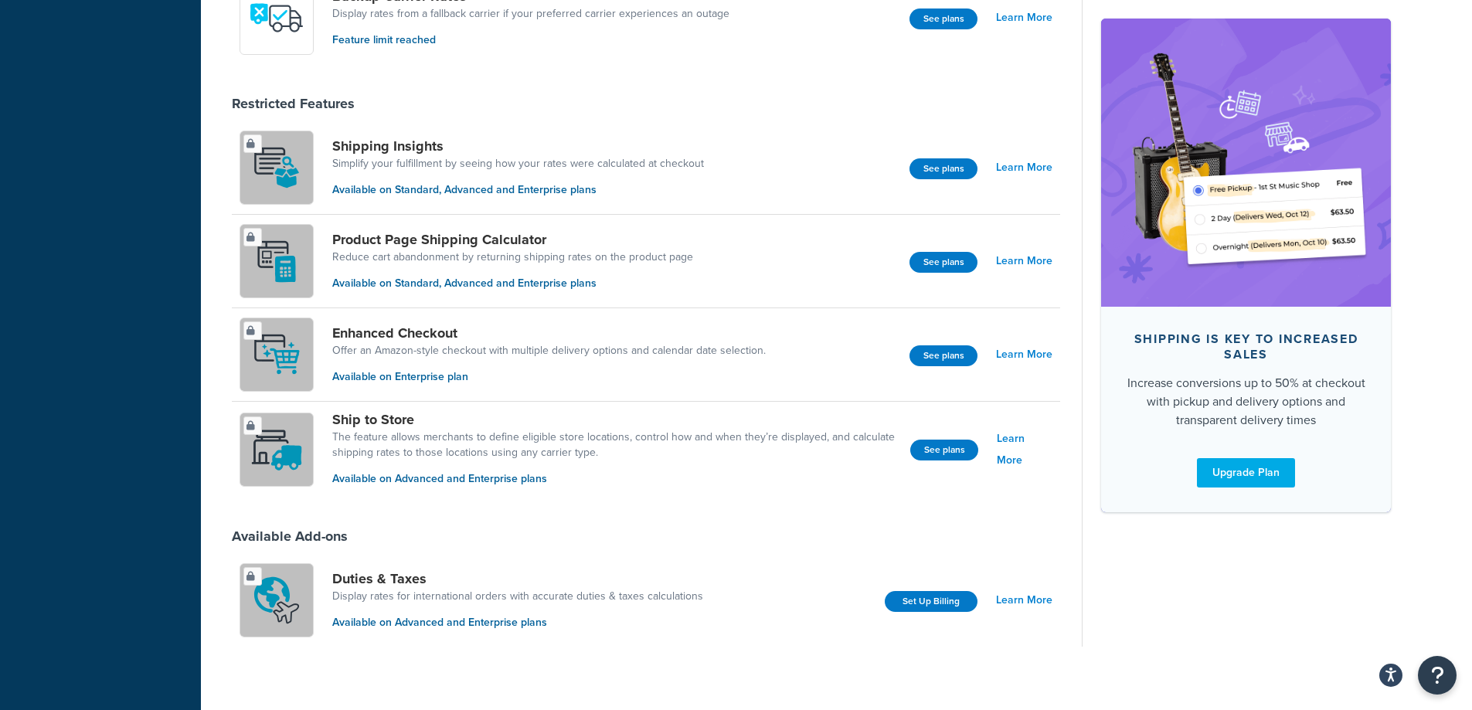
scroll to position [939, 0]
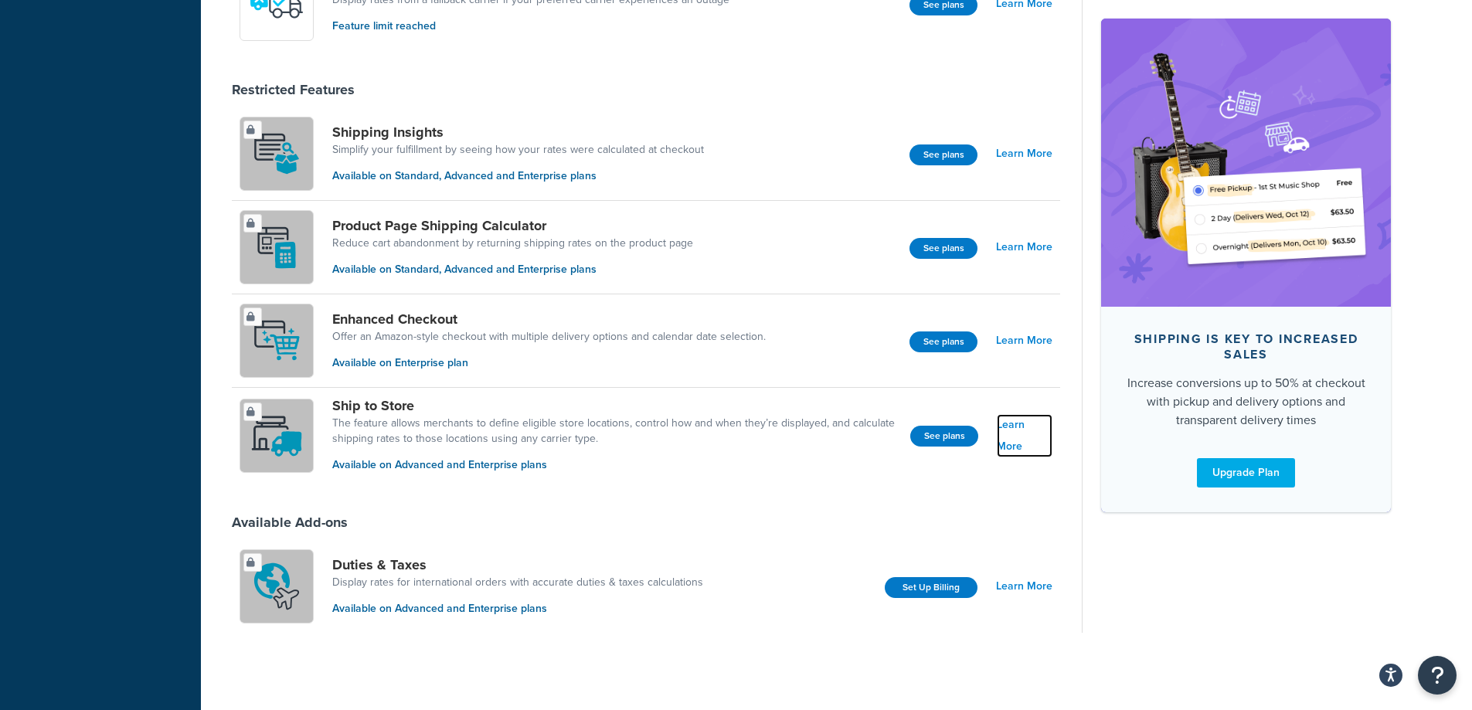
click at [1038, 440] on link "Learn More" at bounding box center [1025, 435] width 56 height 43
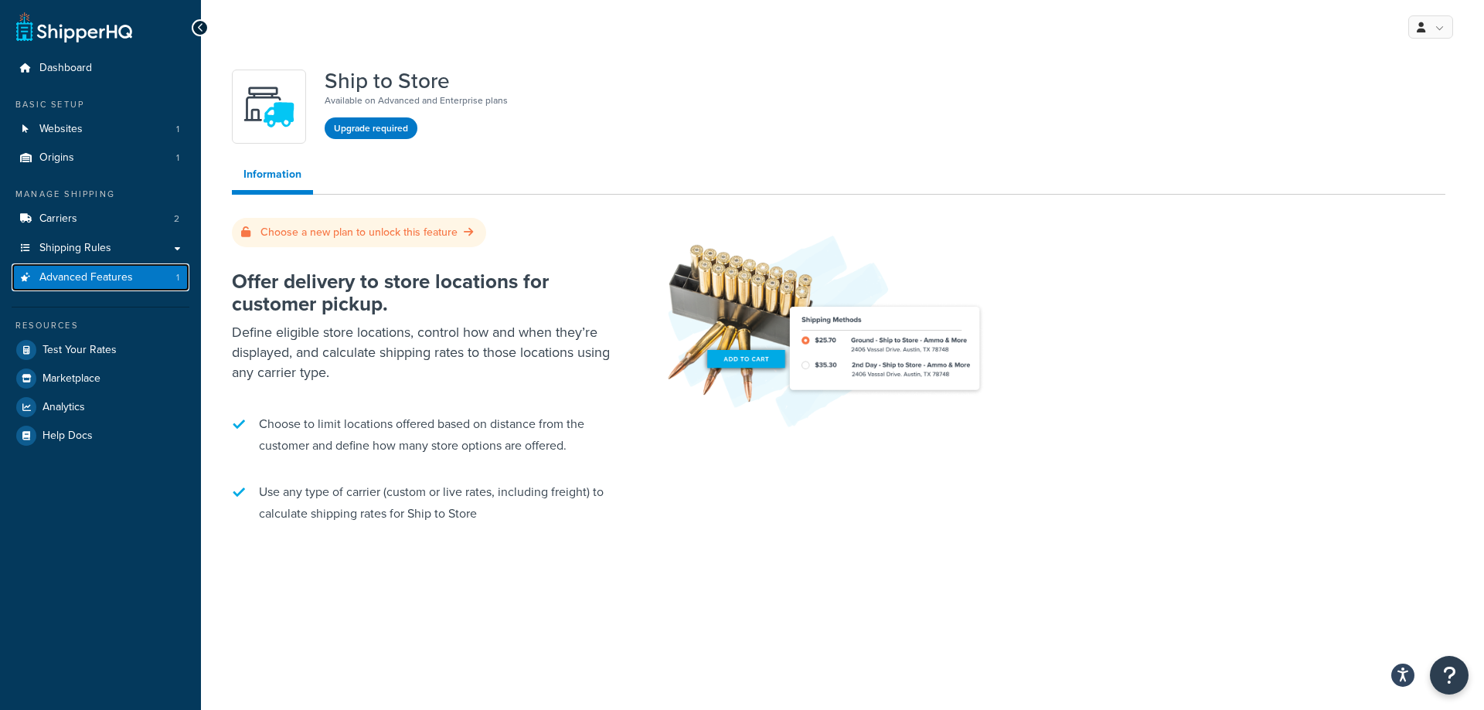
click at [93, 282] on span "Advanced Features" at bounding box center [86, 277] width 94 height 13
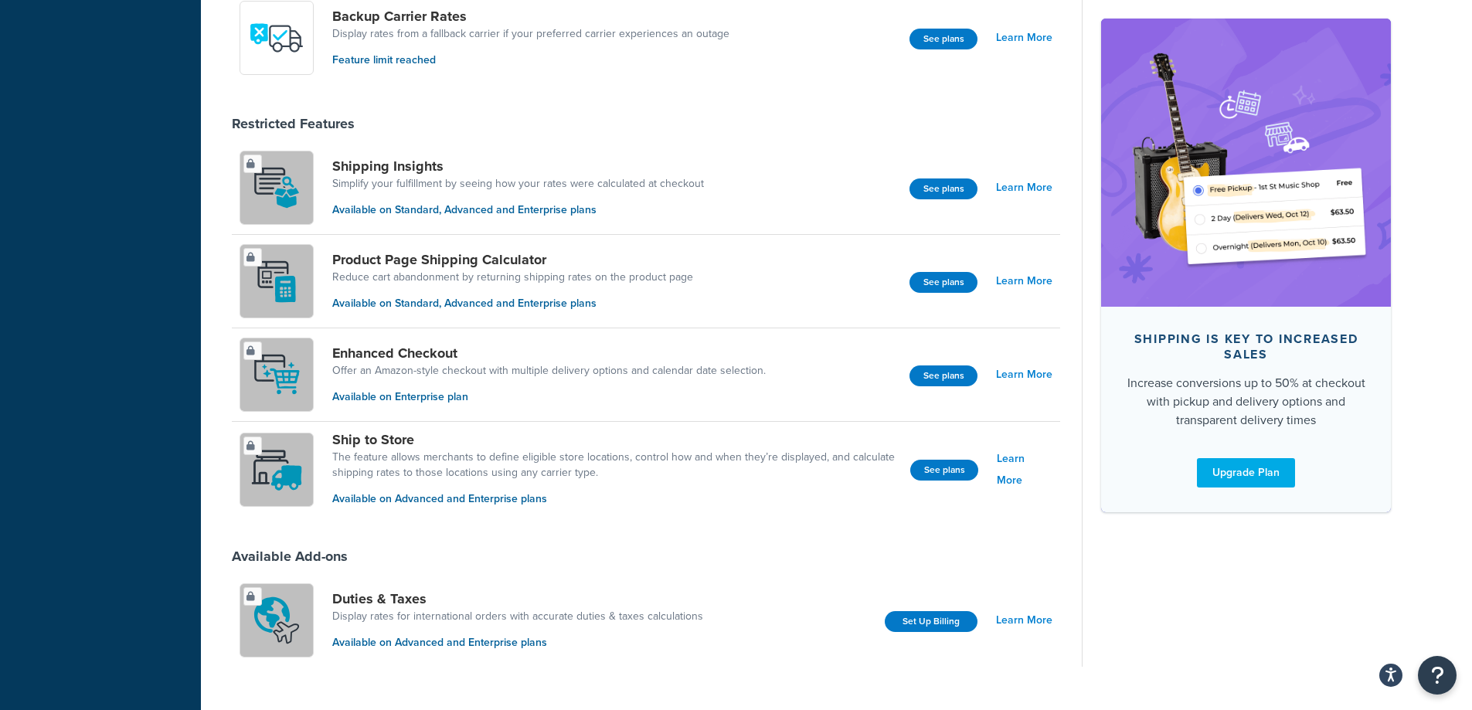
scroll to position [939, 0]
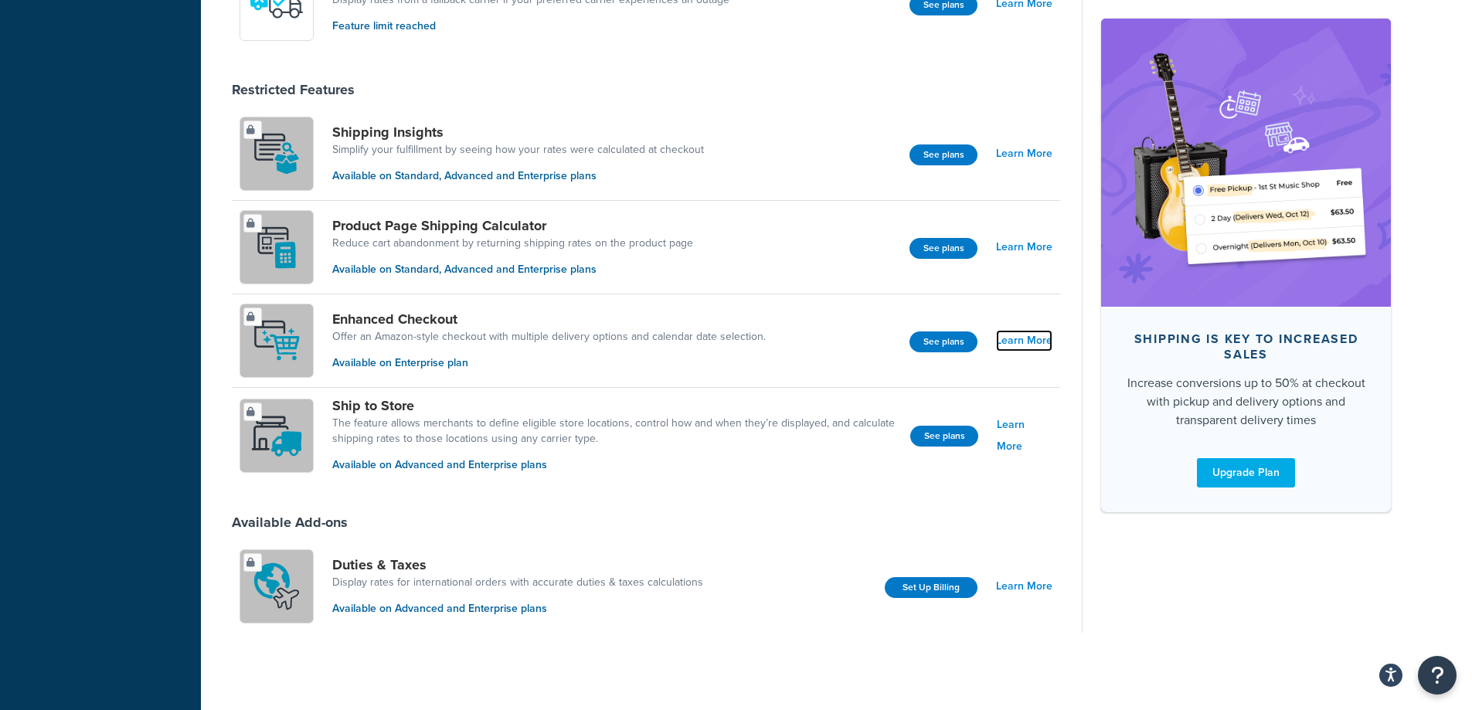
click at [1012, 343] on link "Learn More" at bounding box center [1024, 341] width 56 height 22
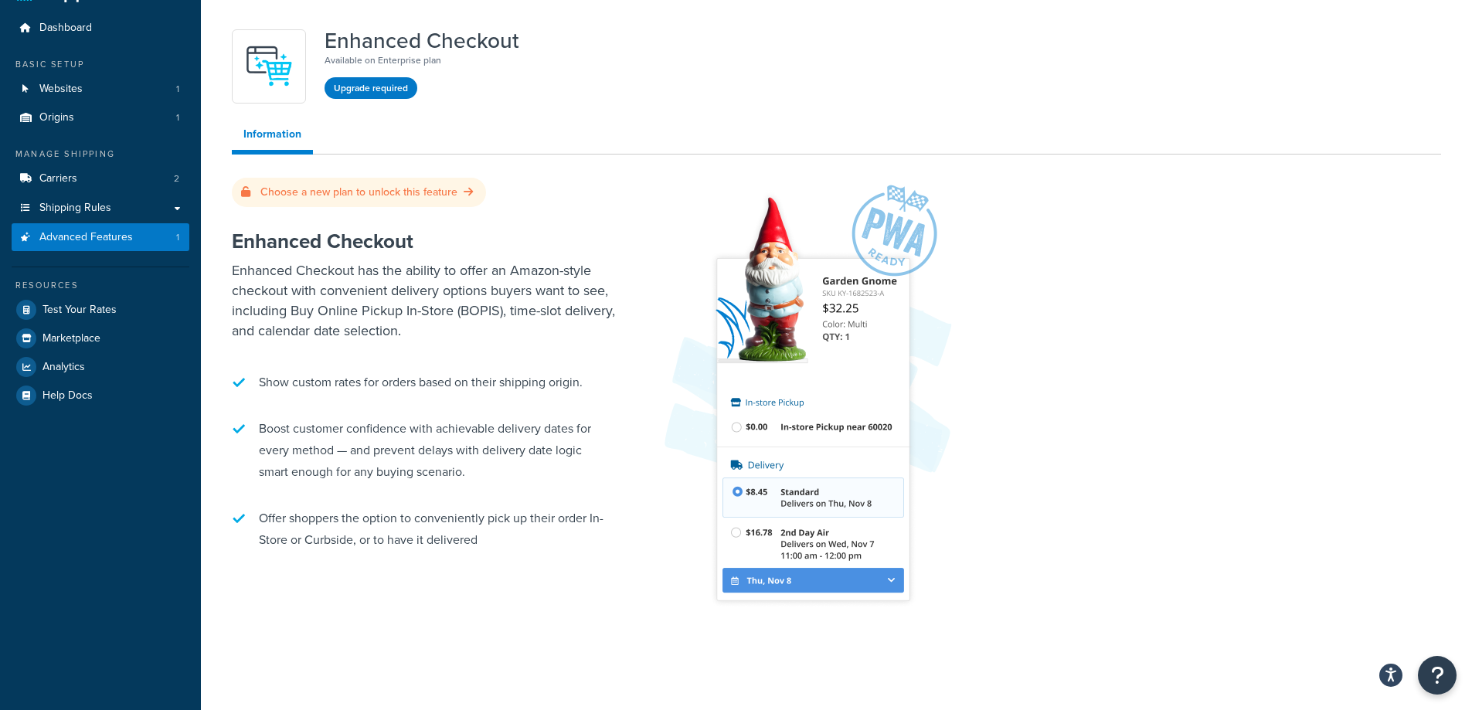
scroll to position [48, 0]
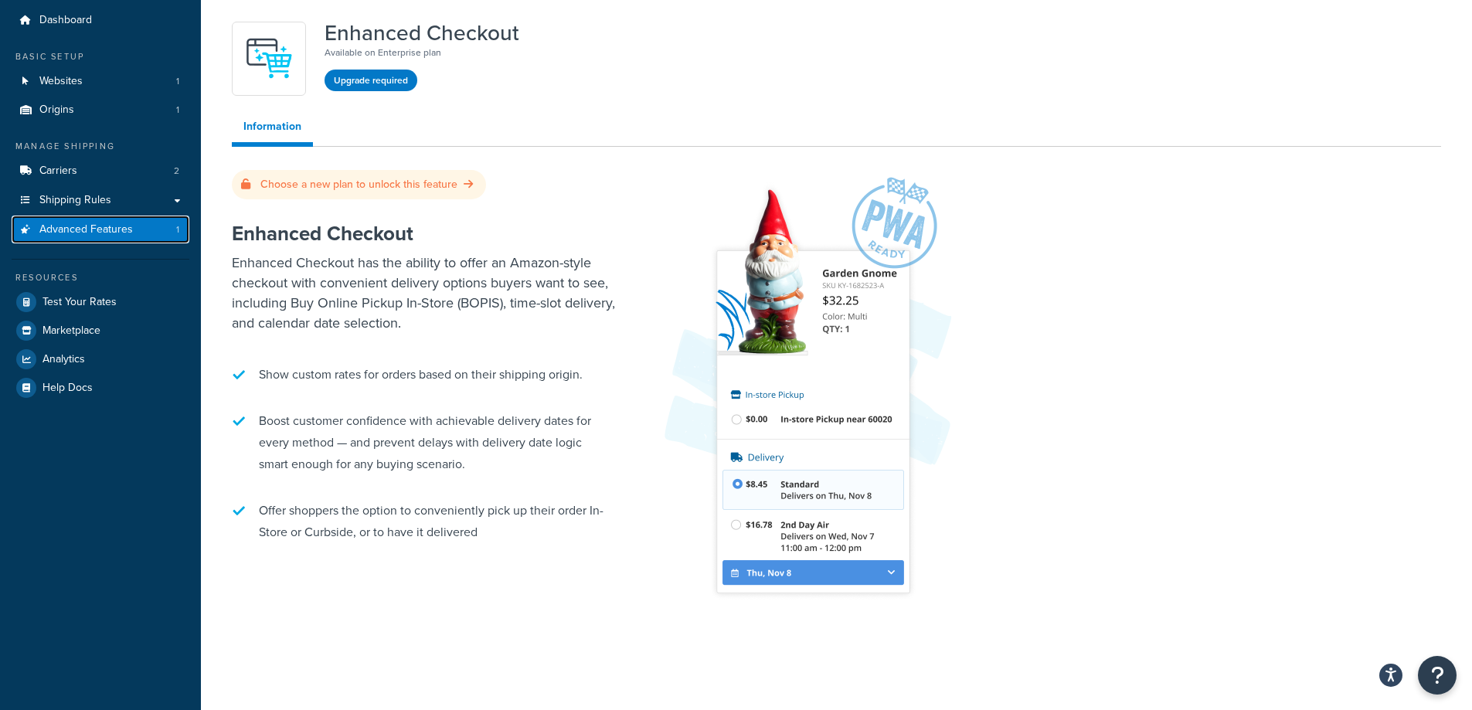
click at [128, 234] on span "Advanced Features" at bounding box center [86, 229] width 94 height 13
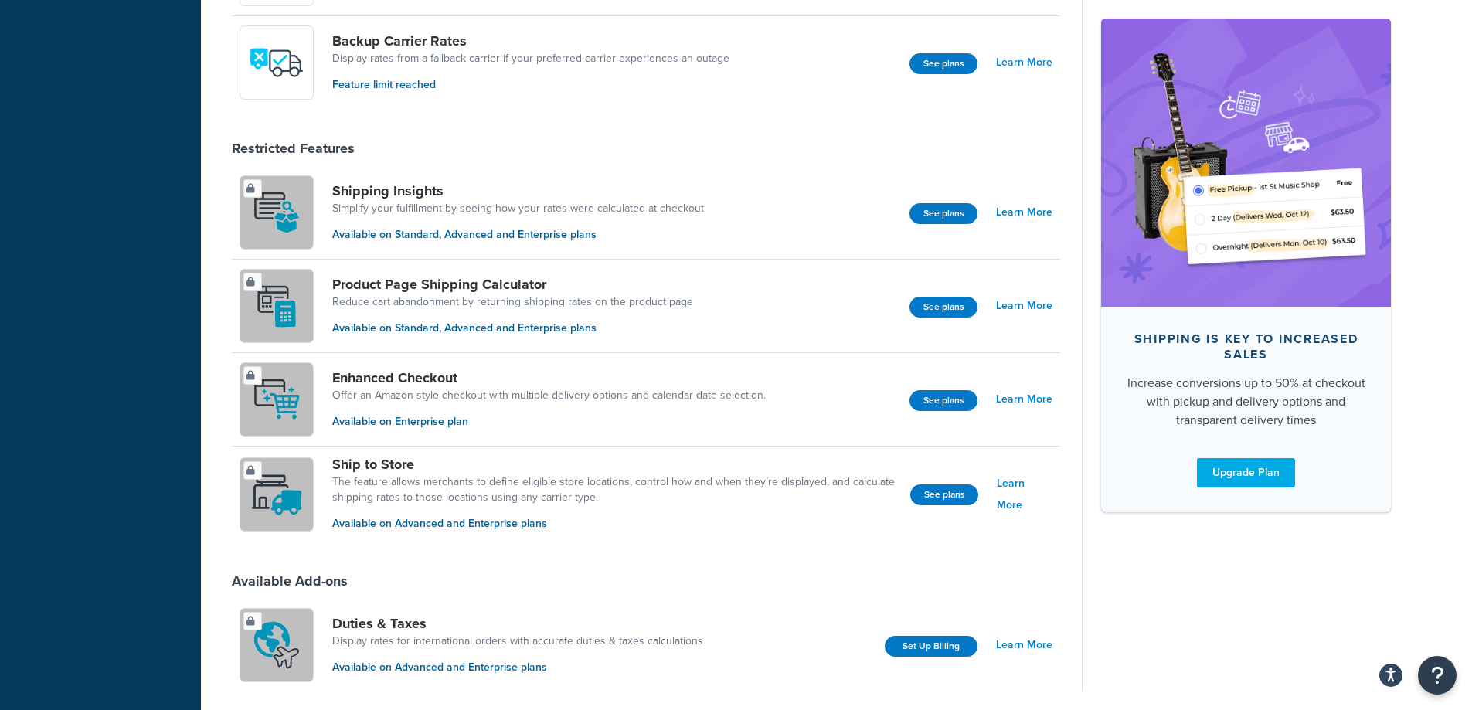
scroll to position [879, 0]
click at [1013, 307] on link "Learn More" at bounding box center [1024, 307] width 56 height 22
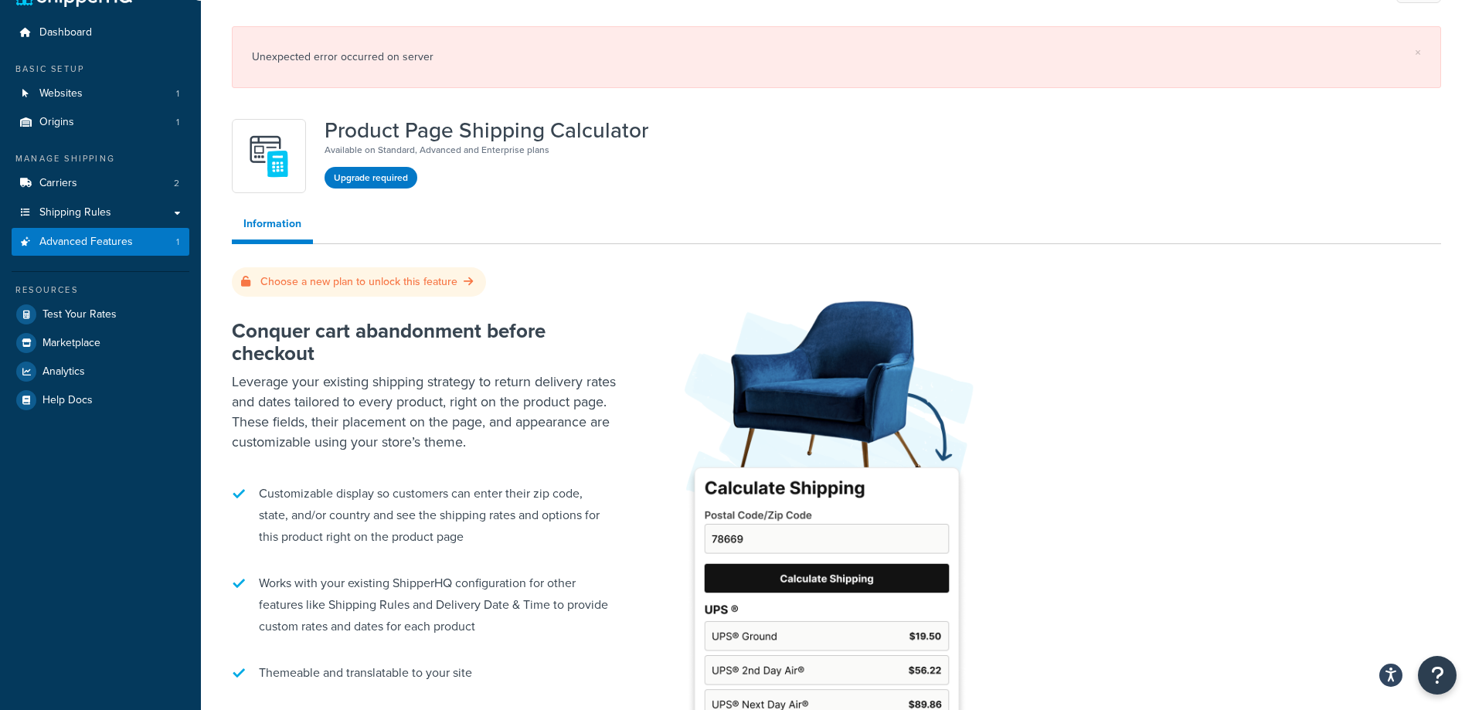
scroll to position [36, 0]
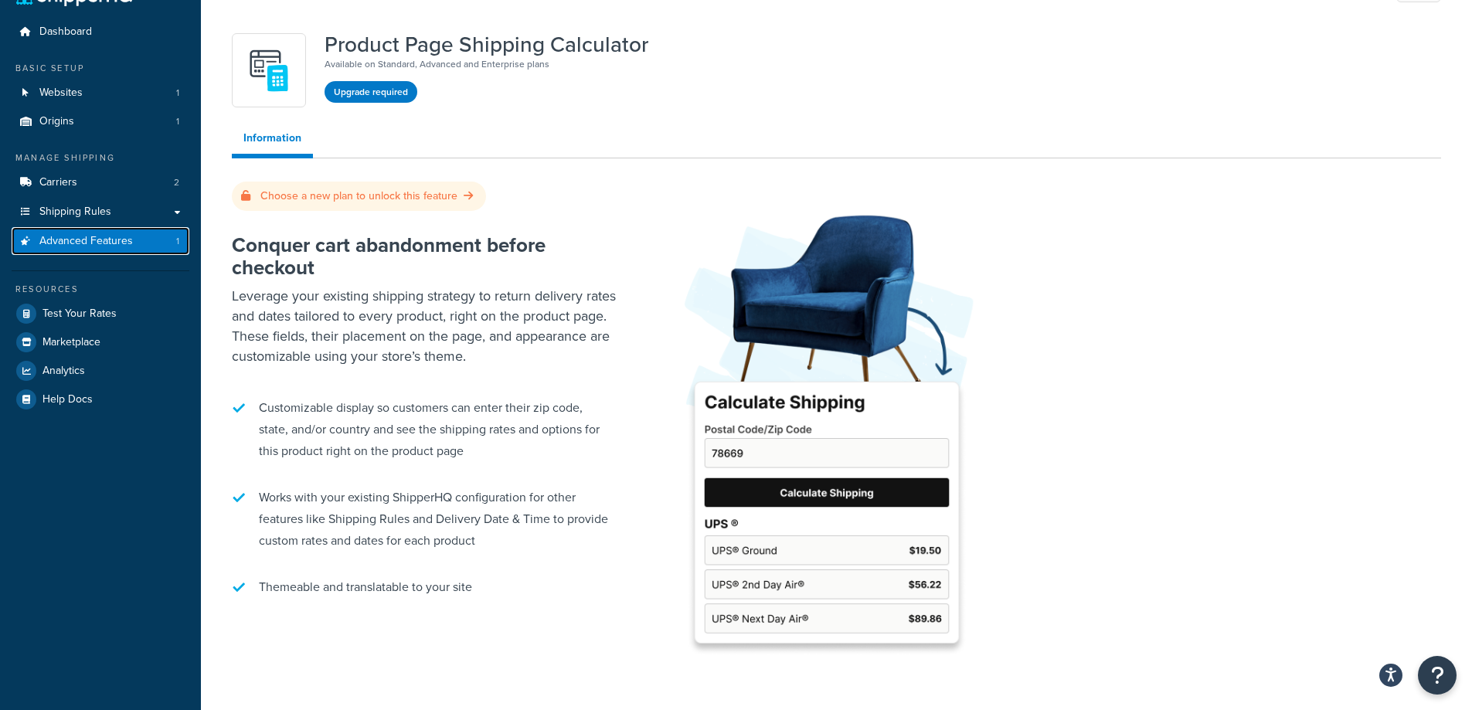
click at [64, 243] on span "Advanced Features" at bounding box center [86, 241] width 94 height 13
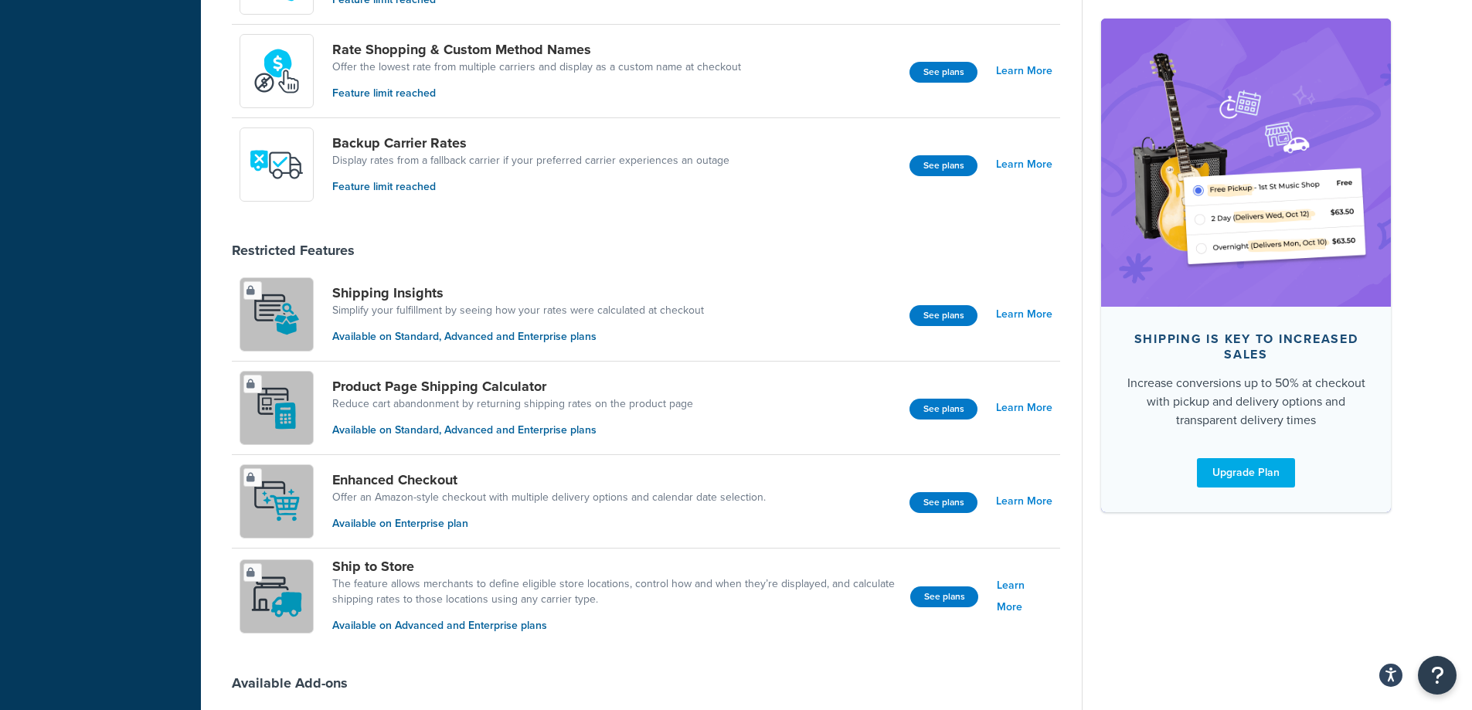
scroll to position [779, 0]
click at [1003, 321] on link "Learn More" at bounding box center [1024, 314] width 56 height 22
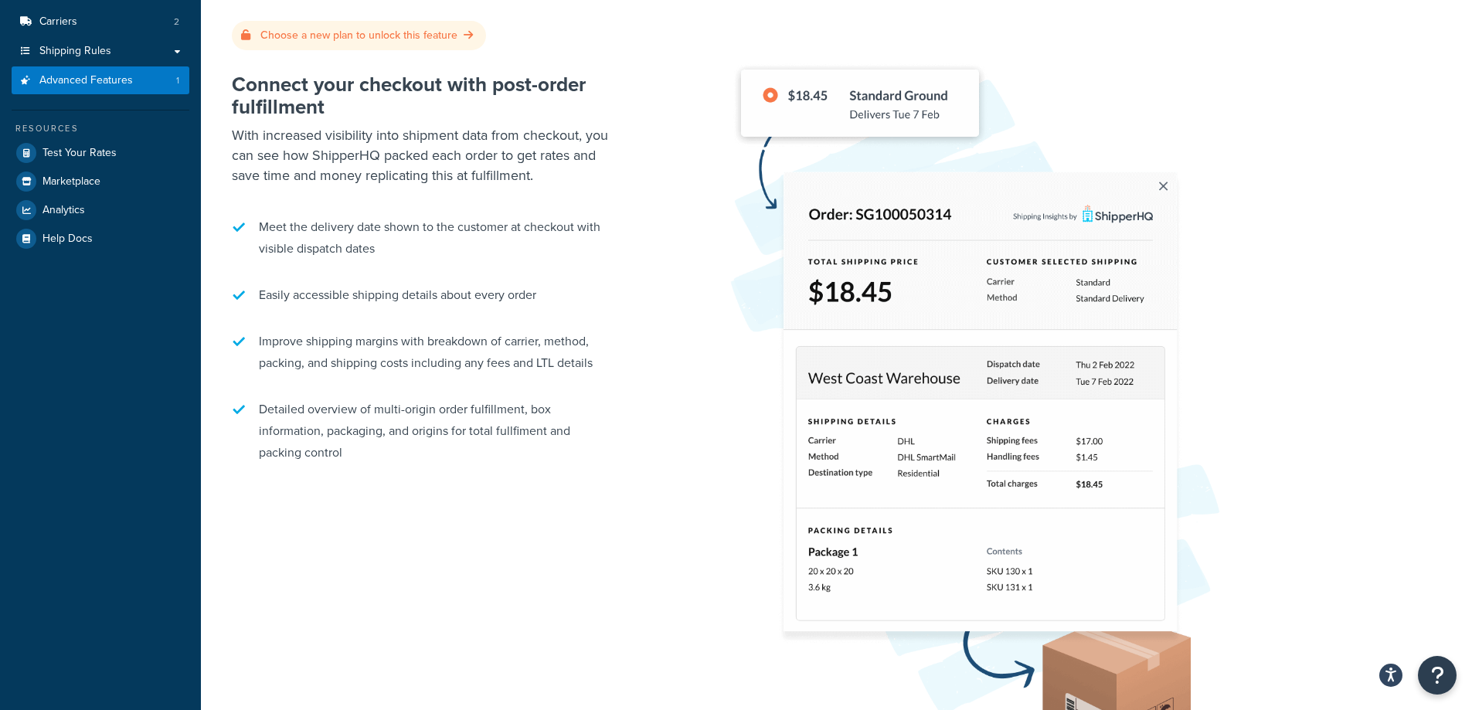
scroll to position [198, 0]
click at [73, 83] on span "Advanced Features" at bounding box center [86, 79] width 94 height 13
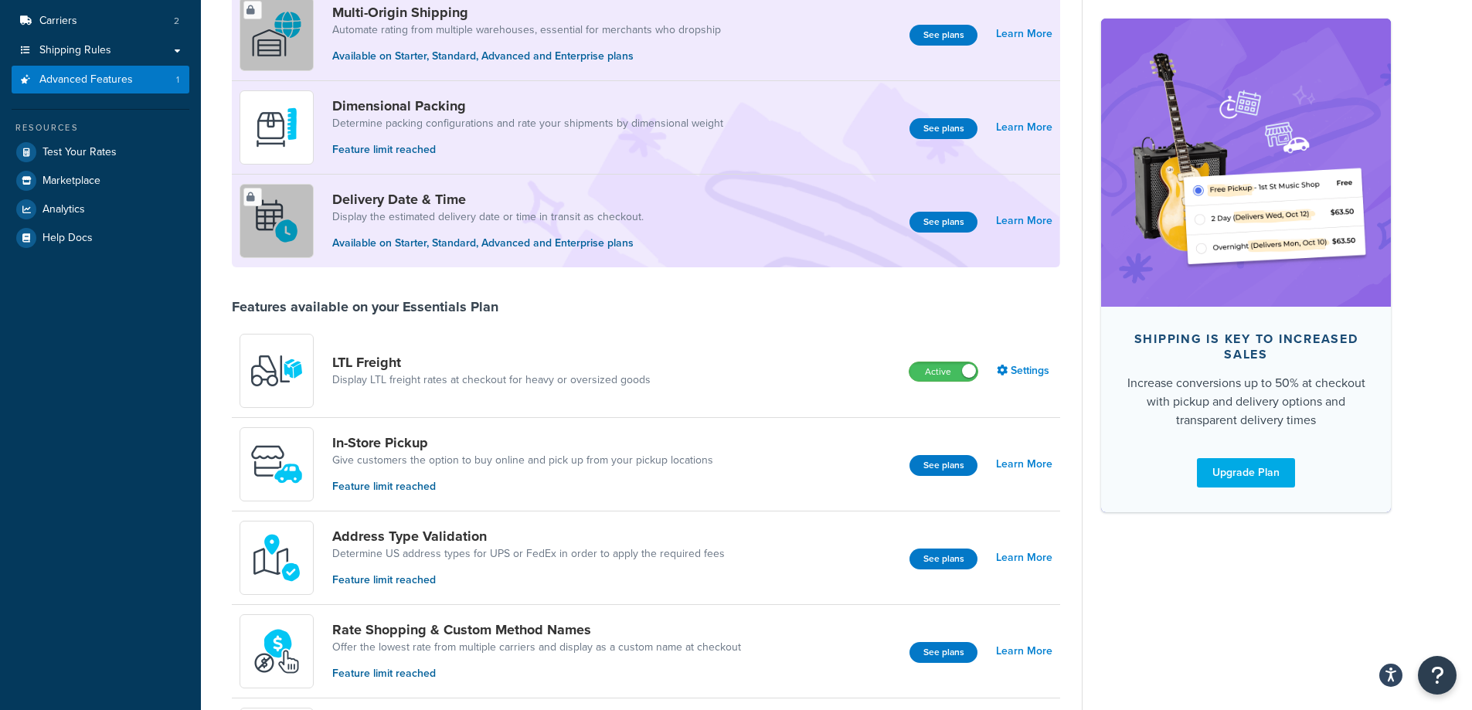
click at [1157, 621] on div "Shipping is key to increased sales Increase conversions up to 50% at checkout w…" at bounding box center [1236, 642] width 309 height 1464
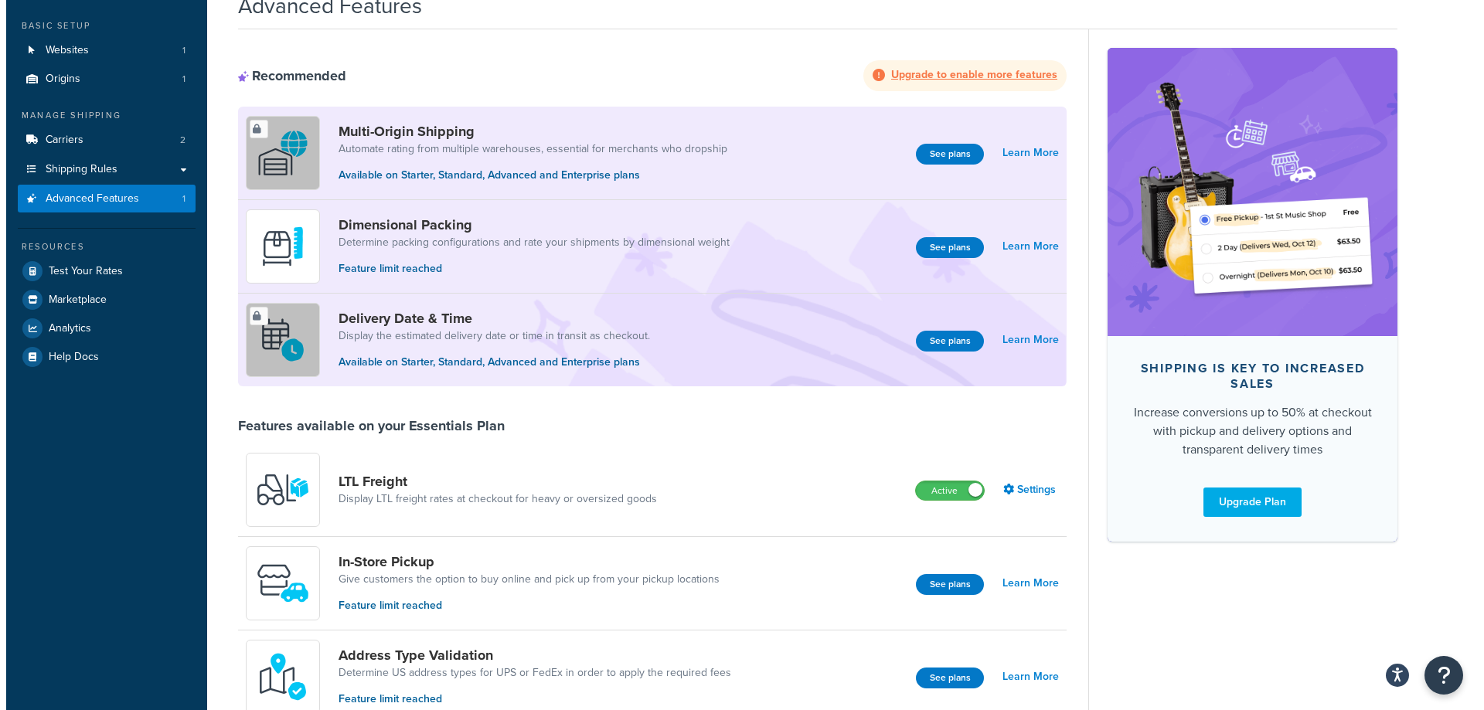
scroll to position [77, 0]
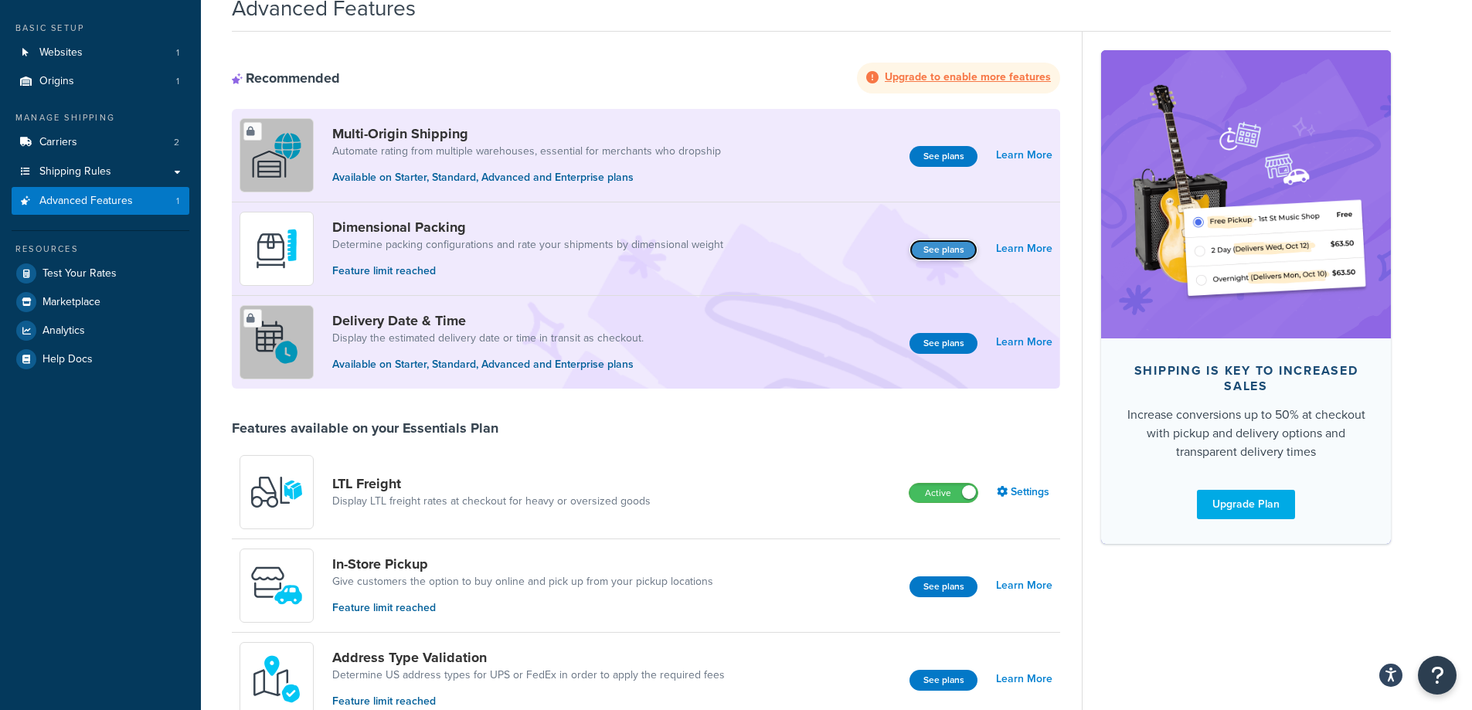
click at [940, 255] on button "See plans" at bounding box center [944, 250] width 68 height 21
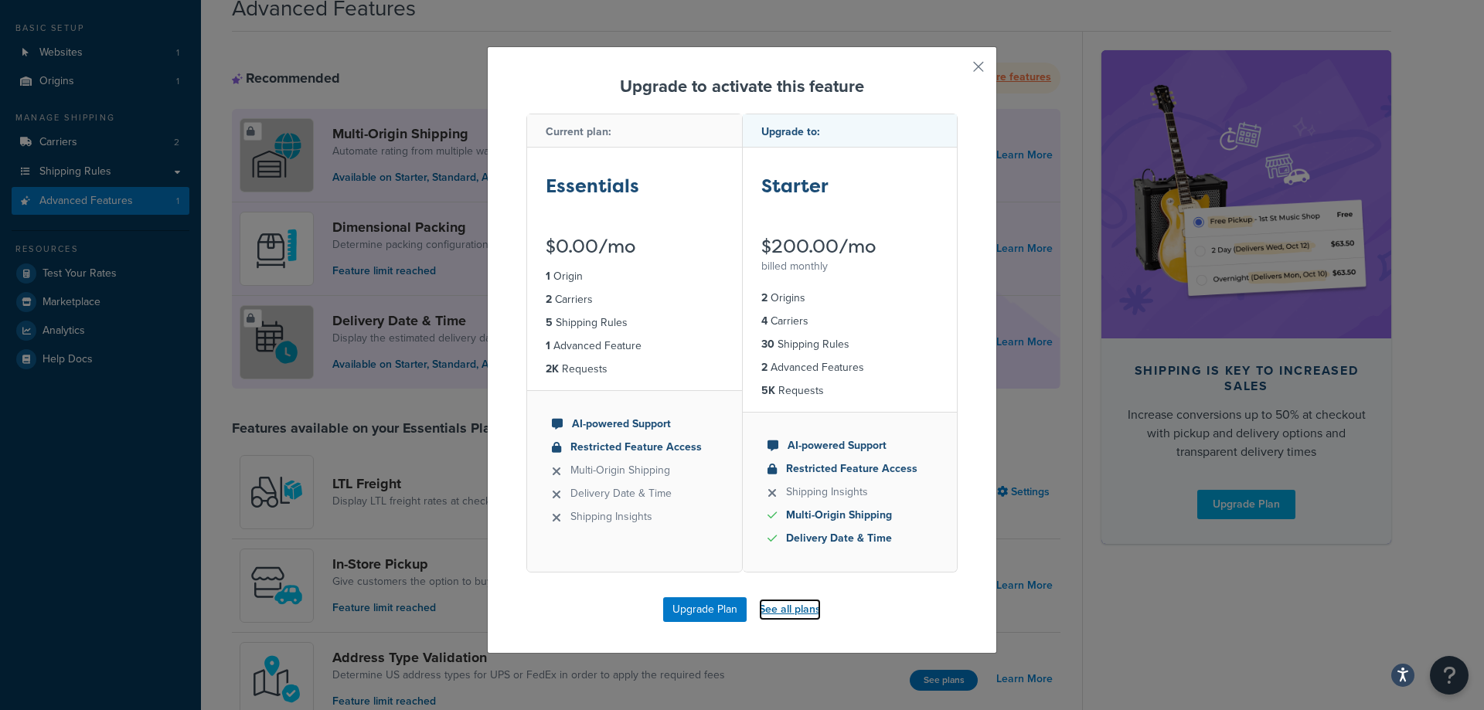
click at [785, 613] on link "See all plans" at bounding box center [790, 610] width 62 height 22
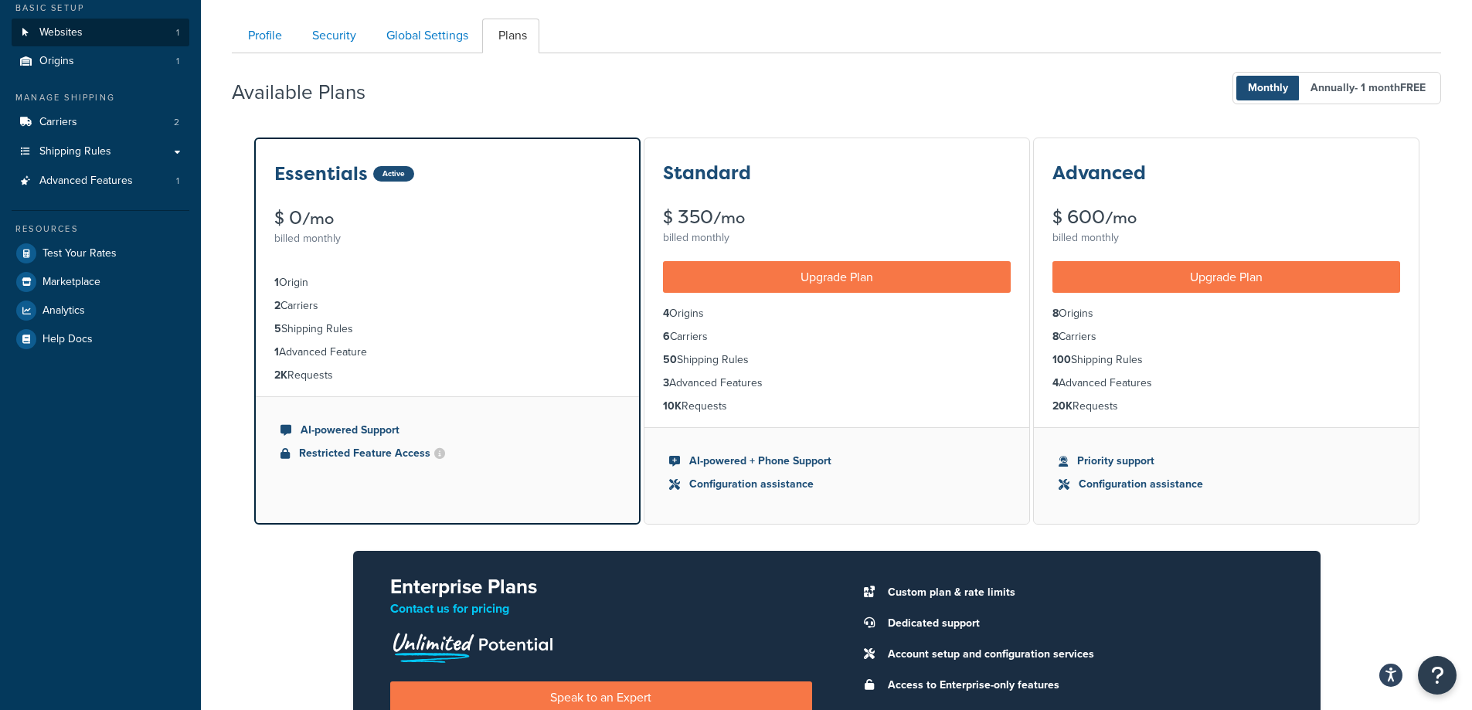
scroll to position [96, 0]
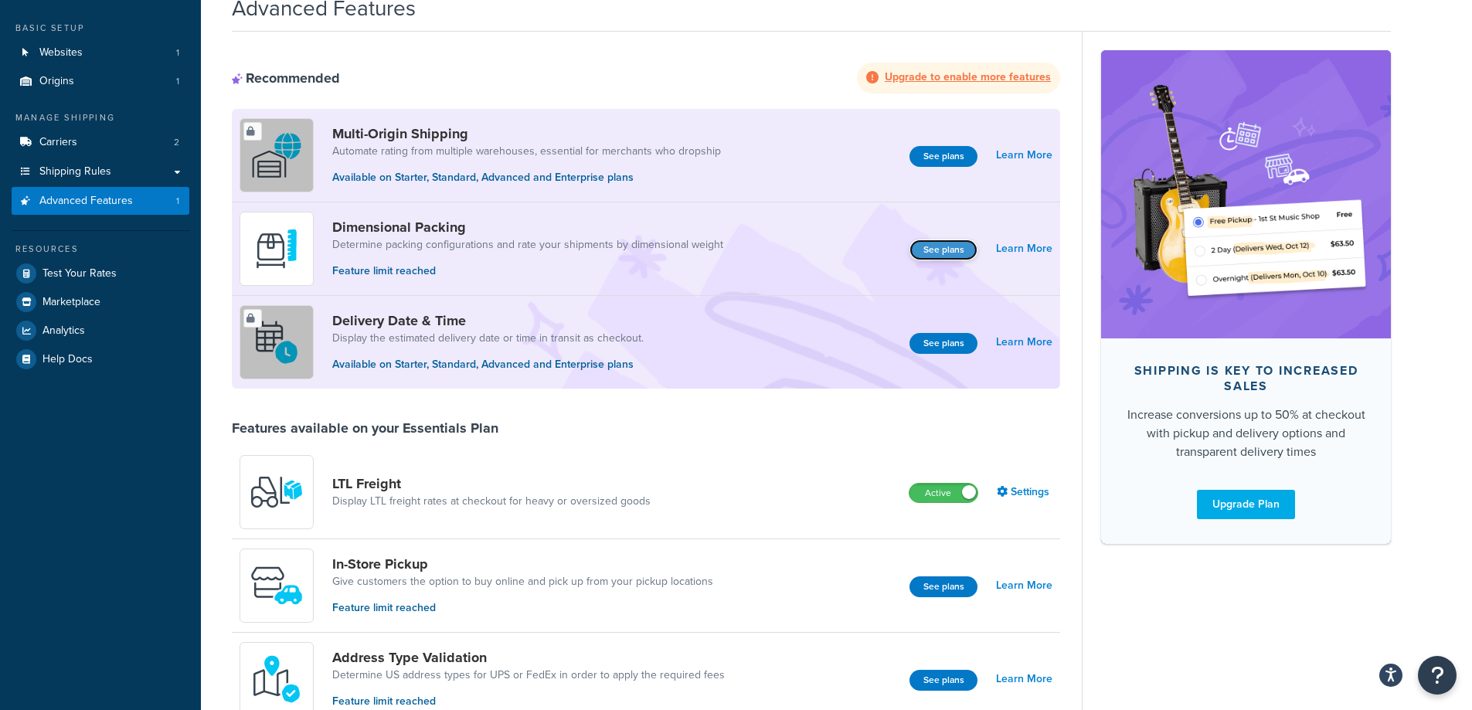
click at [923, 243] on button "See plans" at bounding box center [944, 250] width 68 height 21
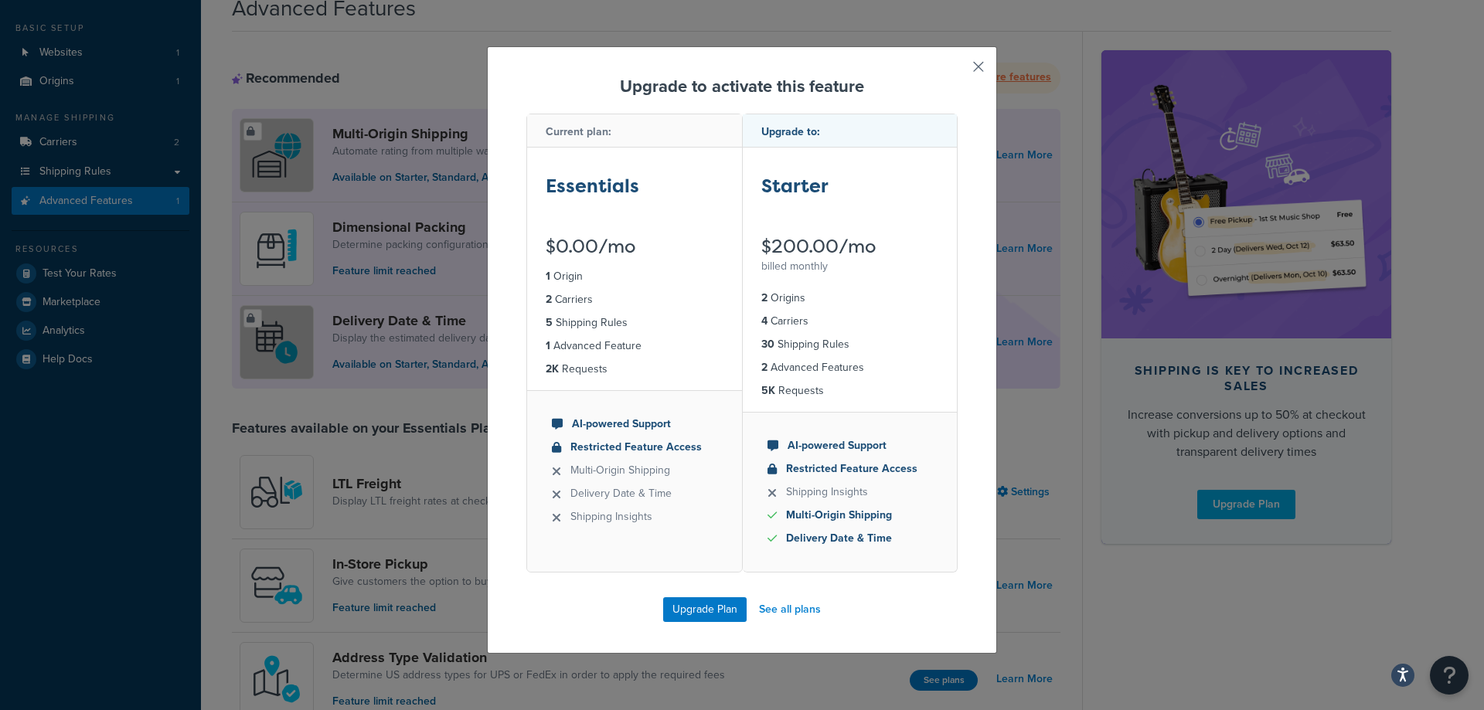
click at [957, 70] on button "button" at bounding box center [956, 72] width 4 height 4
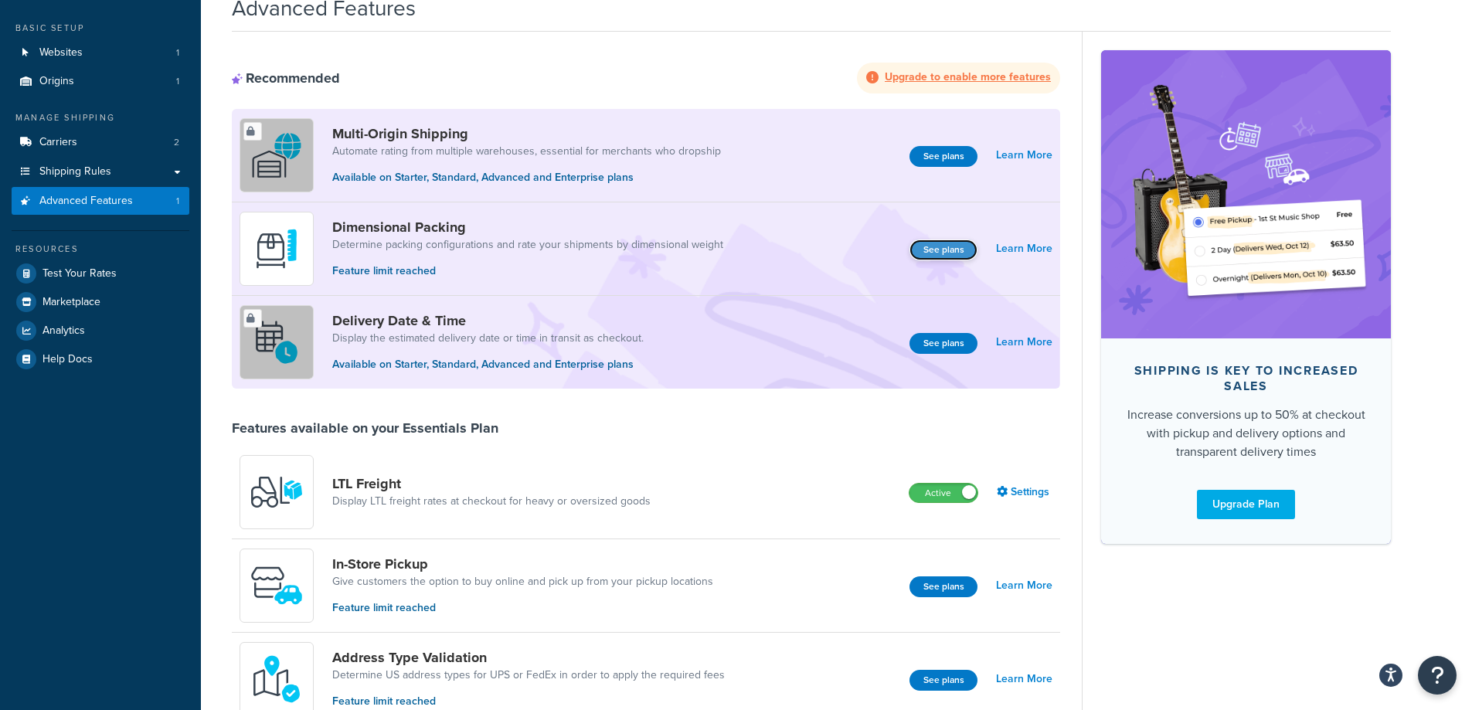
click at [954, 255] on button "See plans" at bounding box center [944, 250] width 68 height 21
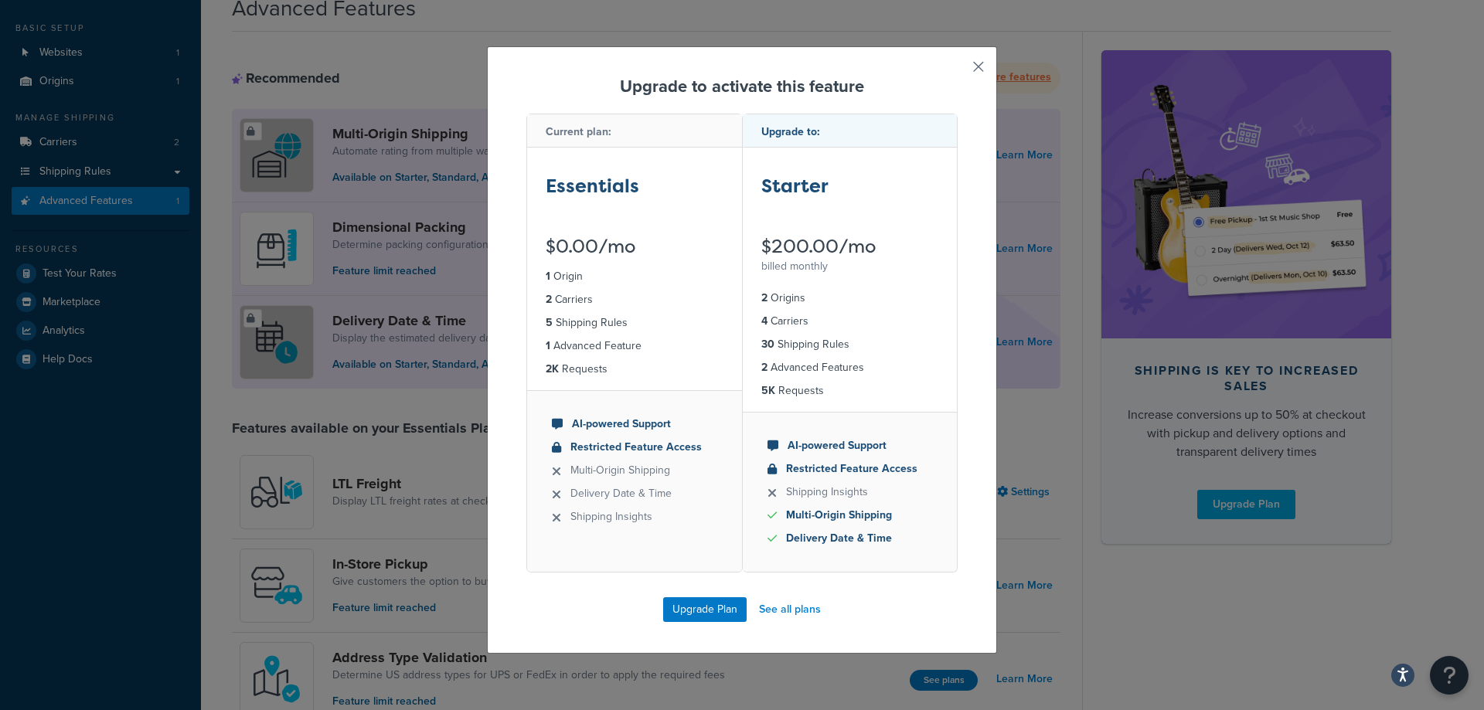
click at [957, 70] on button "button" at bounding box center [956, 72] width 4 height 4
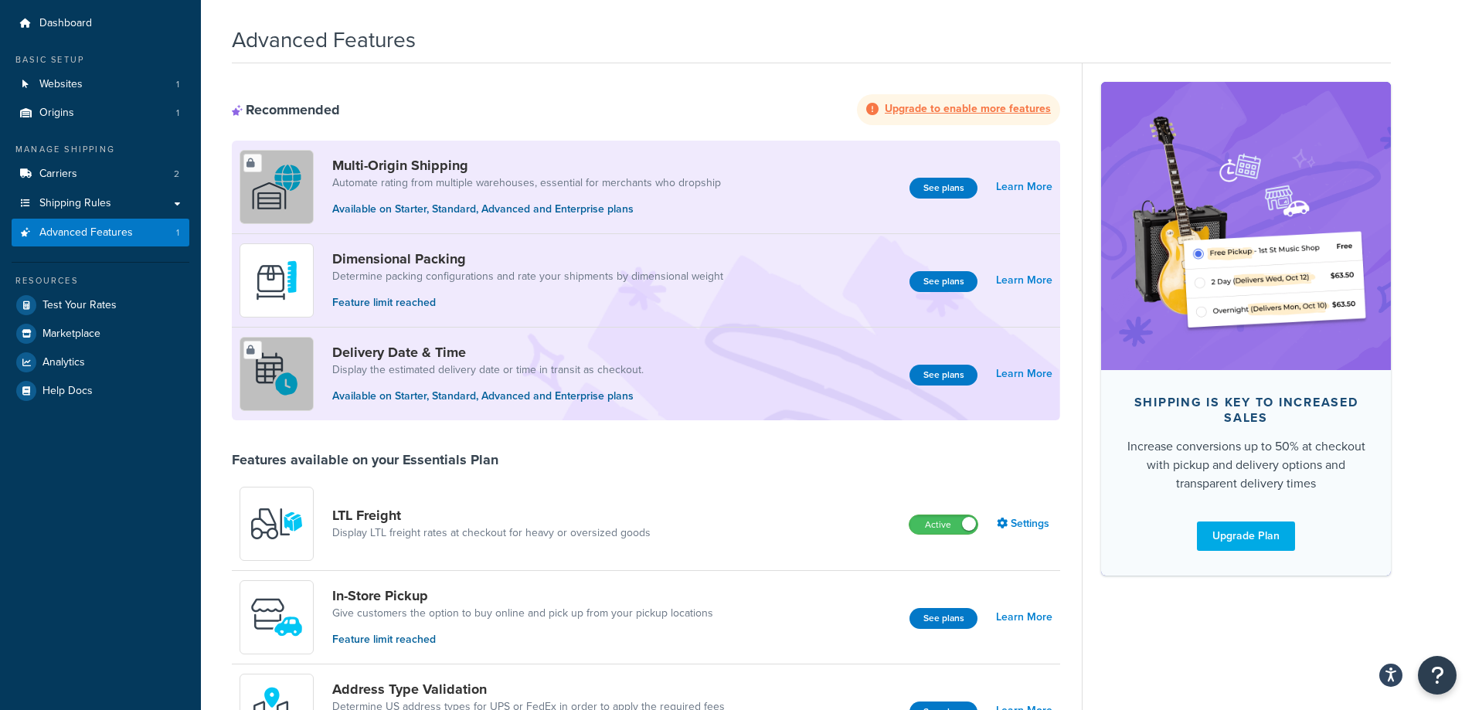
scroll to position [47, 0]
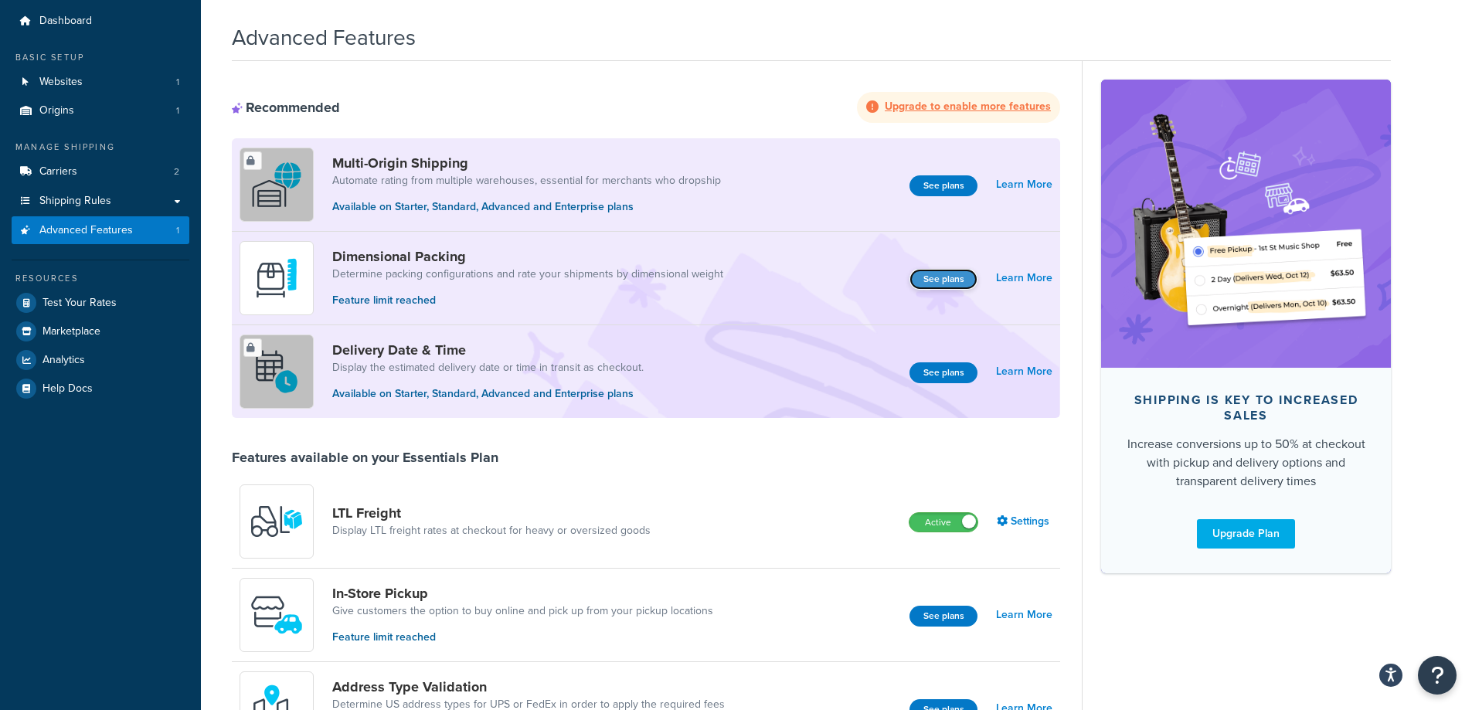
click at [950, 285] on button "See plans" at bounding box center [944, 279] width 68 height 21
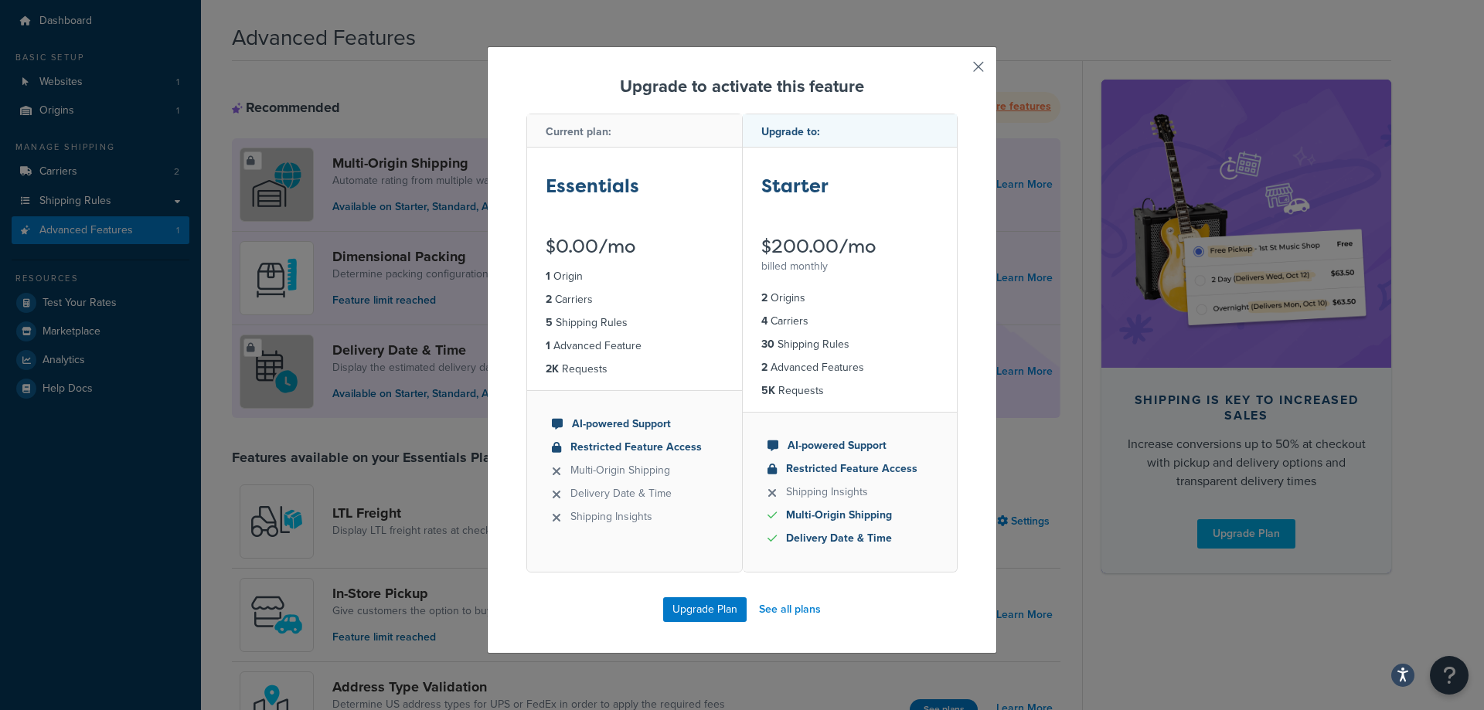
click at [957, 70] on button "button" at bounding box center [956, 72] width 4 height 4
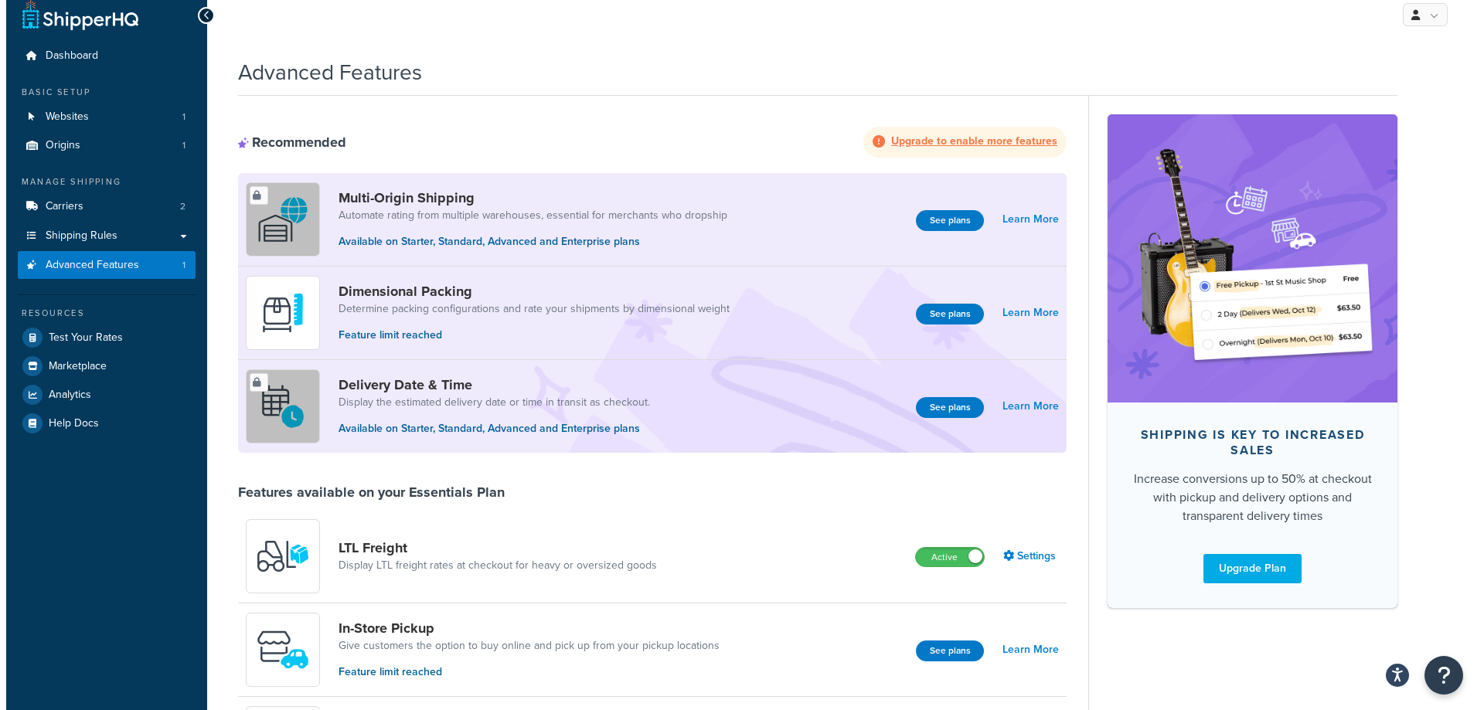
scroll to position [6, 0]
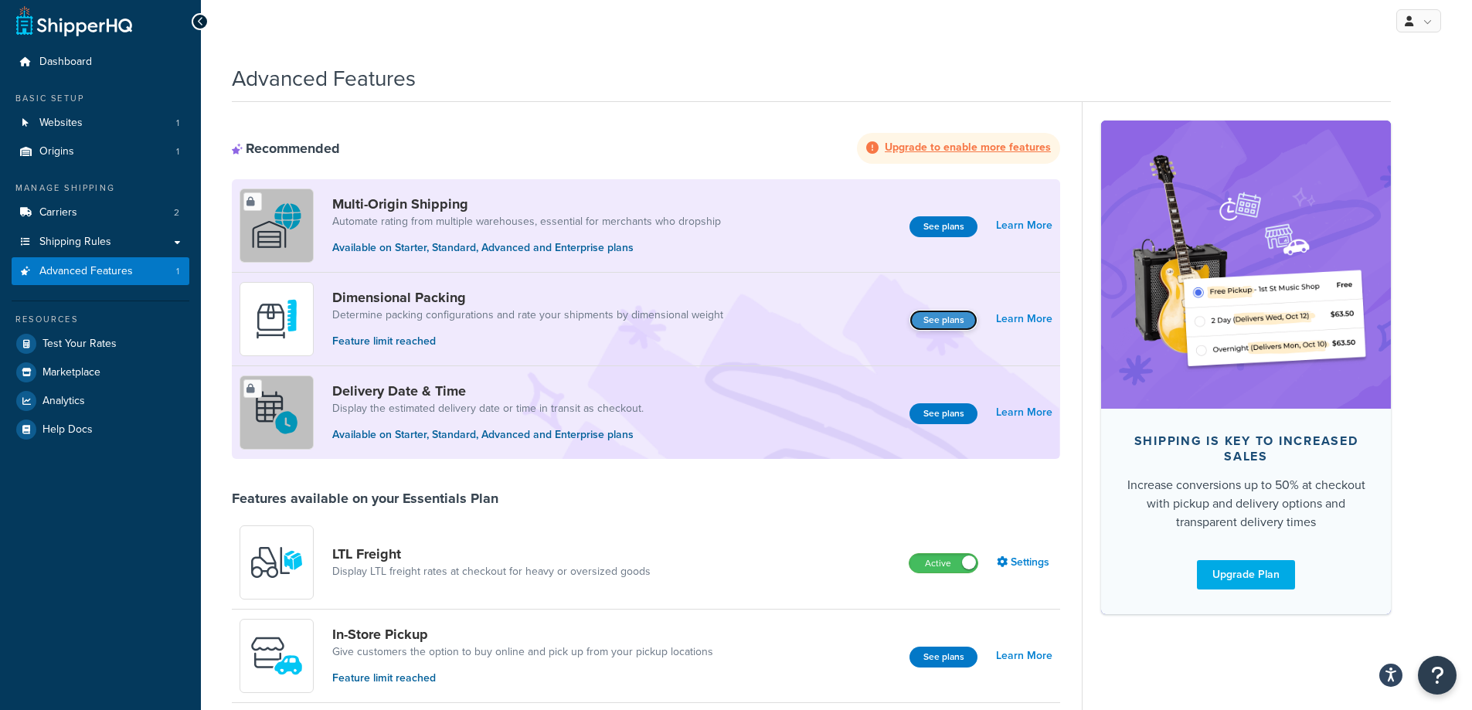
click at [967, 325] on button "See plans" at bounding box center [944, 320] width 68 height 21
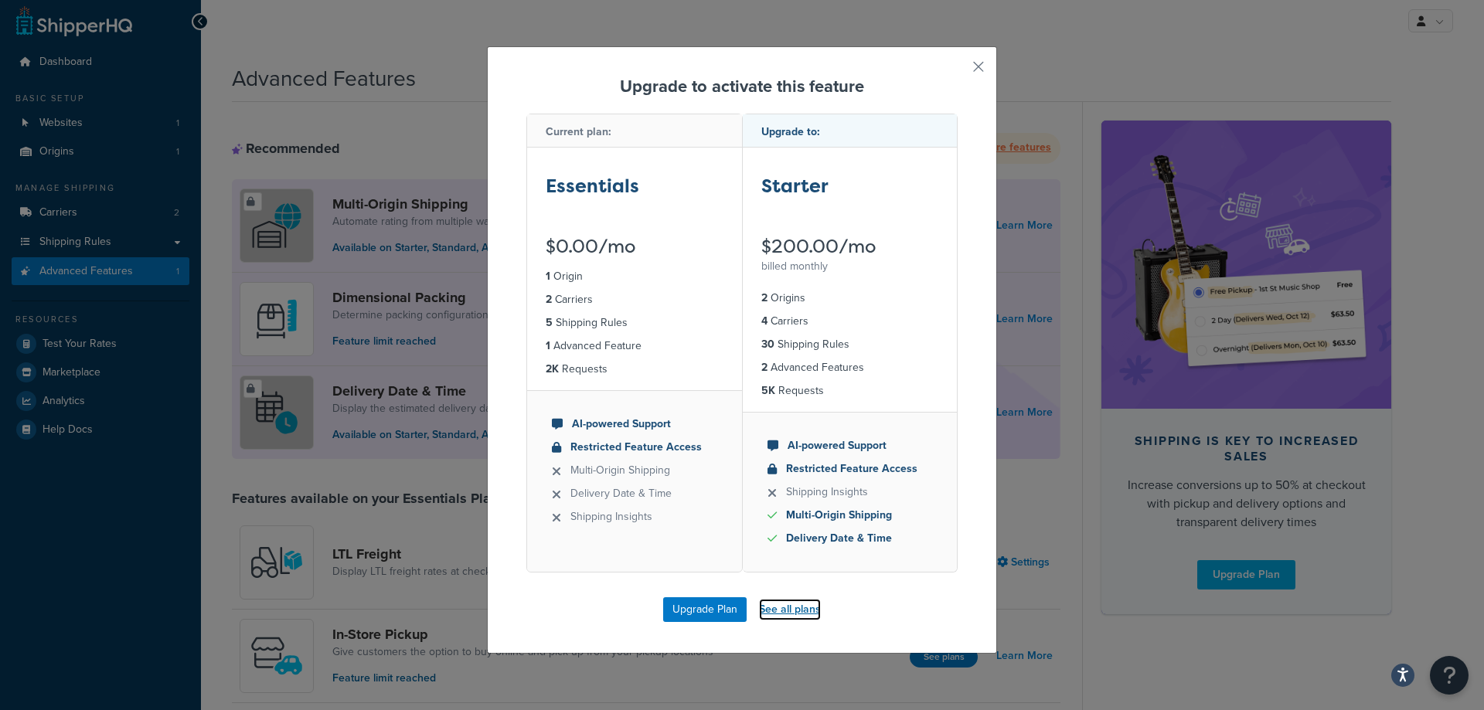
click at [786, 606] on link "See all plans" at bounding box center [790, 610] width 62 height 22
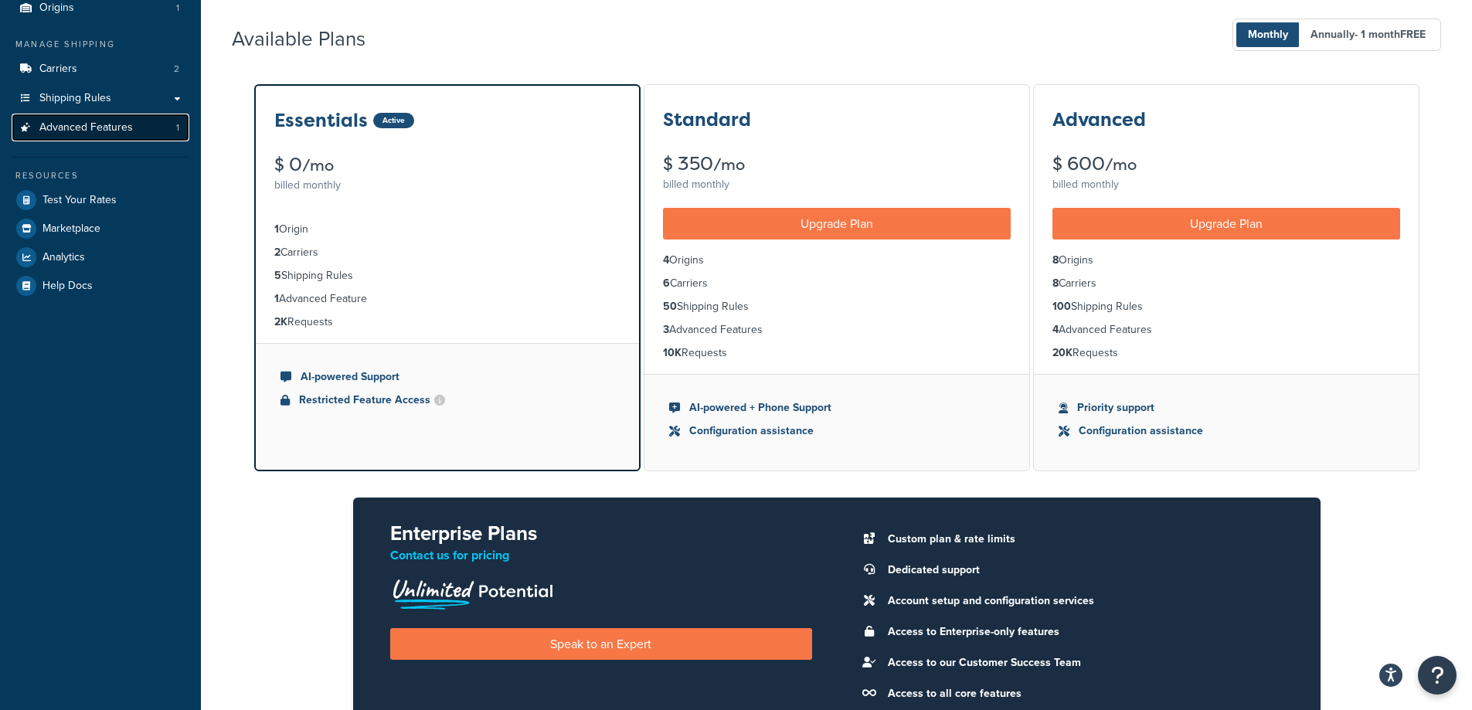
click at [69, 123] on span "Advanced Features" at bounding box center [86, 127] width 94 height 13
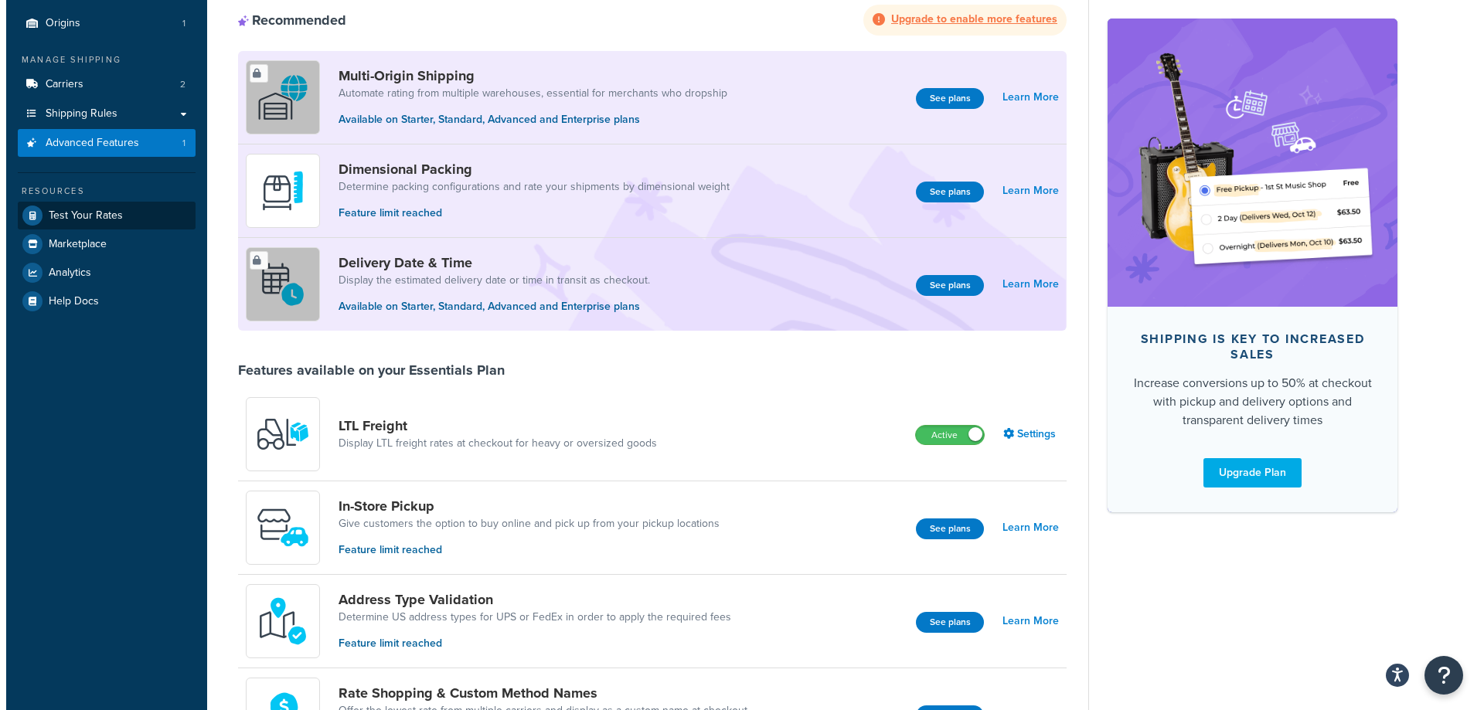
scroll to position [134, 0]
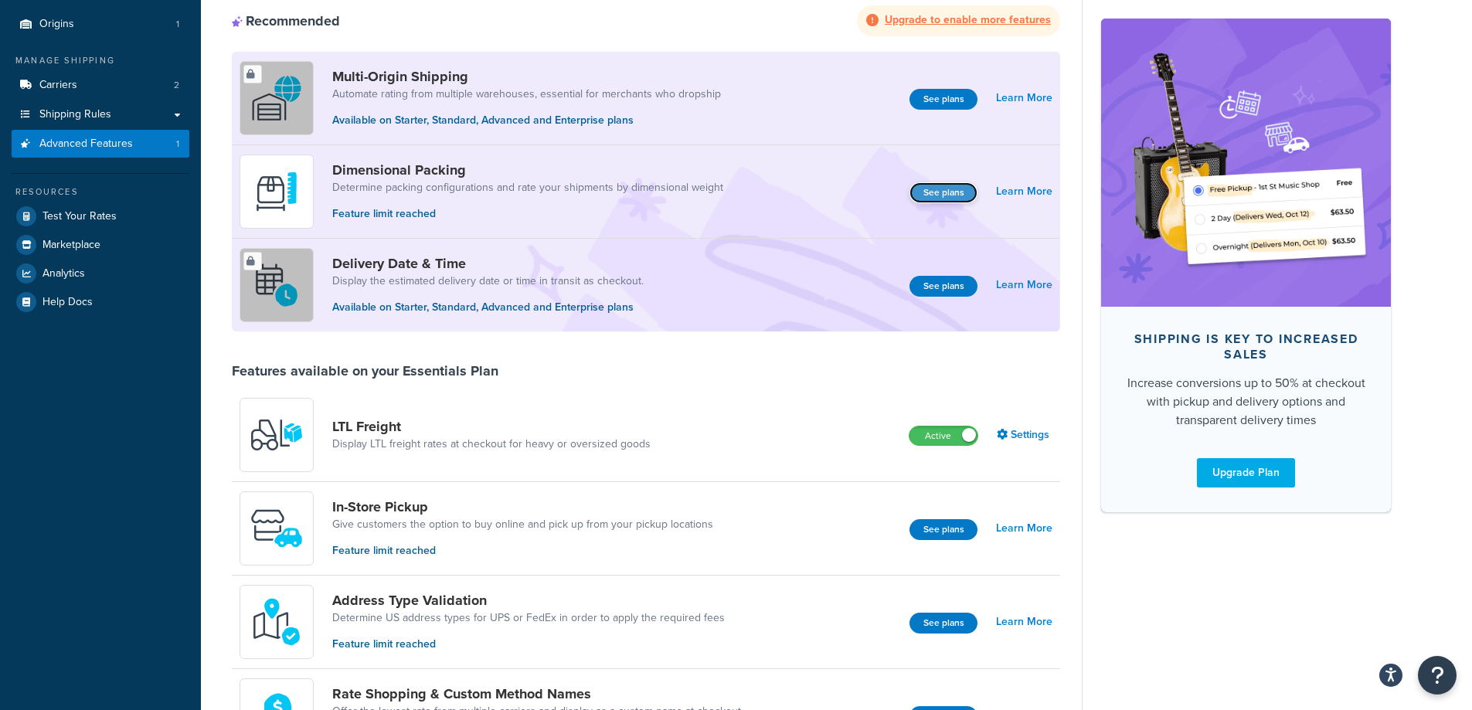
click at [936, 198] on button "See plans" at bounding box center [944, 192] width 68 height 21
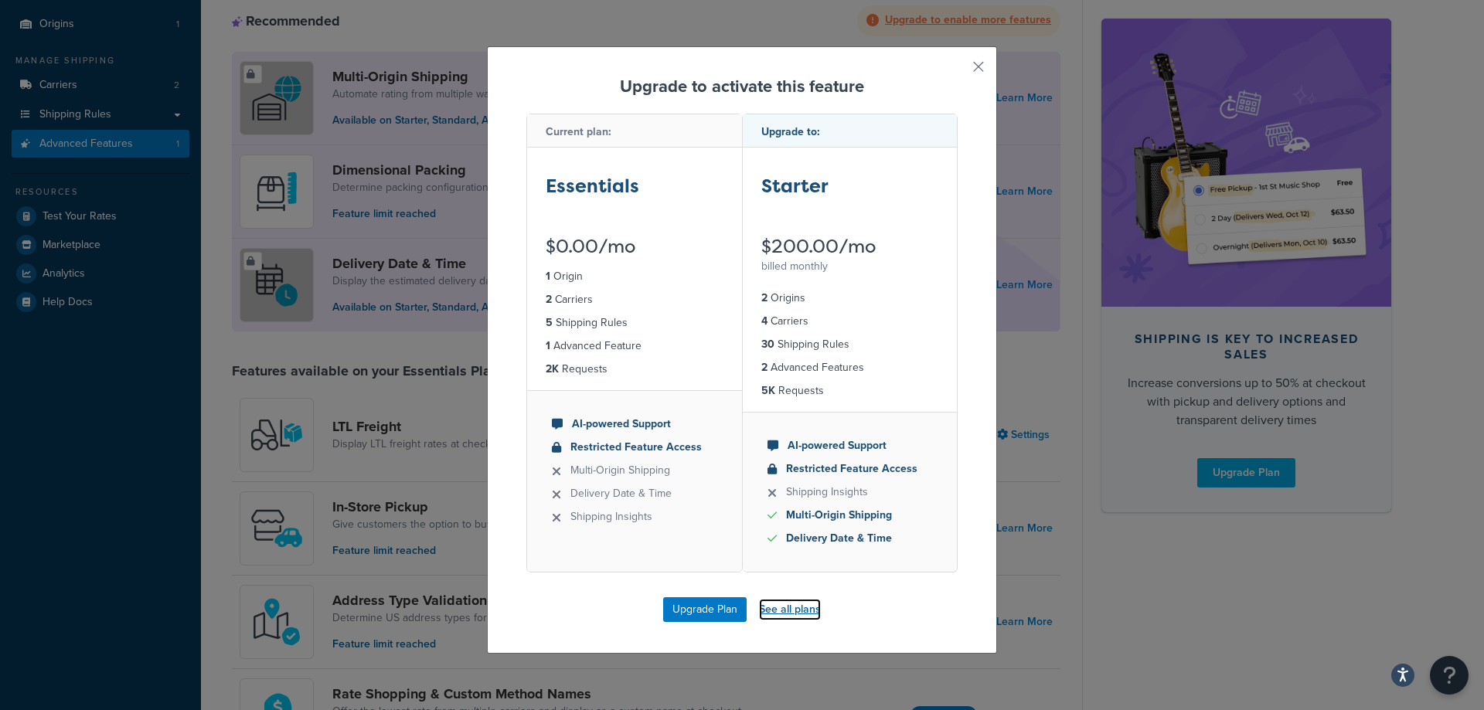
click at [789, 607] on link "See all plans" at bounding box center [790, 610] width 62 height 22
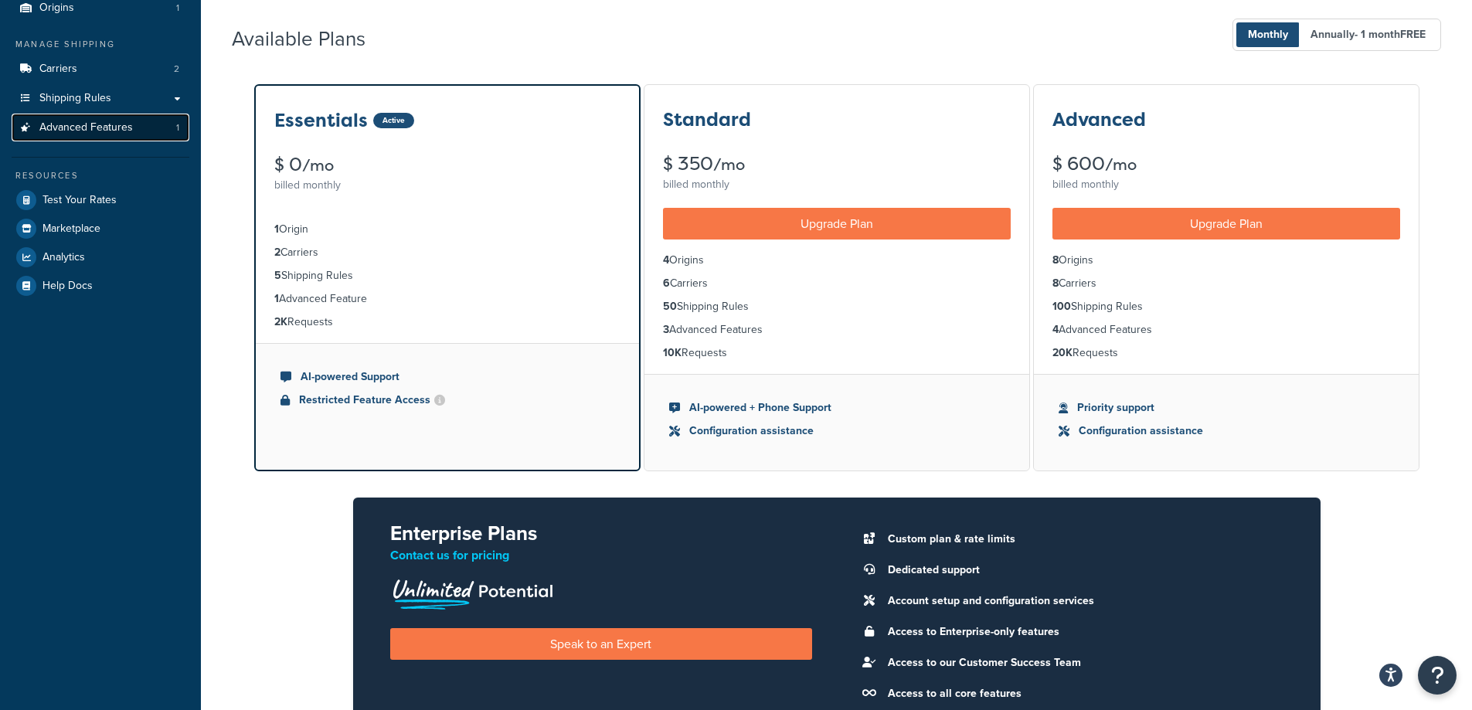
click at [147, 133] on link "Advanced Features 1" at bounding box center [101, 128] width 178 height 29
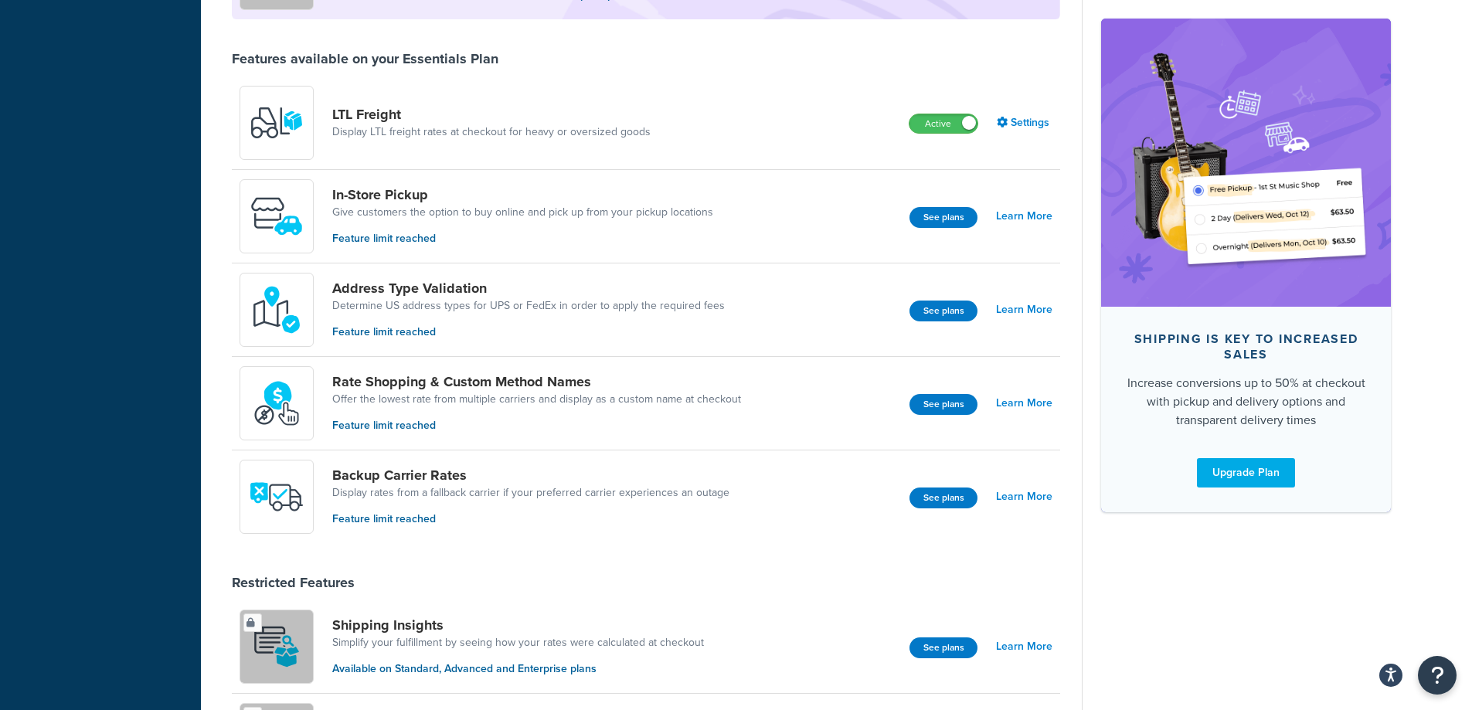
scroll to position [447, 0]
click at [1021, 409] on link "Learn More" at bounding box center [1024, 403] width 56 height 22
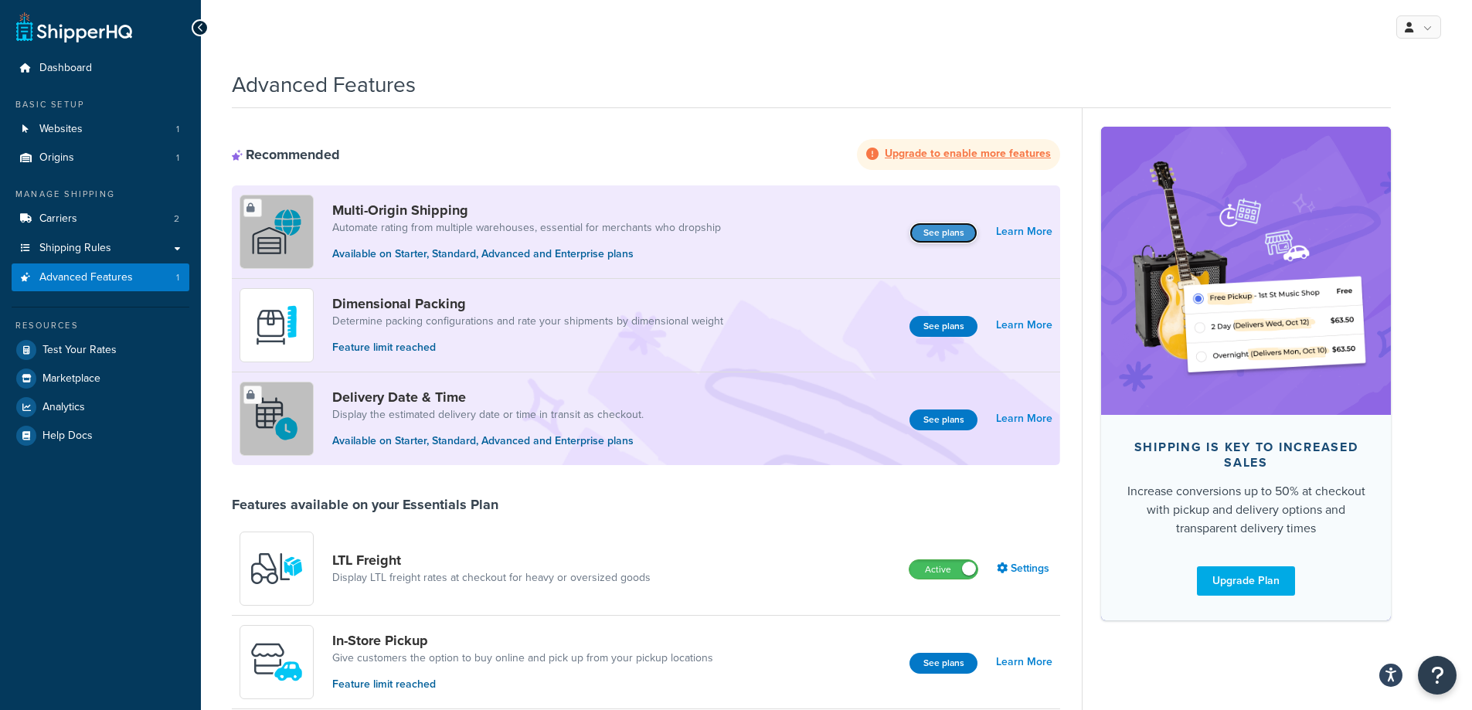
click at [963, 232] on button "See plans" at bounding box center [944, 233] width 68 height 21
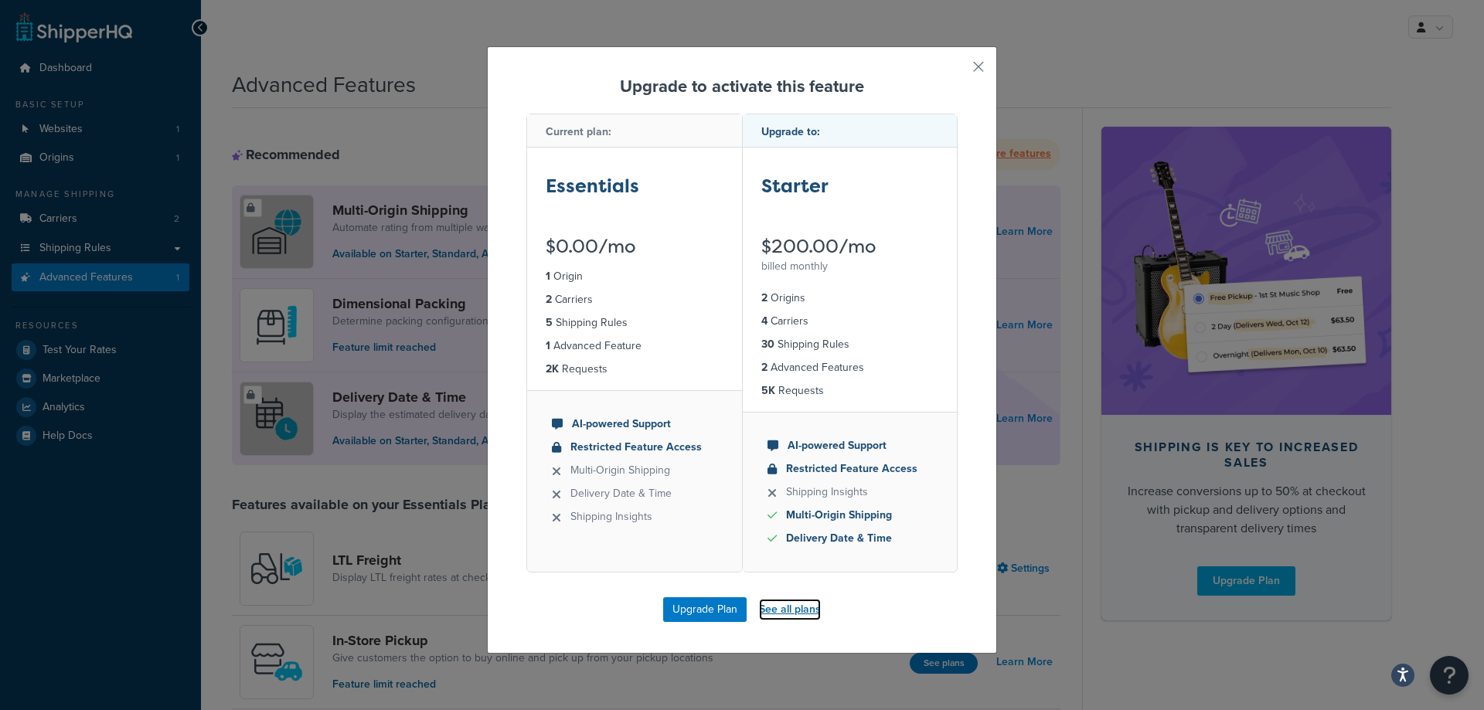
click at [805, 621] on link "See all plans" at bounding box center [790, 610] width 62 height 22
